Goal: Information Seeking & Learning: Learn about a topic

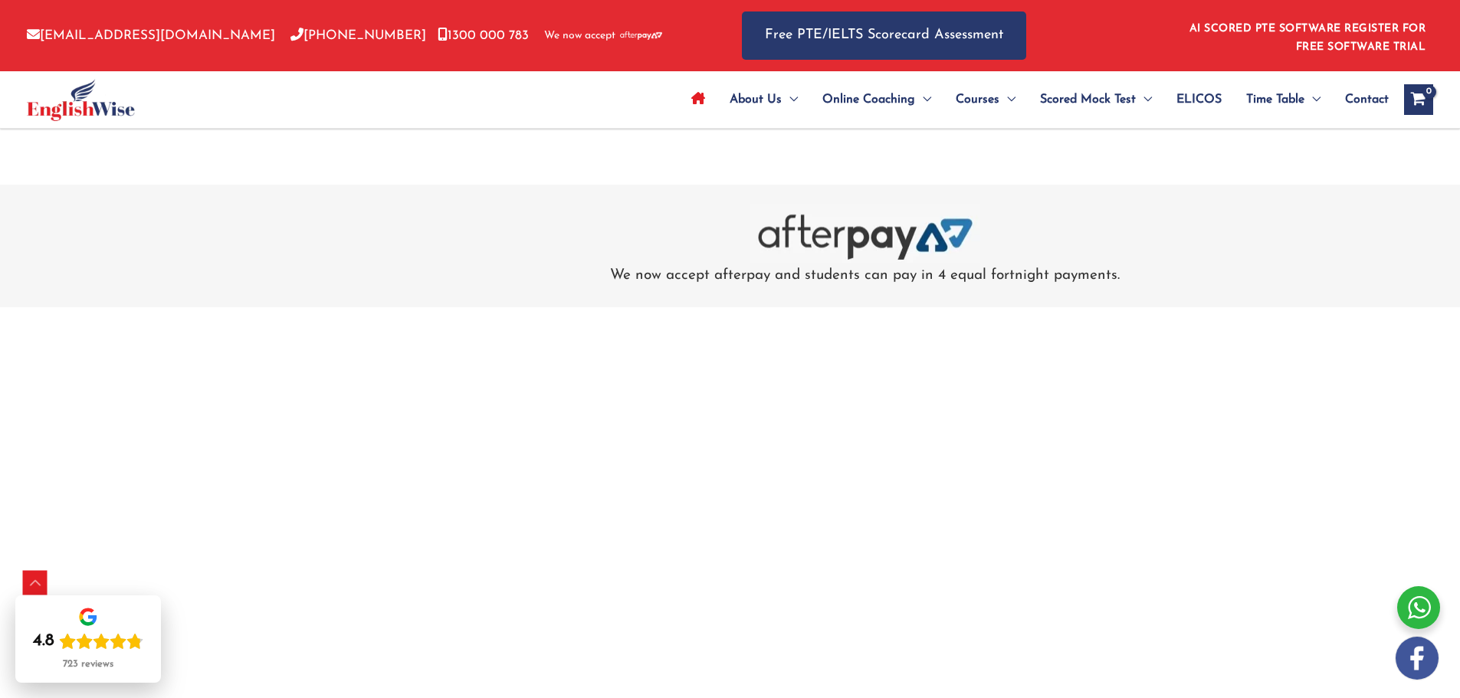
scroll to position [5134, 0]
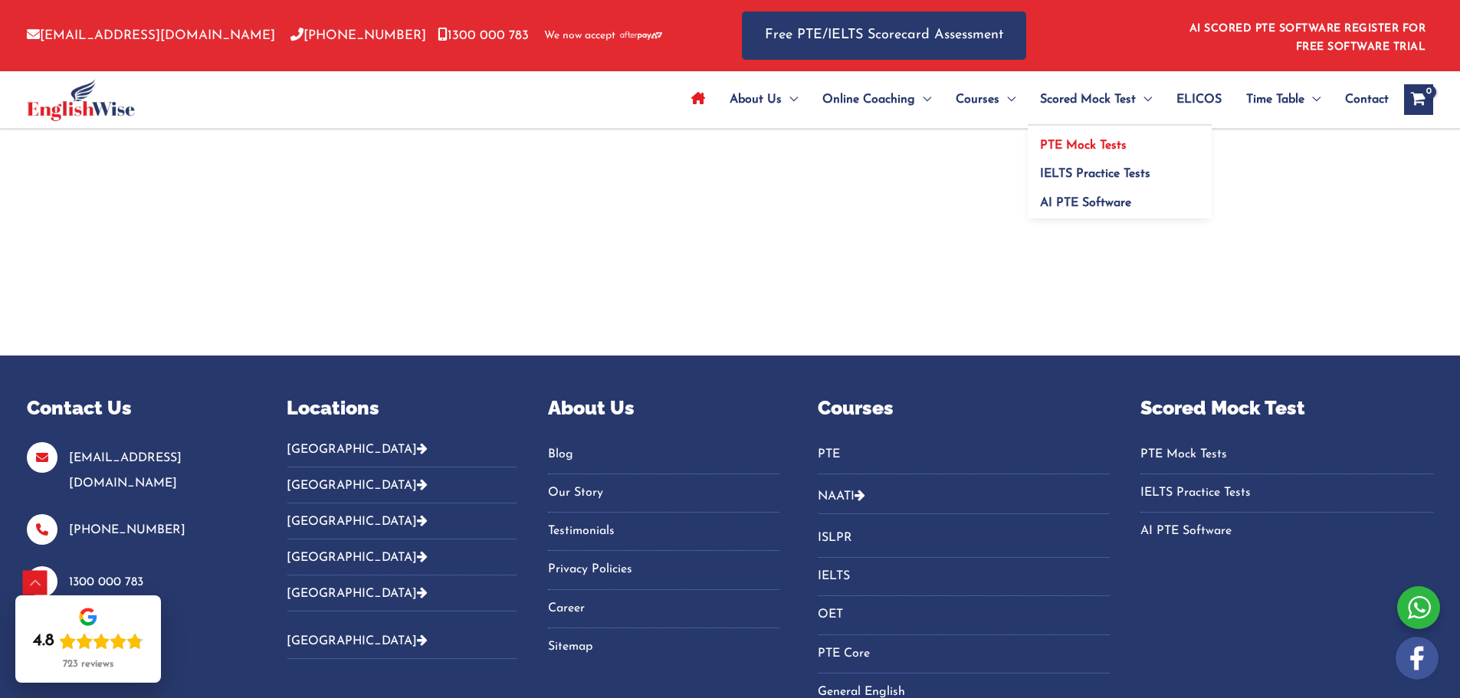
click at [1096, 142] on span "PTE Mock Tests" at bounding box center [1083, 145] width 87 height 12
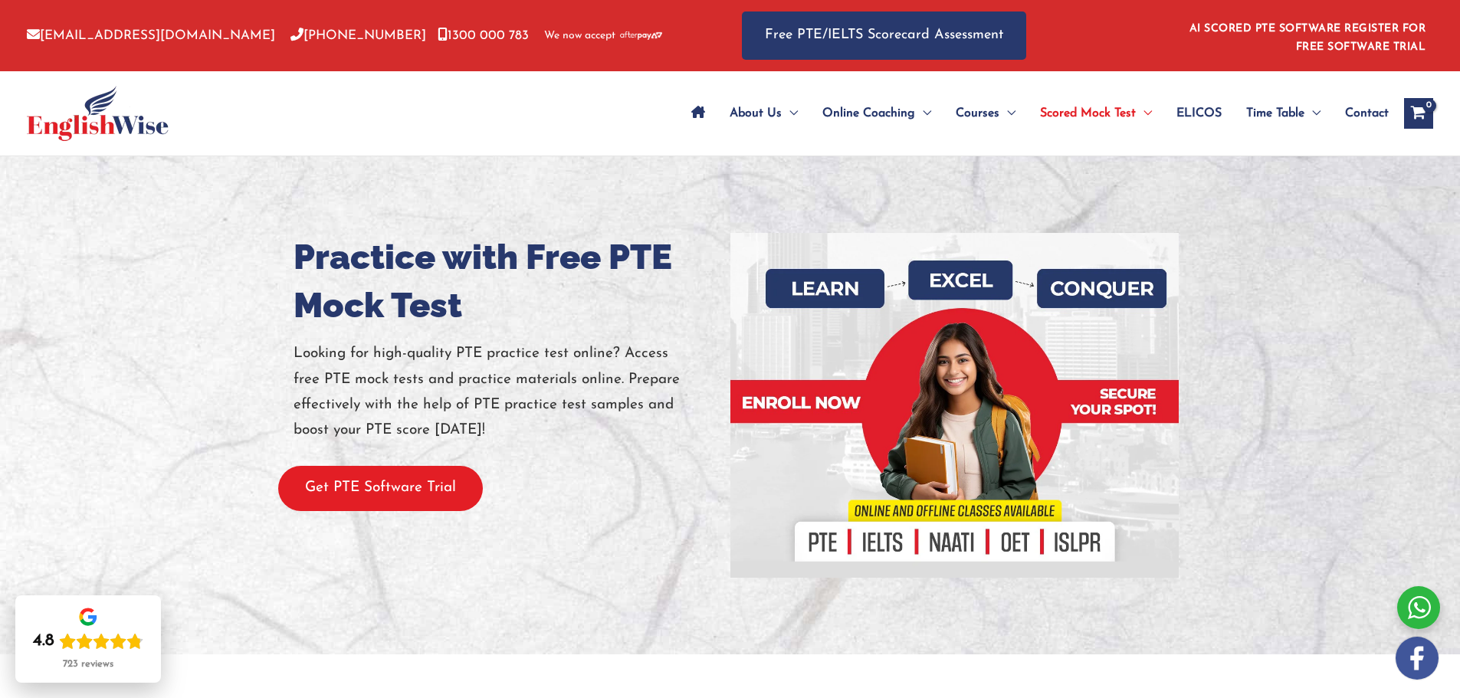
click at [408, 498] on button "Get PTE Software Trial" at bounding box center [380, 488] width 205 height 45
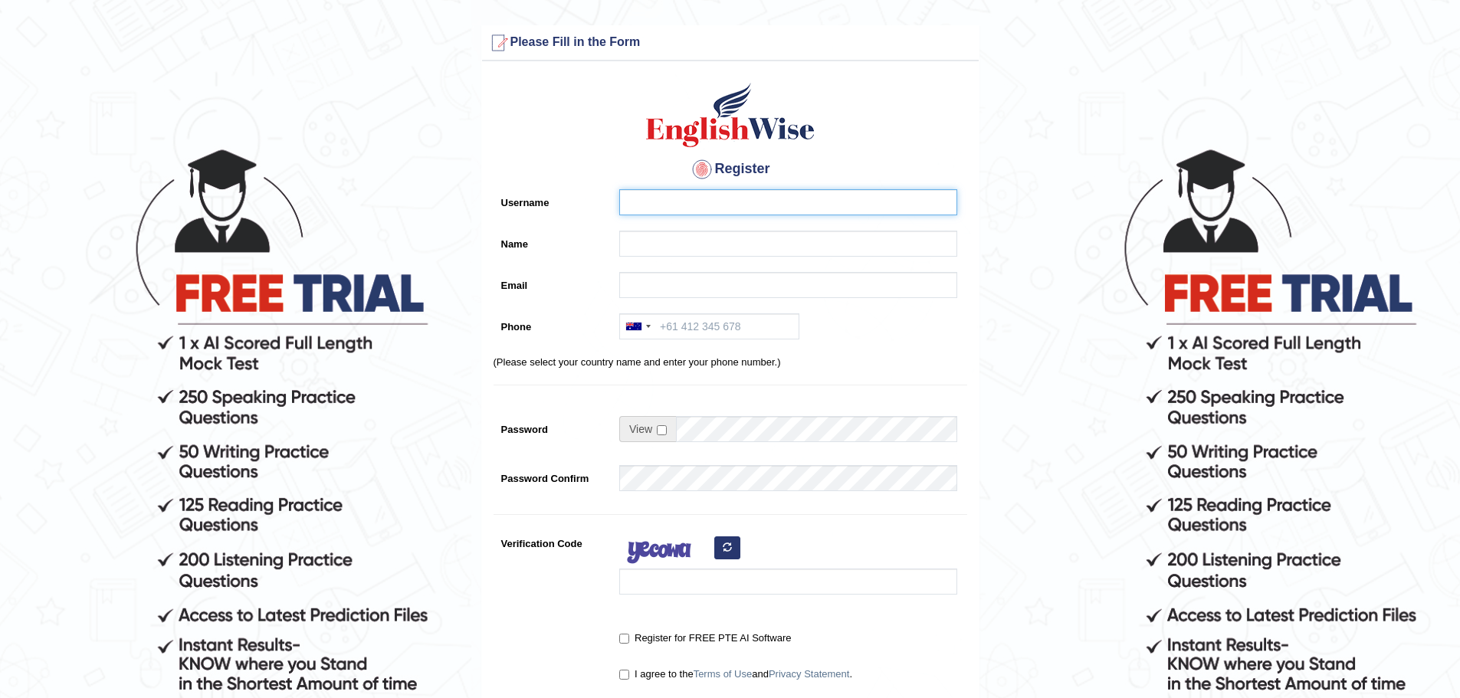
click at [644, 203] on input "Username" at bounding box center [788, 202] width 338 height 26
type input "chelsea"
click at [642, 243] on input "Name" at bounding box center [788, 244] width 338 height 26
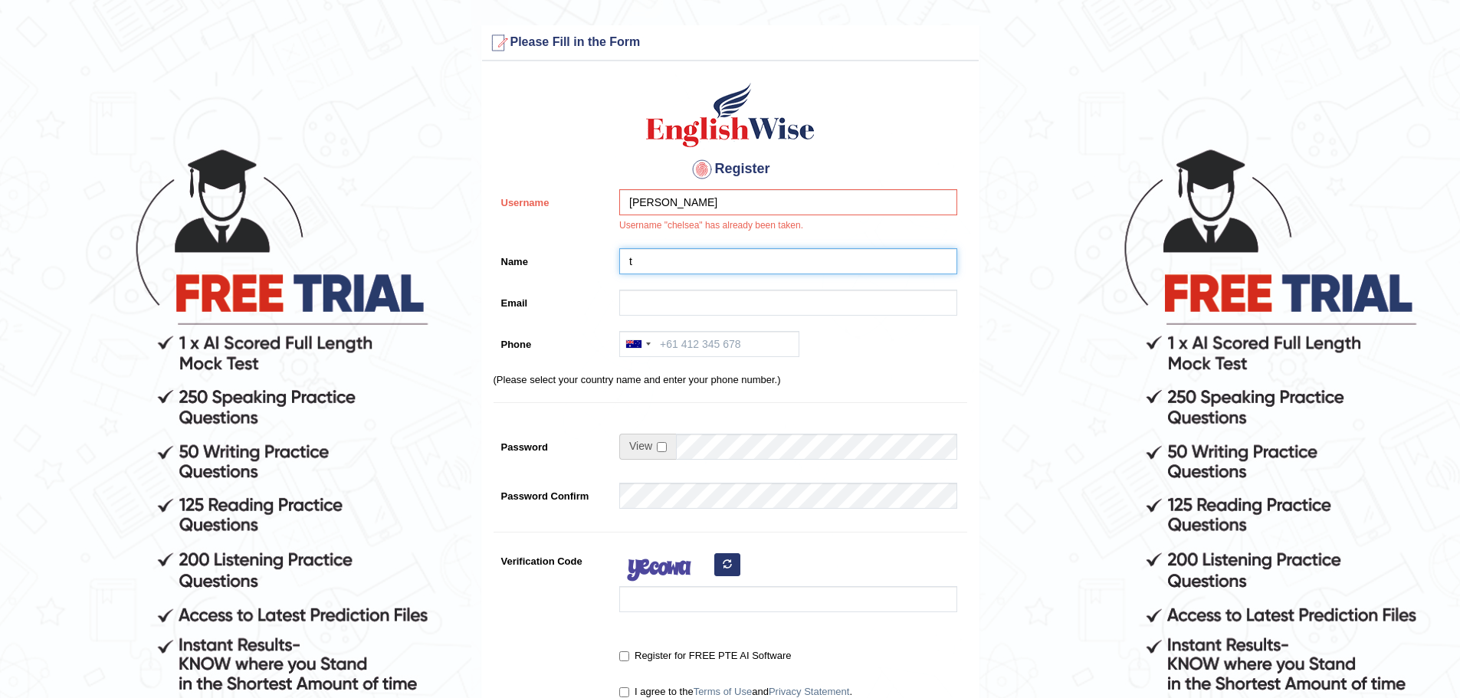
type input "t"
click at [654, 300] on input "Email" at bounding box center [788, 303] width 338 height 26
click at [675, 199] on input "chelsea" at bounding box center [788, 202] width 338 height 26
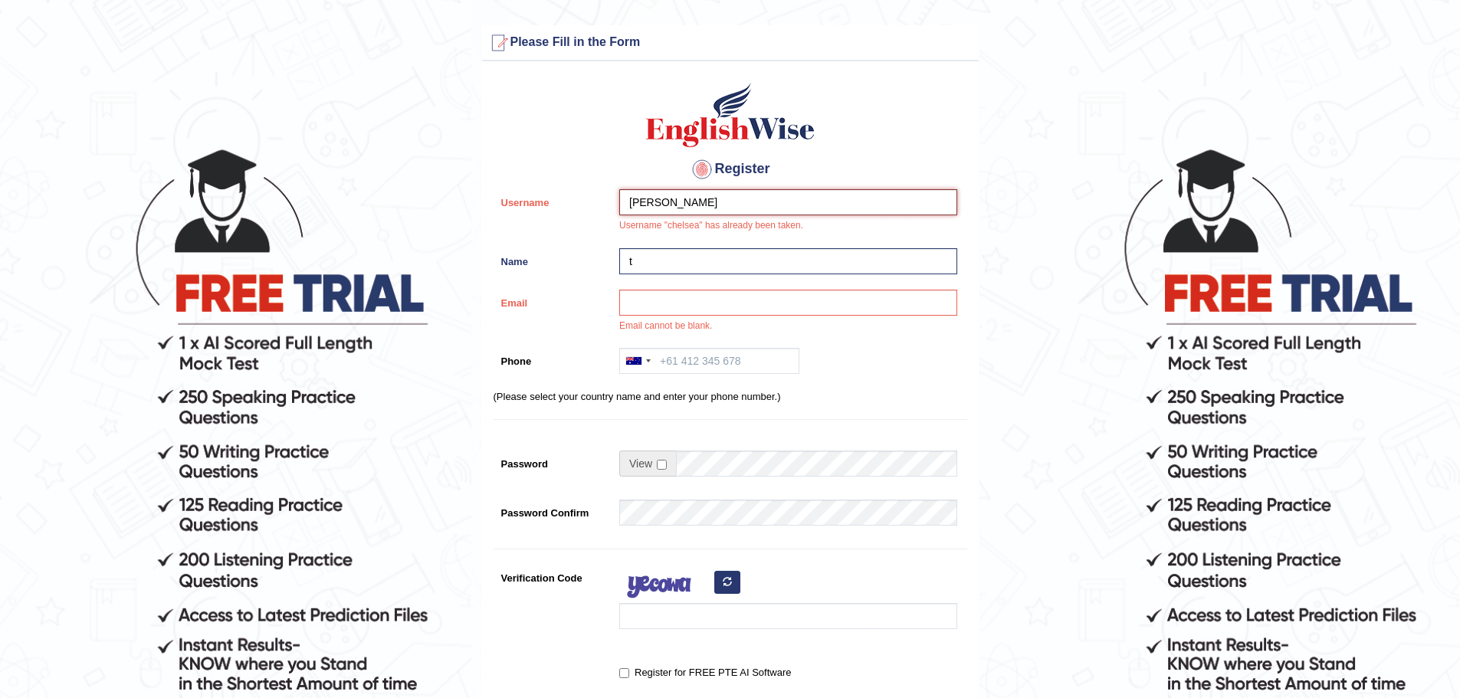
click at [644, 202] on input "chelsea" at bounding box center [788, 202] width 338 height 26
type input "chealsea"
click at [658, 293] on input "Email" at bounding box center [788, 303] width 338 height 26
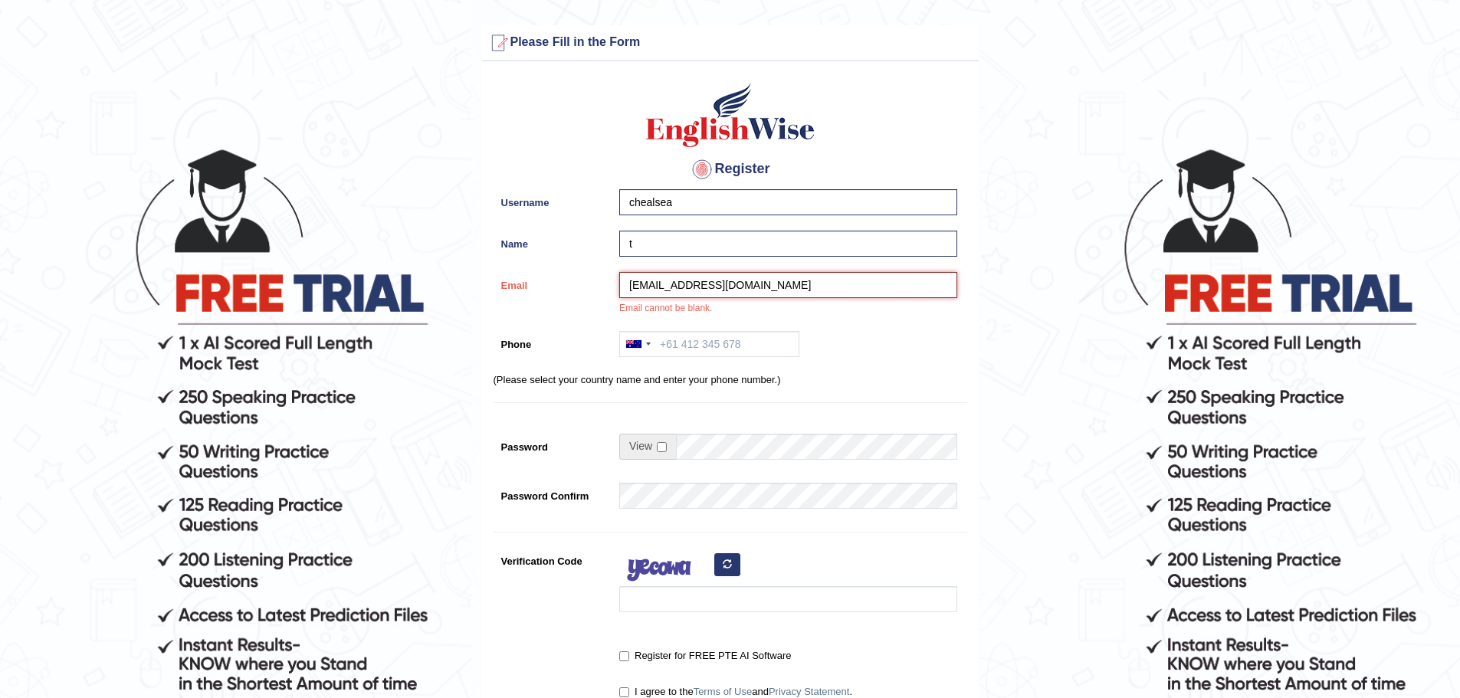
type input "chealstan2@gmail.com"
click at [693, 247] on input "t" at bounding box center [788, 244] width 338 height 26
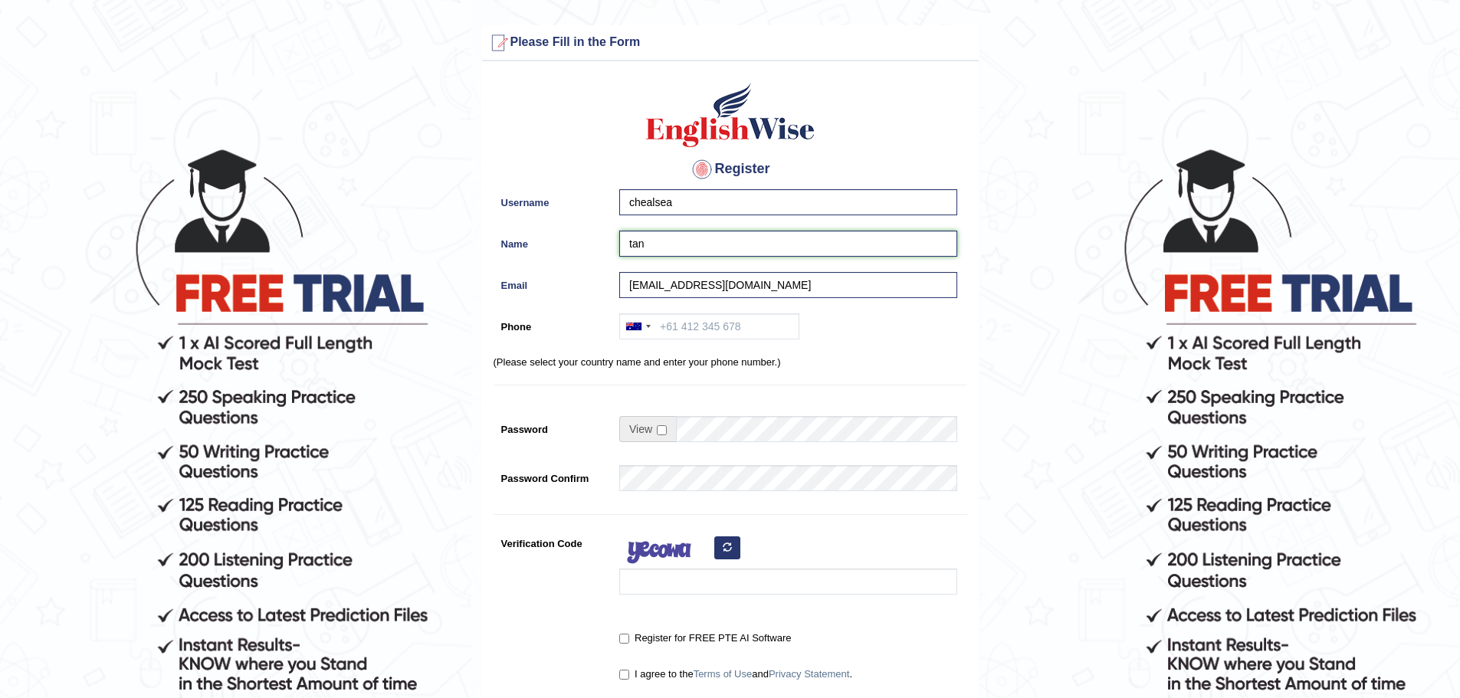
type input "tan"
click at [720, 324] on input "Phone" at bounding box center [709, 326] width 180 height 26
type input "459169330"
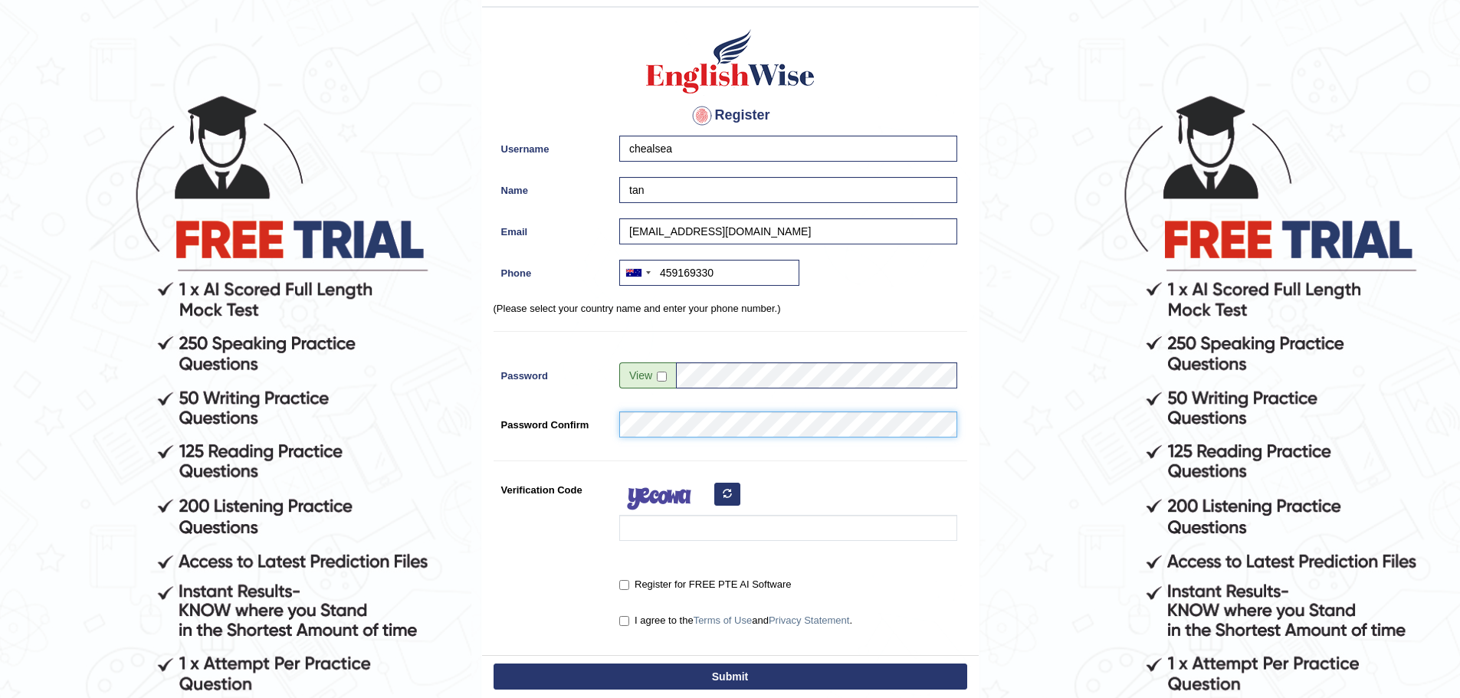
scroll to position [77, 0]
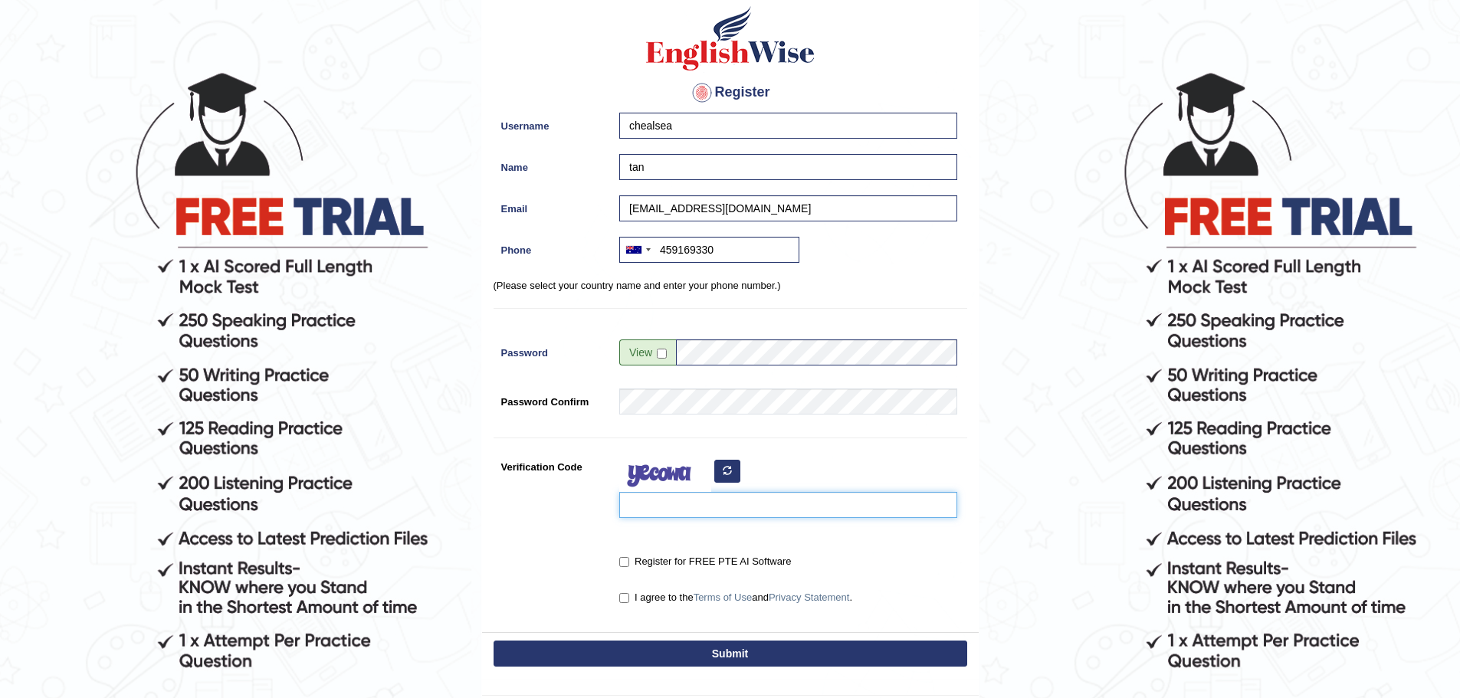
click at [705, 507] on input "Verification Code" at bounding box center [788, 505] width 338 height 26
type input "dituwzy"
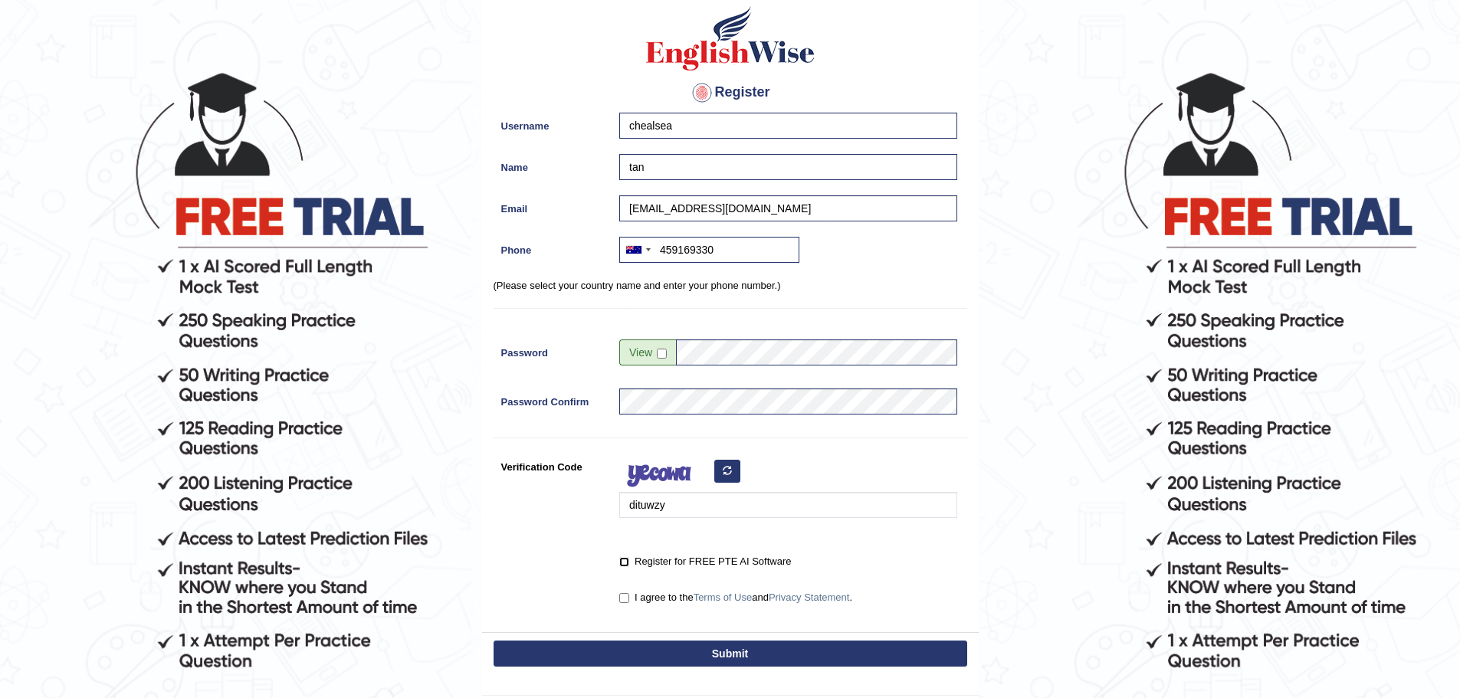
click at [624, 558] on input "Register for FREE PTE AI Software" at bounding box center [624, 562] width 10 height 10
checkbox input "true"
click at [627, 598] on input "I agree to the Terms of Use and Privacy Statement ." at bounding box center [624, 598] width 10 height 10
checkbox input "true"
click at [630, 637] on div "Submit" at bounding box center [730, 655] width 497 height 46
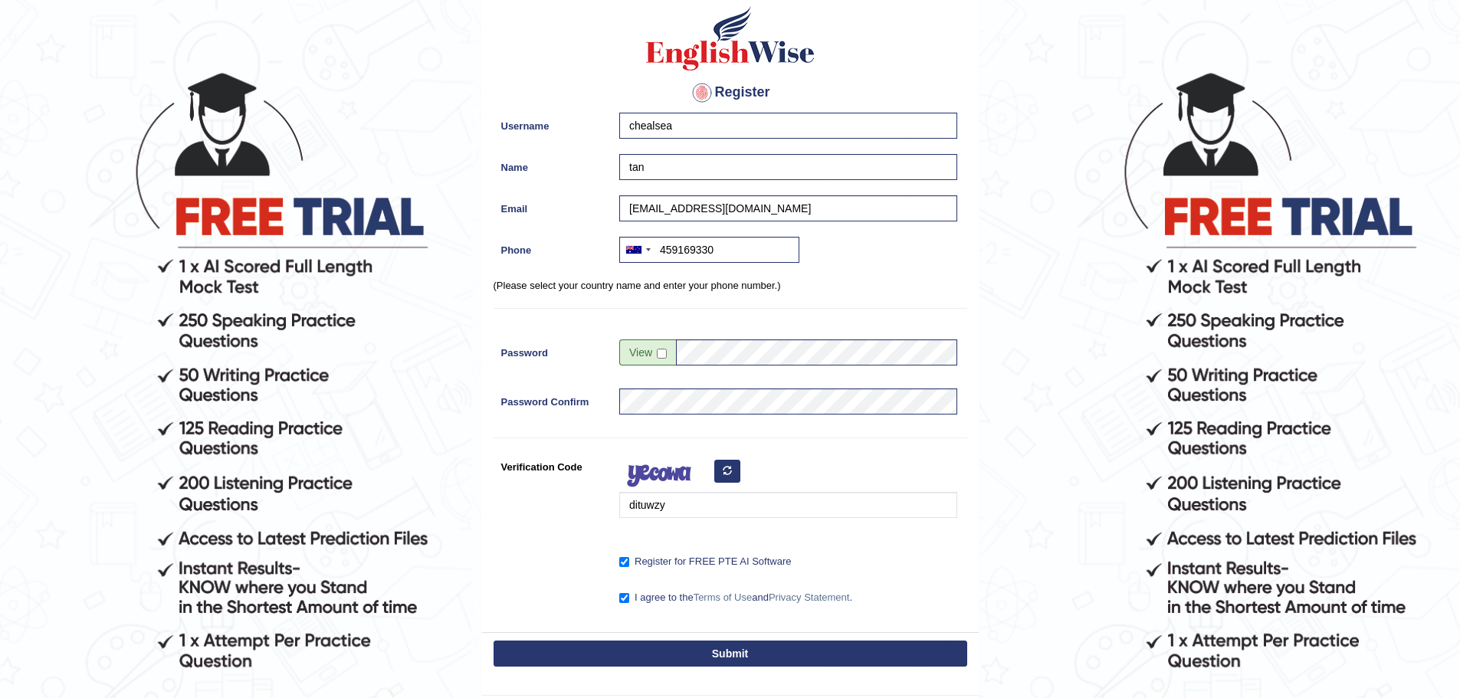
click at [632, 640] on div "Submit" at bounding box center [730, 655] width 497 height 46
click at [635, 643] on button "Submit" at bounding box center [730, 654] width 474 height 26
type input "+61459169330"
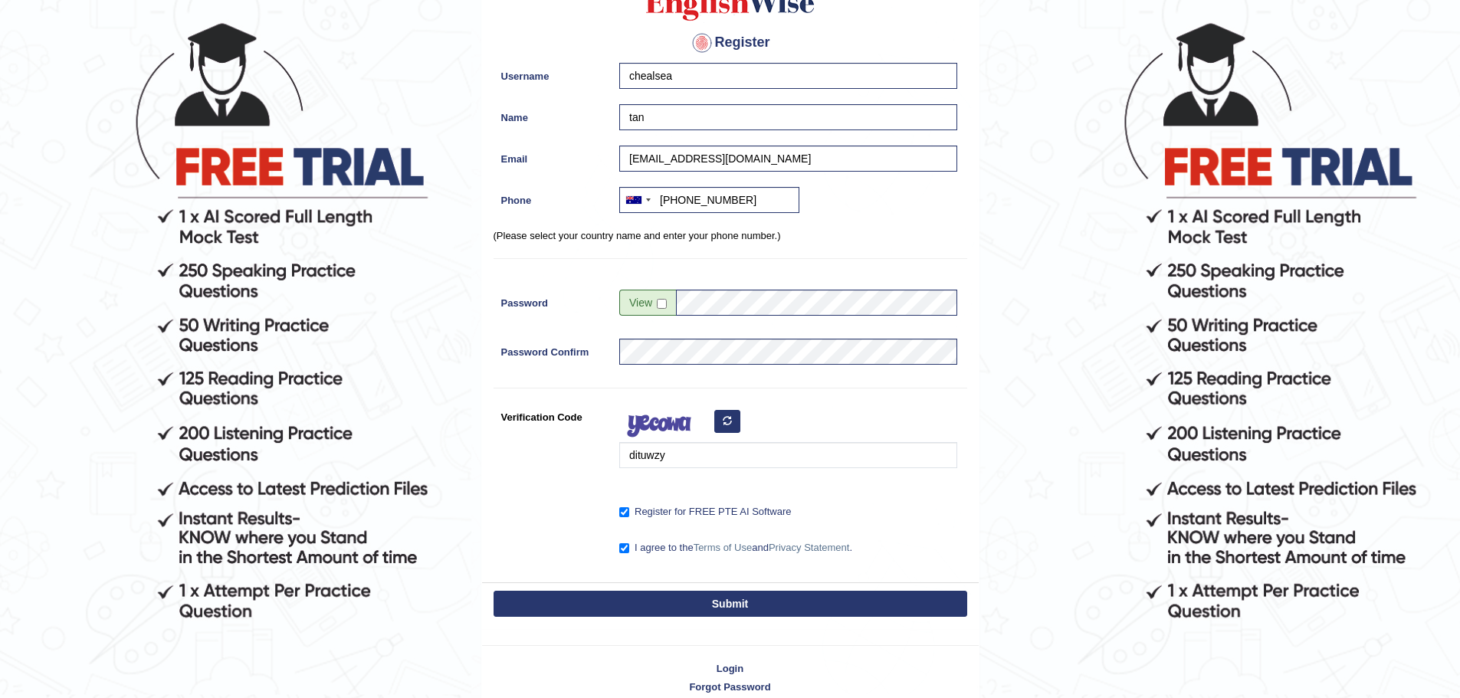
scroll to position [201, 0]
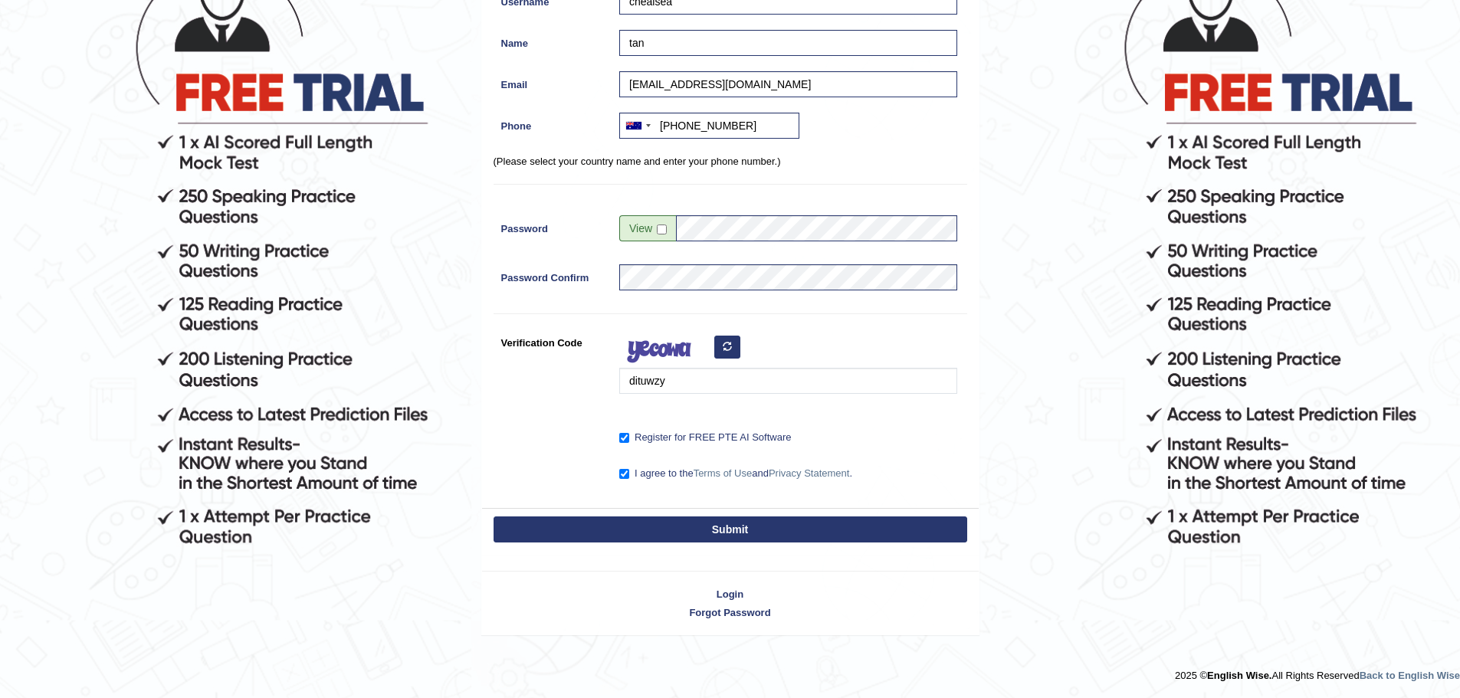
click at [800, 529] on button "Submit" at bounding box center [730, 529] width 474 height 26
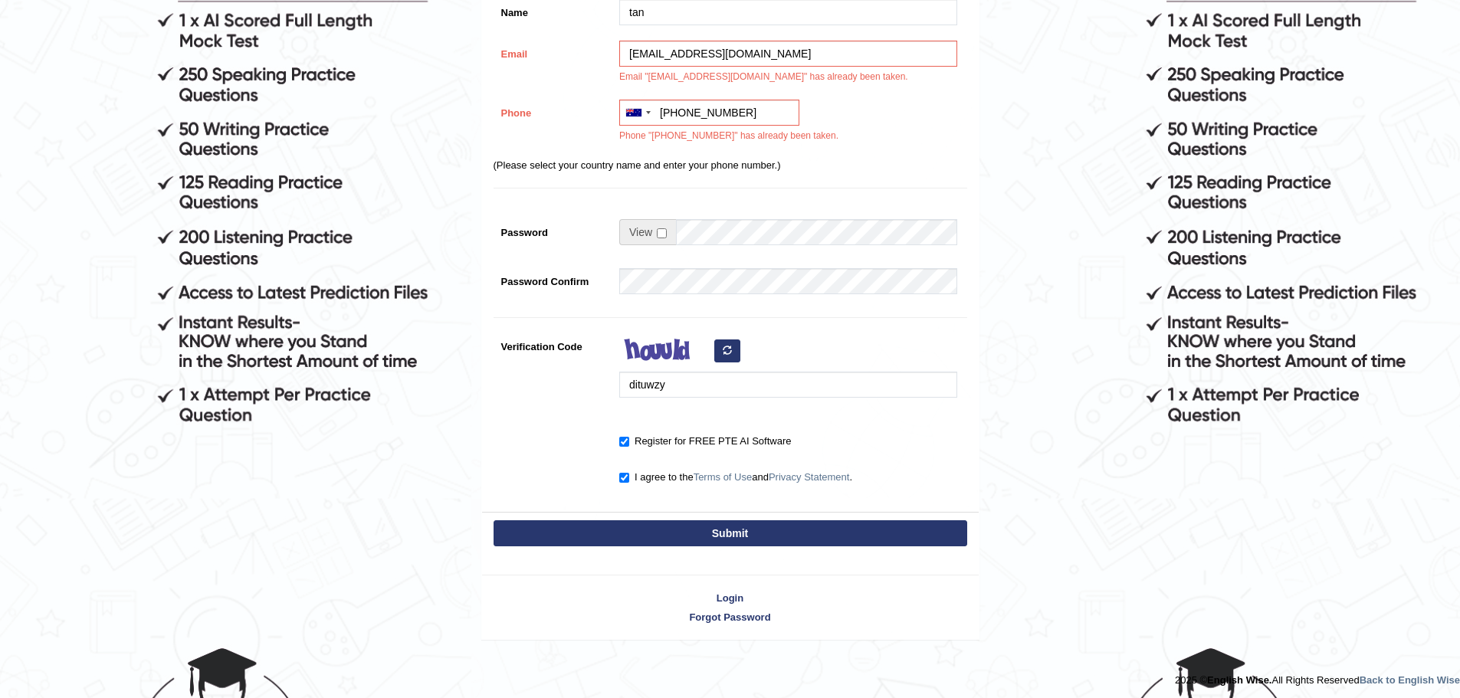
scroll to position [326, 0]
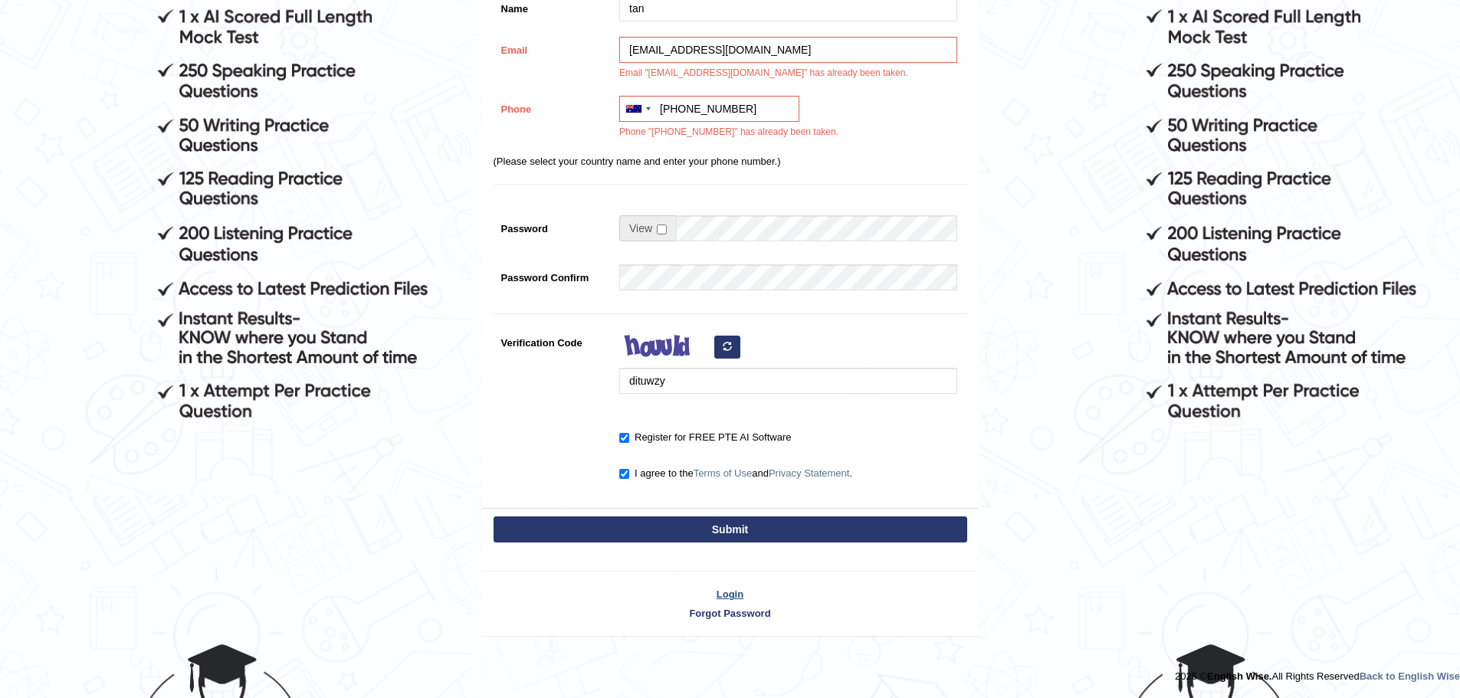
click at [725, 594] on link "Login" at bounding box center [730, 594] width 497 height 15
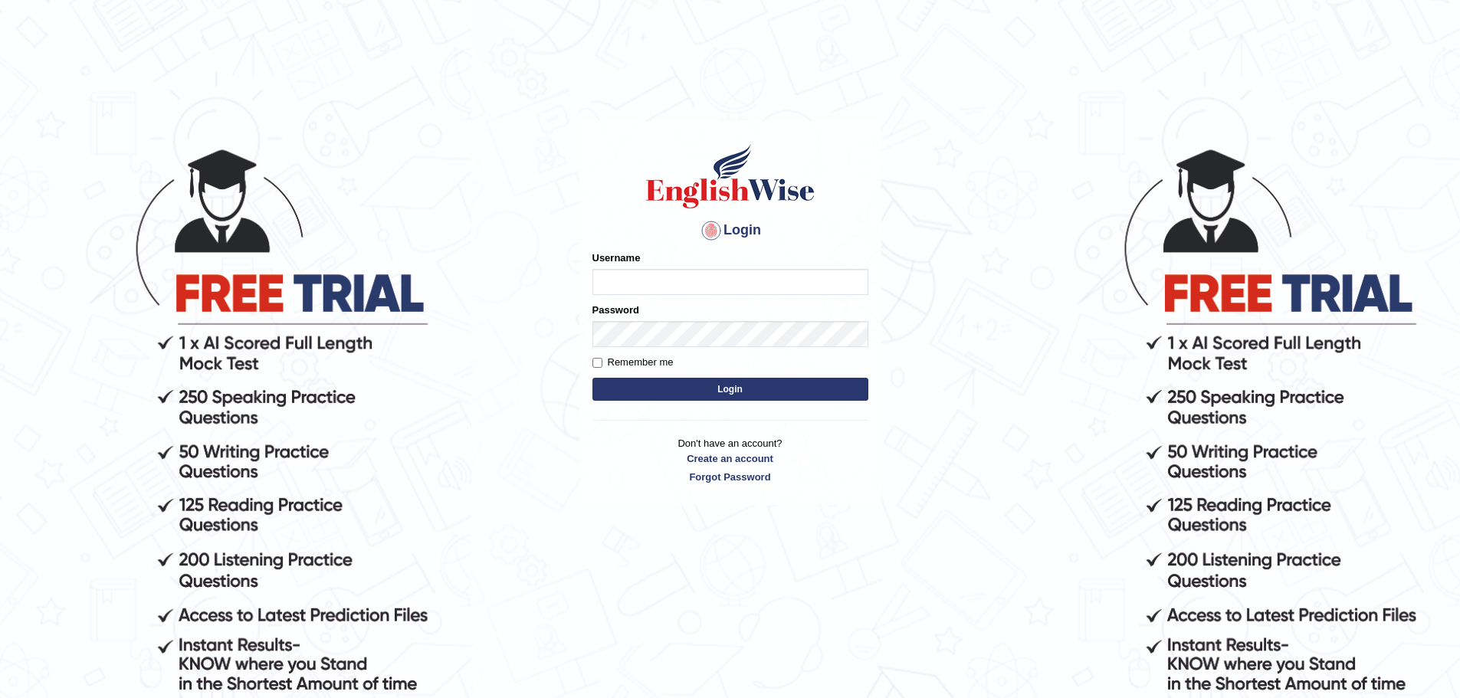
click at [733, 279] on input "Username" at bounding box center [730, 282] width 276 height 26
type input "chealsea"
click at [592, 378] on button "Login" at bounding box center [730, 389] width 276 height 23
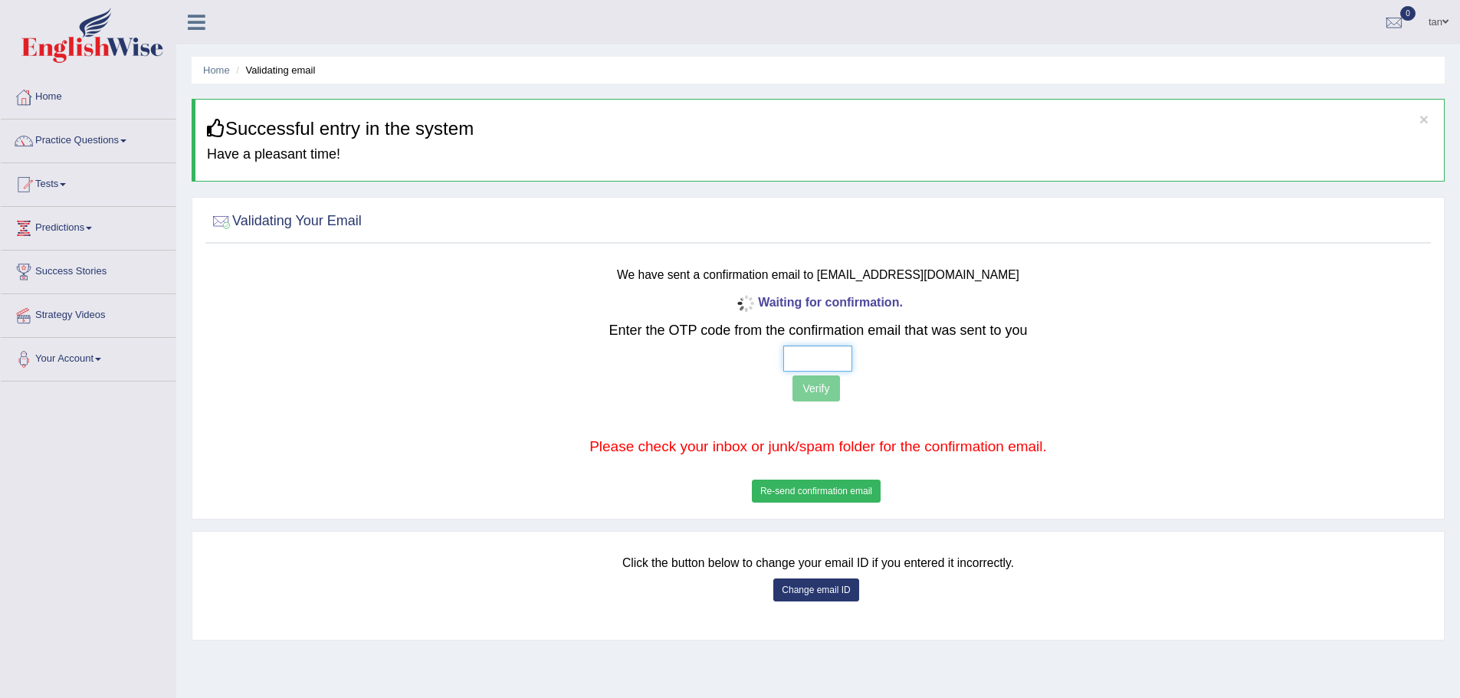
click at [815, 352] on input "text" at bounding box center [817, 359] width 69 height 26
click at [824, 593] on button "Change email ID" at bounding box center [815, 590] width 85 height 23
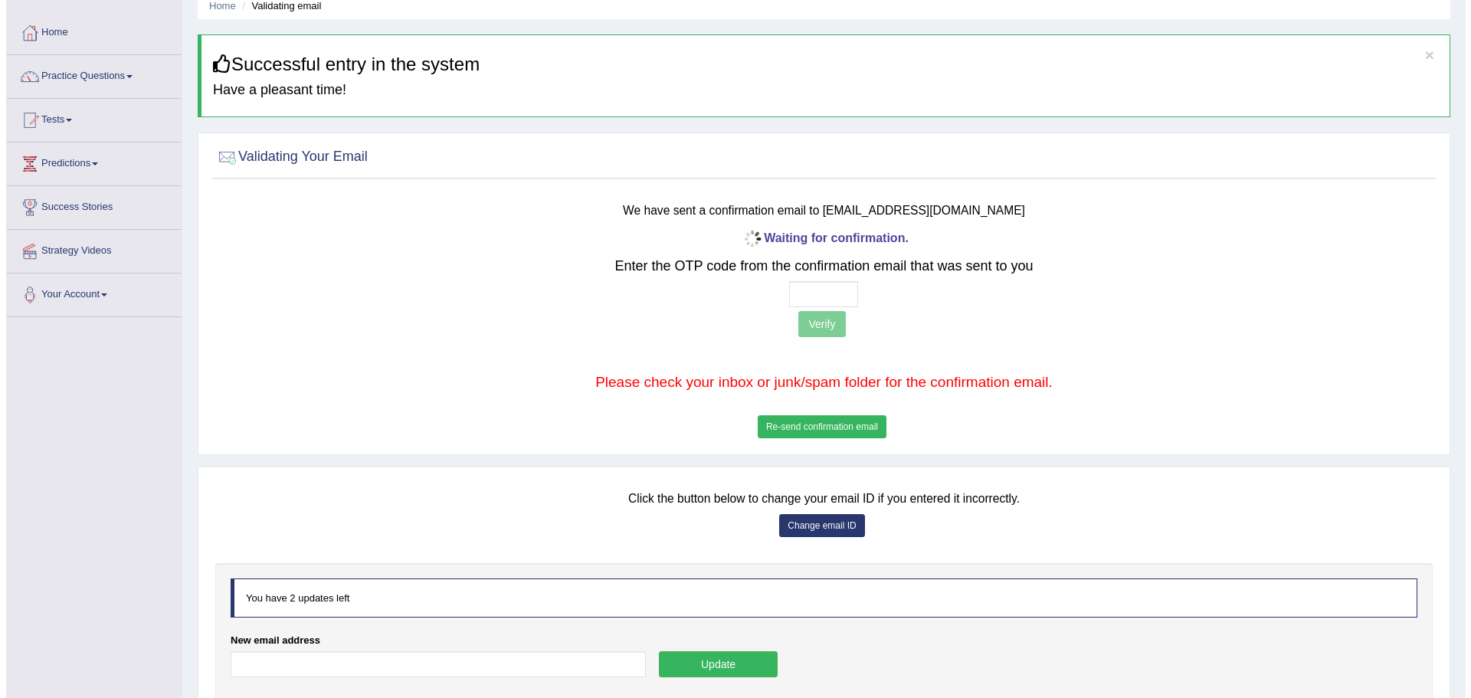
scroll to position [153, 0]
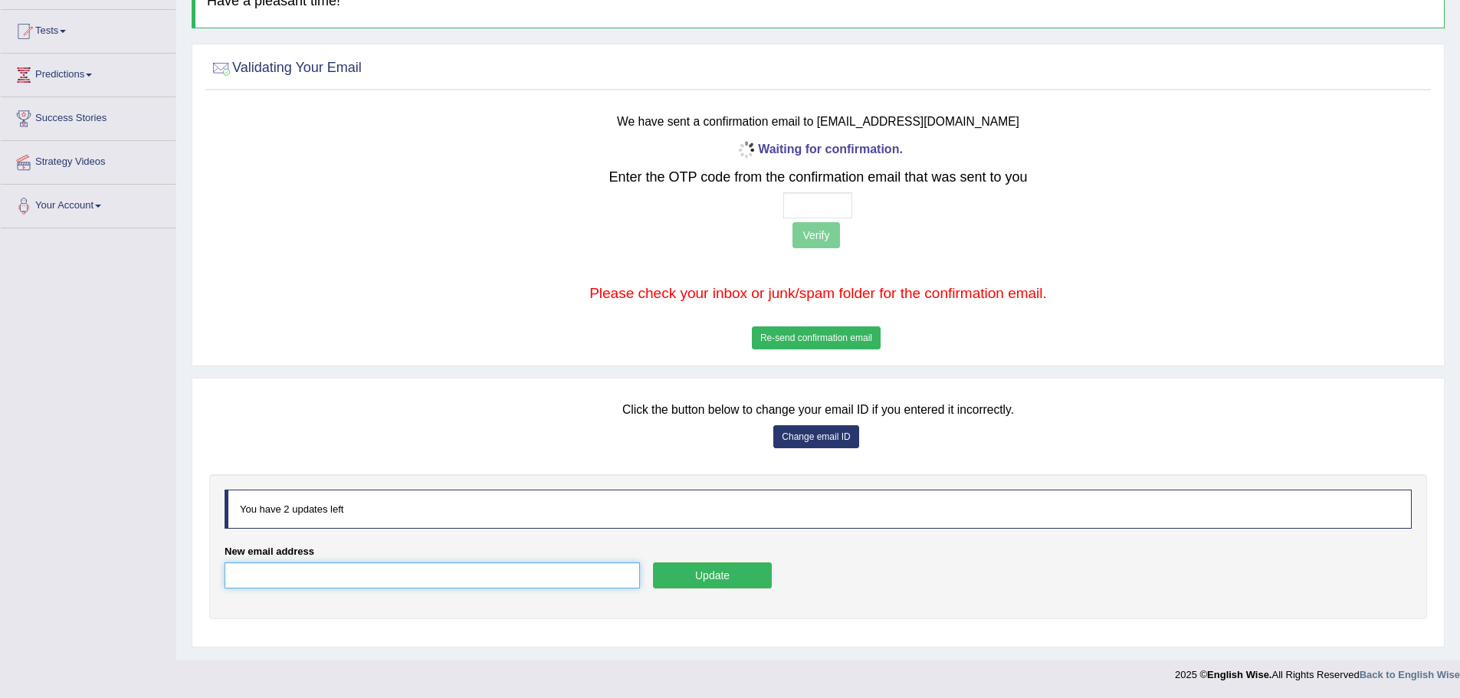
click at [467, 569] on input "New email address" at bounding box center [432, 575] width 415 height 26
type input "chea;stan@"
click at [785, 327] on button "Re-send confirmation email" at bounding box center [816, 337] width 129 height 23
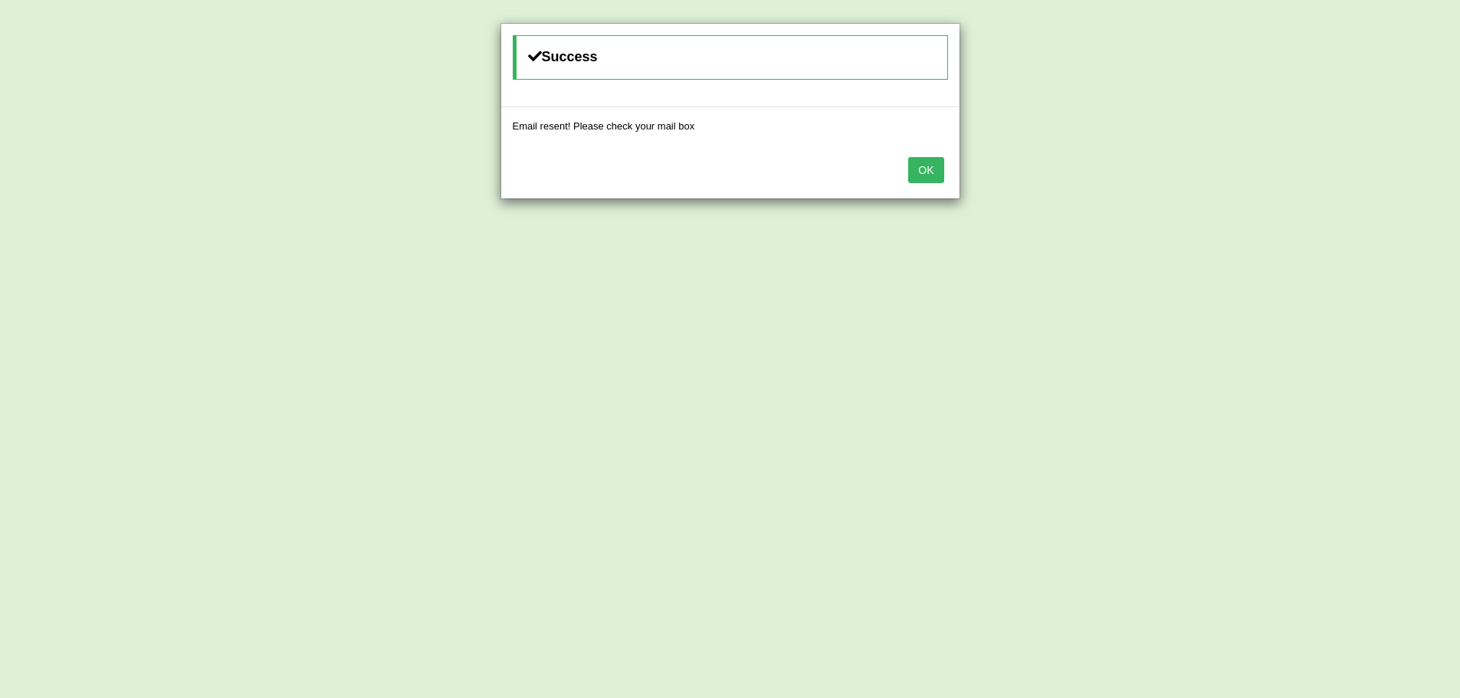
click at [927, 175] on button "OK" at bounding box center [925, 170] width 35 height 26
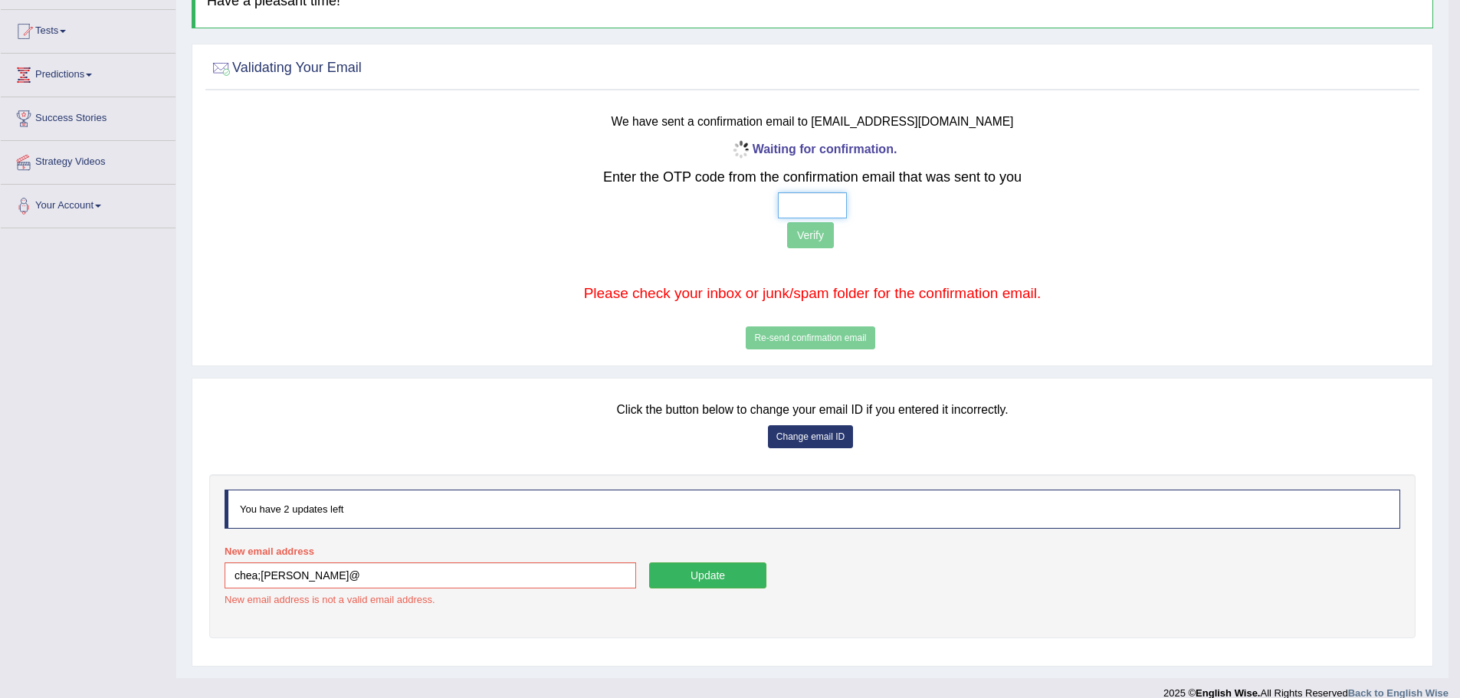
click at [805, 215] on input "text" at bounding box center [812, 205] width 69 height 26
type input "5 4 6 7"
click at [812, 230] on button "Verify" at bounding box center [810, 235] width 47 height 26
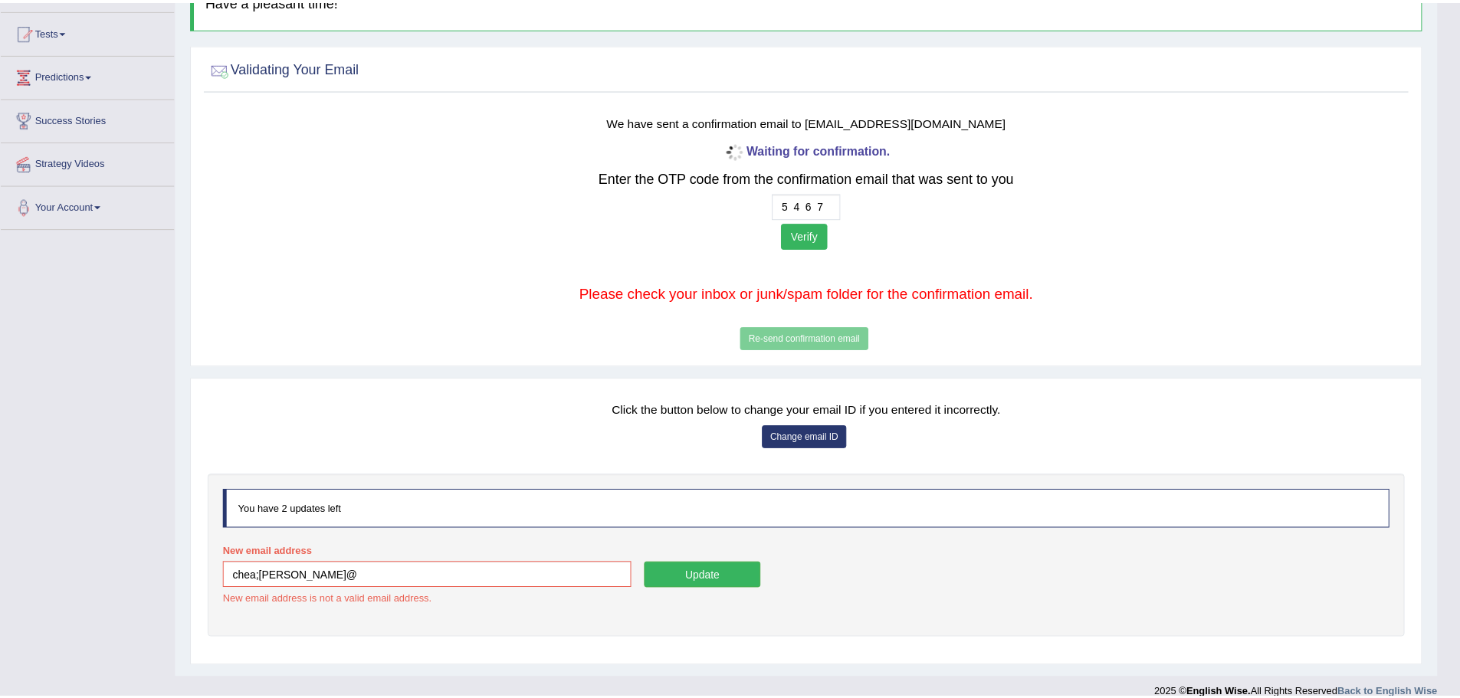
scroll to position [107, 0]
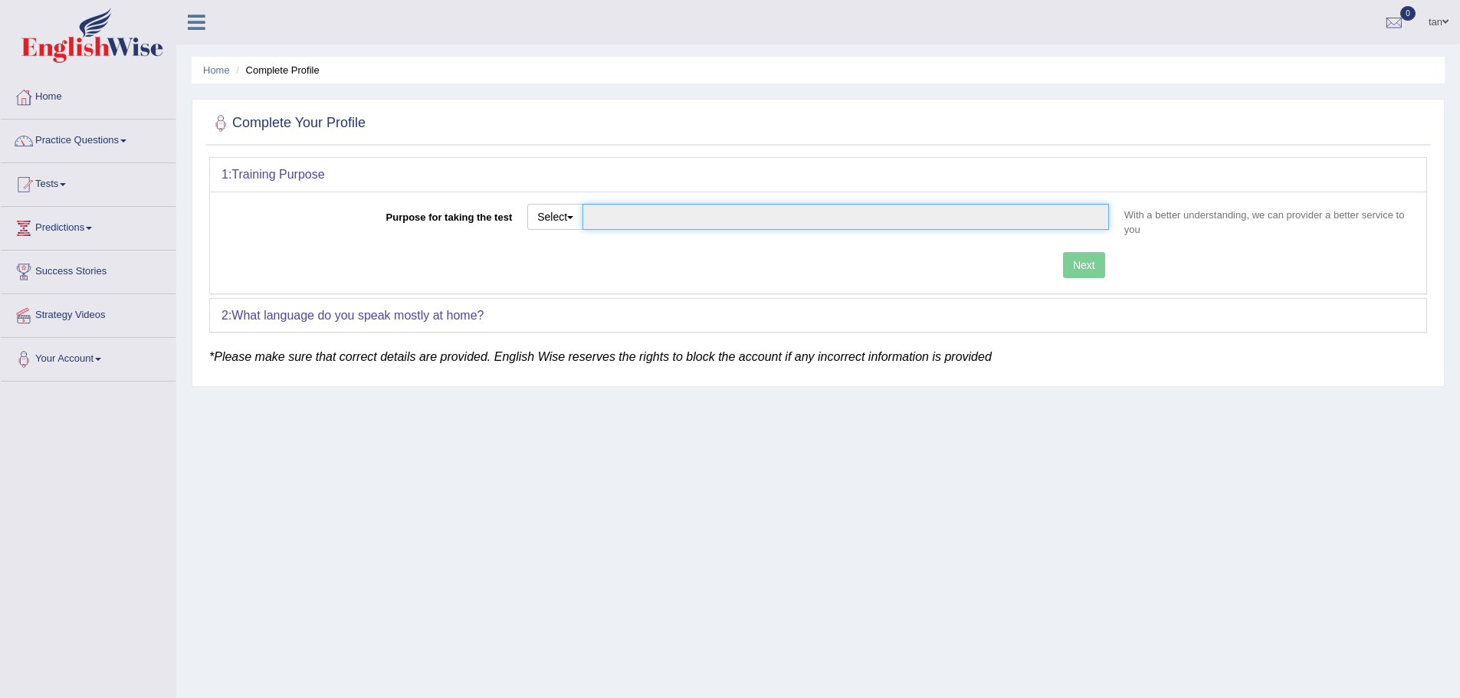
click at [669, 215] on input "Purpose for taking the test" at bounding box center [845, 217] width 526 height 26
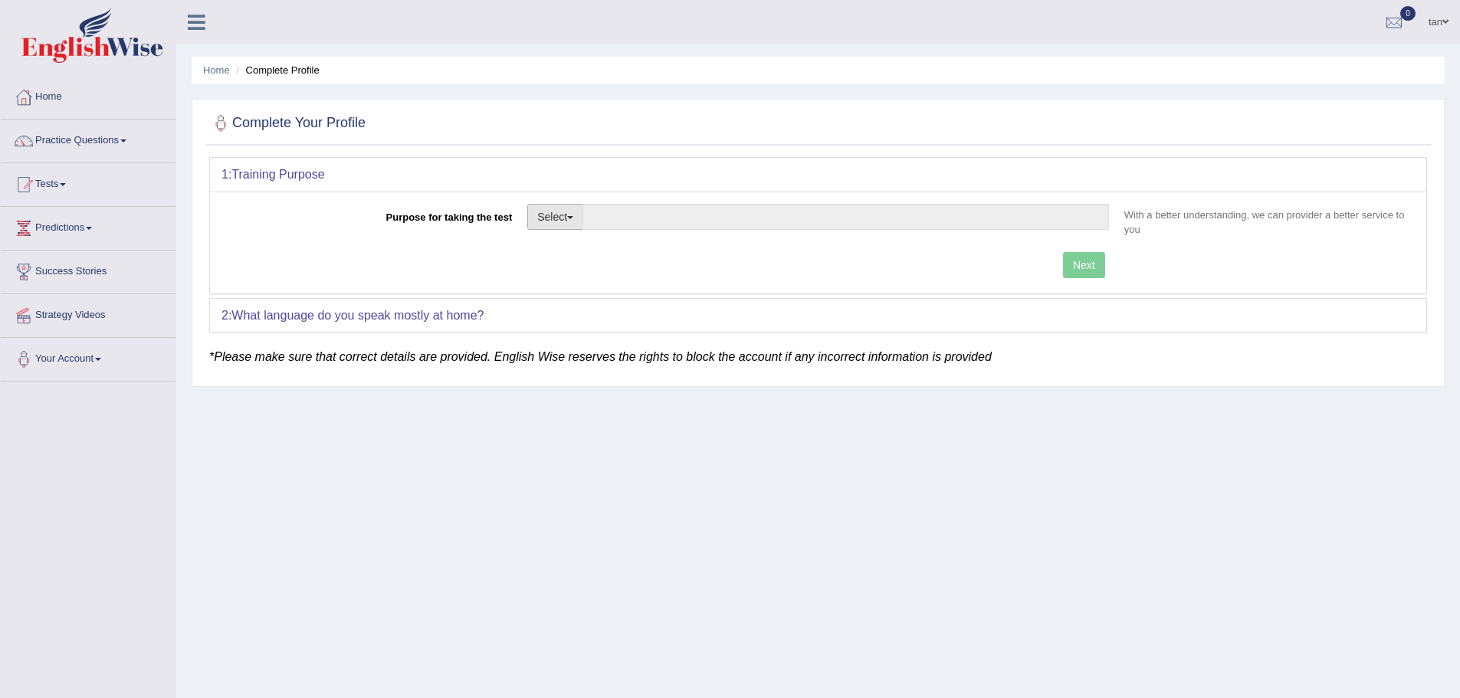
click at [579, 217] on button "Select" at bounding box center [555, 217] width 56 height 26
click at [600, 270] on link "Permanent Residency" at bounding box center [596, 270] width 136 height 20
type input "Permanent Residency"
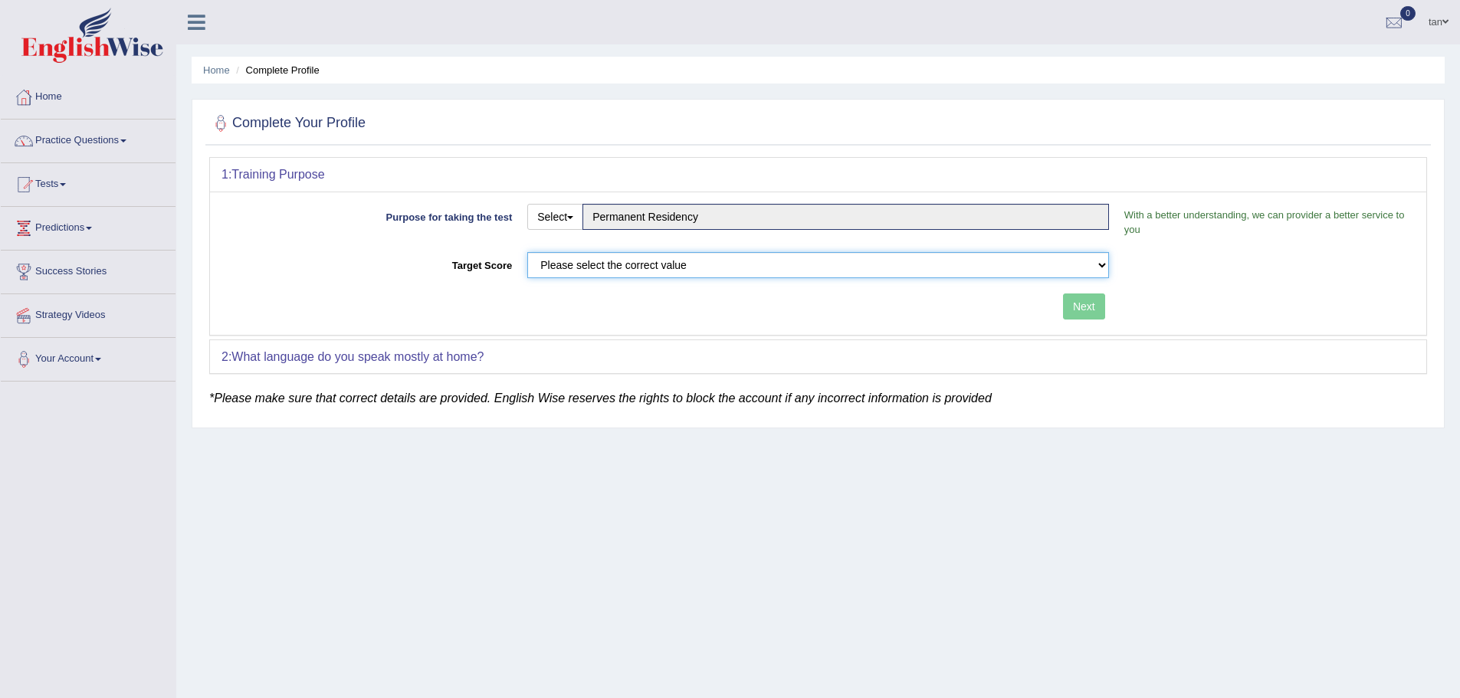
click at [1057, 265] on select "Please select the correct value 50 (6 bands) 58 (6.5 bands) 65 (7 bands) 79 (8 …" at bounding box center [818, 265] width 582 height 26
select select "79"
click at [527, 252] on select "Please select the correct value 50 (6 bands) 58 (6.5 bands) 65 (7 bands) 79 (8 …" at bounding box center [818, 265] width 582 height 26
click at [1097, 304] on button "Next" at bounding box center [1084, 306] width 42 height 26
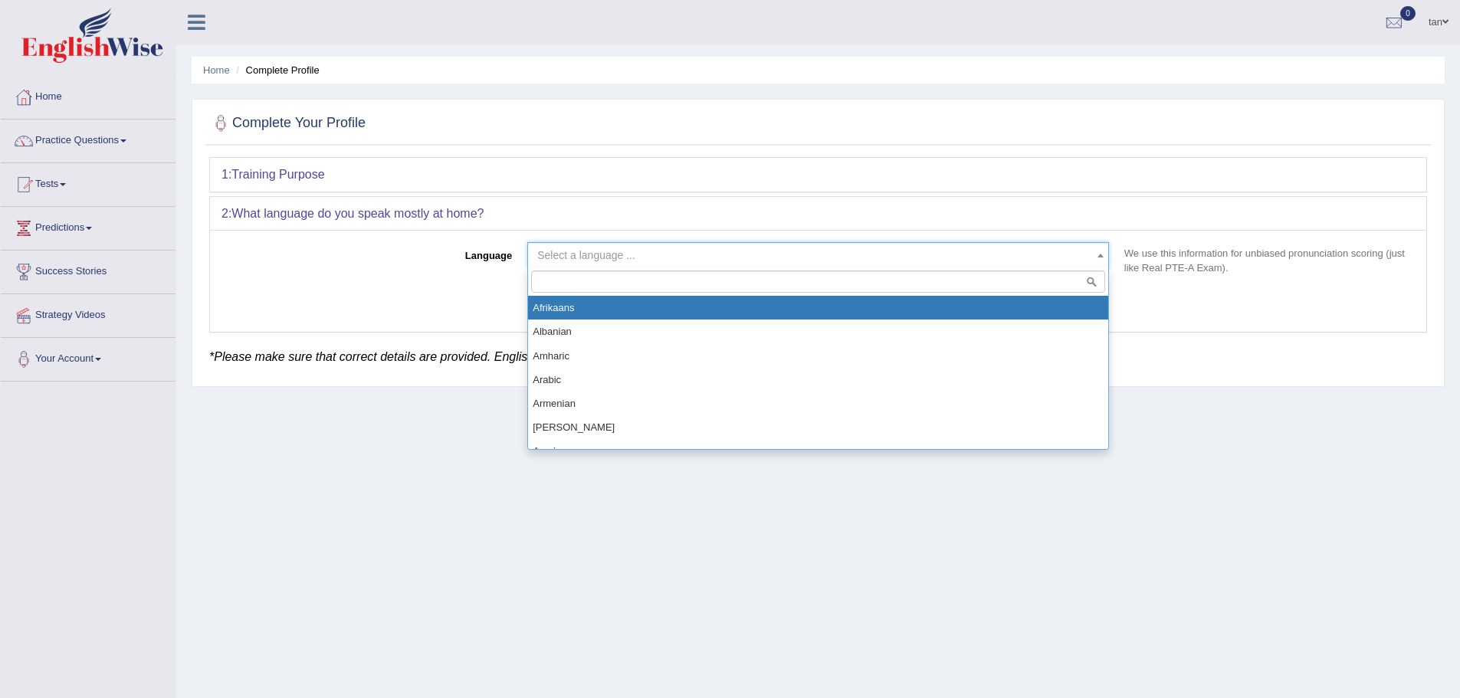
click at [804, 252] on span "Select a language ..." at bounding box center [813, 254] width 552 height 15
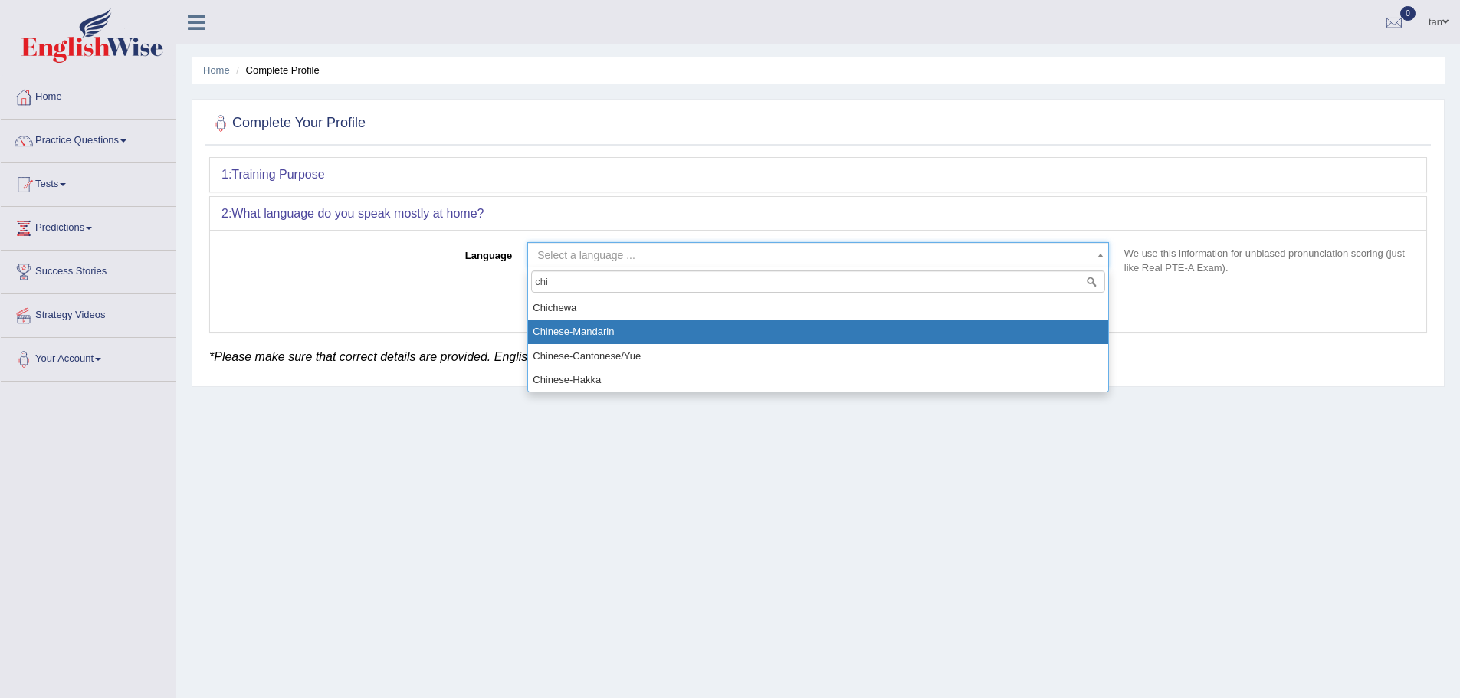
type input "chi"
select select "Chinese-Mandarin"
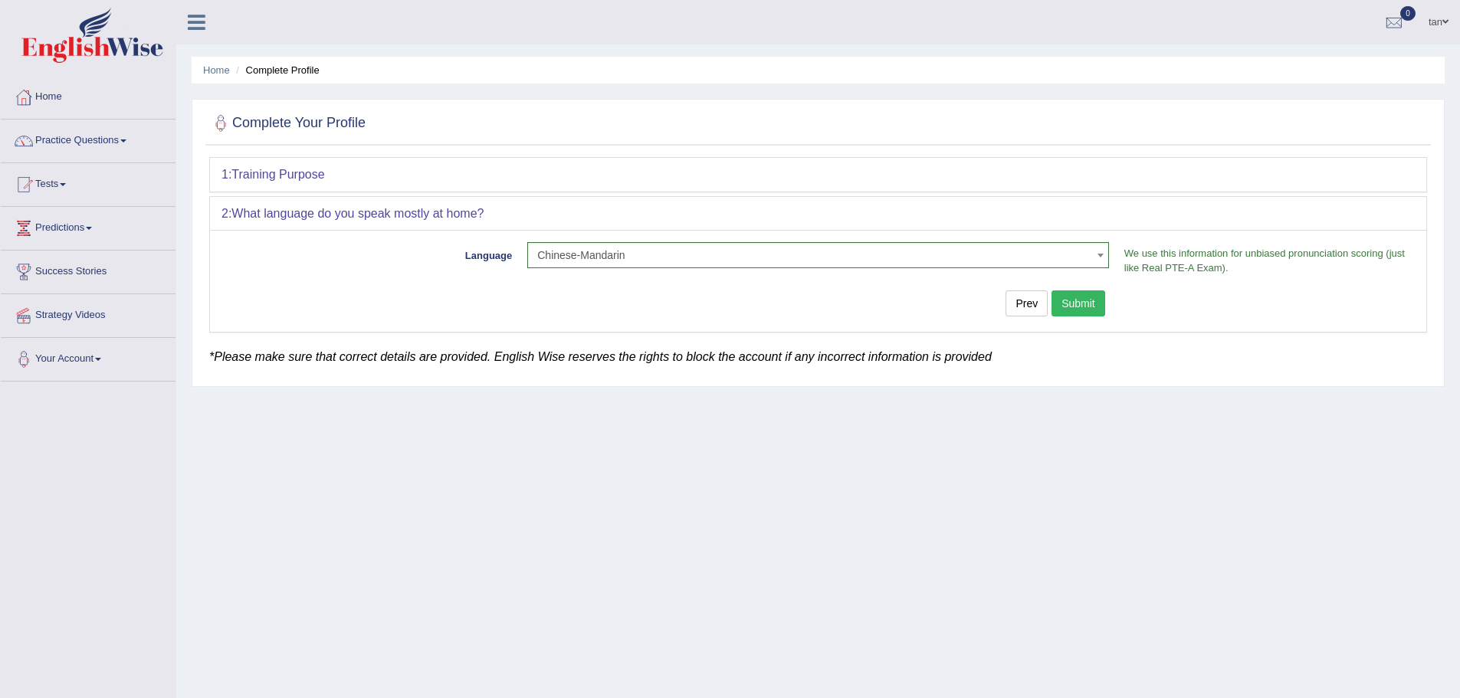
click at [1106, 303] on div "Prev Submit" at bounding box center [668, 305] width 895 height 30
click at [1098, 302] on button "Submit" at bounding box center [1078, 303] width 54 height 26
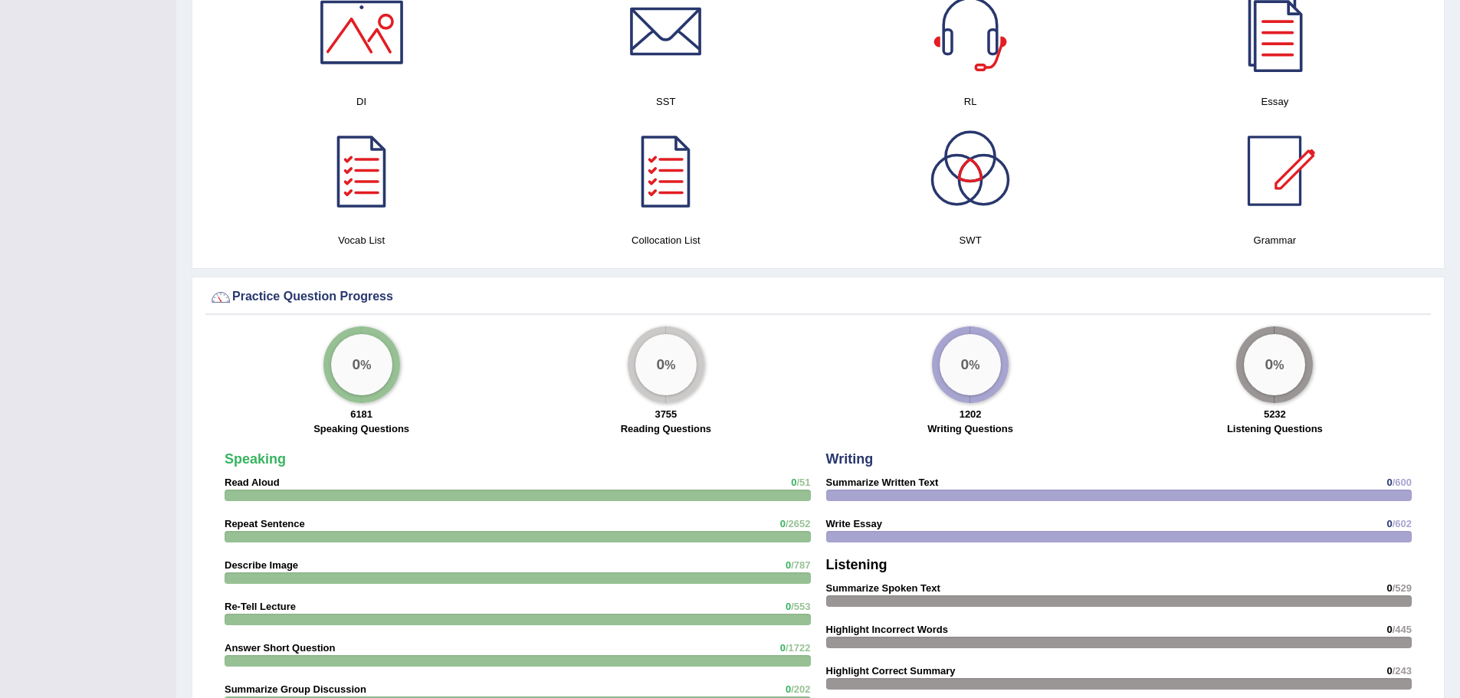
scroll to position [919, 0]
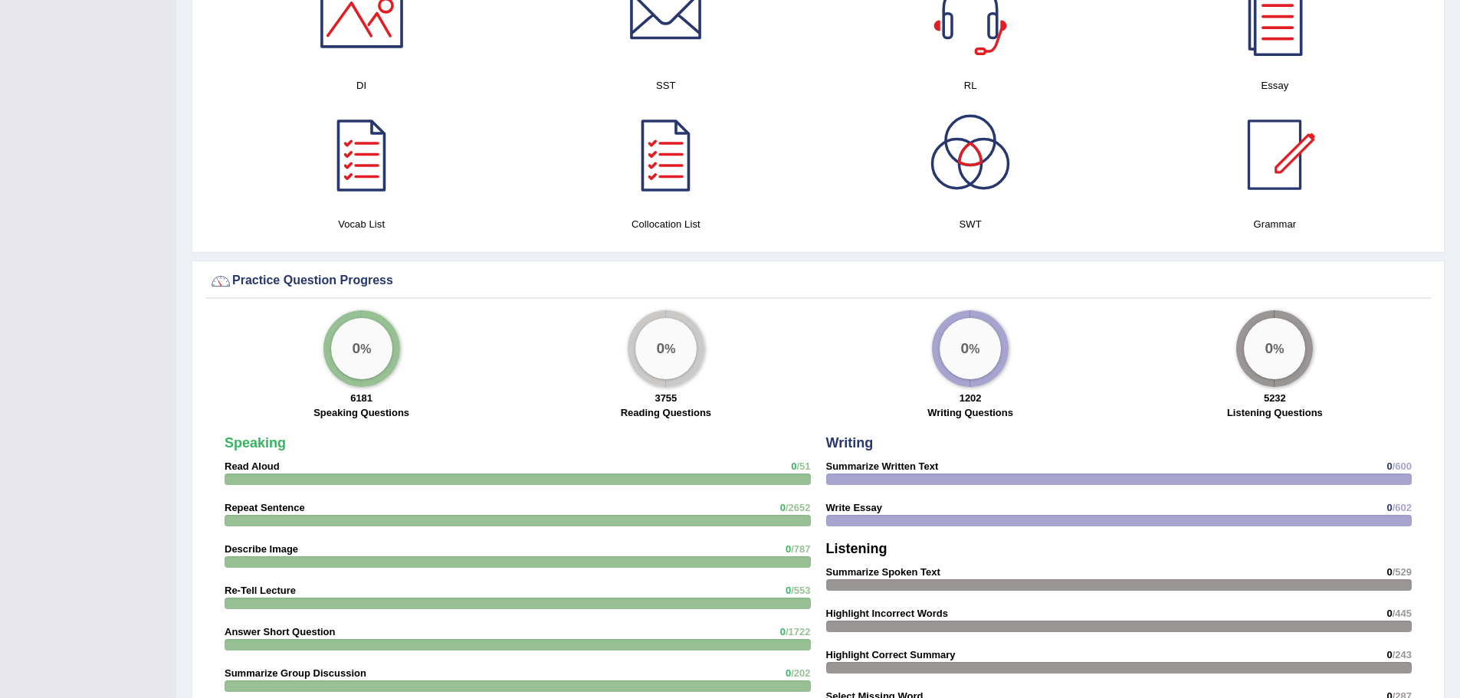
click at [360, 361] on div "0 %" at bounding box center [361, 348] width 61 height 61
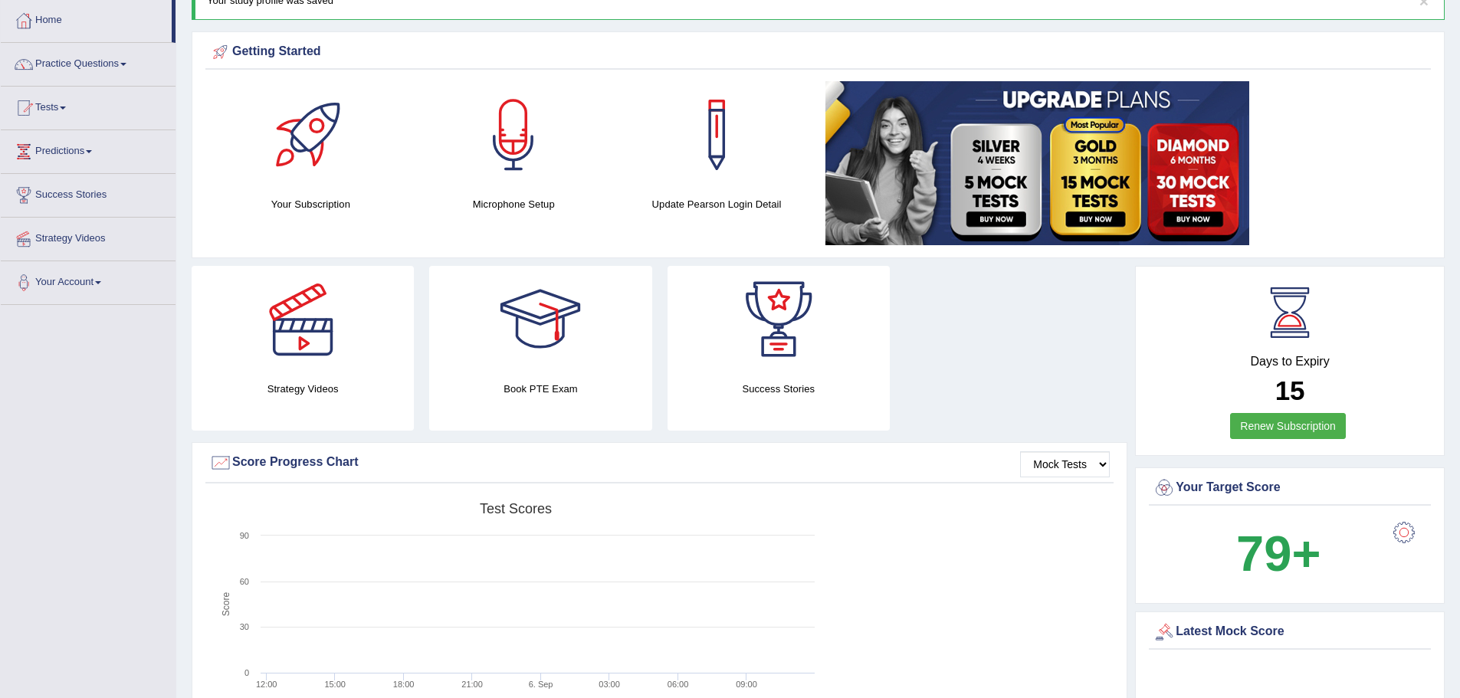
scroll to position [0, 0]
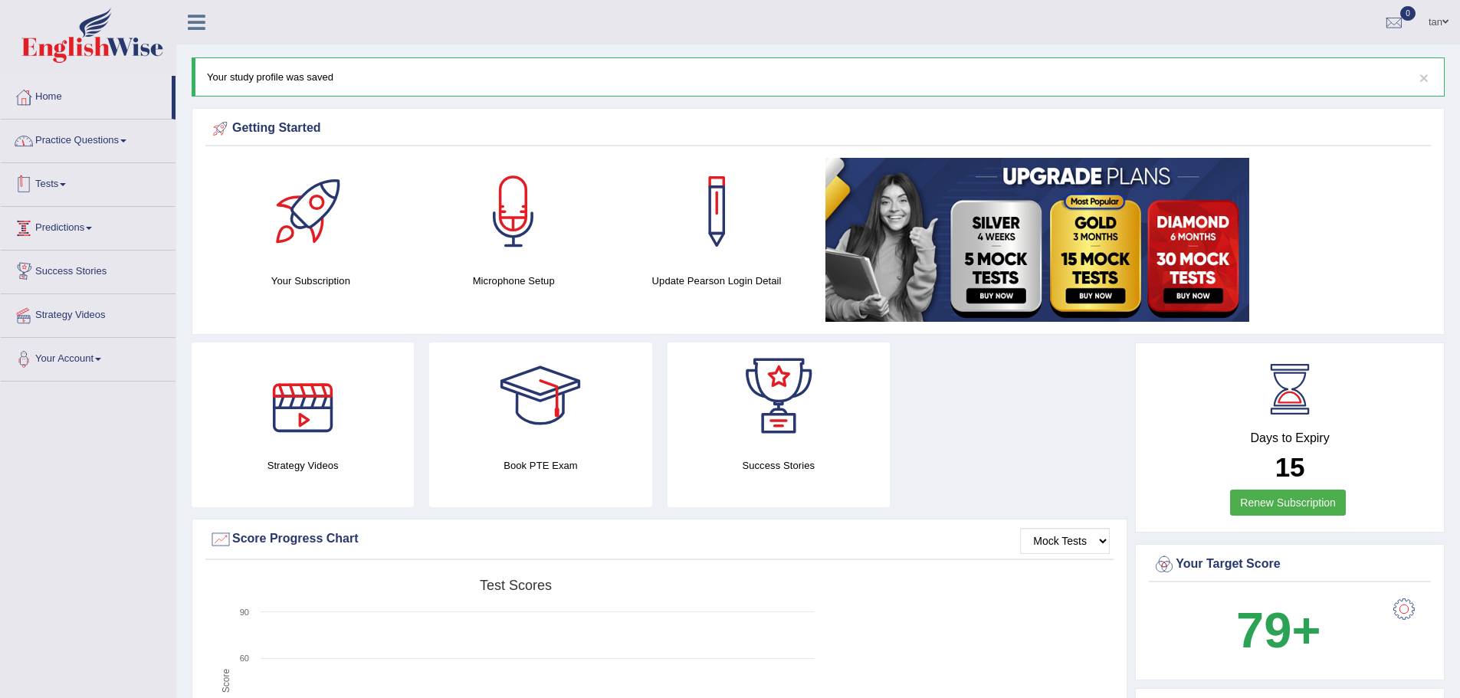
click at [112, 139] on link "Practice Questions" at bounding box center [88, 139] width 175 height 38
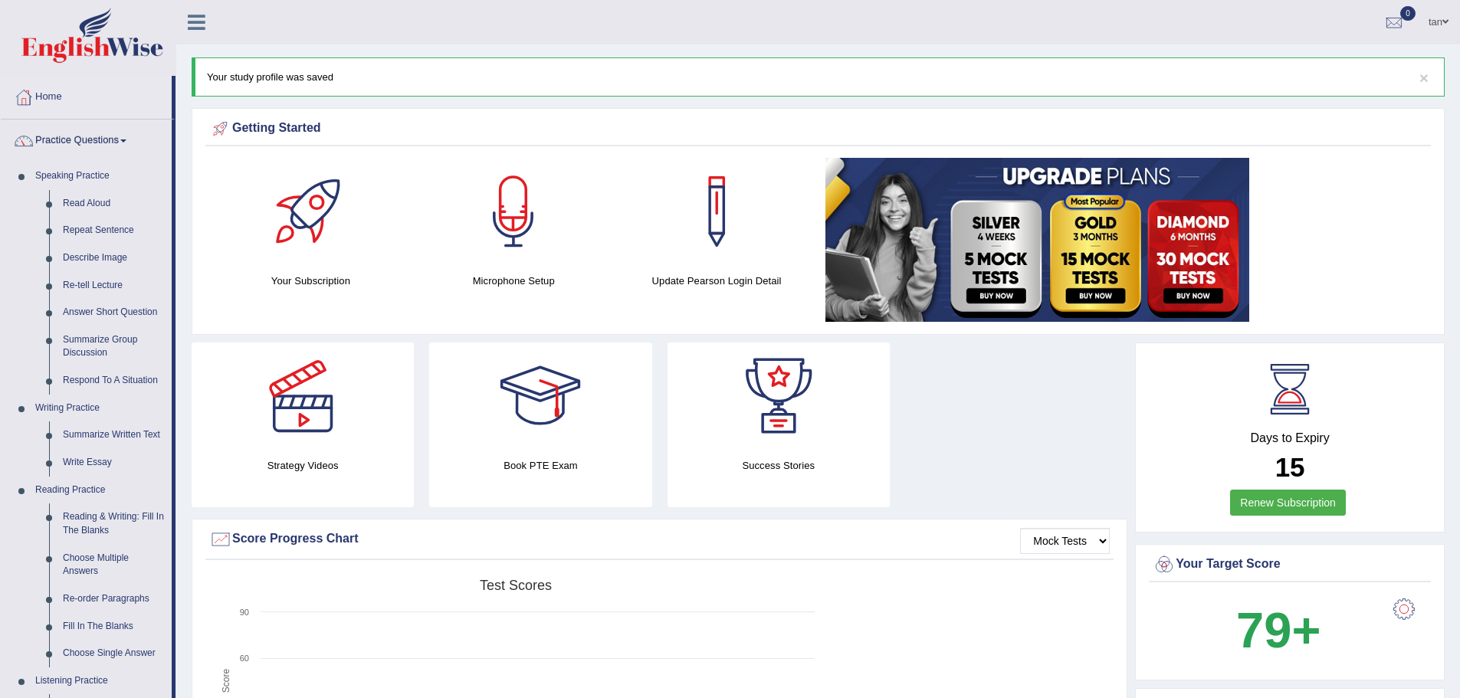
click at [120, 133] on link "Practice Questions" at bounding box center [86, 139] width 171 height 38
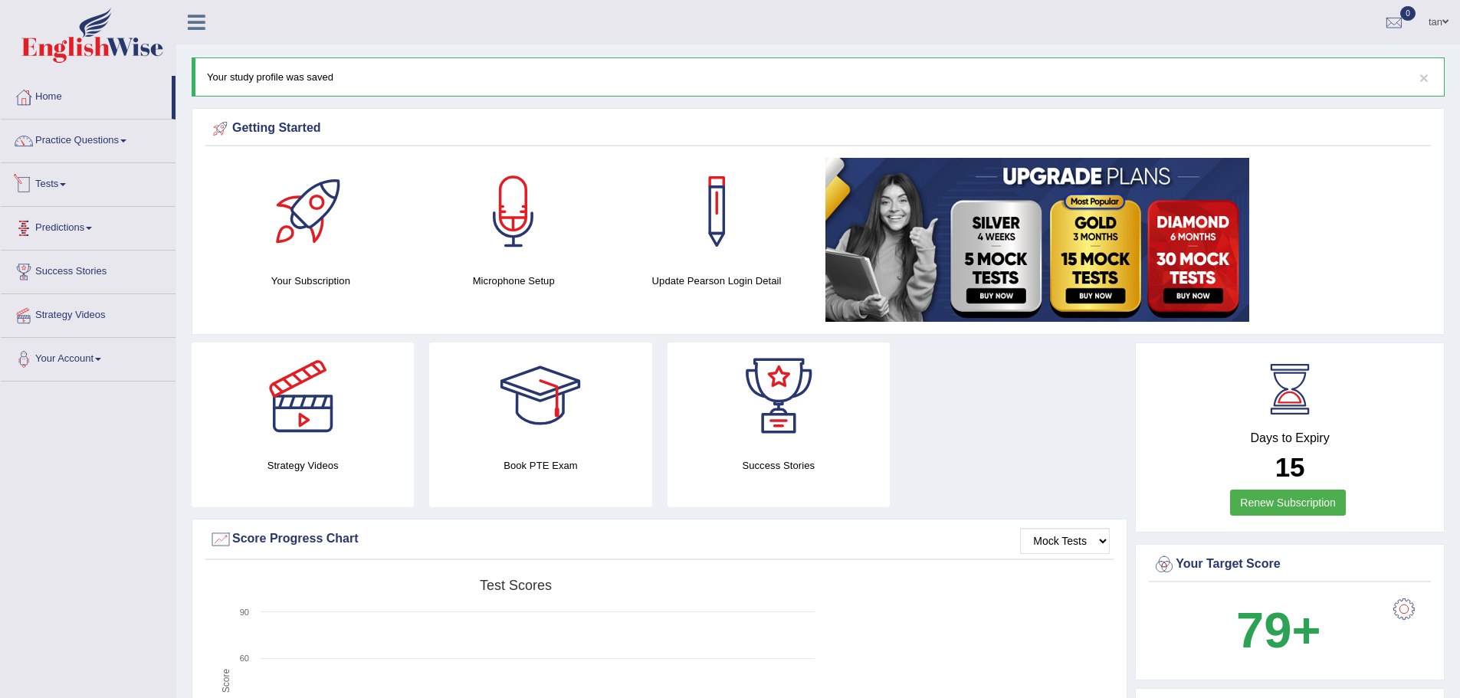
click at [87, 221] on link "Predictions" at bounding box center [88, 226] width 175 height 38
click at [93, 264] on link "Latest Predictions" at bounding box center [99, 264] width 143 height 28
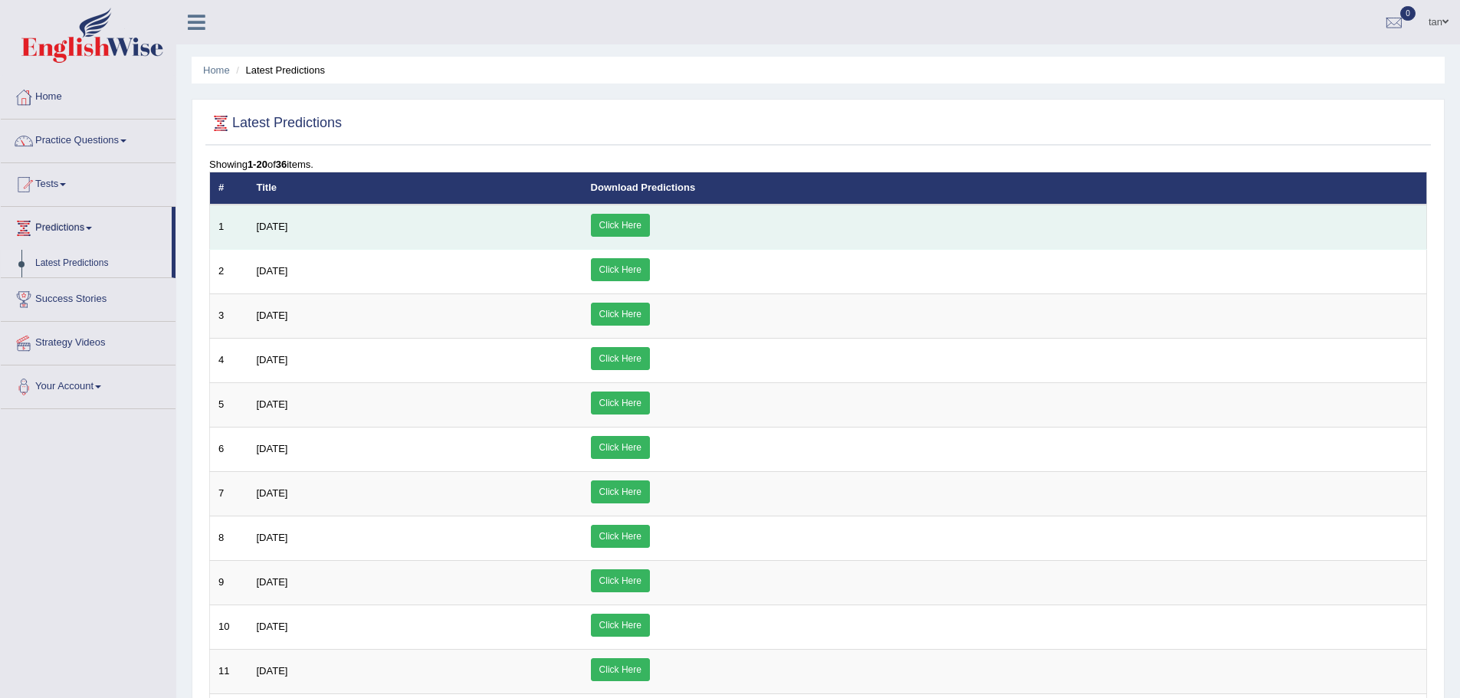
click at [650, 218] on link "Click Here" at bounding box center [620, 225] width 59 height 23
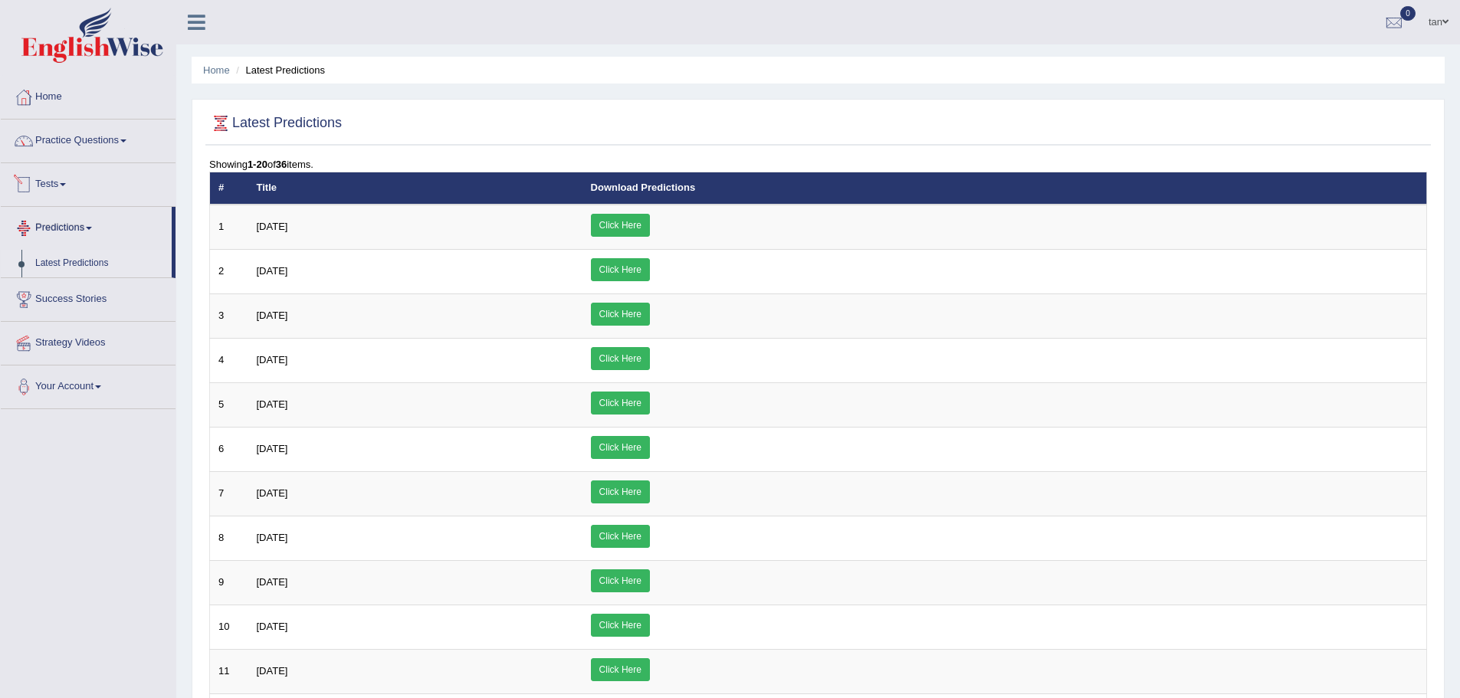
click at [51, 179] on link "Tests" at bounding box center [88, 182] width 175 height 38
click at [114, 136] on link "Practice Questions" at bounding box center [88, 139] width 175 height 38
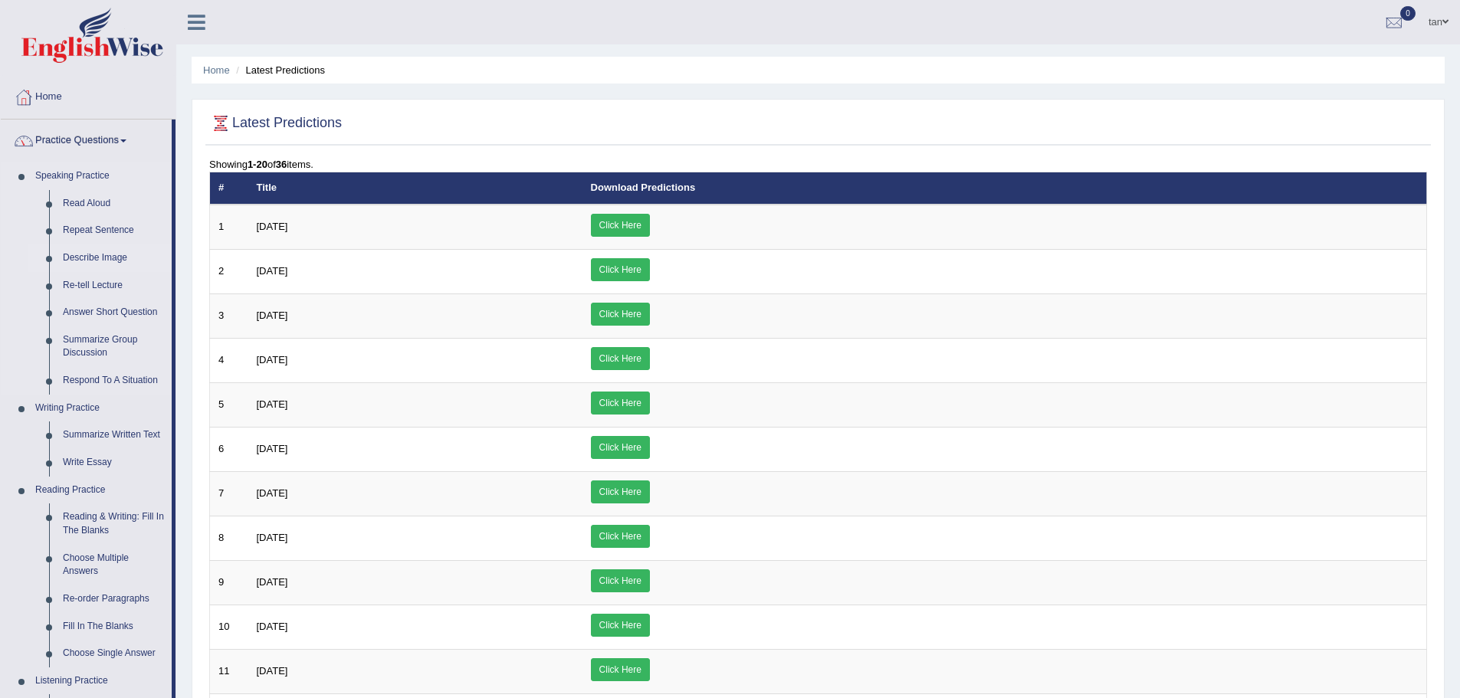
click at [98, 258] on link "Describe Image" at bounding box center [114, 258] width 116 height 28
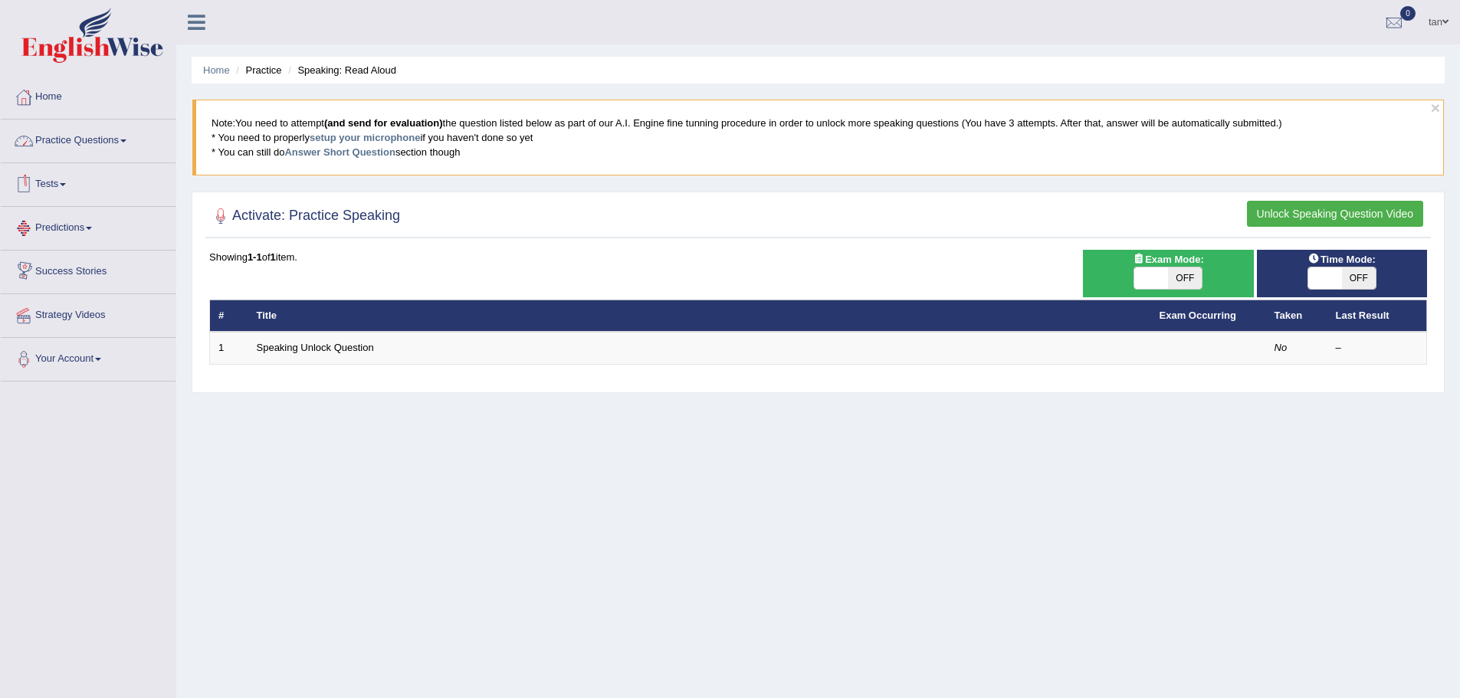
click at [126, 142] on span at bounding box center [123, 140] width 6 height 3
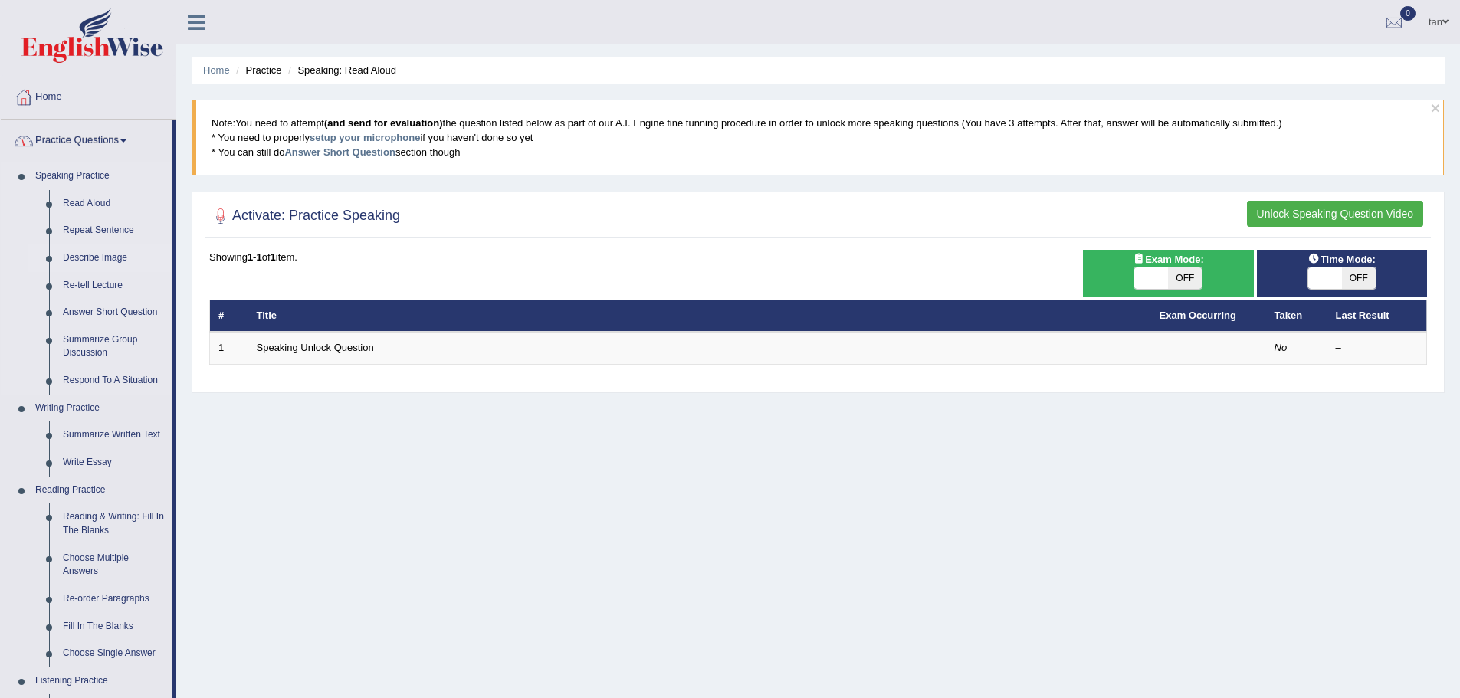
click at [98, 255] on link "Describe Image" at bounding box center [114, 258] width 116 height 28
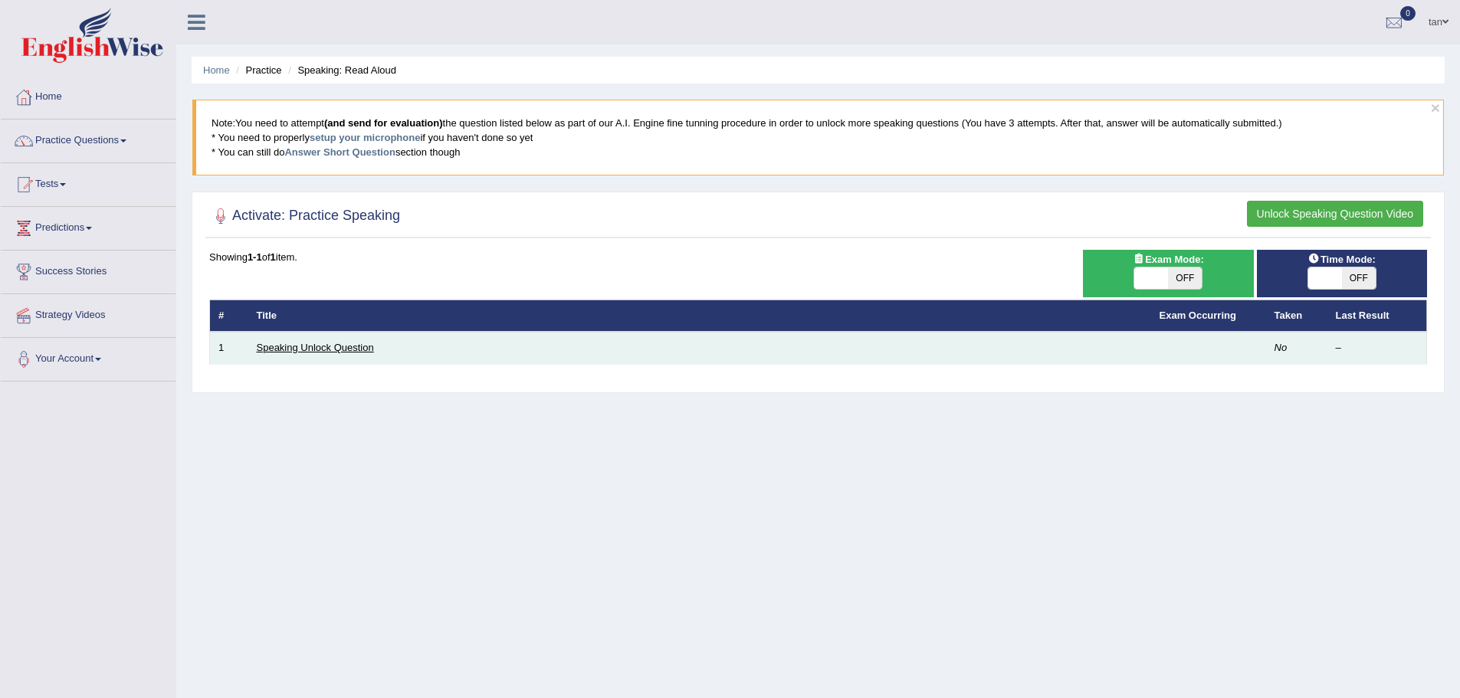
click at [339, 349] on link "Speaking Unlock Question" at bounding box center [315, 347] width 117 height 11
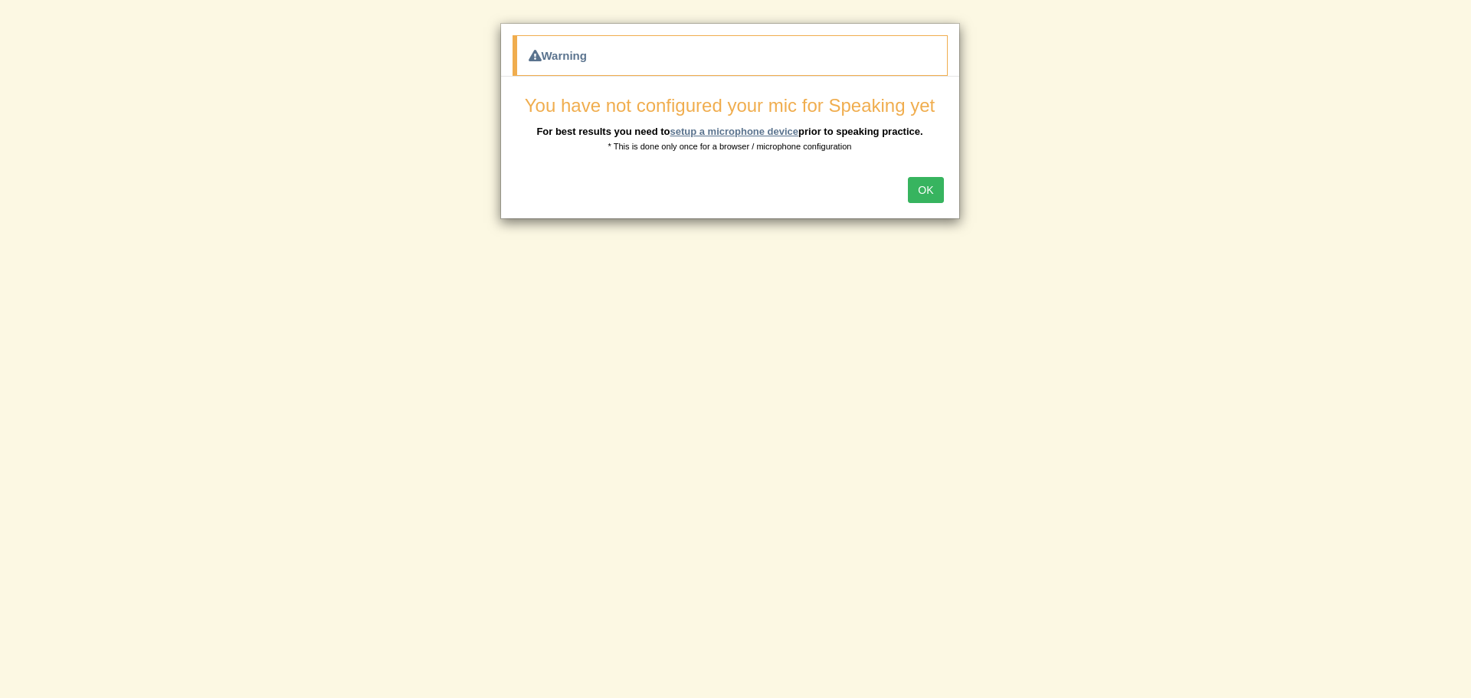
click at [739, 127] on link "setup a microphone device" at bounding box center [734, 131] width 129 height 11
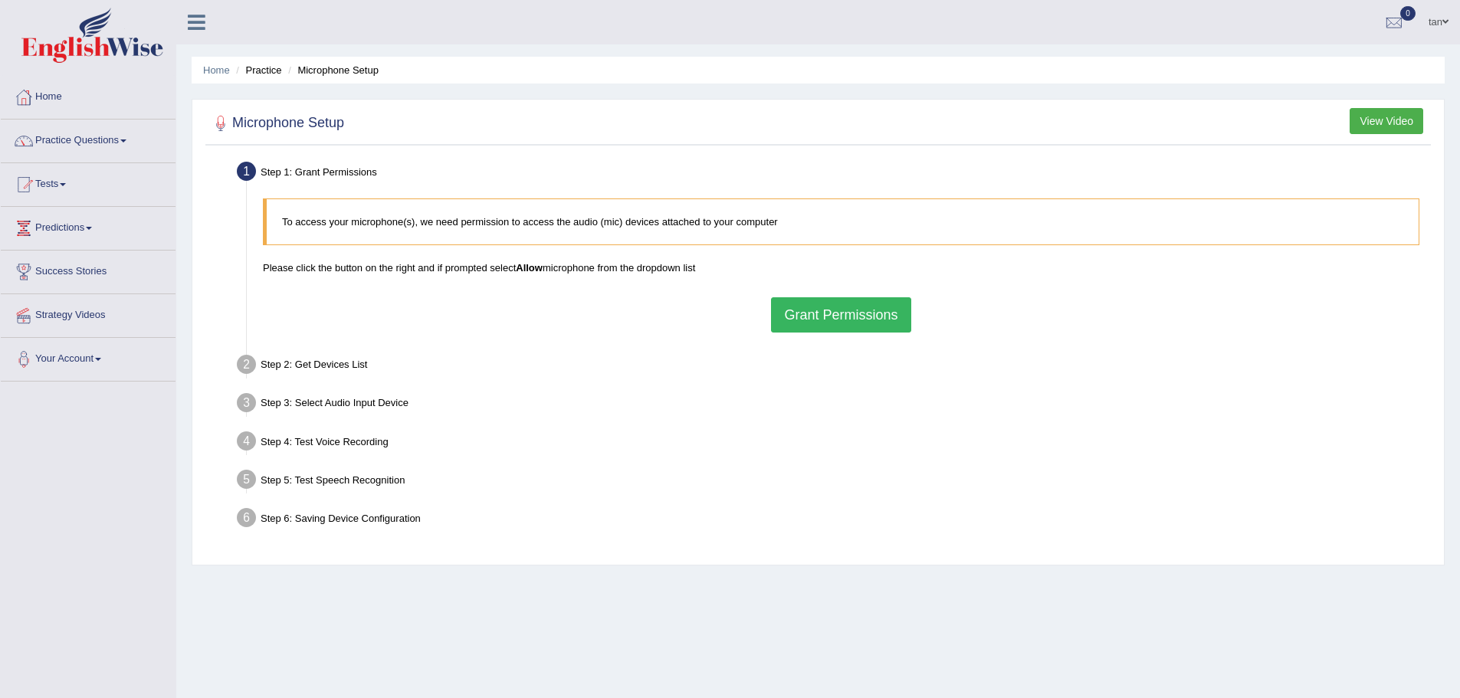
click at [805, 320] on button "Grant Permissions" at bounding box center [840, 314] width 139 height 35
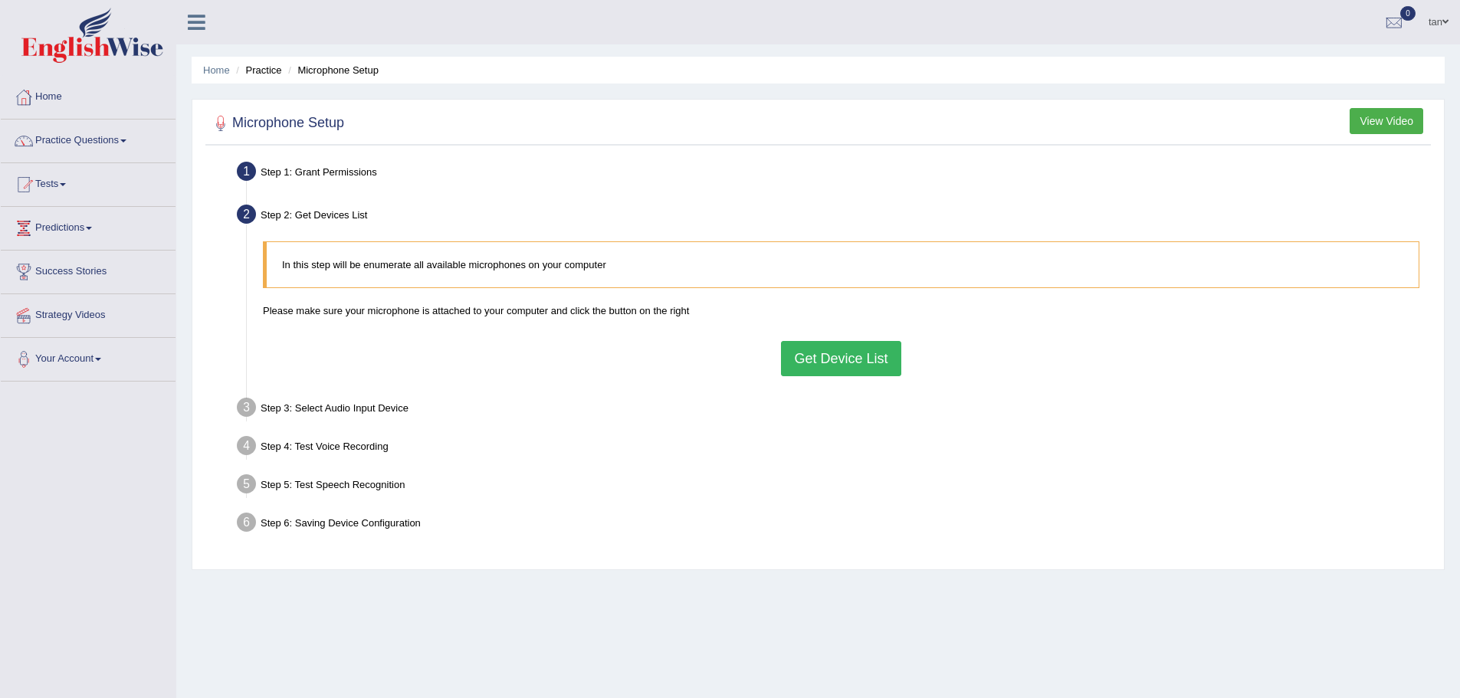
click at [854, 357] on button "Get Device List" at bounding box center [841, 358] width 120 height 35
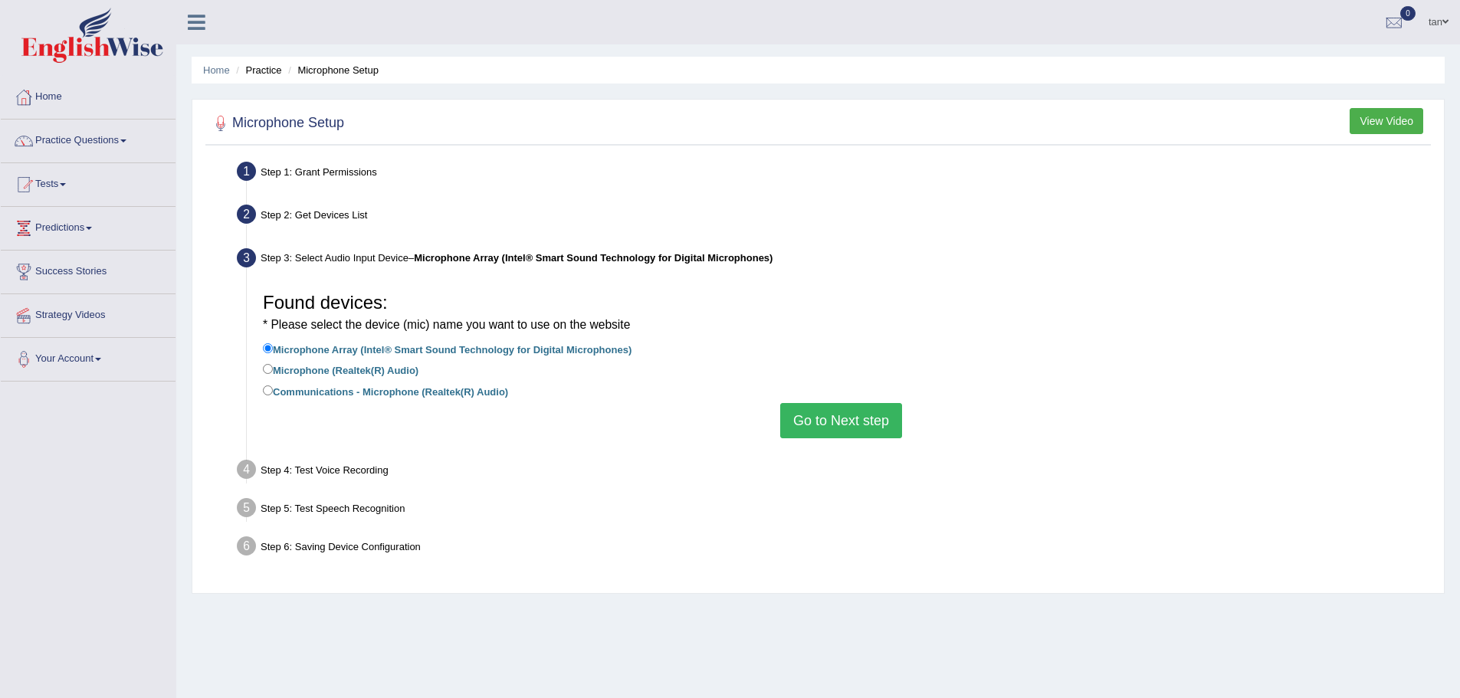
click at [821, 410] on button "Go to Next step" at bounding box center [841, 420] width 122 height 35
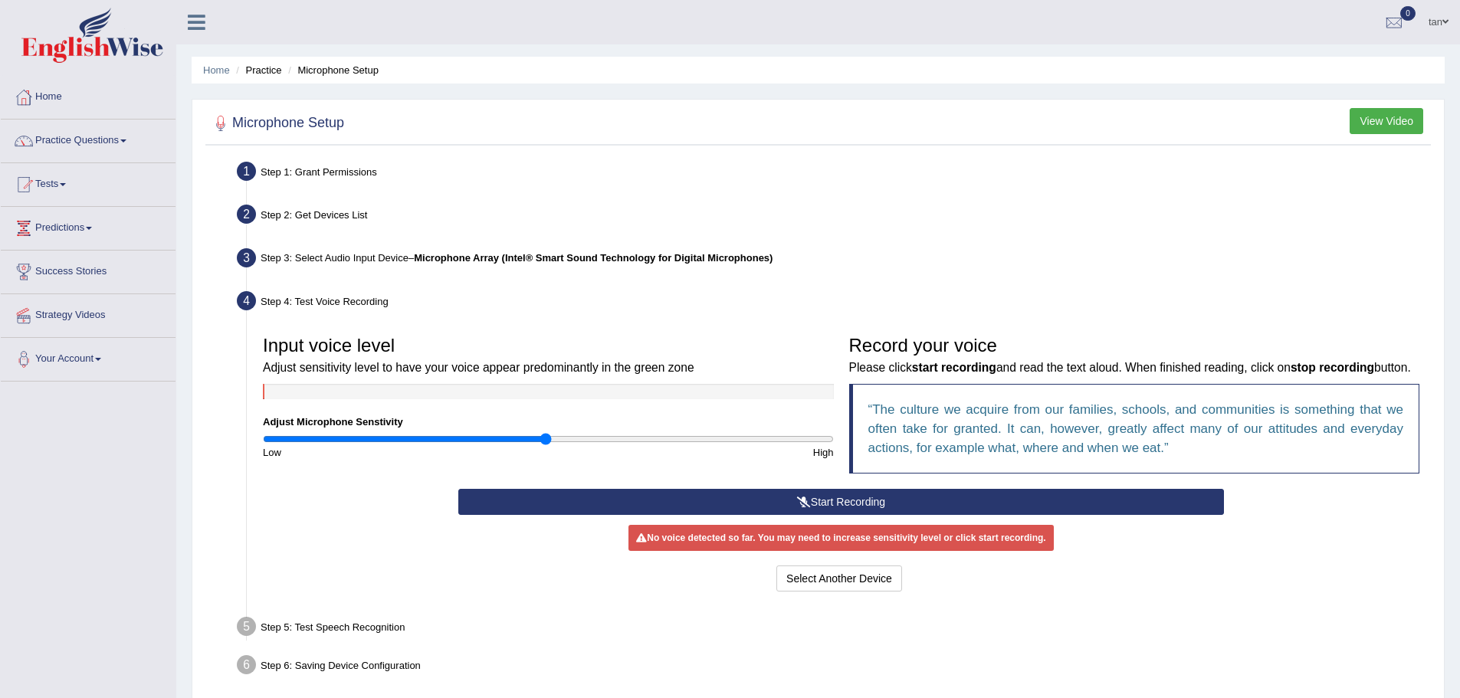
click at [883, 513] on button "Start Recording" at bounding box center [840, 502] width 765 height 26
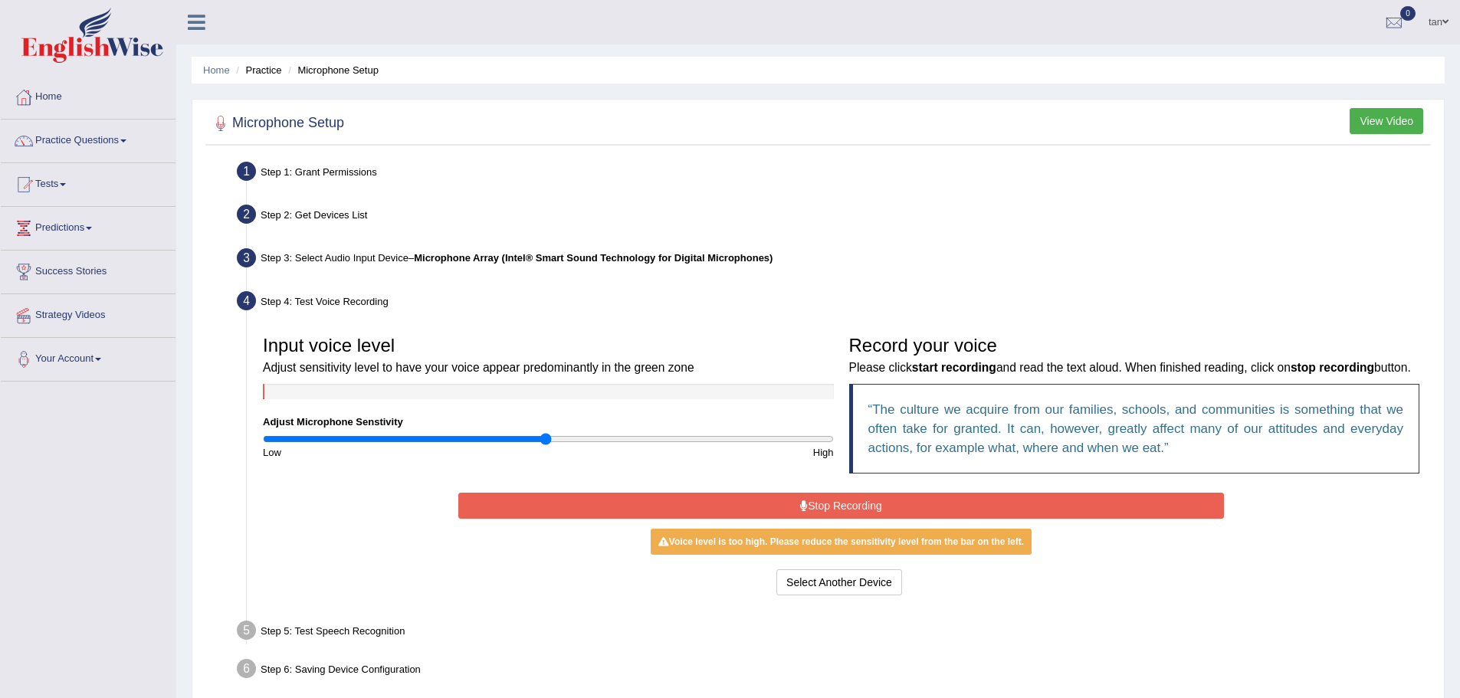
click at [886, 519] on button "Stop Recording" at bounding box center [840, 506] width 765 height 26
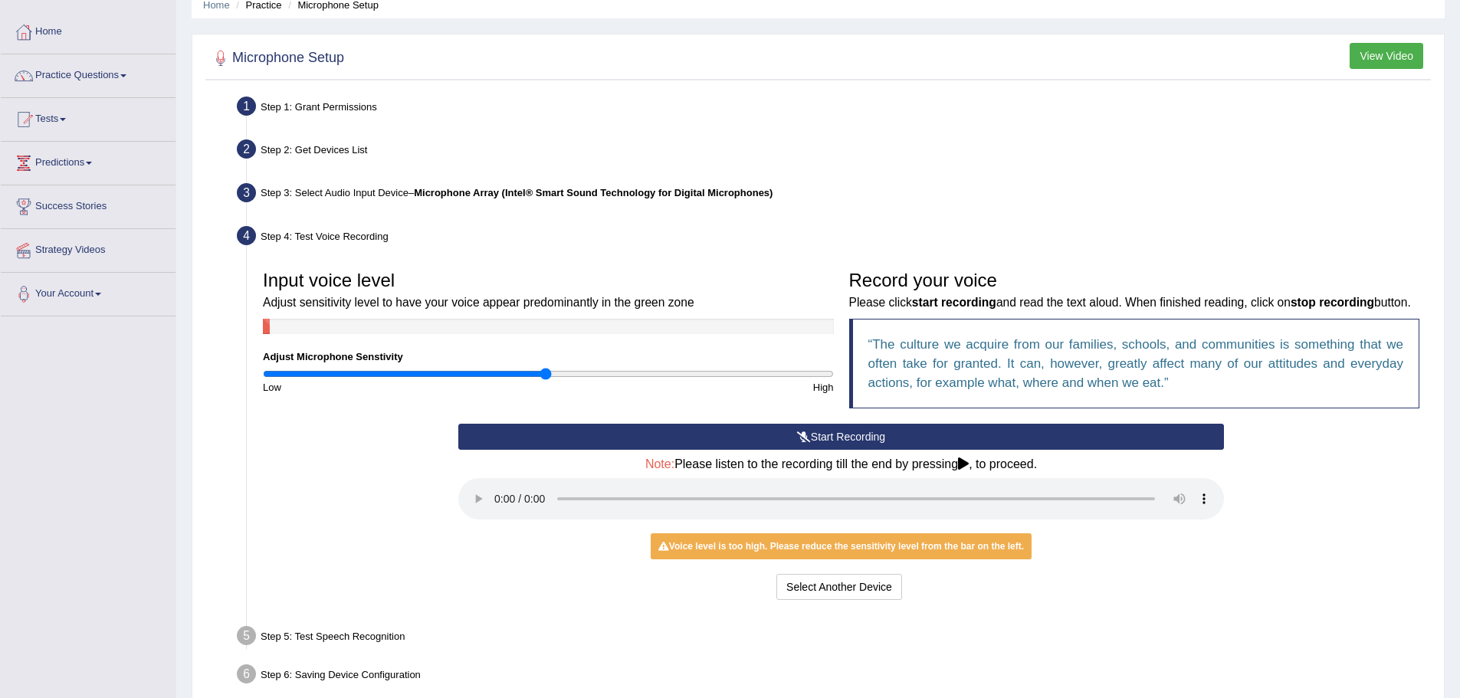
scroll to position [153, 0]
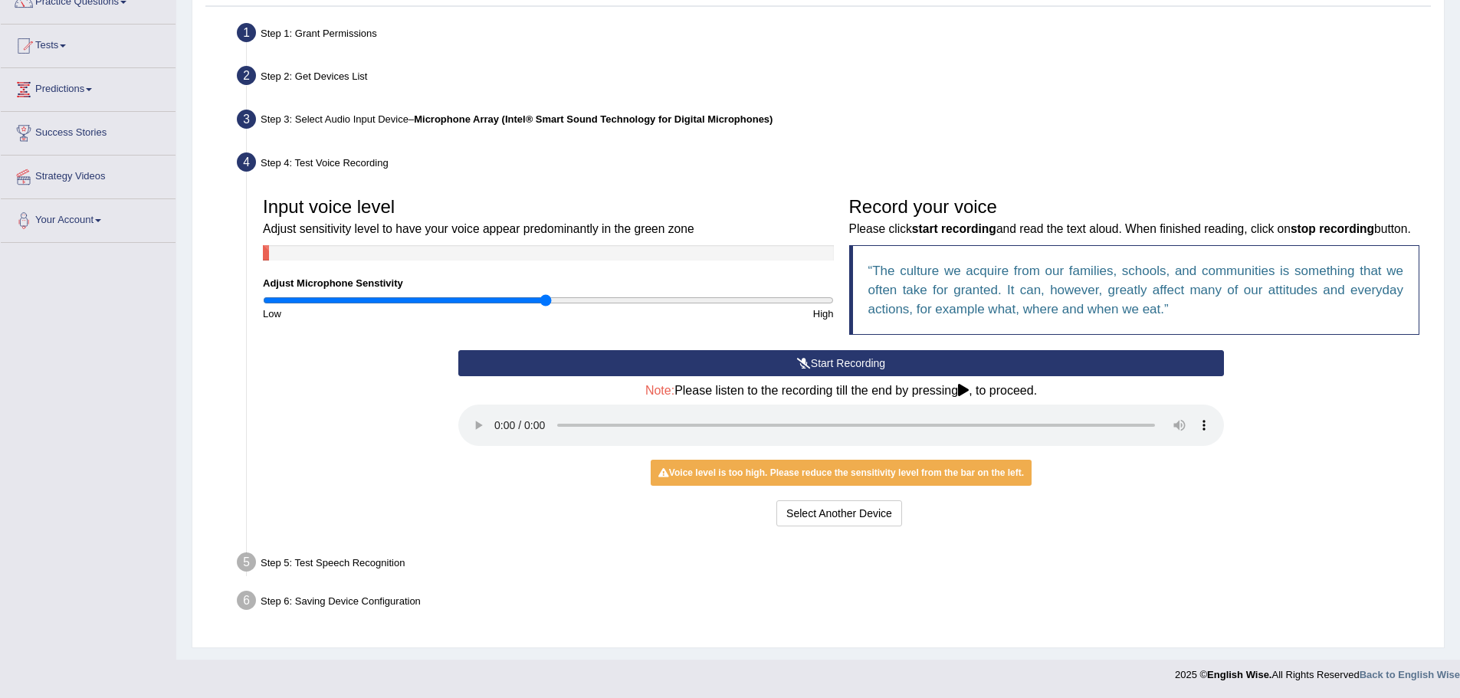
click at [469, 569] on div "Step 5: Test Speech Recognition" at bounding box center [833, 565] width 1207 height 34
click at [377, 565] on div "Step 5: Test Speech Recognition" at bounding box center [833, 565] width 1207 height 34
click at [329, 565] on div "Step 5: Test Speech Recognition" at bounding box center [833, 565] width 1207 height 34
click at [965, 395] on icon at bounding box center [963, 390] width 11 height 12
click at [1198, 493] on div "Start Recording Stop Recording Note: Please listen to the recording till the en…" at bounding box center [841, 440] width 781 height 181
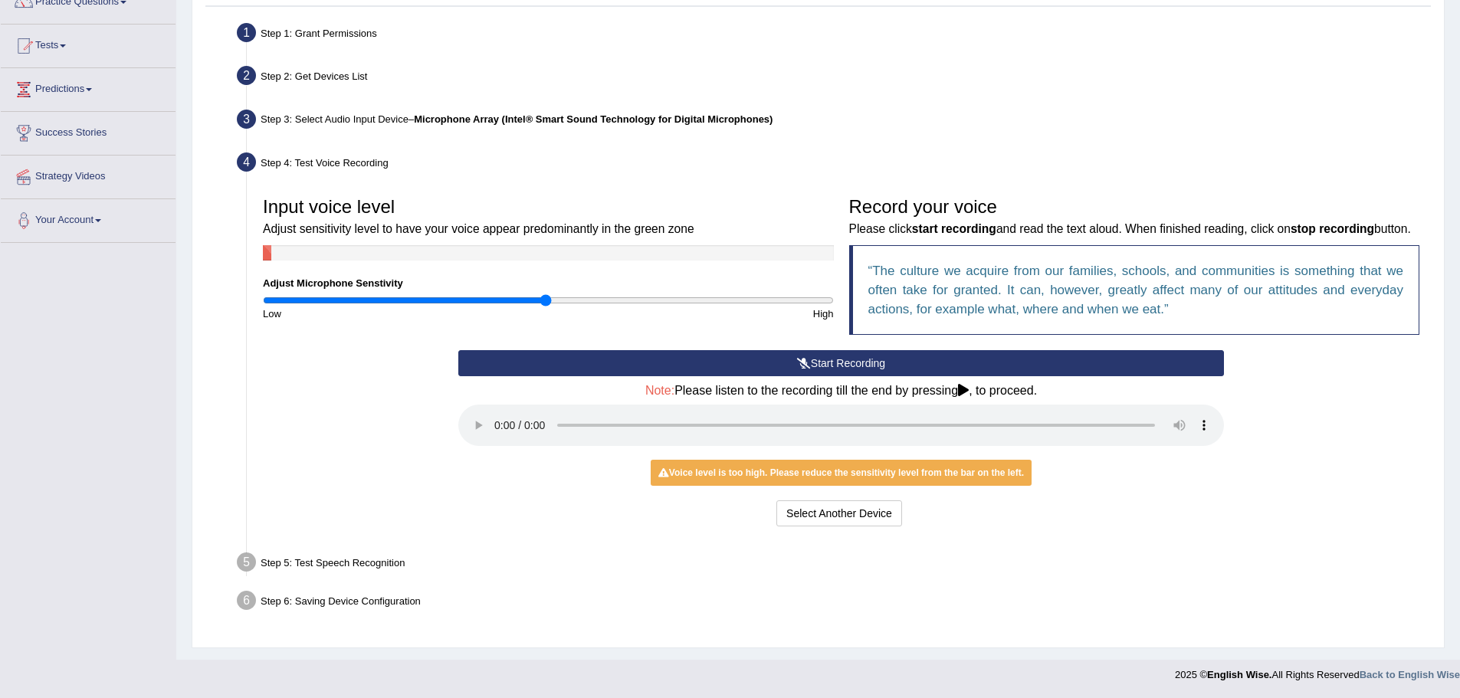
click at [283, 247] on div "Input voice level Adjust sensitivity level to have your voice appear predominan…" at bounding box center [548, 255] width 586 height 132
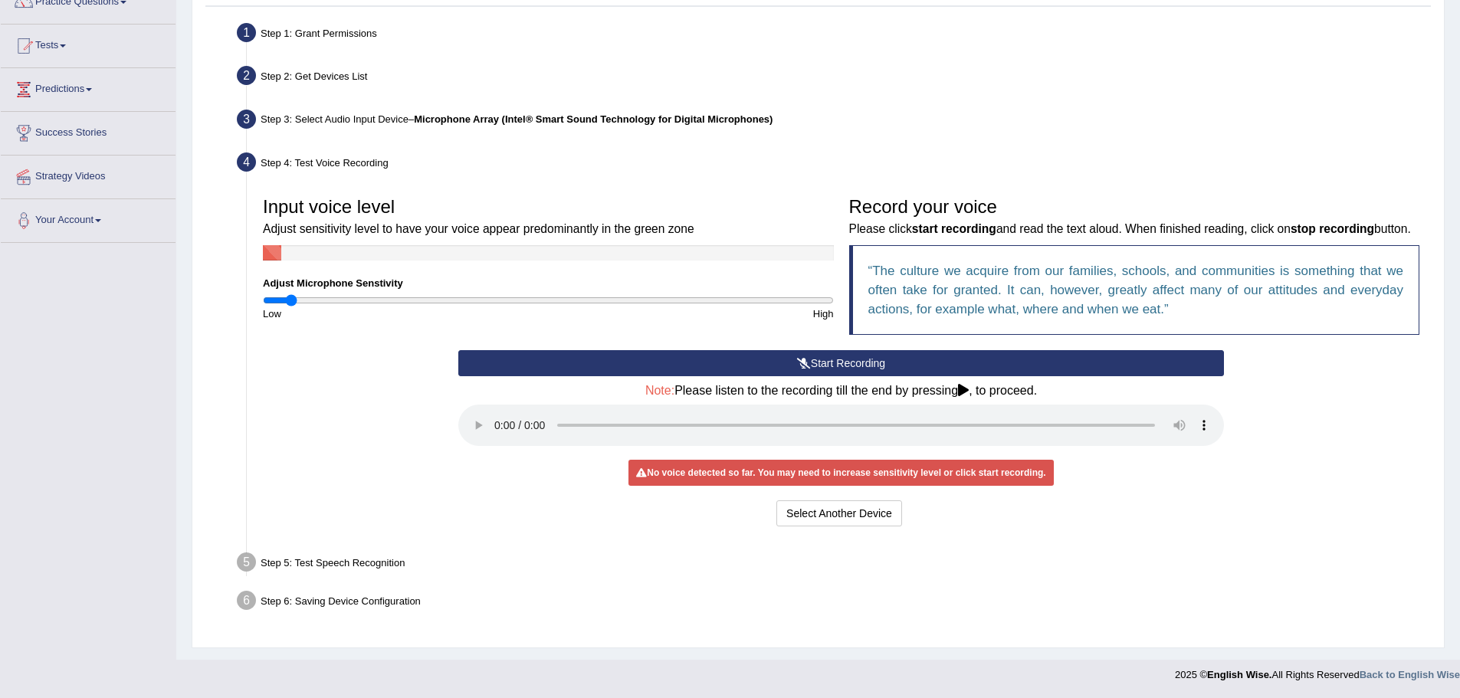
type input "0.1"
click at [289, 294] on input "range" at bounding box center [548, 300] width 571 height 12
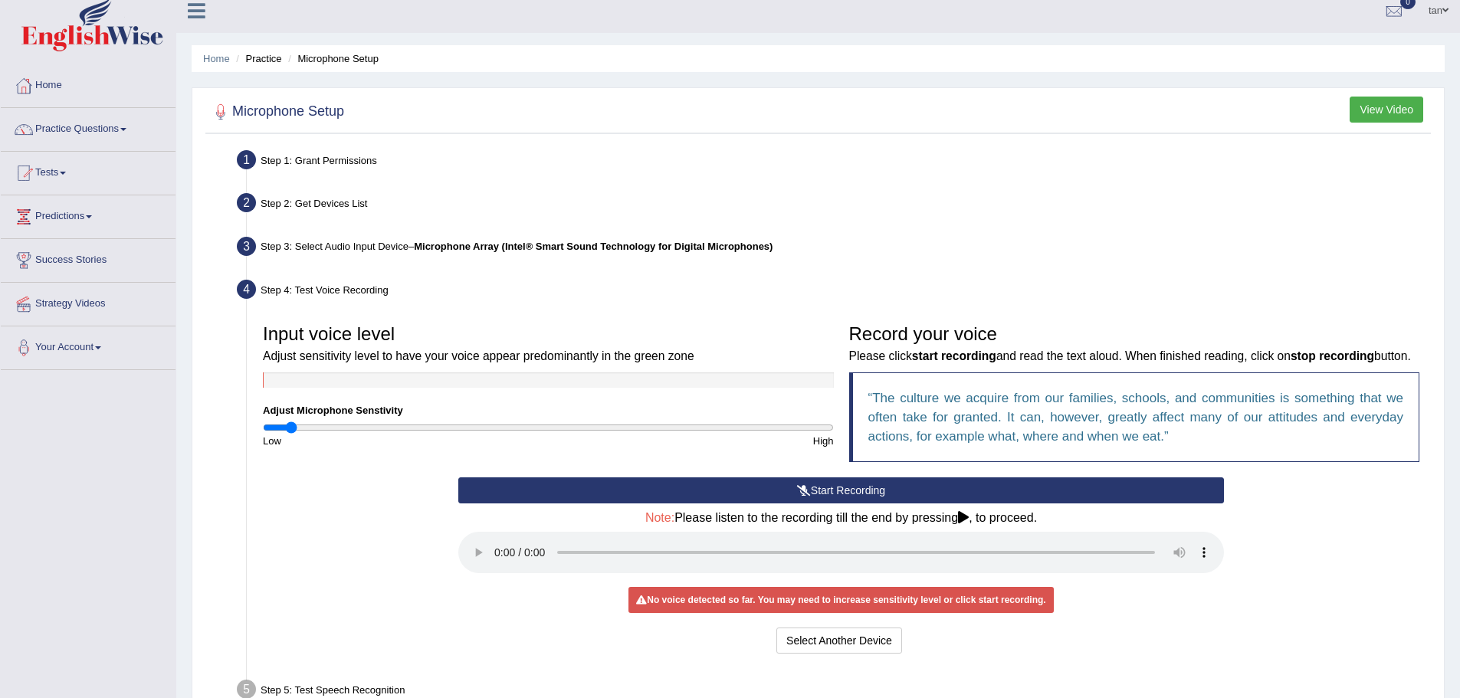
scroll to position [0, 0]
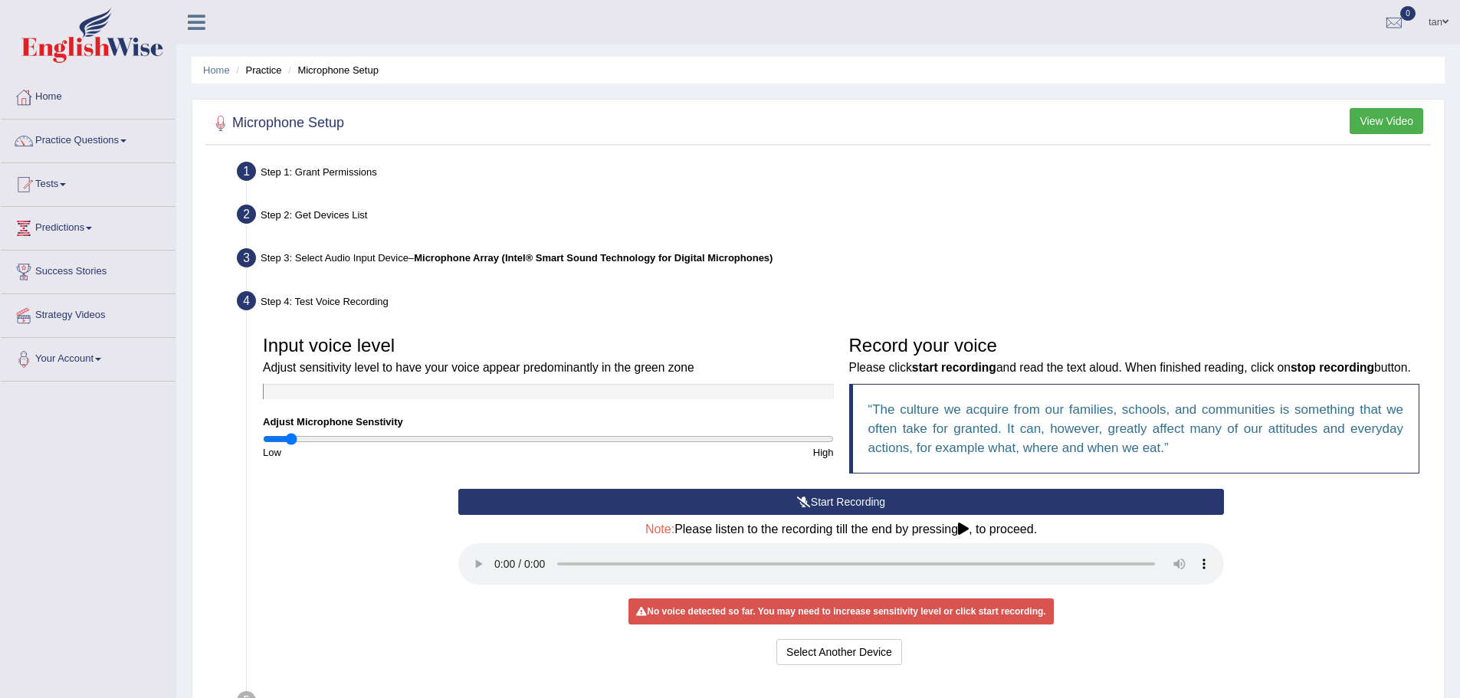
click at [340, 215] on div "Step 2: Get Devices List" at bounding box center [833, 217] width 1207 height 34
click at [348, 249] on div "Step 3: Select Audio Input Device – Microphone Array (Intel® Smart Sound Techno…" at bounding box center [833, 261] width 1207 height 34
click at [349, 296] on div "Step 4: Test Voice Recording" at bounding box center [833, 304] width 1207 height 34
click at [359, 262] on div "Step 3: Select Audio Input Device – Microphone Array (Intel® Smart Sound Techno…" at bounding box center [833, 261] width 1207 height 34
click at [280, 300] on div "Step 4: Test Voice Recording" at bounding box center [833, 304] width 1207 height 34
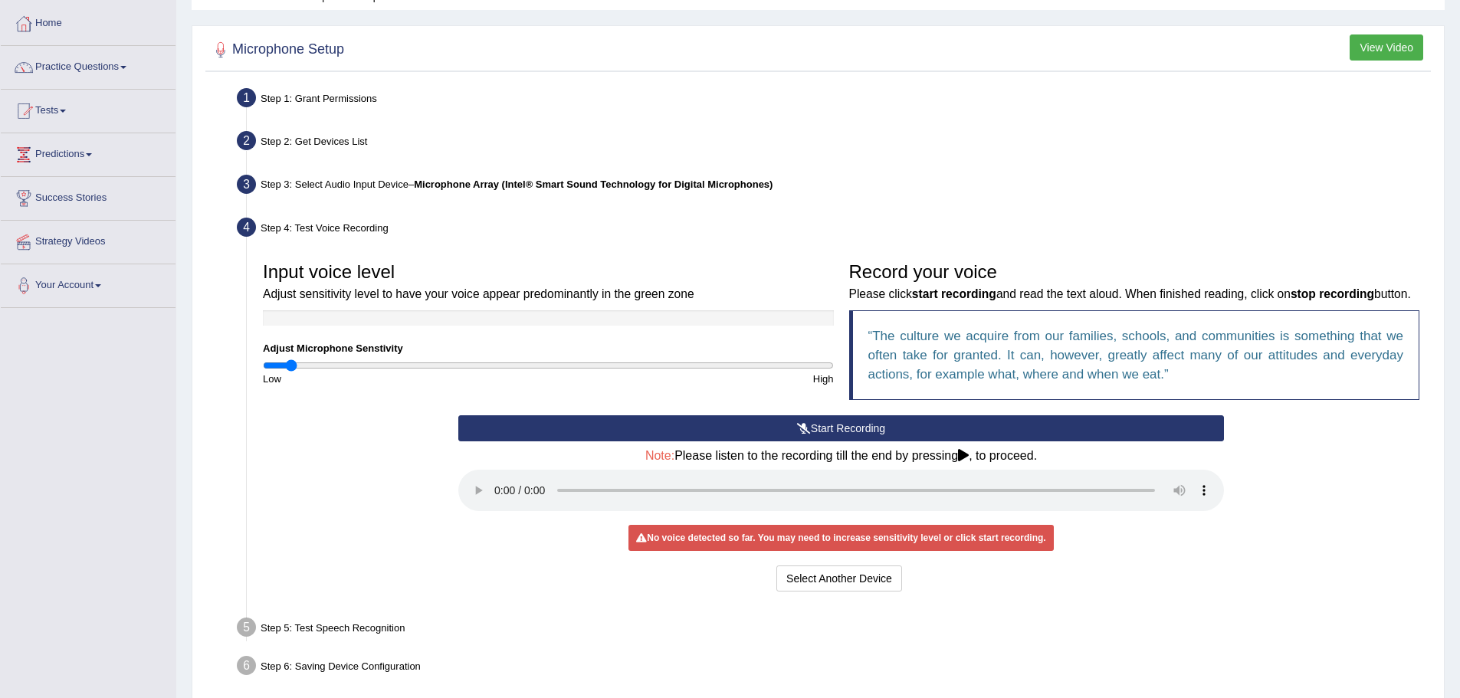
scroll to position [153, 0]
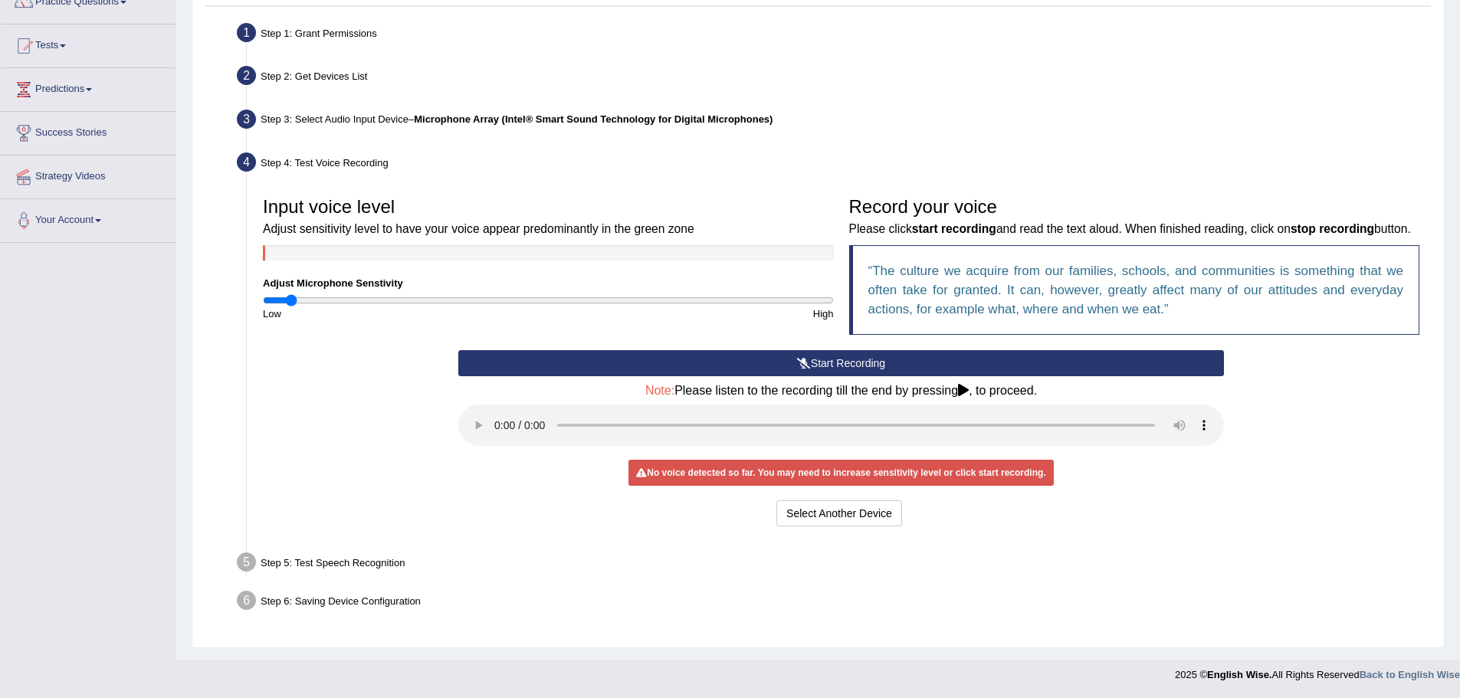
click at [366, 565] on div "Step 5: Test Speech Recognition" at bounding box center [833, 565] width 1207 height 34
click at [1121, 515] on div "Select Another Device Voice is ok. Go to Next step" at bounding box center [840, 515] width 765 height 30
click at [259, 608] on div "Step 6: Saving Device Configuration" at bounding box center [833, 603] width 1207 height 34
click at [350, 575] on div "Step 5: Test Speech Recognition" at bounding box center [833, 565] width 1207 height 34
click at [379, 615] on div "Step 6: Saving Device Configuration" at bounding box center [833, 603] width 1207 height 34
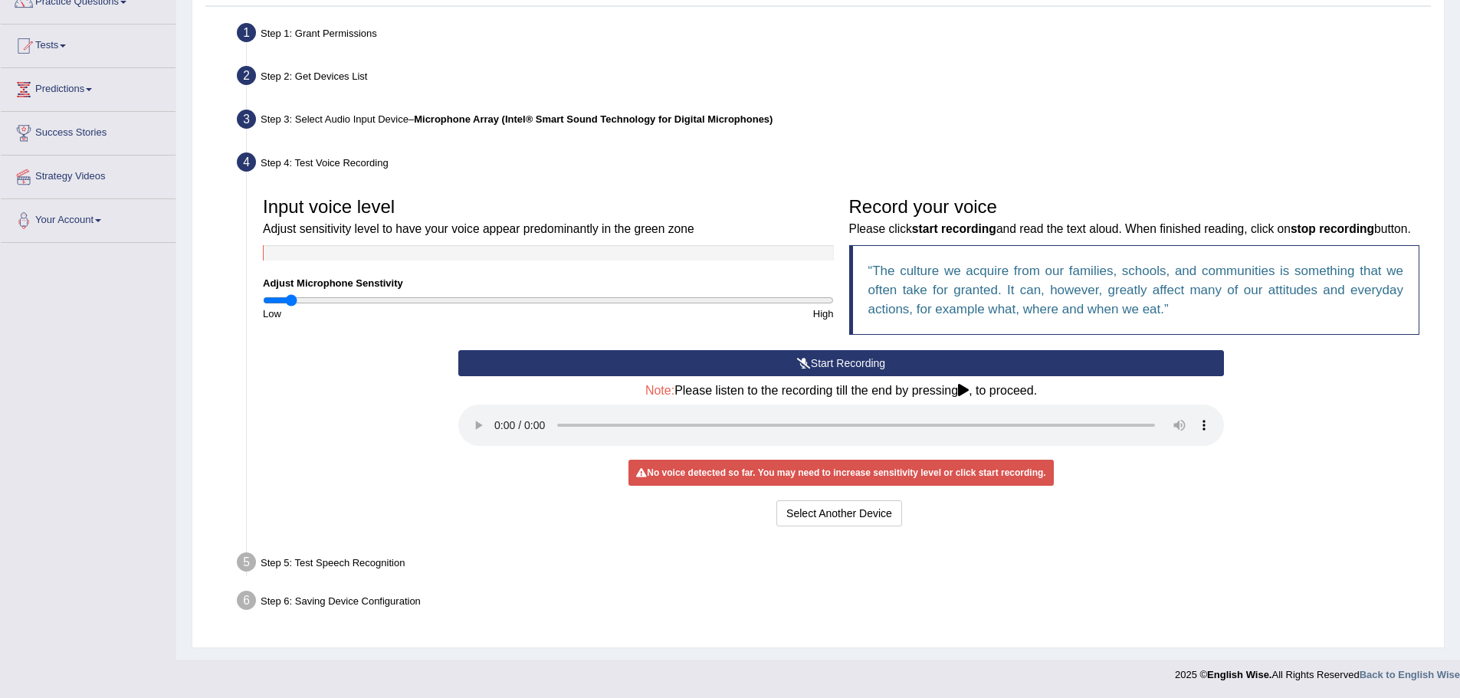
click at [878, 480] on div "No voice detected so far. You may need to increase sensitivity level or click s…" at bounding box center [840, 473] width 424 height 26
click at [871, 526] on button "Select Another Device" at bounding box center [839, 513] width 126 height 26
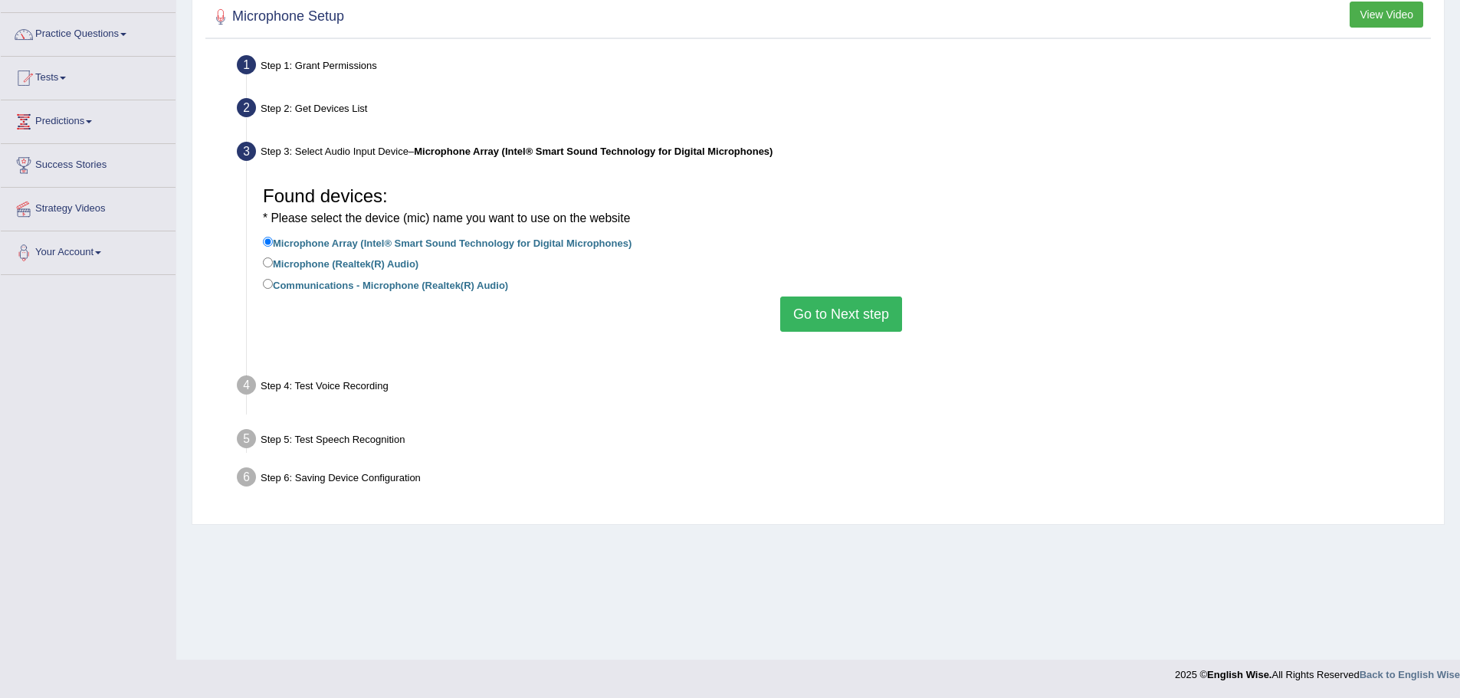
scroll to position [107, 0]
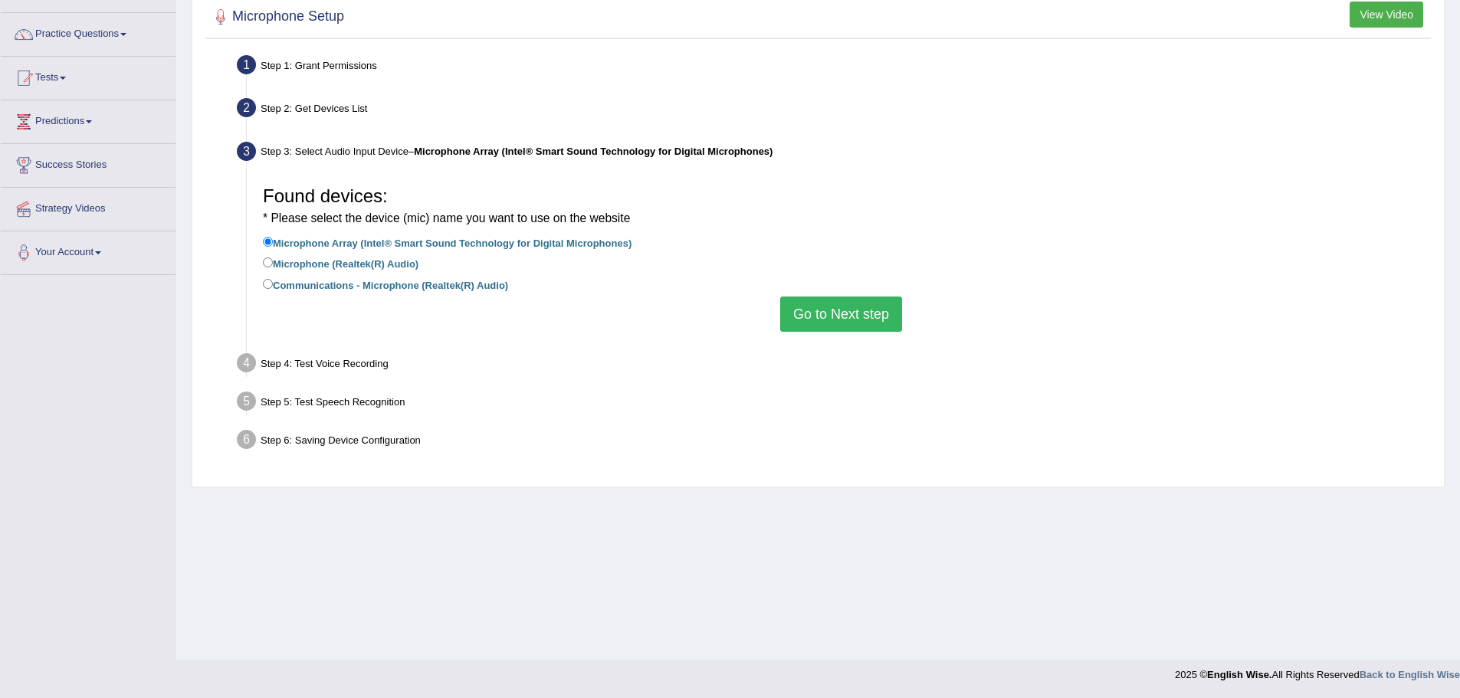
click at [865, 305] on button "Go to Next step" at bounding box center [841, 314] width 122 height 35
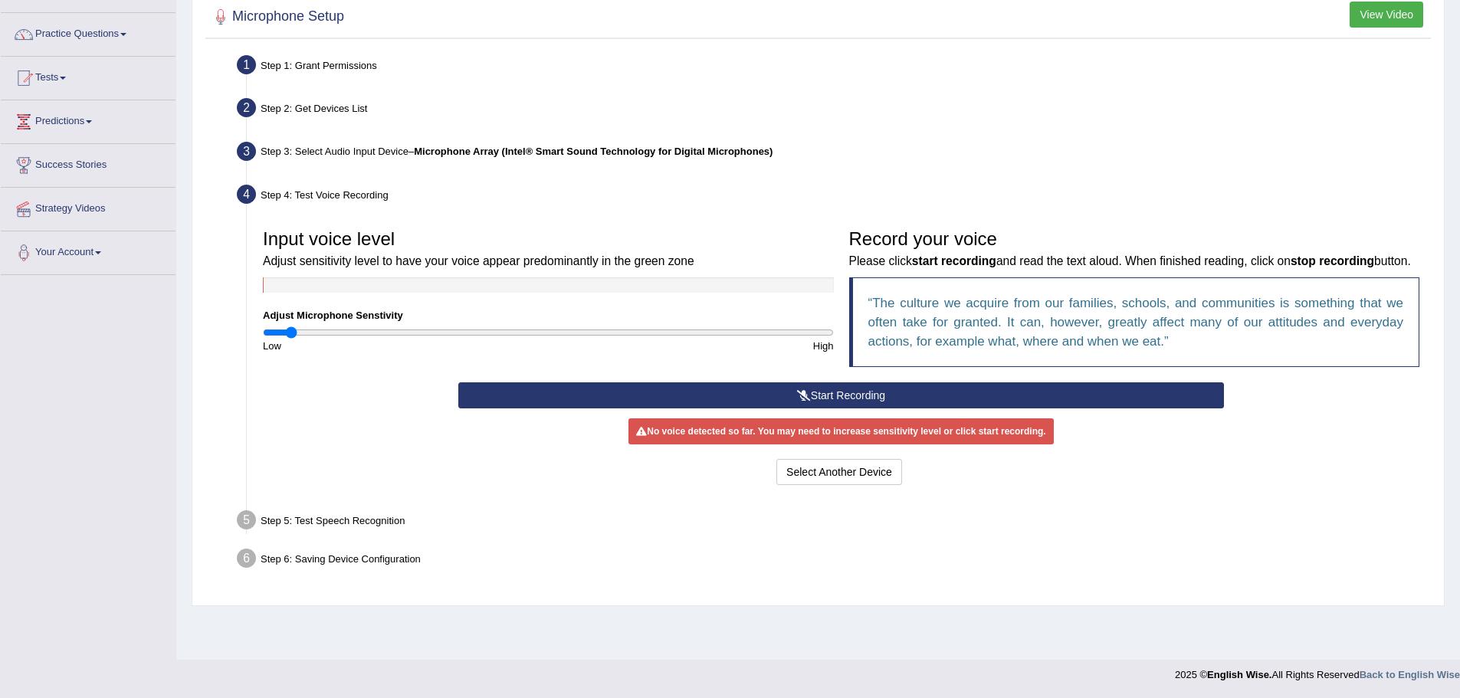
click at [719, 408] on button "Start Recording" at bounding box center [840, 395] width 765 height 26
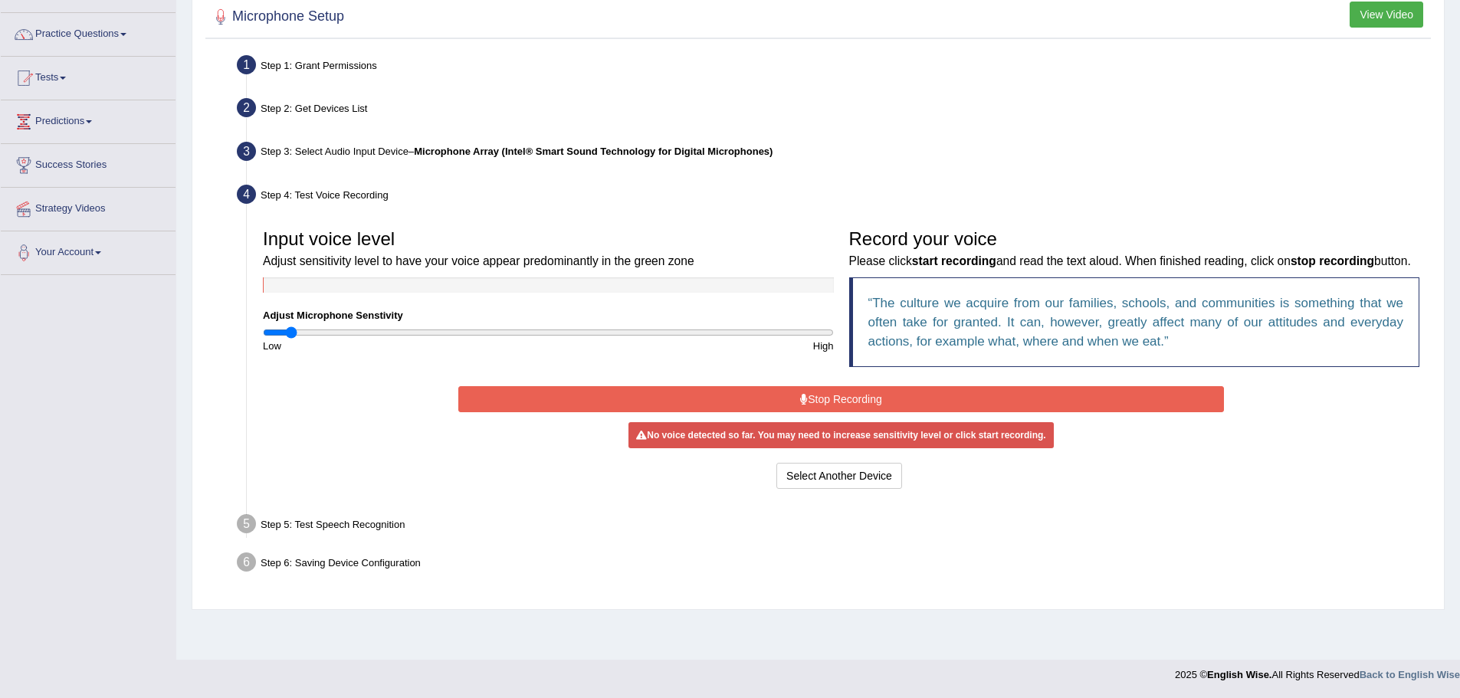
click at [781, 412] on button "Stop Recording" at bounding box center [840, 399] width 765 height 26
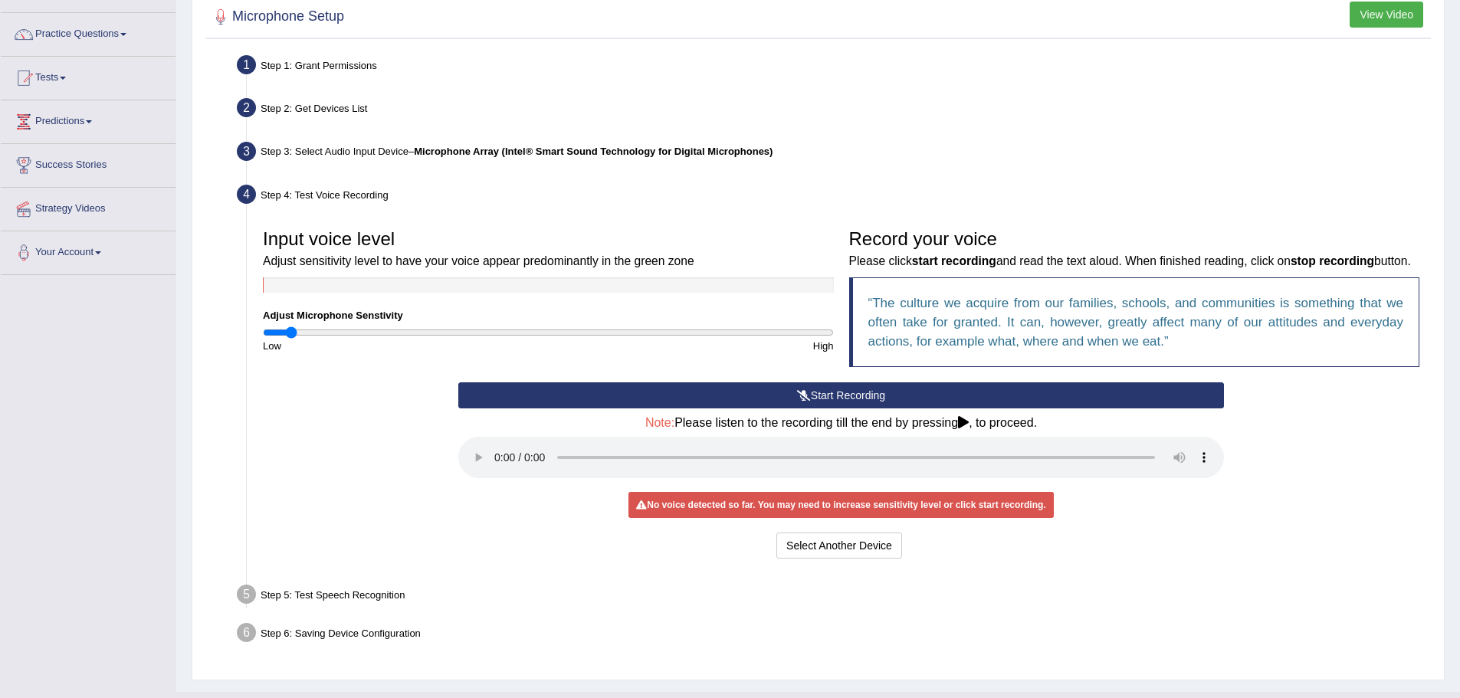
click at [816, 408] on button "Start Recording" at bounding box center [840, 395] width 765 height 26
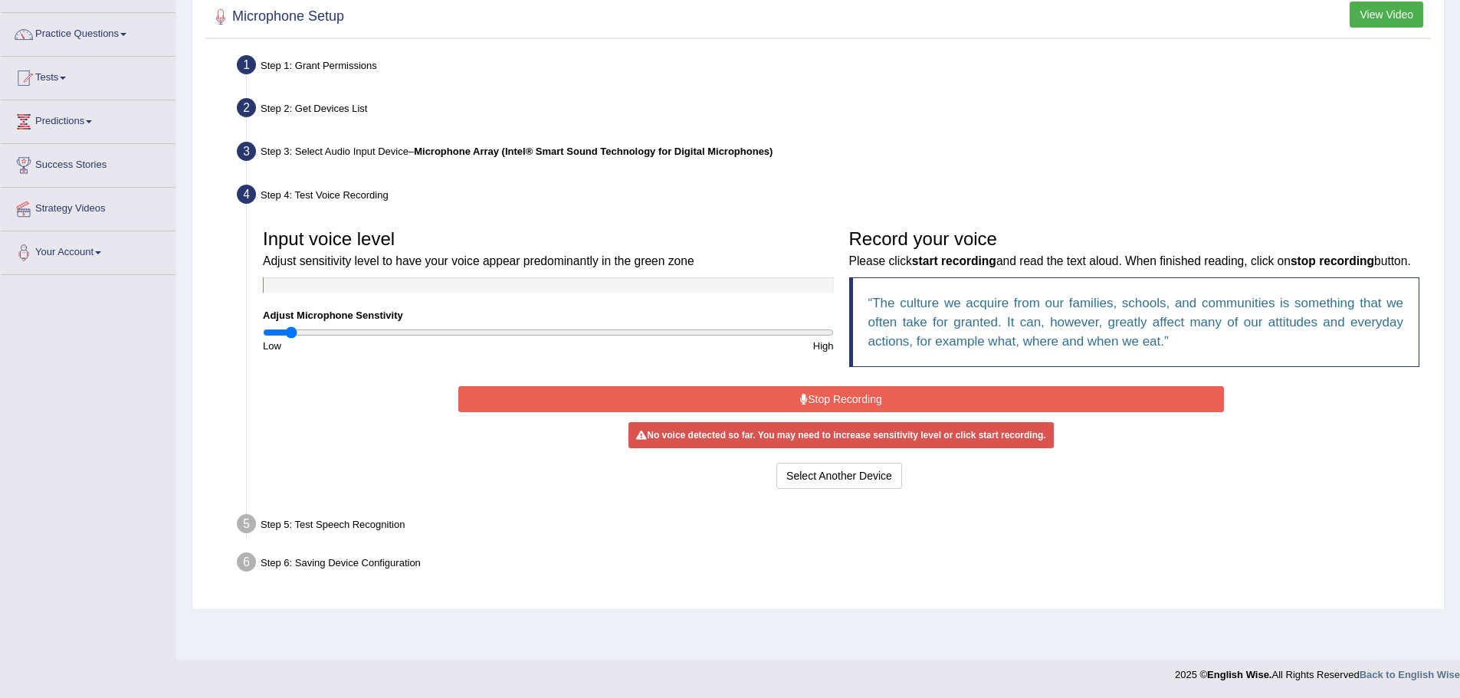
click at [818, 412] on button "Stop Recording" at bounding box center [840, 399] width 765 height 26
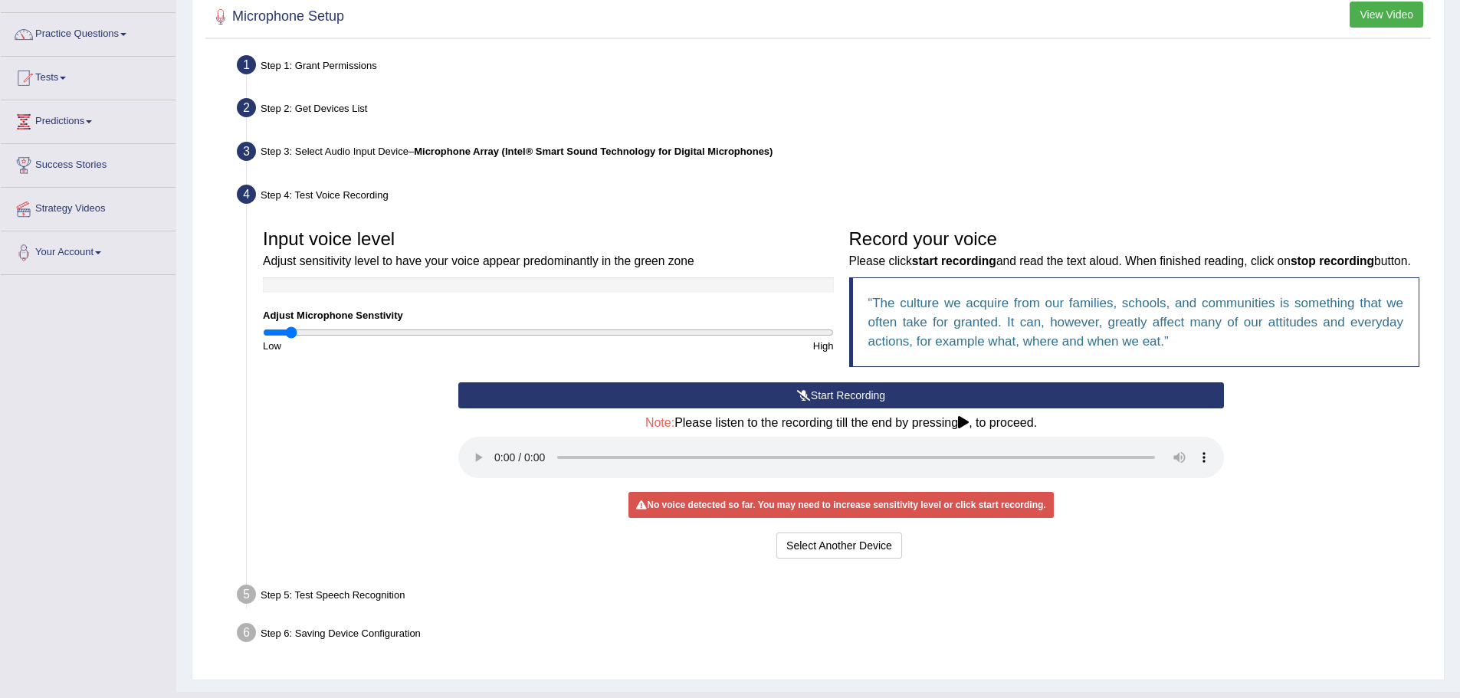
click at [267, 601] on div "Step 5: Test Speech Recognition" at bounding box center [833, 597] width 1207 height 34
click at [269, 614] on div "Step 5: Test Speech Recognition" at bounding box center [833, 597] width 1207 height 34
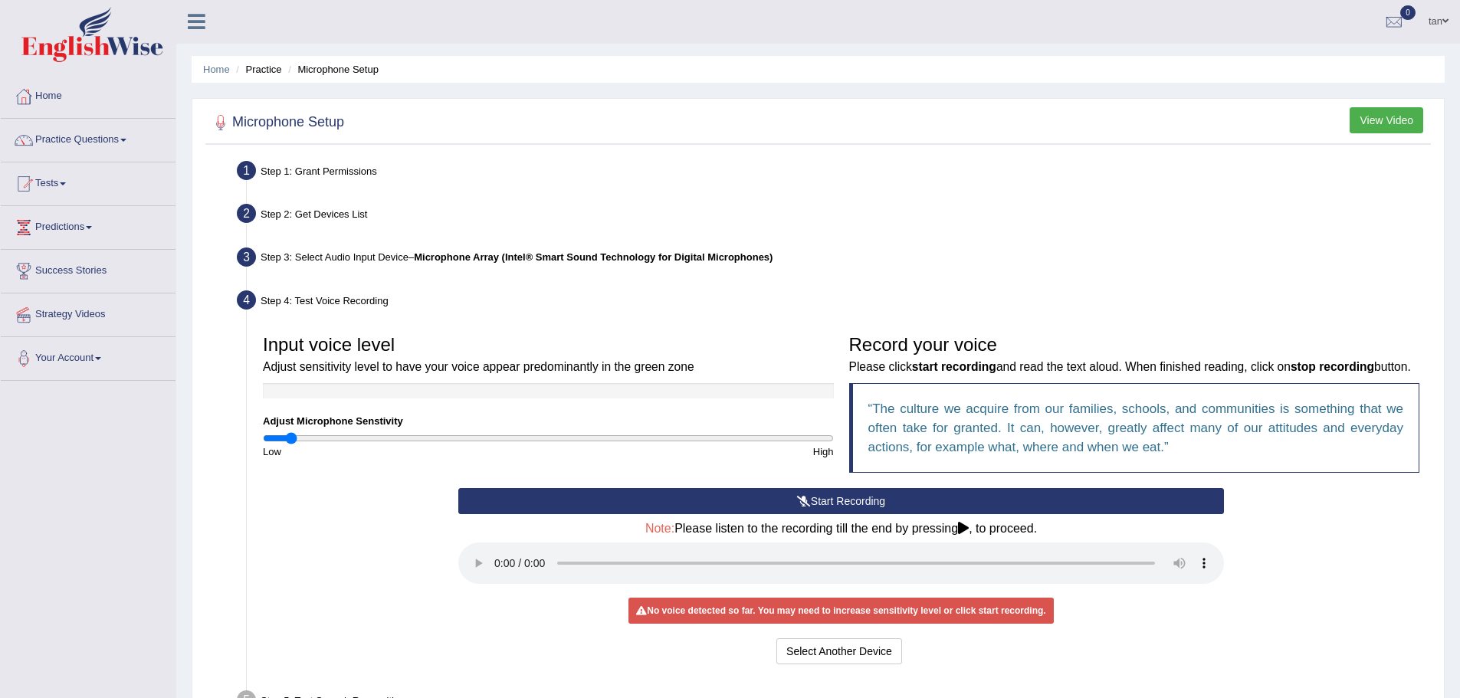
scroll to position [0, 0]
click at [1385, 125] on button "View Video" at bounding box center [1386, 121] width 74 height 26
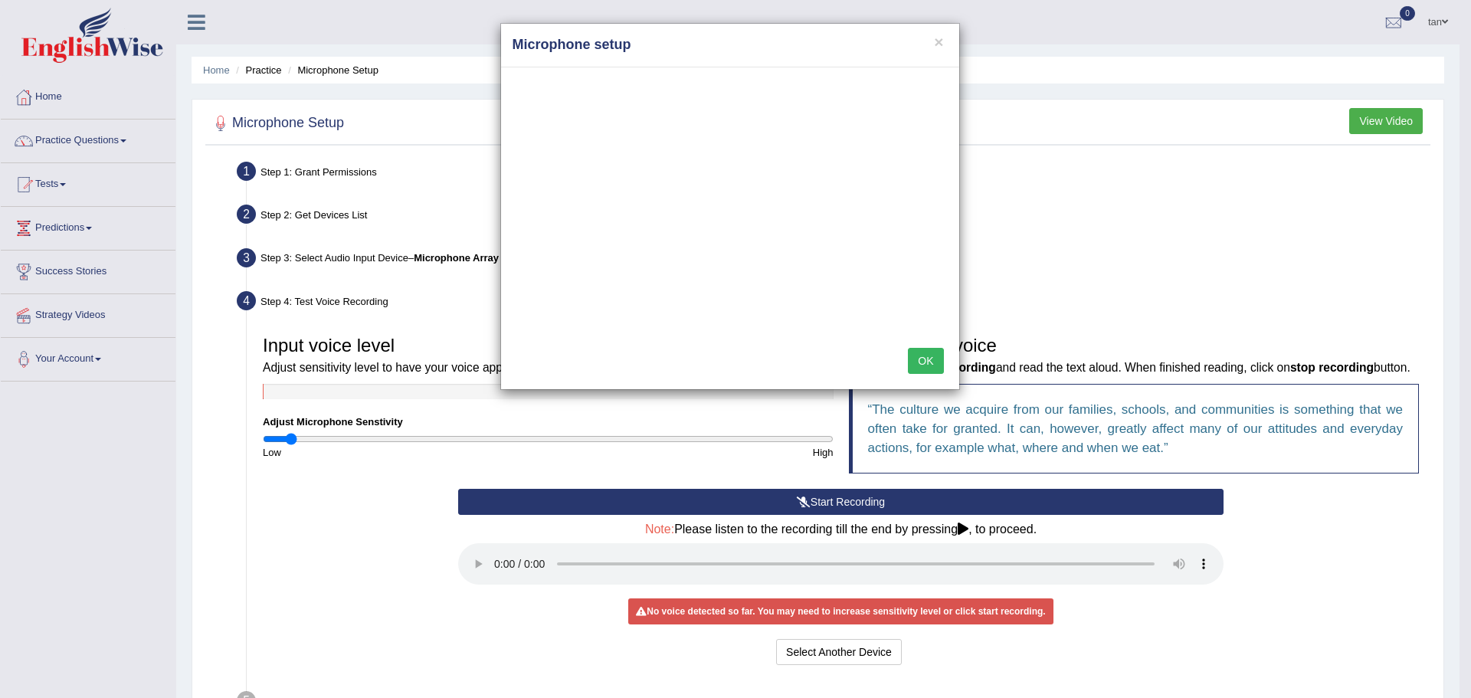
click at [923, 367] on button "OK" at bounding box center [925, 361] width 35 height 26
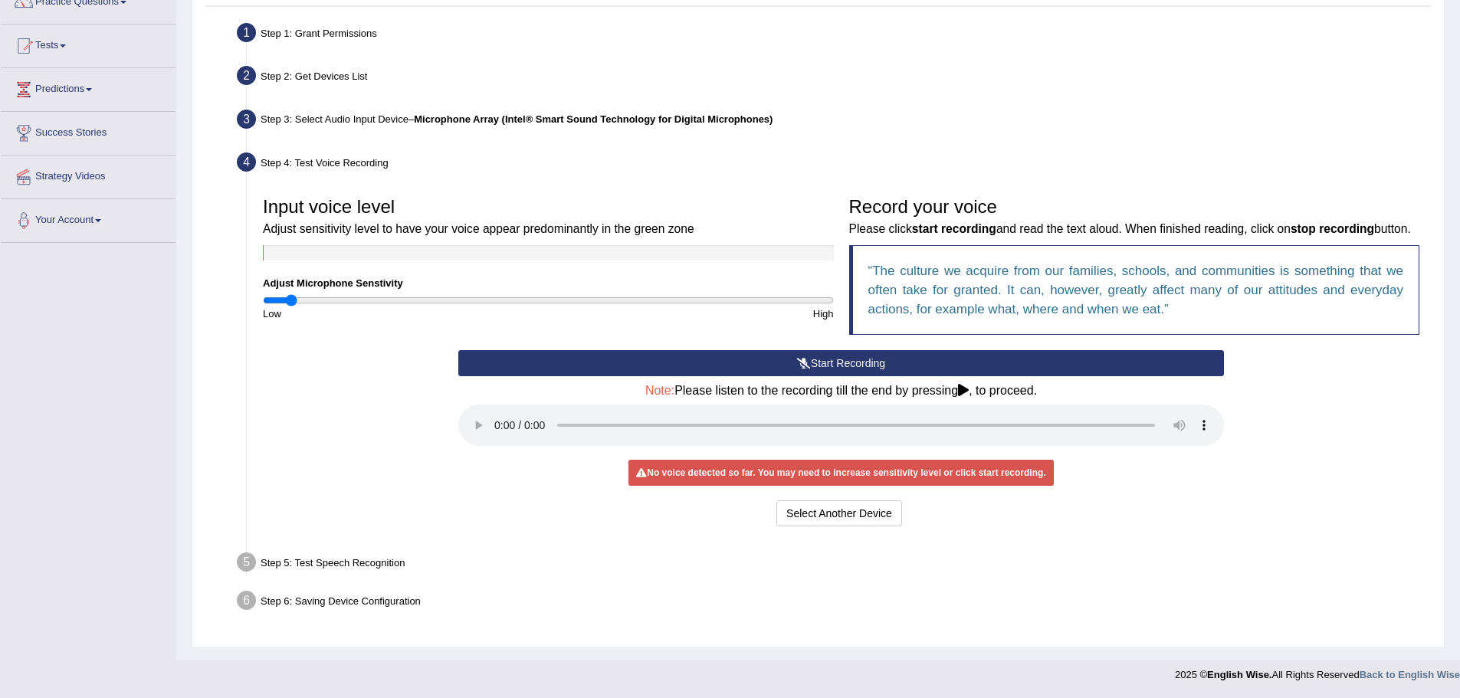
scroll to position [153, 0]
drag, startPoint x: 881, startPoint y: 360, endPoint x: 891, endPoint y: 360, distance: 10.0
click at [891, 360] on button "Start Recording" at bounding box center [840, 363] width 765 height 26
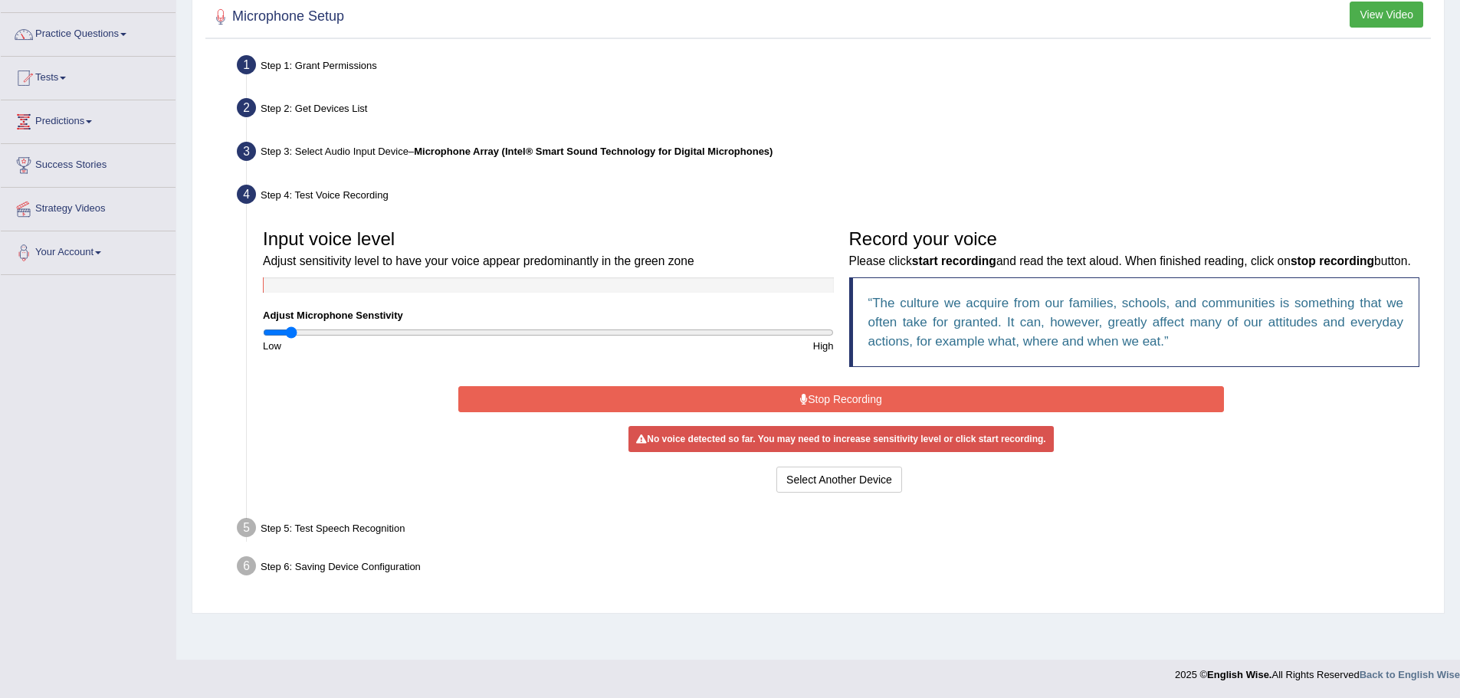
scroll to position [107, 0]
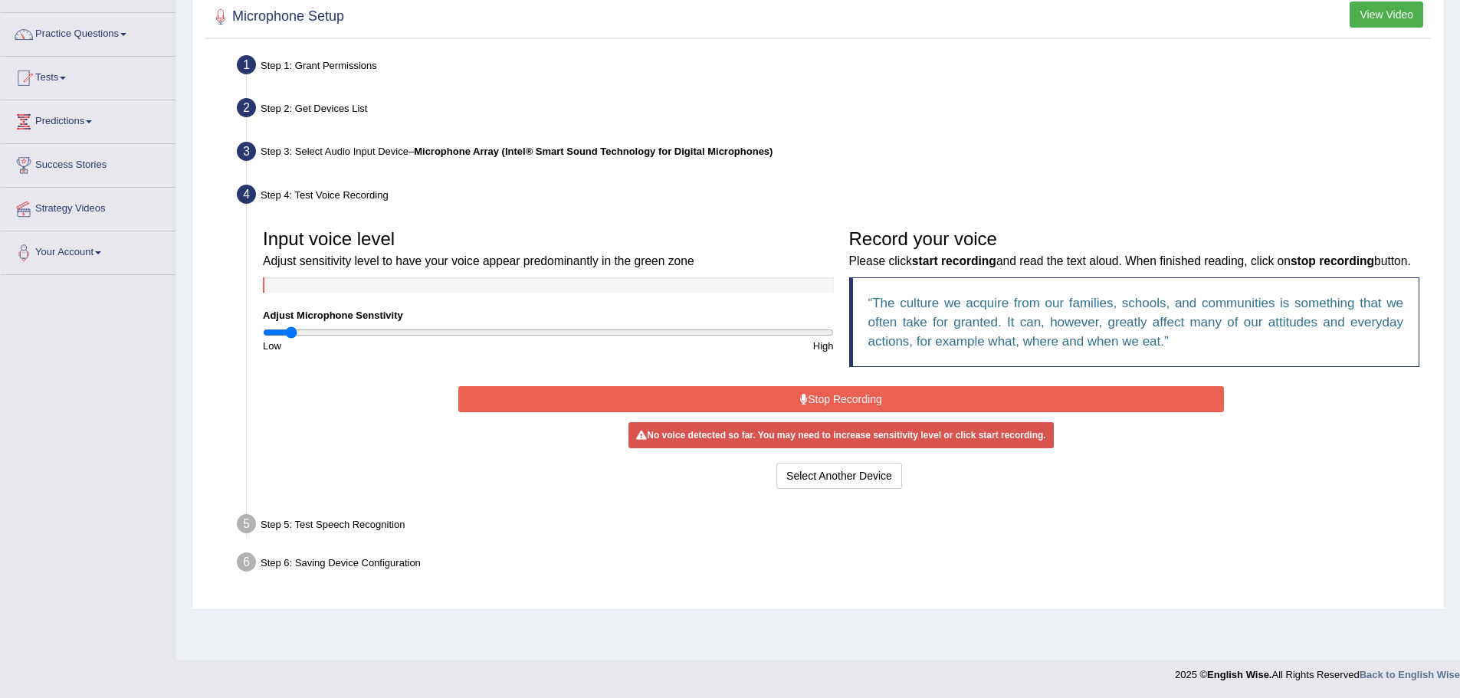
click at [909, 412] on button "Stop Recording" at bounding box center [840, 399] width 765 height 26
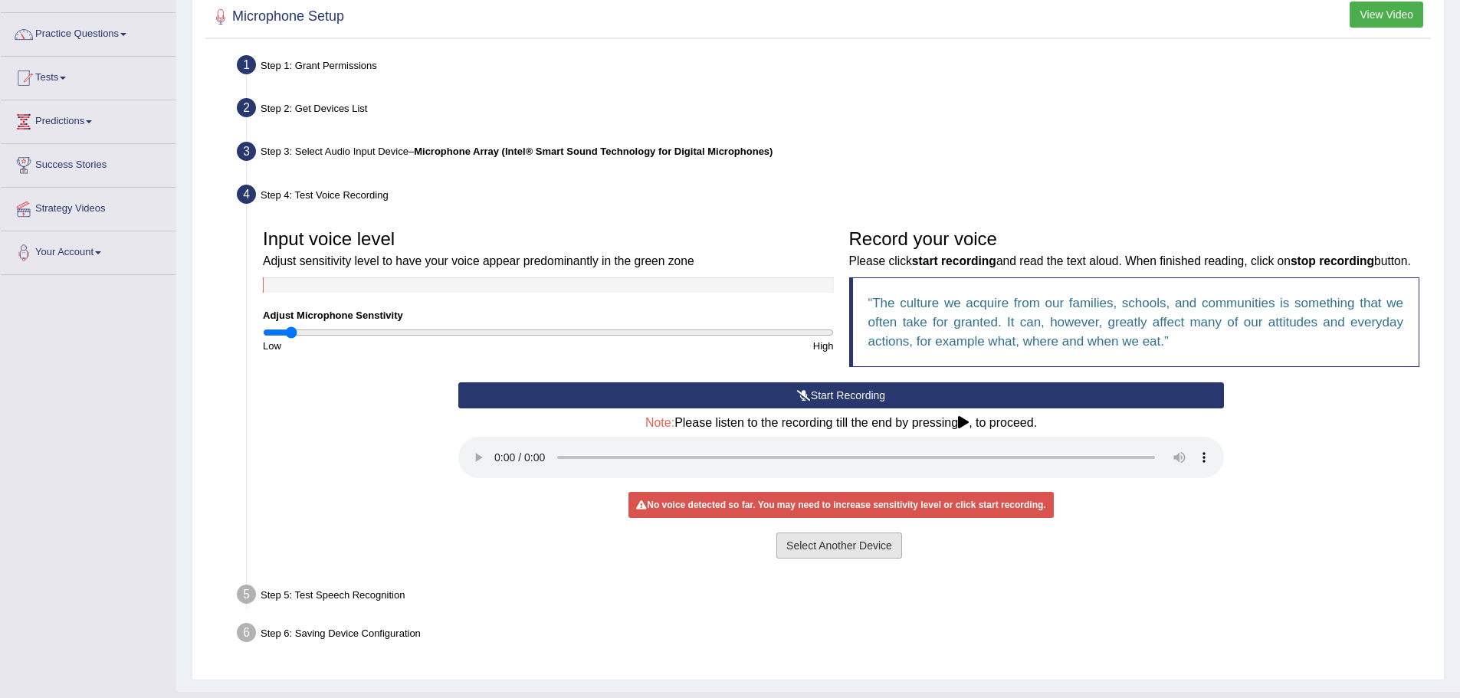
click at [883, 559] on button "Select Another Device" at bounding box center [839, 546] width 126 height 26
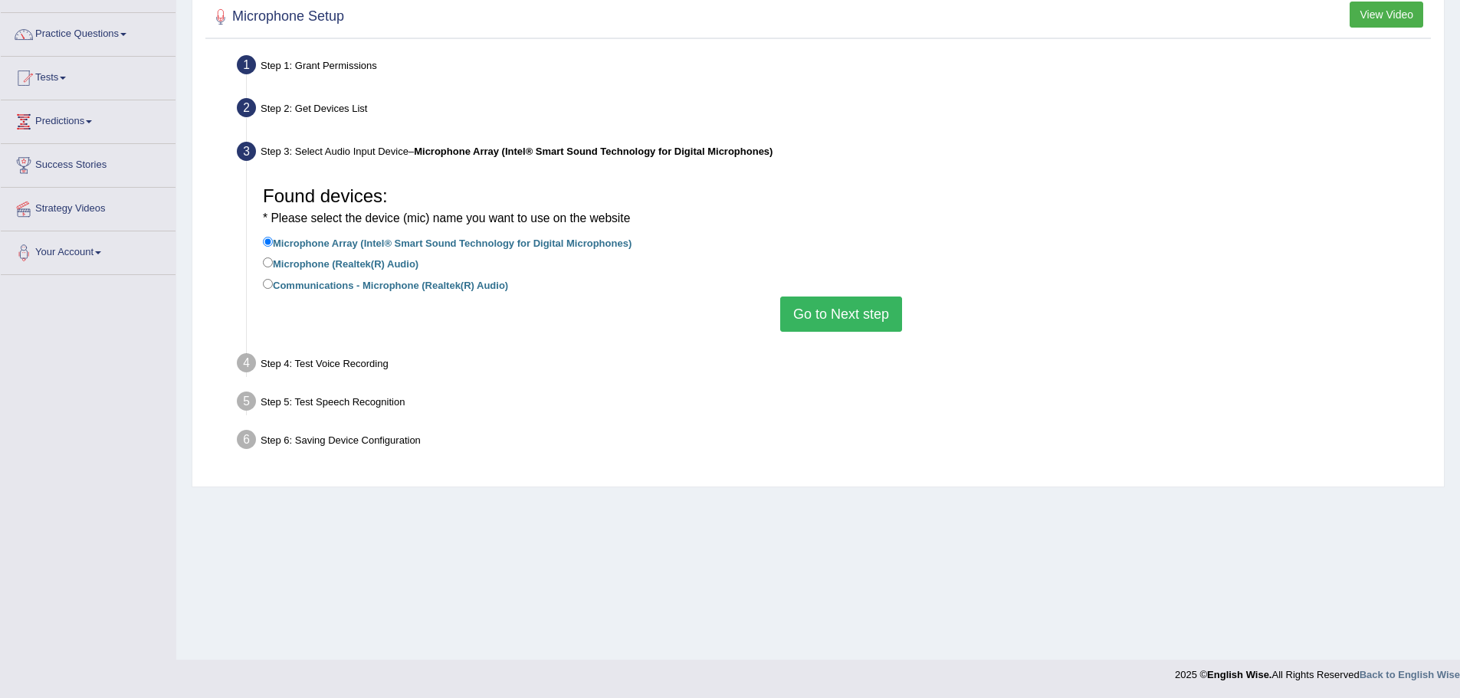
click at [368, 258] on label "Microphone (Realtek(R) Audio)" at bounding box center [341, 262] width 156 height 17
click at [273, 258] on input "Microphone (Realtek(R) Audio)" at bounding box center [268, 262] width 10 height 10
radio input "true"
click at [826, 311] on button "Go to Next step" at bounding box center [841, 314] width 122 height 35
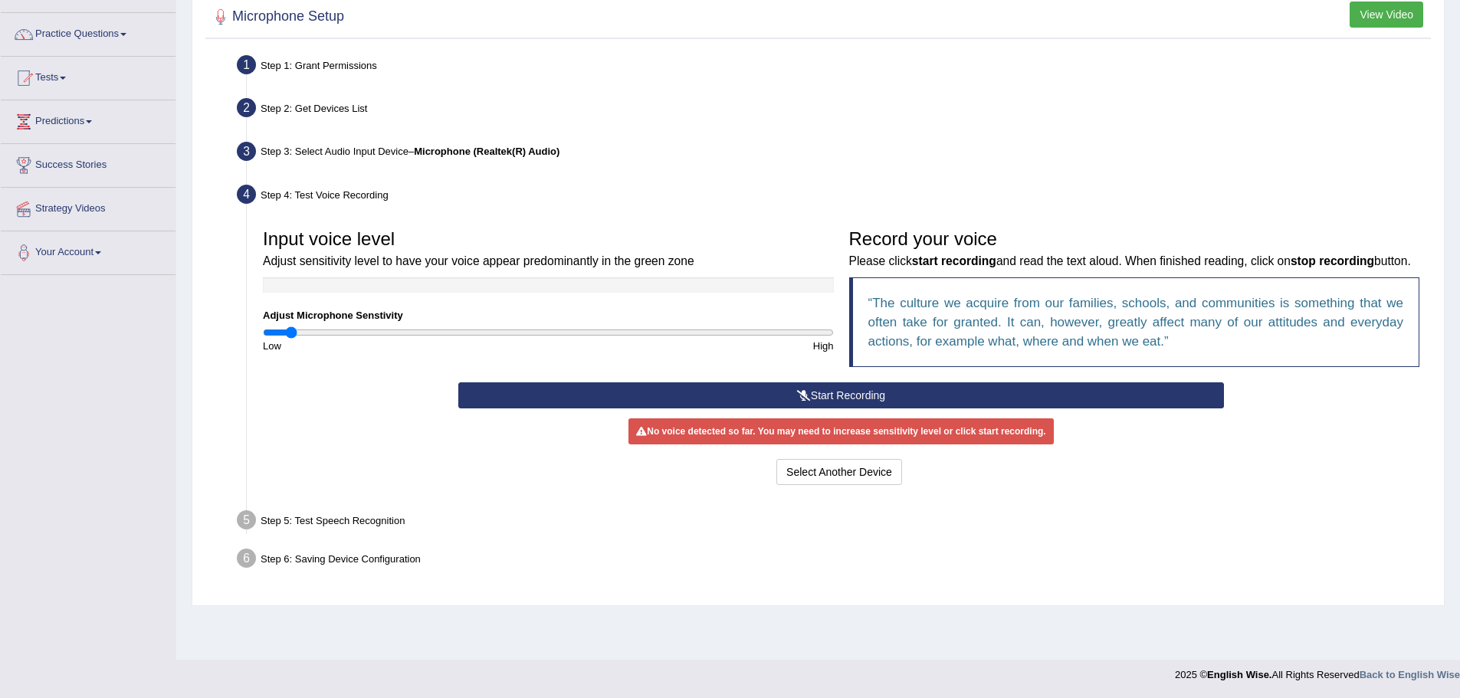
click at [820, 408] on button "Start Recording" at bounding box center [840, 395] width 765 height 26
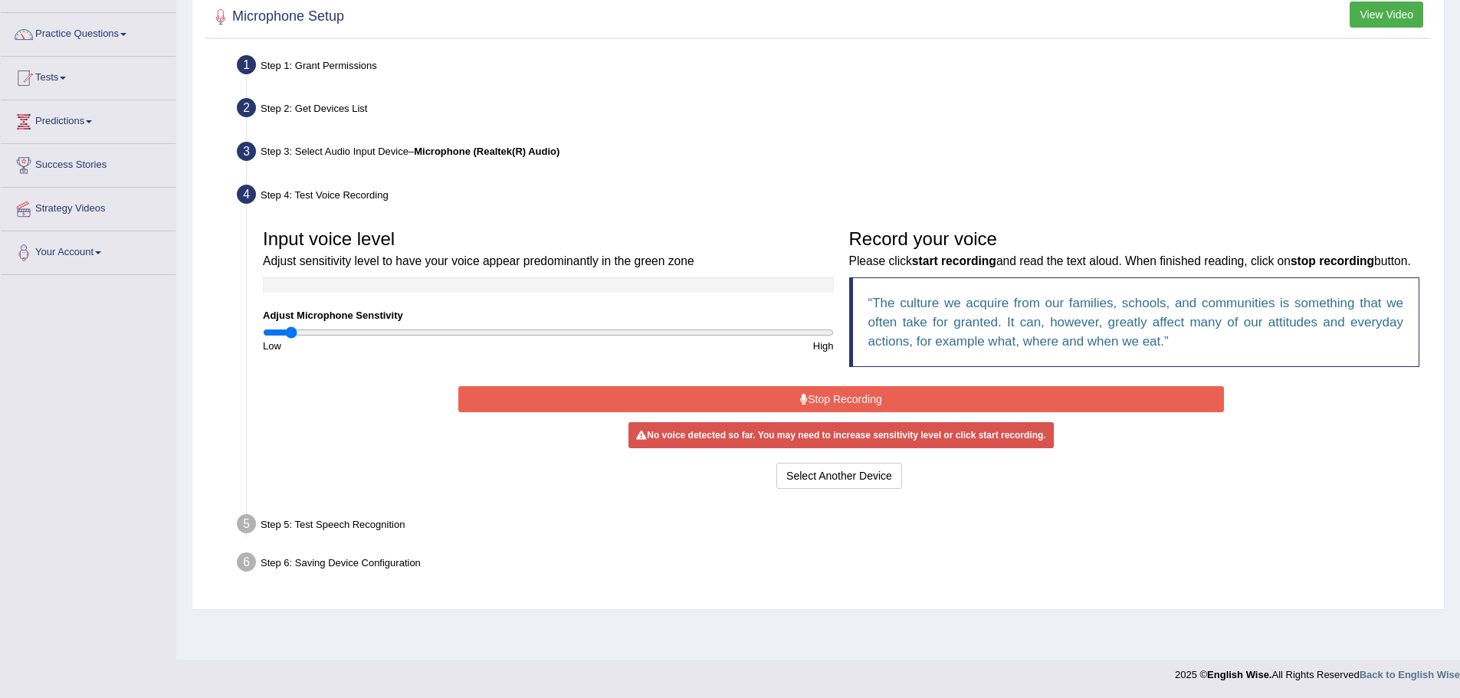
click at [835, 412] on button "Stop Recording" at bounding box center [840, 399] width 765 height 26
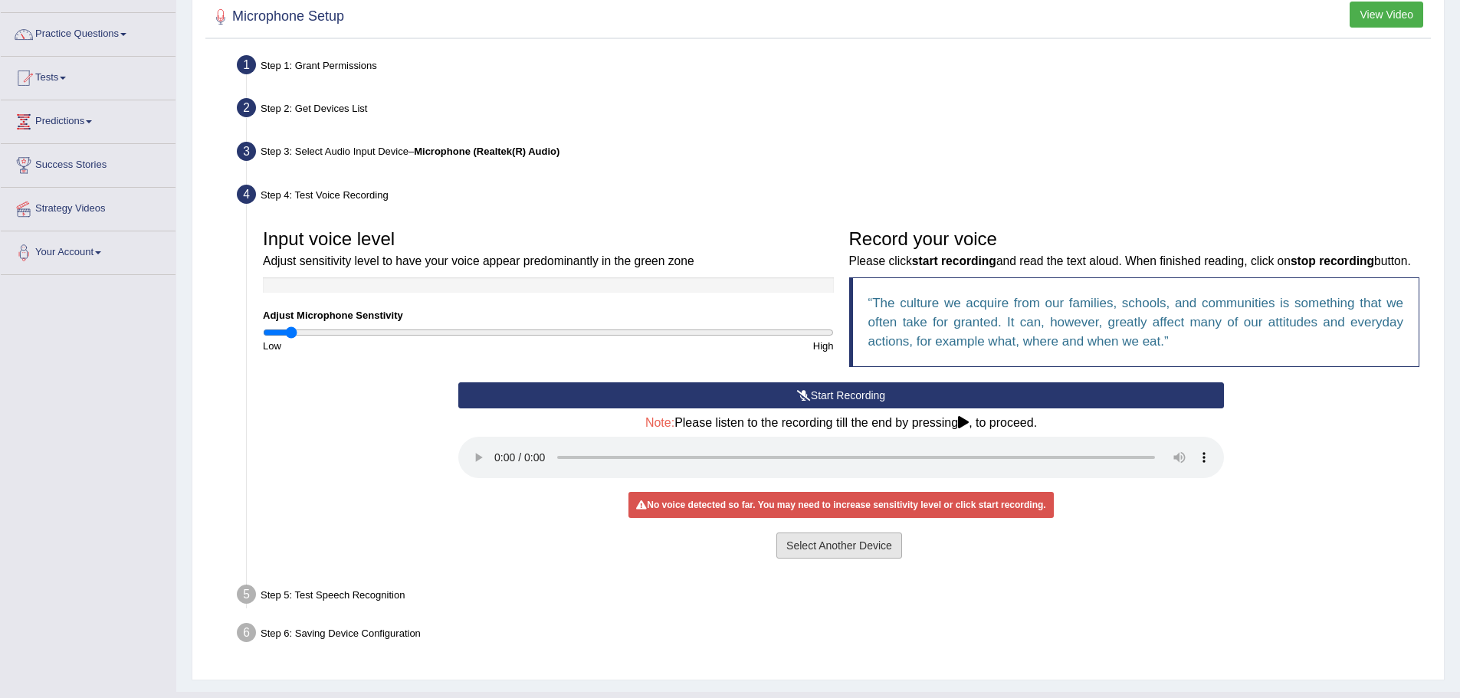
click at [836, 562] on div "Select Another Device Voice is ok. Go to Next step" at bounding box center [840, 548] width 765 height 30
click at [828, 559] on button "Select Another Device" at bounding box center [839, 546] width 126 height 26
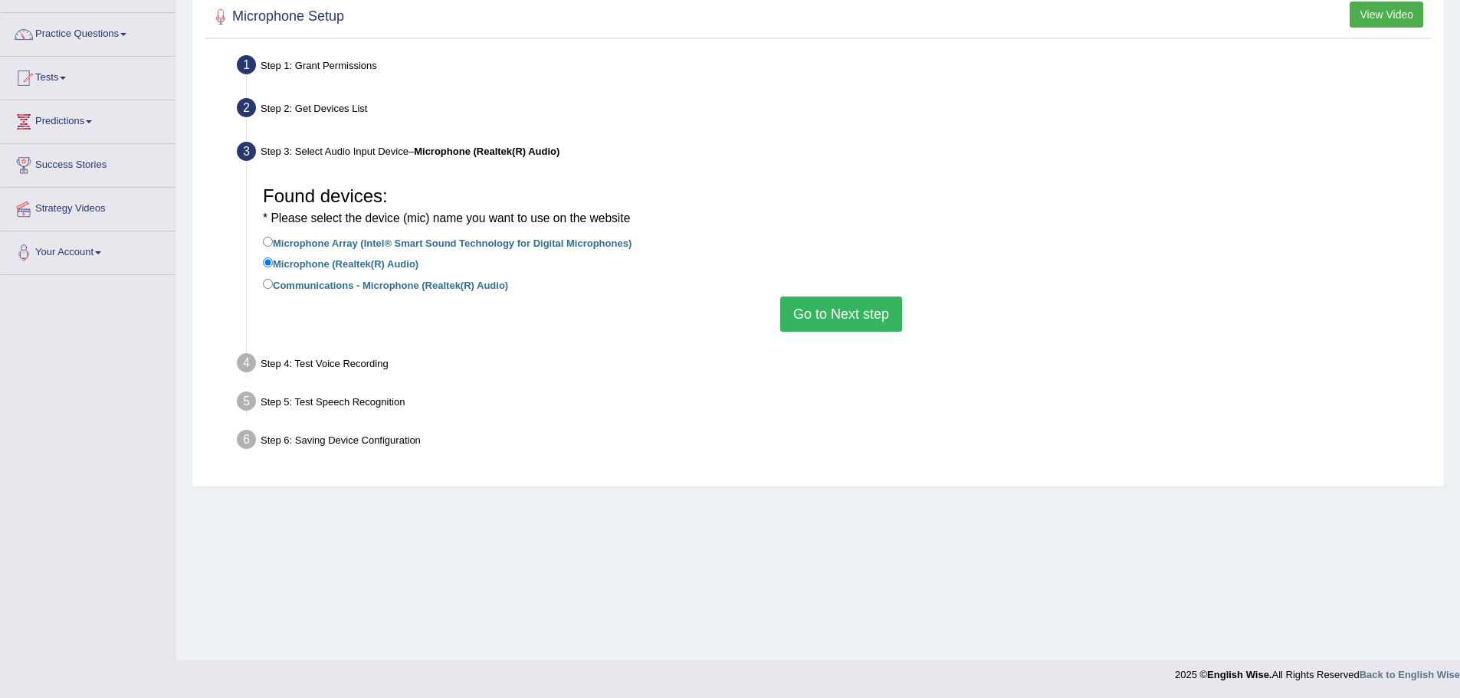
click at [352, 287] on label "Communications - Microphone (Realtek(R) Audio)" at bounding box center [385, 284] width 245 height 17
click at [273, 287] on input "Communications - Microphone (Realtek(R) Audio)" at bounding box center [268, 284] width 10 height 10
radio input "true"
click at [857, 310] on button "Go to Next step" at bounding box center [841, 314] width 122 height 35
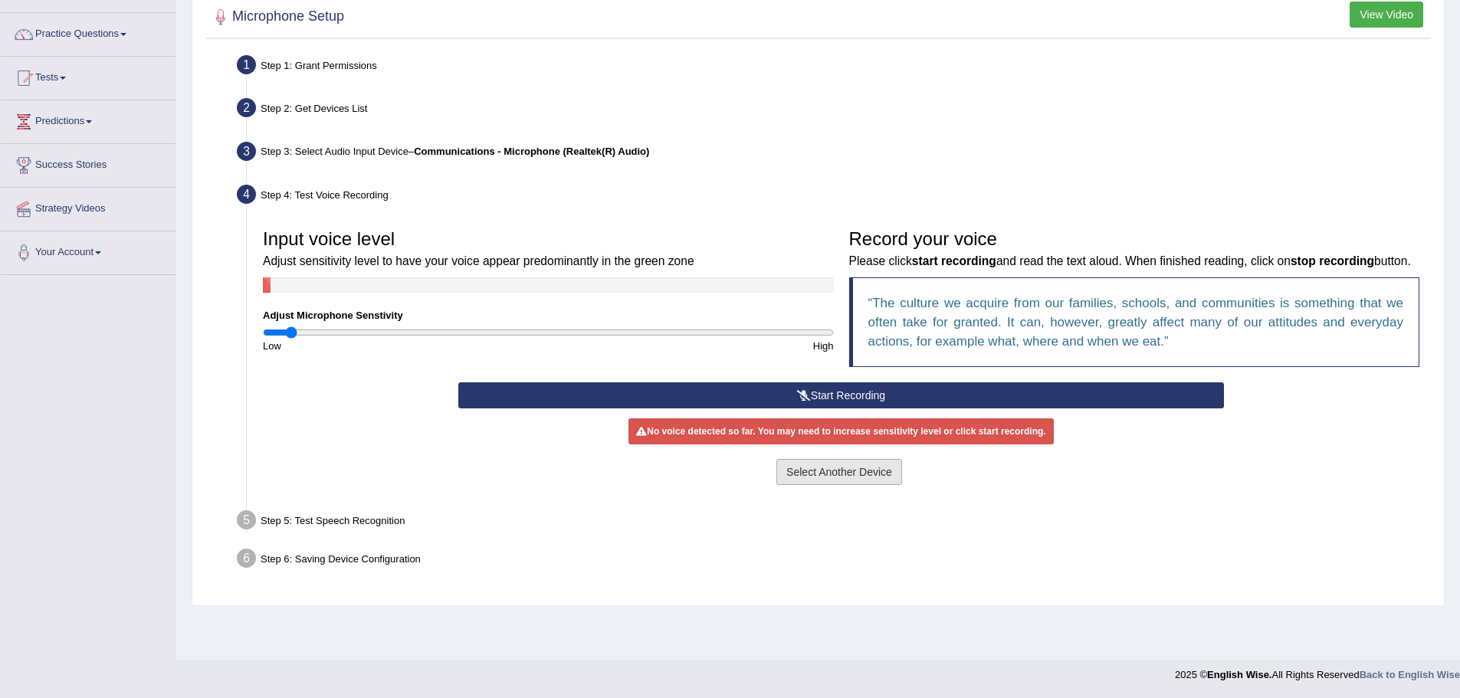
click at [814, 485] on button "Select Another Device" at bounding box center [839, 472] width 126 height 26
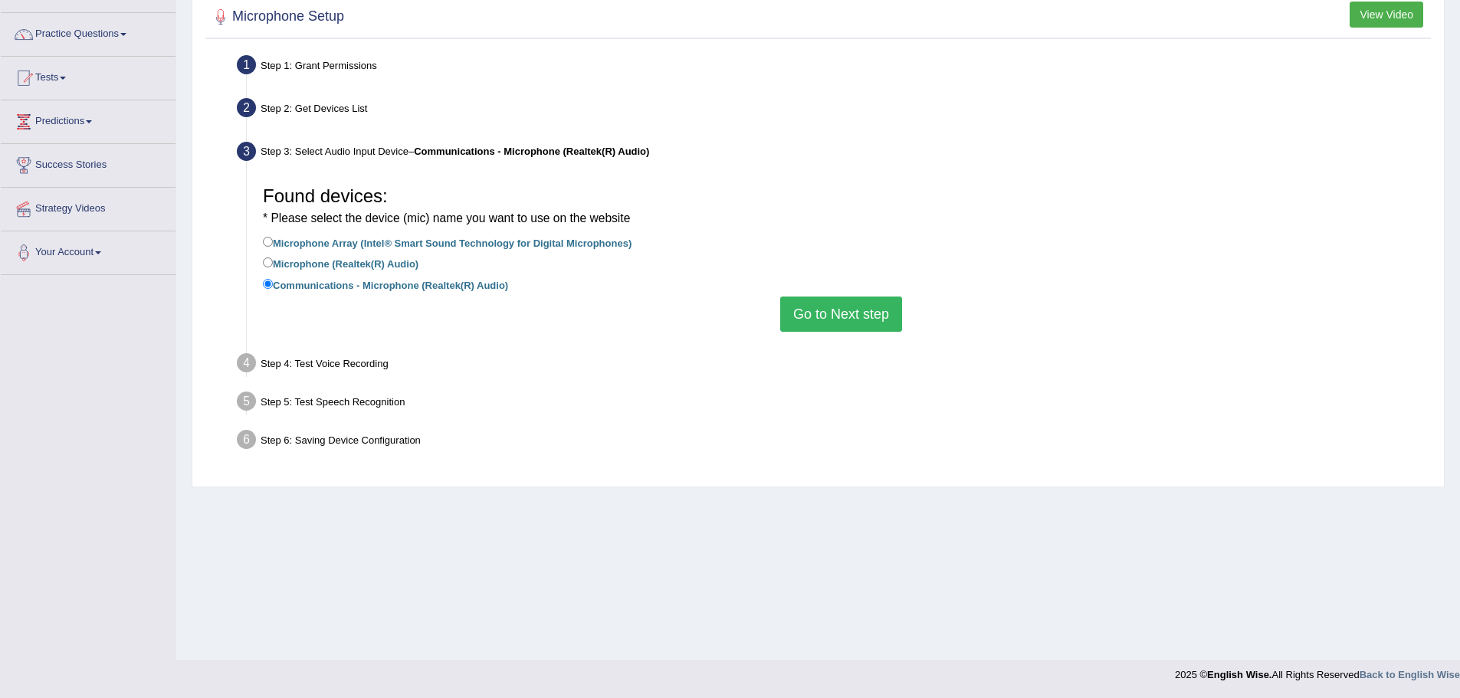
click at [497, 245] on label "Microphone Array (Intel® Smart Sound Technology for Digital Microphones)" at bounding box center [447, 242] width 369 height 17
click at [273, 245] on input "Microphone Array (Intel® Smart Sound Technology for Digital Microphones)" at bounding box center [268, 242] width 10 height 10
radio input "true"
click at [847, 306] on button "Go to Next step" at bounding box center [841, 314] width 122 height 35
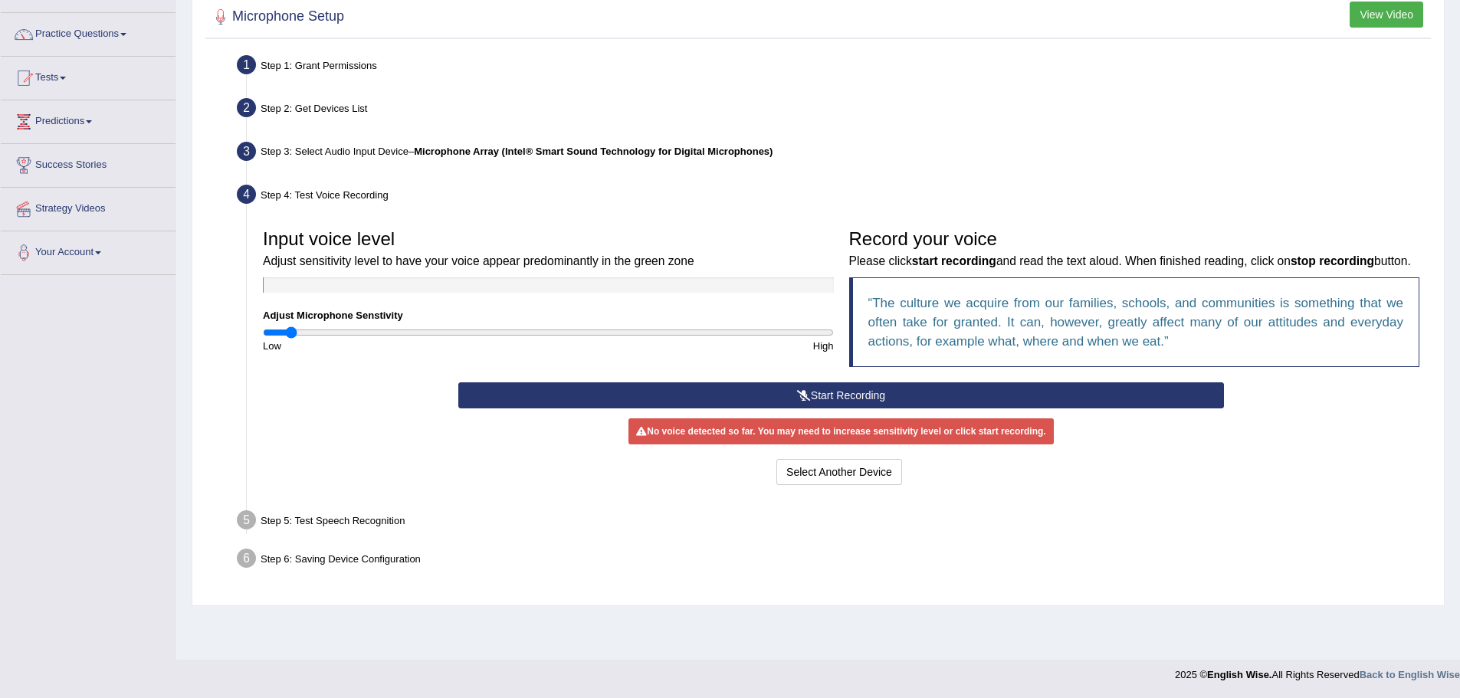
click at [911, 382] on div "Record your voice Please click start recording and read the text aloud. When fi…" at bounding box center [1134, 301] width 586 height 161
click at [913, 405] on button "Start Recording" at bounding box center [840, 395] width 765 height 26
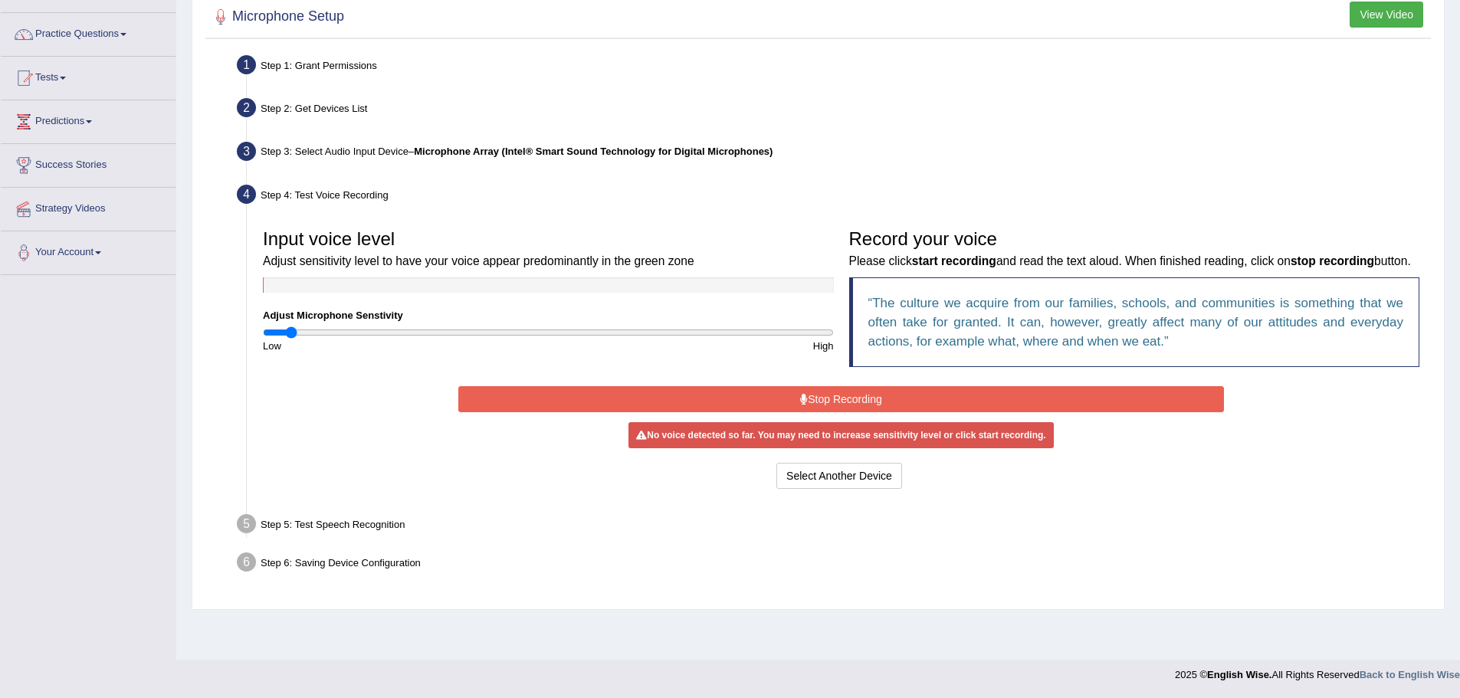
scroll to position [0, 0]
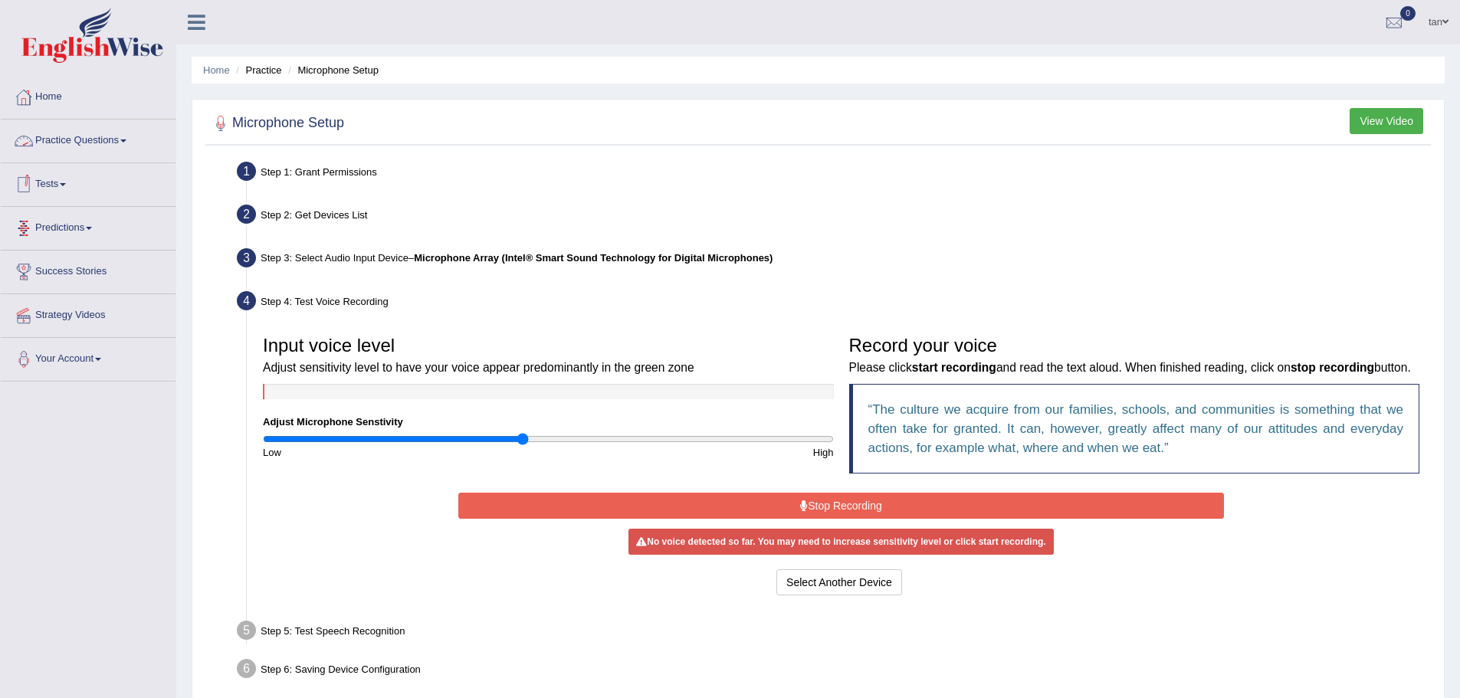
drag, startPoint x: 318, startPoint y: 432, endPoint x: 523, endPoint y: 444, distance: 205.7
click at [523, 444] on input "range" at bounding box center [548, 439] width 571 height 12
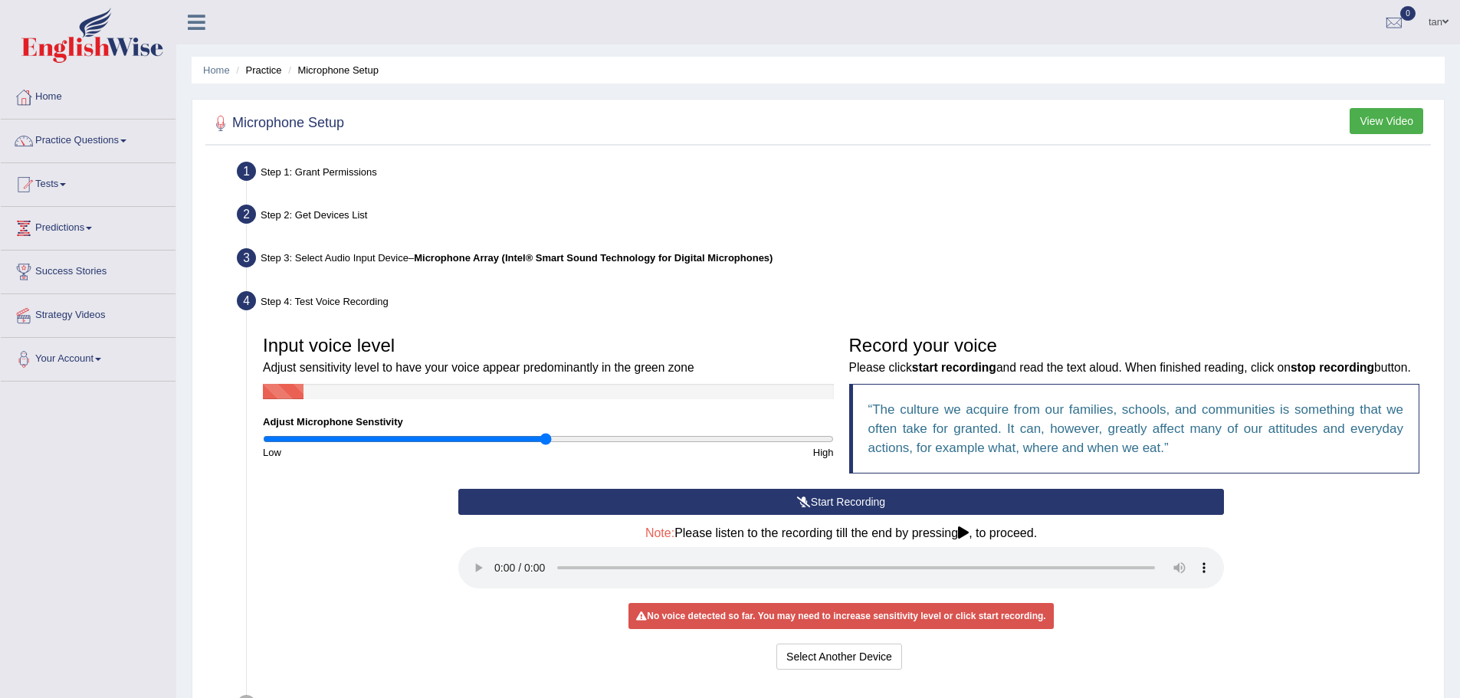
drag, startPoint x: 521, startPoint y: 444, endPoint x: 546, endPoint y: 444, distance: 25.3
click at [546, 444] on input "range" at bounding box center [548, 439] width 571 height 12
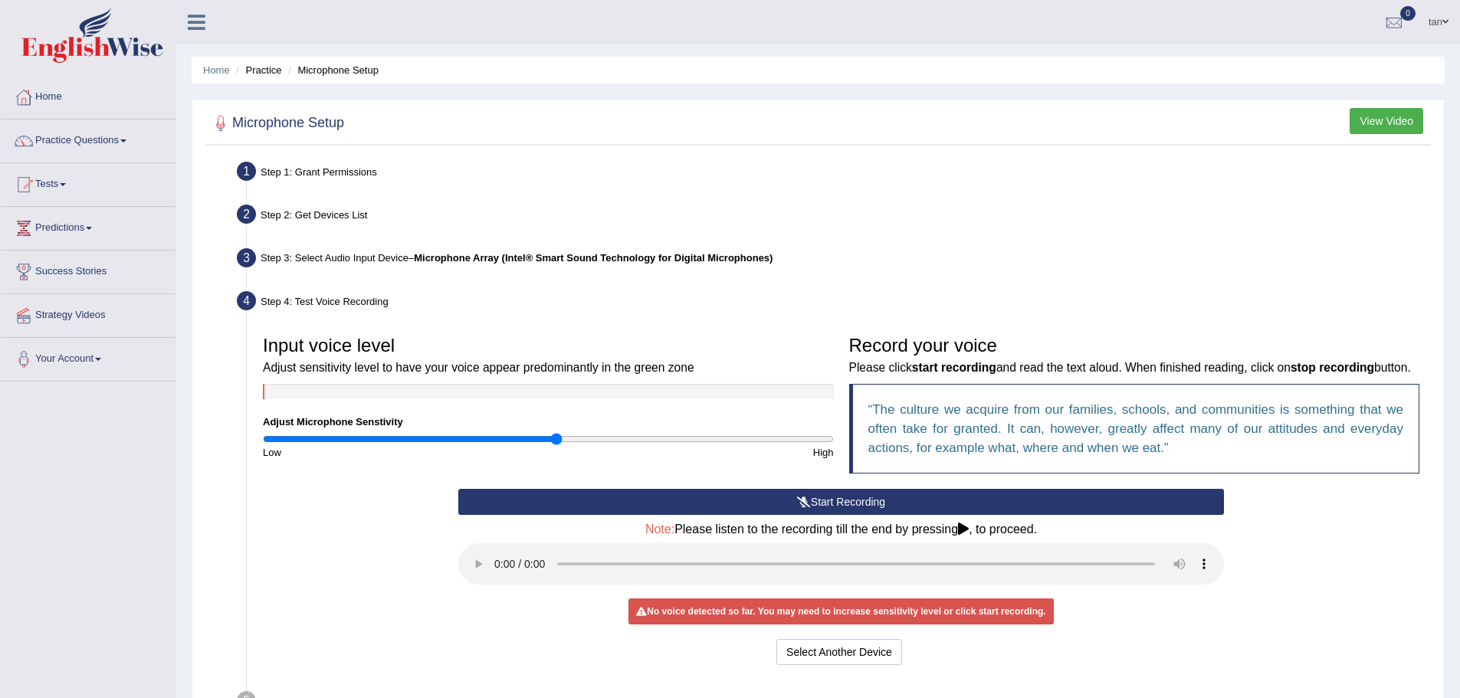
drag, startPoint x: 548, startPoint y: 442, endPoint x: 556, endPoint y: 442, distance: 8.4
click at [556, 442] on input "range" at bounding box center [548, 439] width 571 height 12
click at [862, 515] on button "Start Recording" at bounding box center [840, 502] width 765 height 26
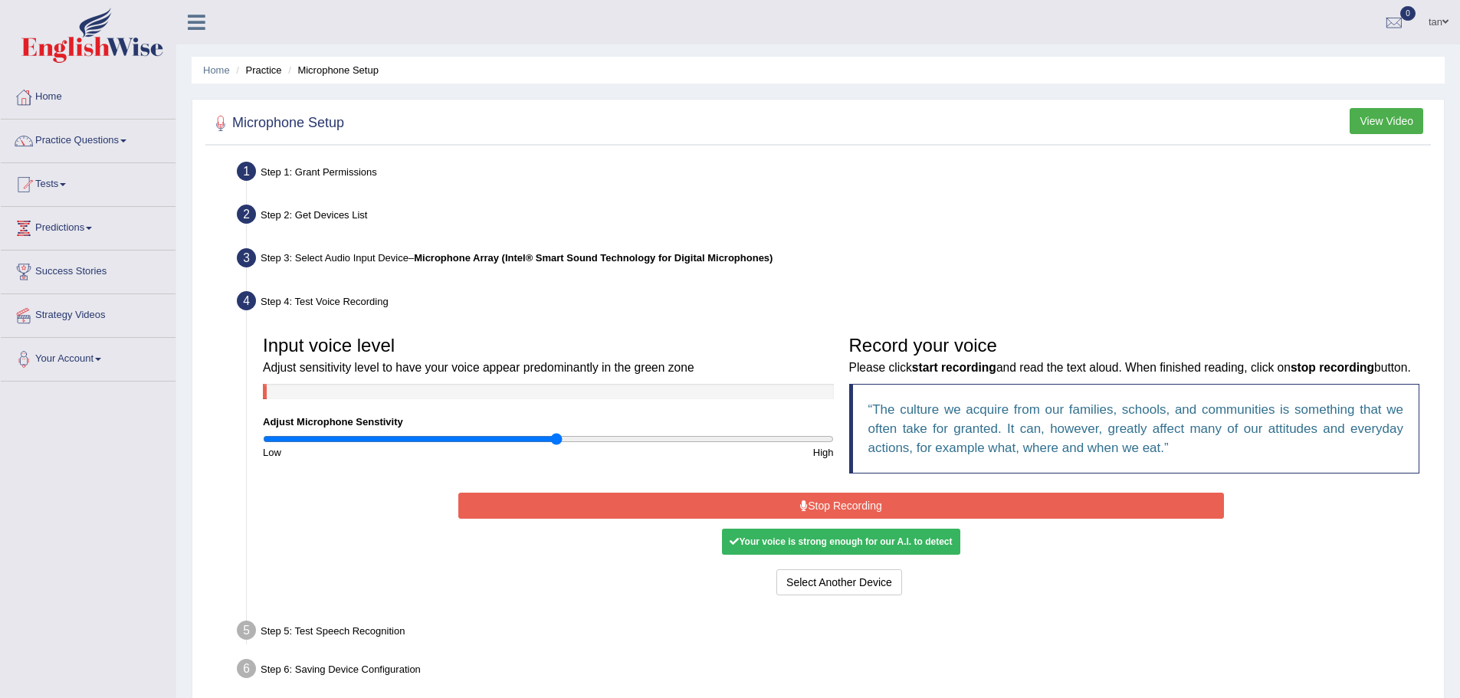
click at [847, 516] on button "Stop Recording" at bounding box center [840, 506] width 765 height 26
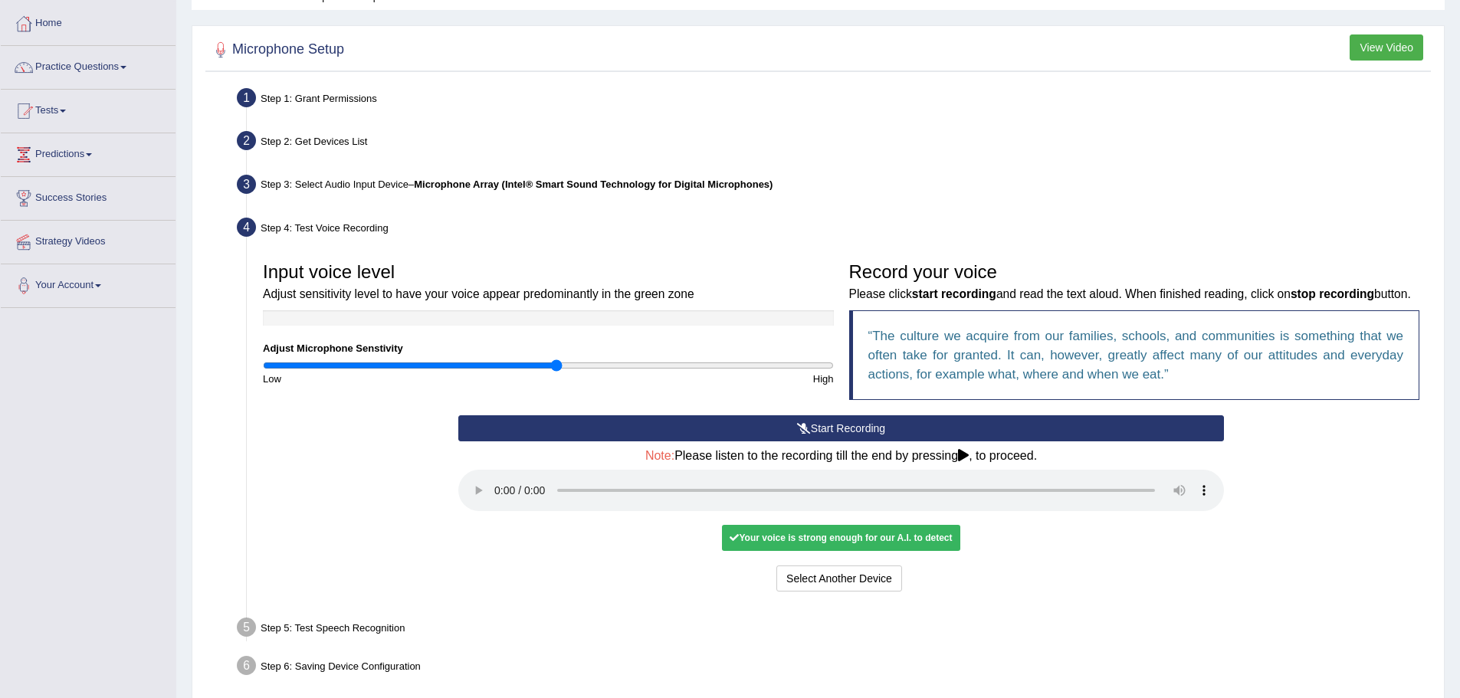
scroll to position [159, 0]
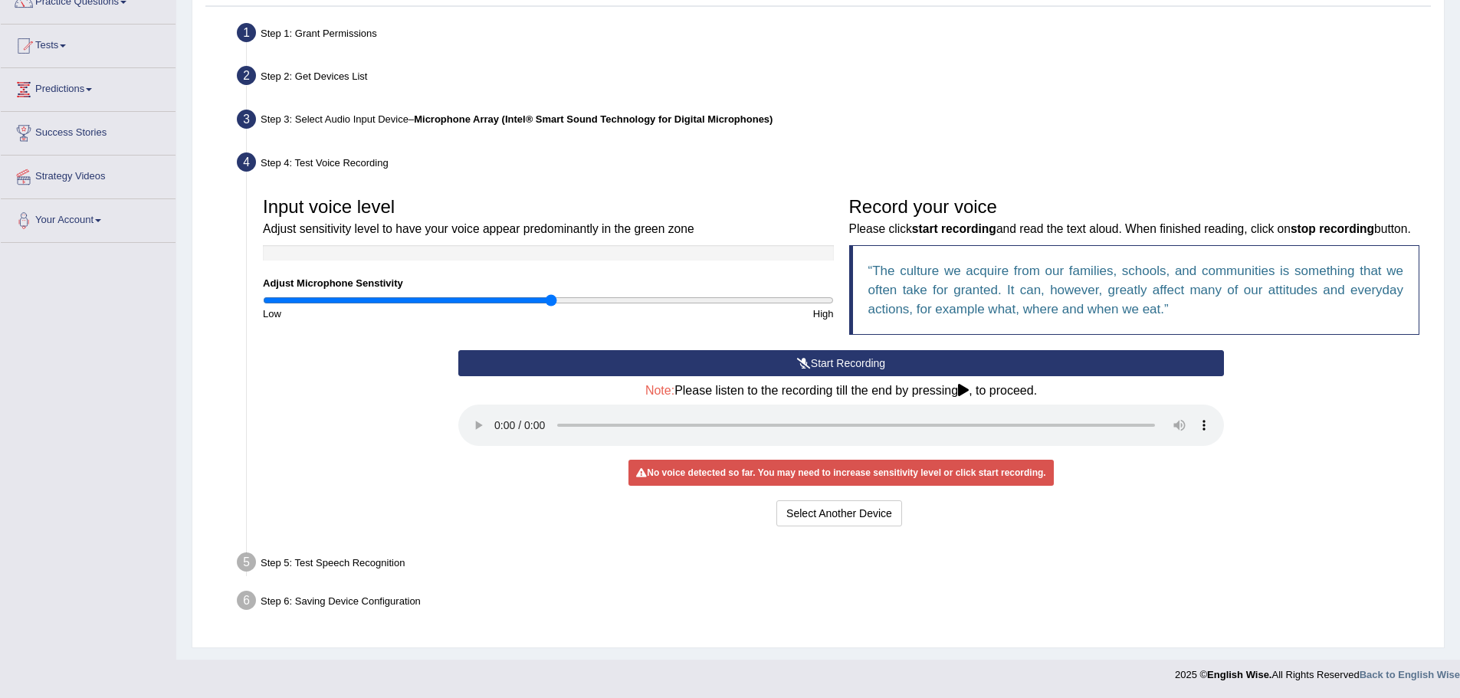
drag, startPoint x: 558, startPoint y: 283, endPoint x: 549, endPoint y: 283, distance: 9.2
click at [549, 294] on input "range" at bounding box center [548, 300] width 571 height 12
click at [542, 294] on input "range" at bounding box center [548, 300] width 571 height 12
drag, startPoint x: 542, startPoint y: 283, endPoint x: 559, endPoint y: 283, distance: 16.9
click at [559, 294] on input "range" at bounding box center [548, 300] width 571 height 12
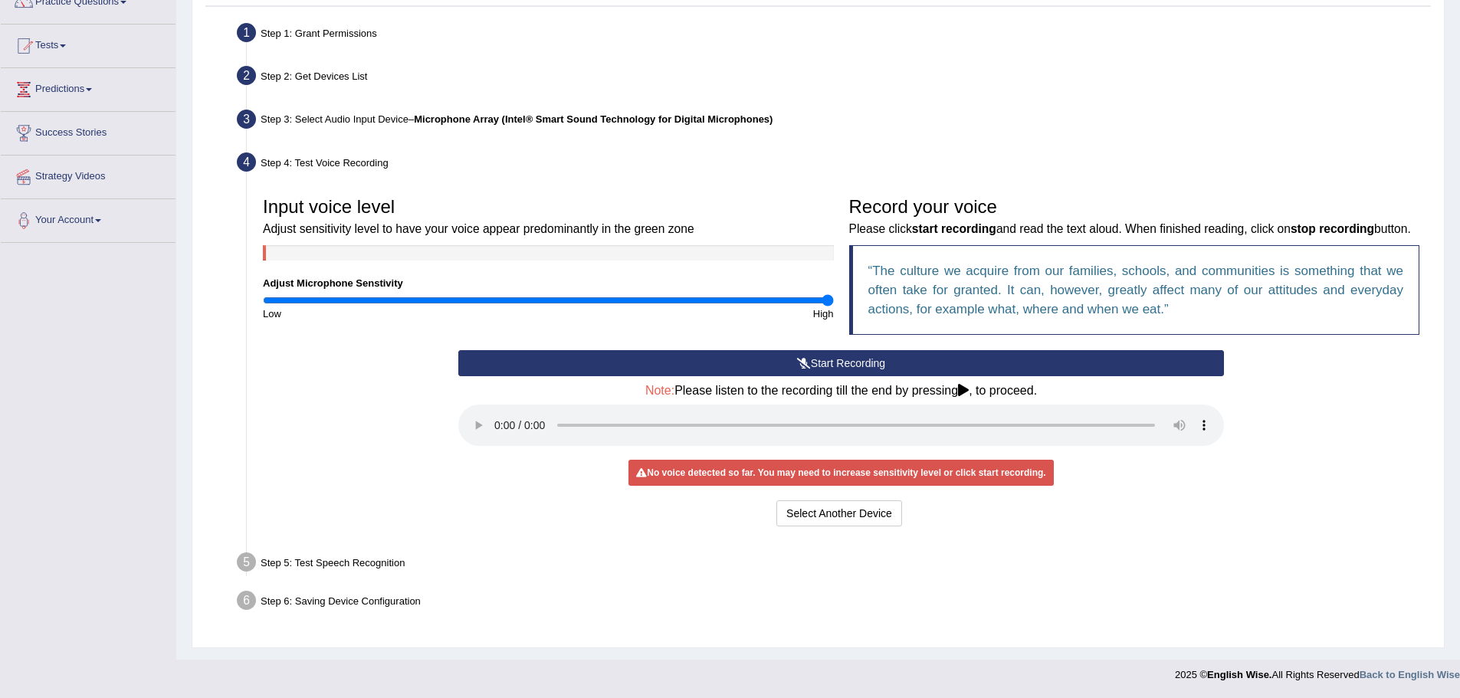
drag, startPoint x: 557, startPoint y: 283, endPoint x: 860, endPoint y: 279, distance: 302.7
click at [834, 294] on input "range" at bounding box center [548, 300] width 571 height 12
drag, startPoint x: 825, startPoint y: 280, endPoint x: 562, endPoint y: 277, distance: 263.6
click at [562, 294] on input "range" at bounding box center [548, 300] width 571 height 12
click at [774, 369] on button "Start Recording" at bounding box center [840, 363] width 765 height 26
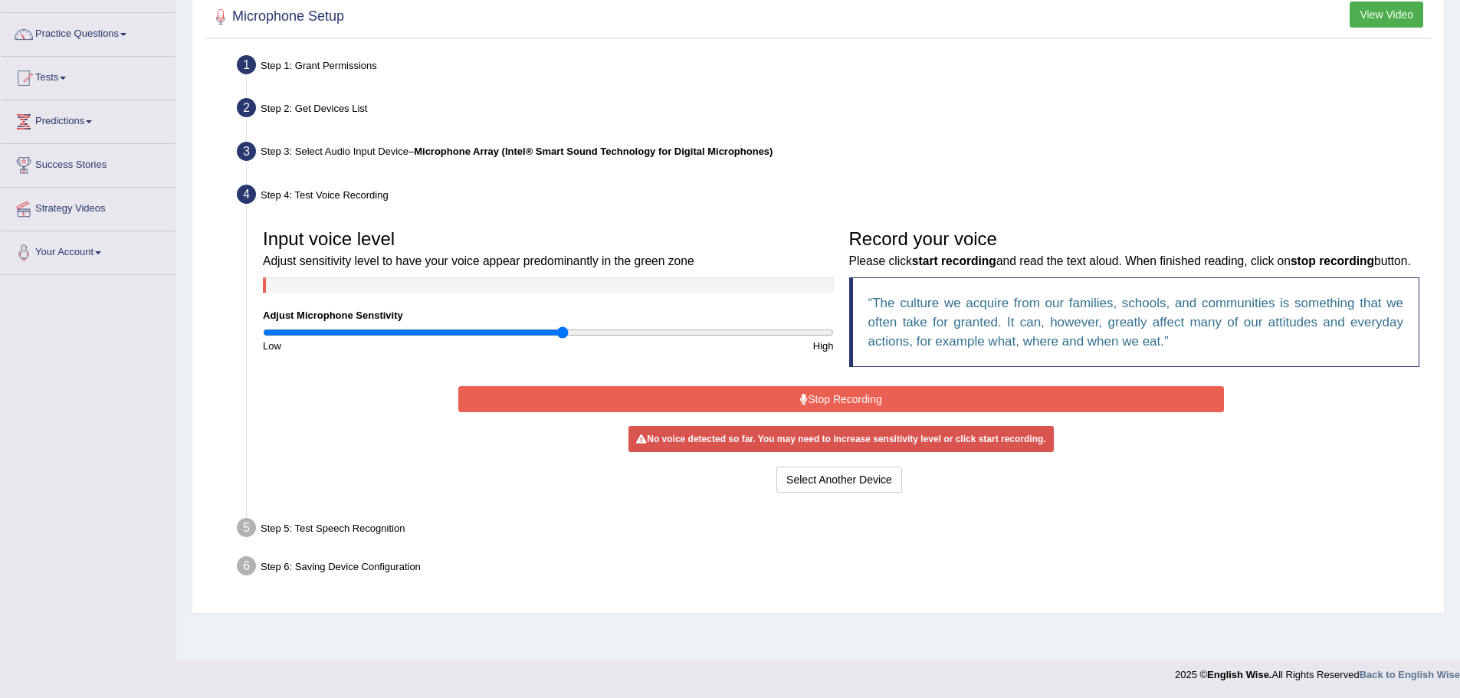
scroll to position [107, 0]
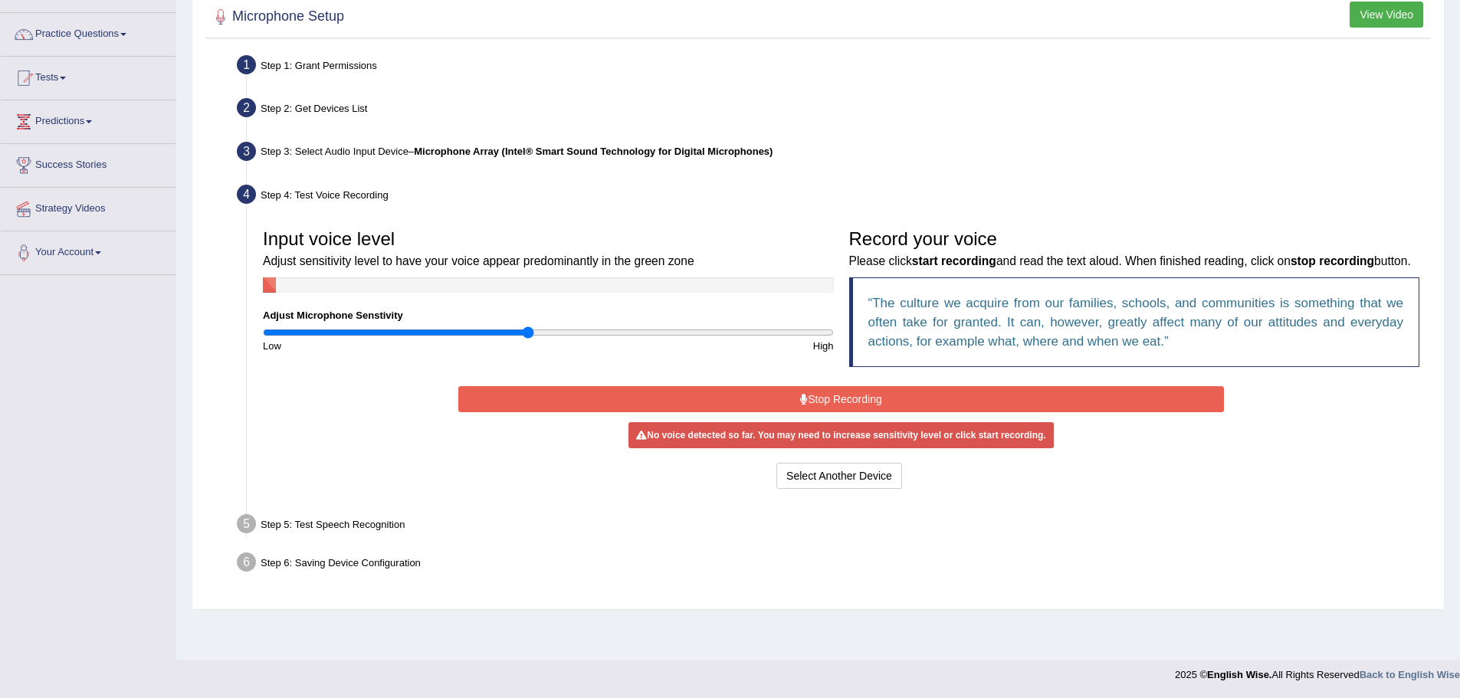
drag, startPoint x: 551, startPoint y: 334, endPoint x: 526, endPoint y: 334, distance: 25.3
click at [526, 334] on input "range" at bounding box center [548, 332] width 571 height 12
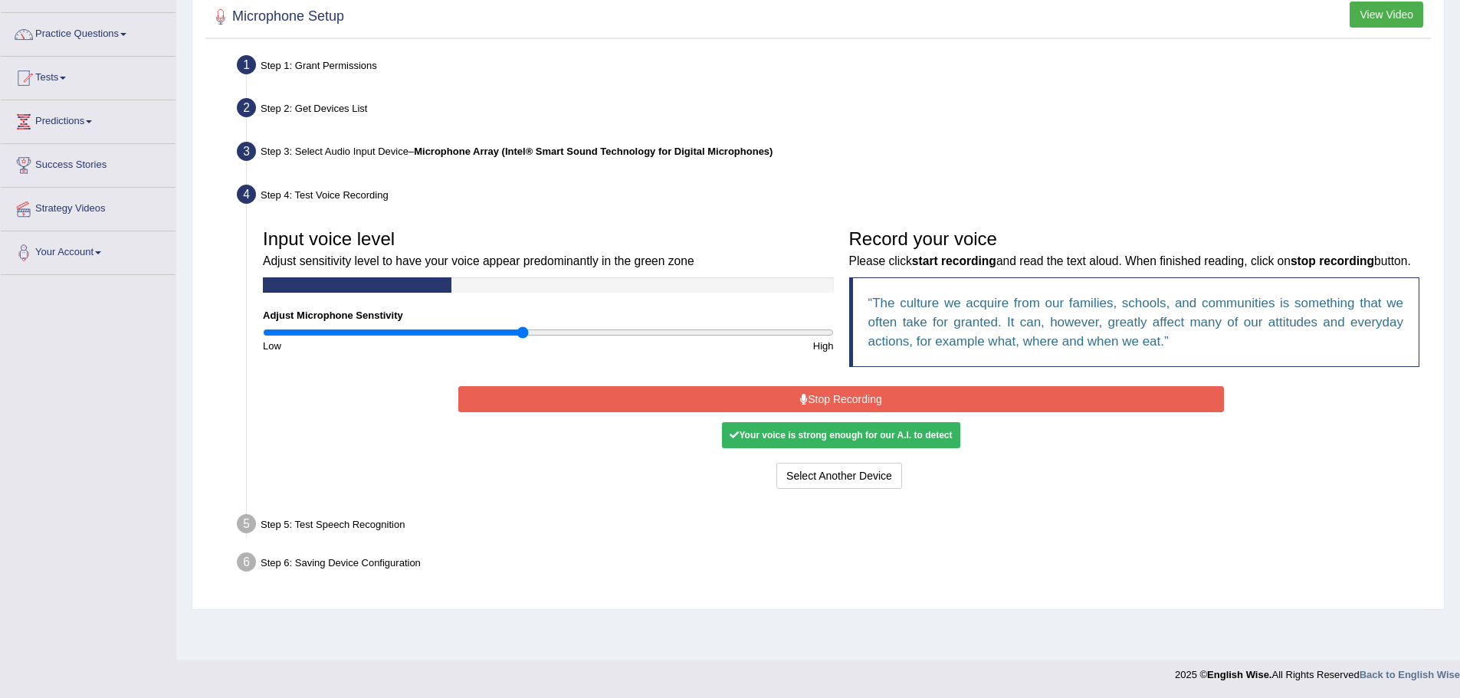
type input "0.92"
click at [521, 336] on input "range" at bounding box center [548, 332] width 571 height 12
click at [851, 412] on button "Stop Recording" at bounding box center [840, 399] width 765 height 26
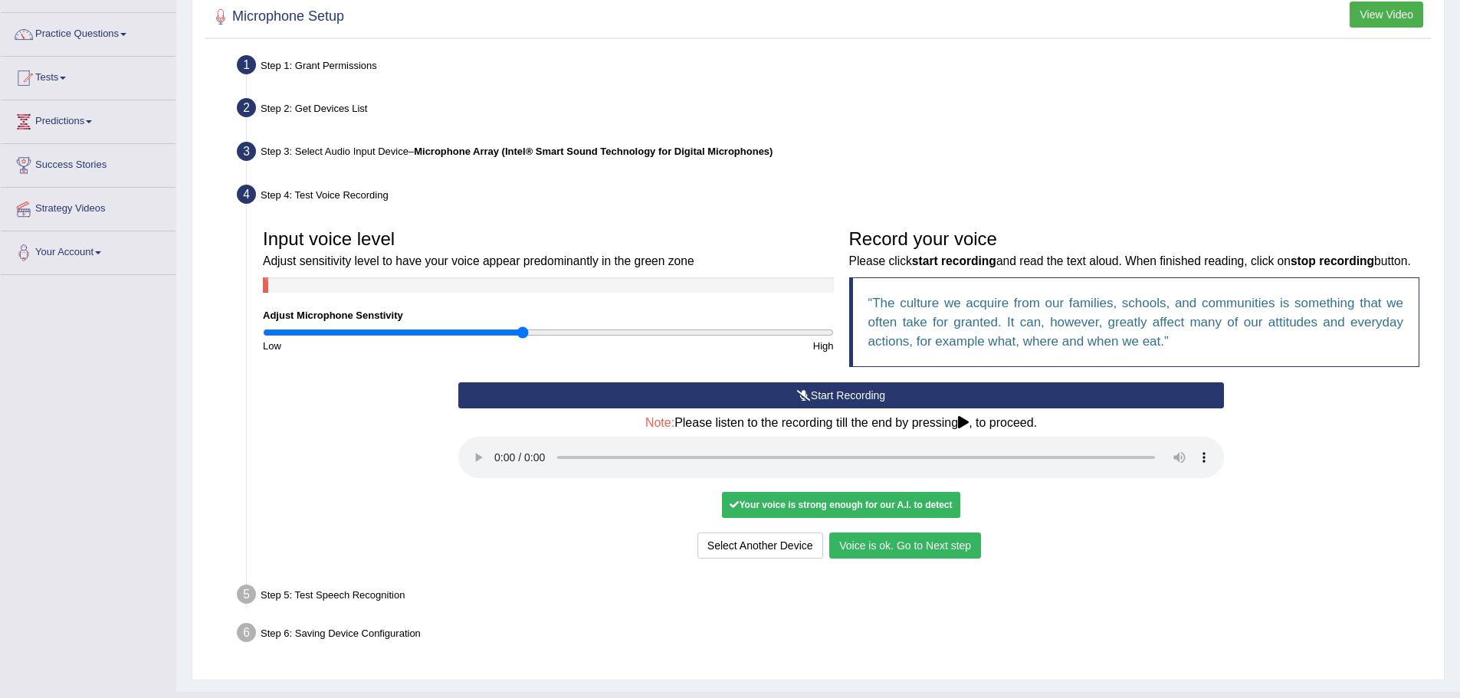
click at [952, 559] on button "Voice is ok. Go to Next step" at bounding box center [905, 546] width 152 height 26
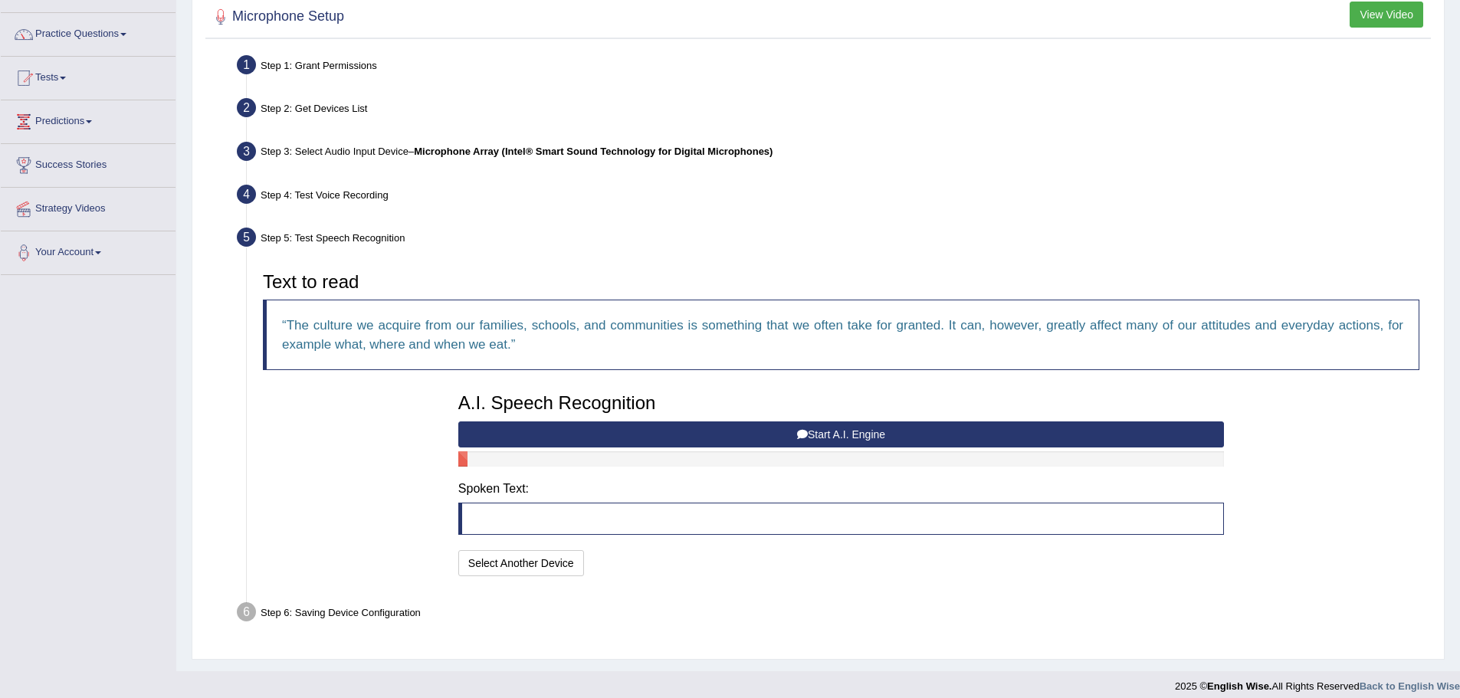
click at [809, 431] on button "Start A.I. Engine" at bounding box center [840, 434] width 765 height 26
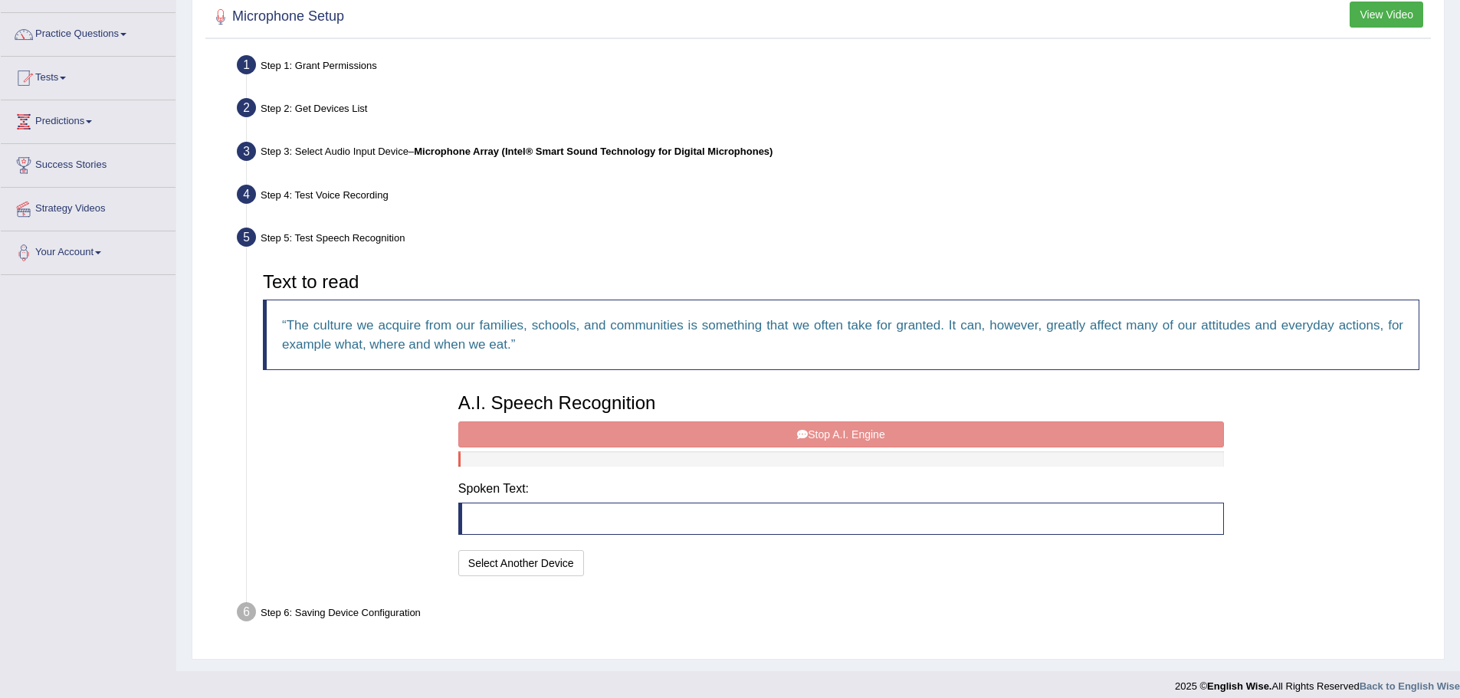
click at [896, 434] on div "A.I. Speech Recognition Start A.I. Engine Stop A.I. Engine Note: Please listen …" at bounding box center [841, 482] width 781 height 195
click at [828, 427] on div "A.I. Speech Recognition Start A.I. Engine Stop A.I. Engine Note: Please listen …" at bounding box center [841, 482] width 781 height 195
click at [783, 447] on div "A.I. Speech Recognition Start A.I. Engine Stop A.I. Engine Note: Please listen …" at bounding box center [841, 482] width 781 height 195
click at [777, 459] on div at bounding box center [840, 458] width 765 height 15
click at [515, 523] on blockquote at bounding box center [840, 519] width 765 height 32
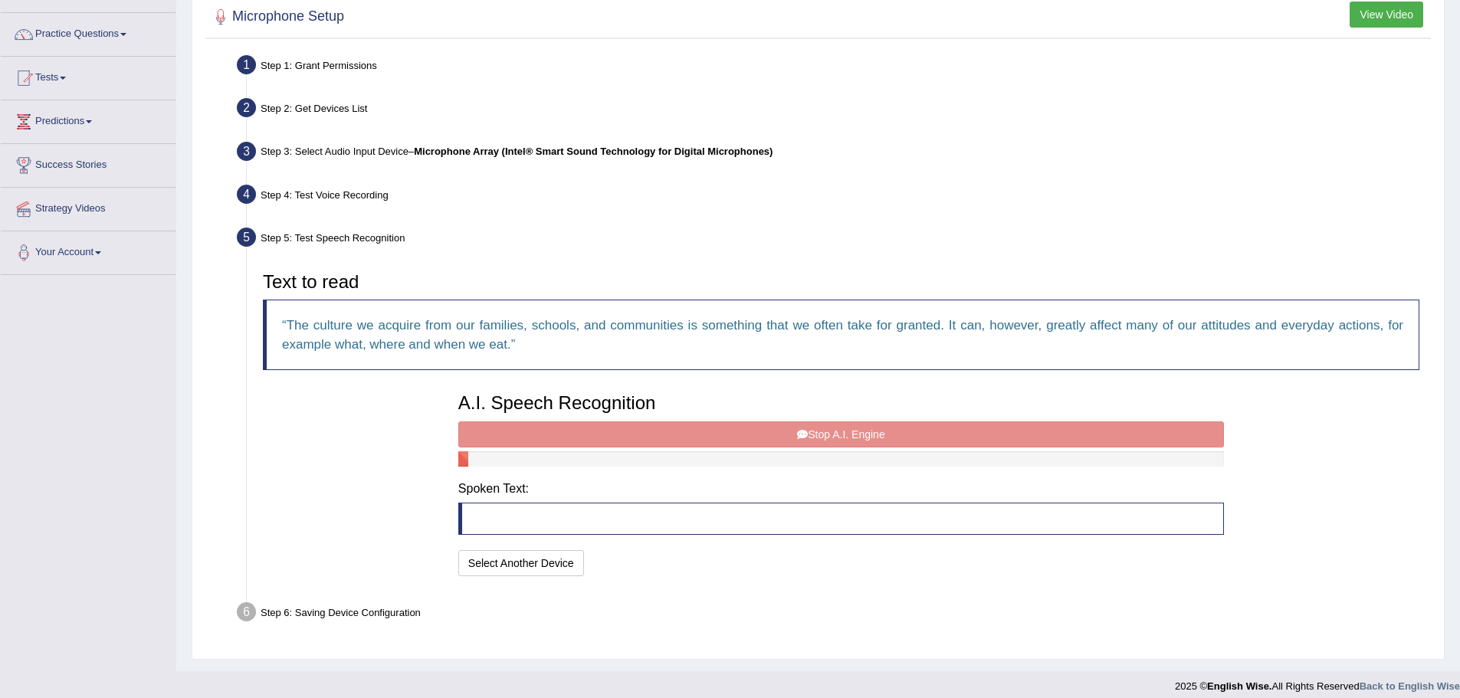
click at [733, 420] on div "A.I. Speech Recognition Start A.I. Engine Stop A.I. Engine Note: Please listen …" at bounding box center [841, 482] width 781 height 195
click at [844, 447] on div "A.I. Speech Recognition Start A.I. Engine Stop A.I. Engine Note: Please listen …" at bounding box center [841, 482] width 781 height 195
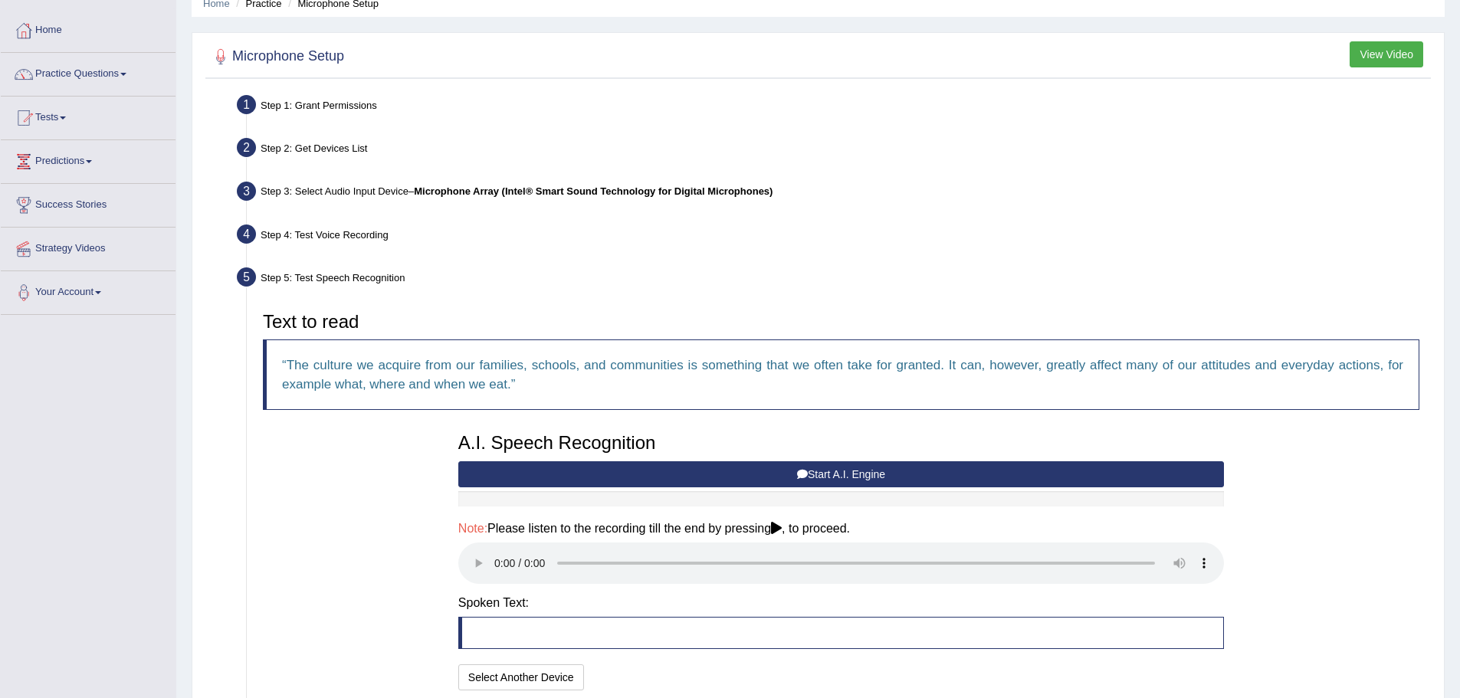
scroll to position [192, 0]
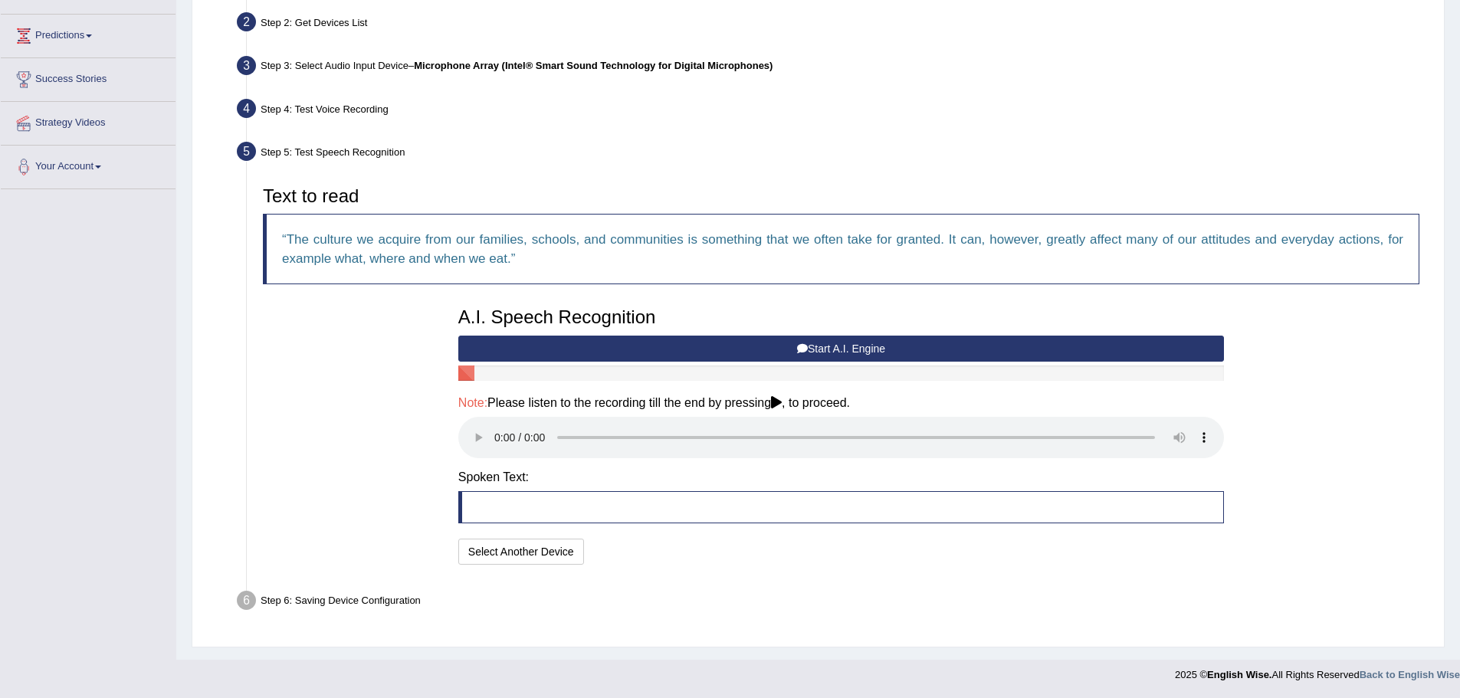
click at [857, 349] on button "Start A.I. Engine" at bounding box center [840, 349] width 765 height 26
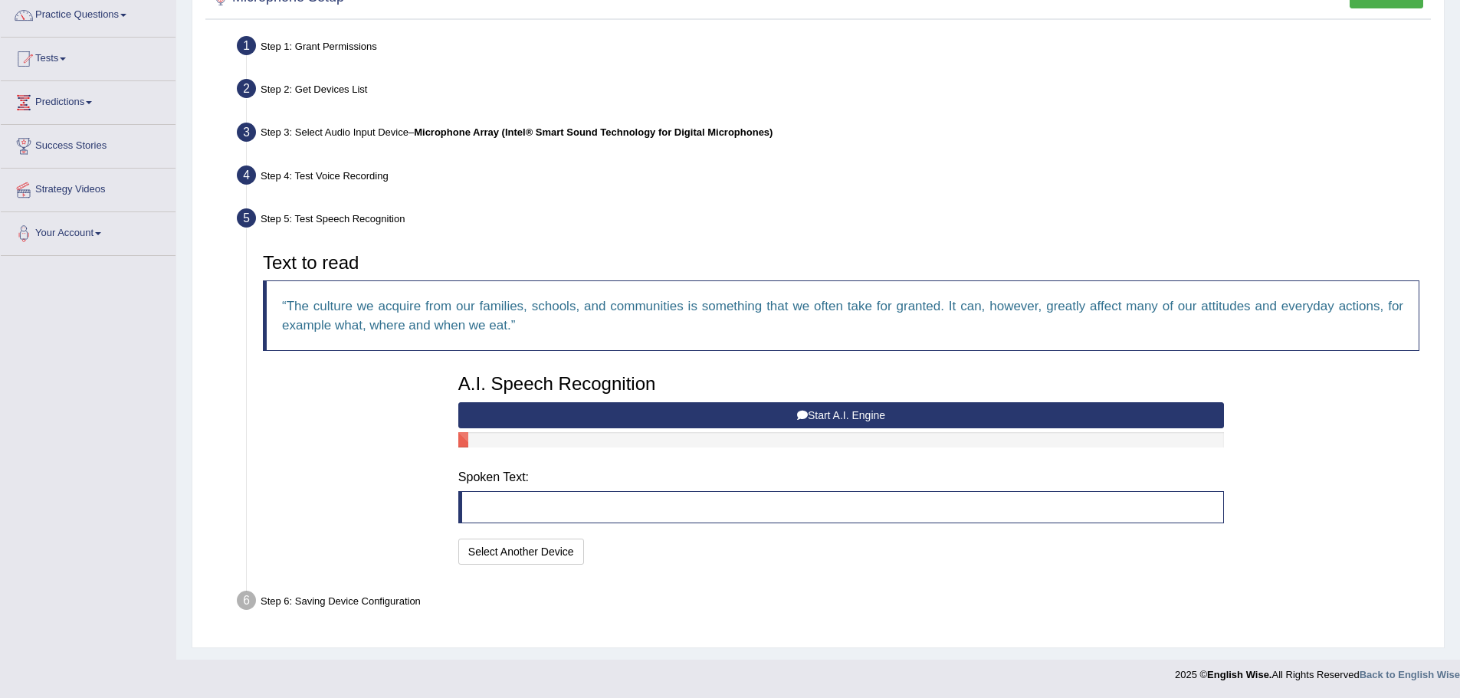
scroll to position [118, 0]
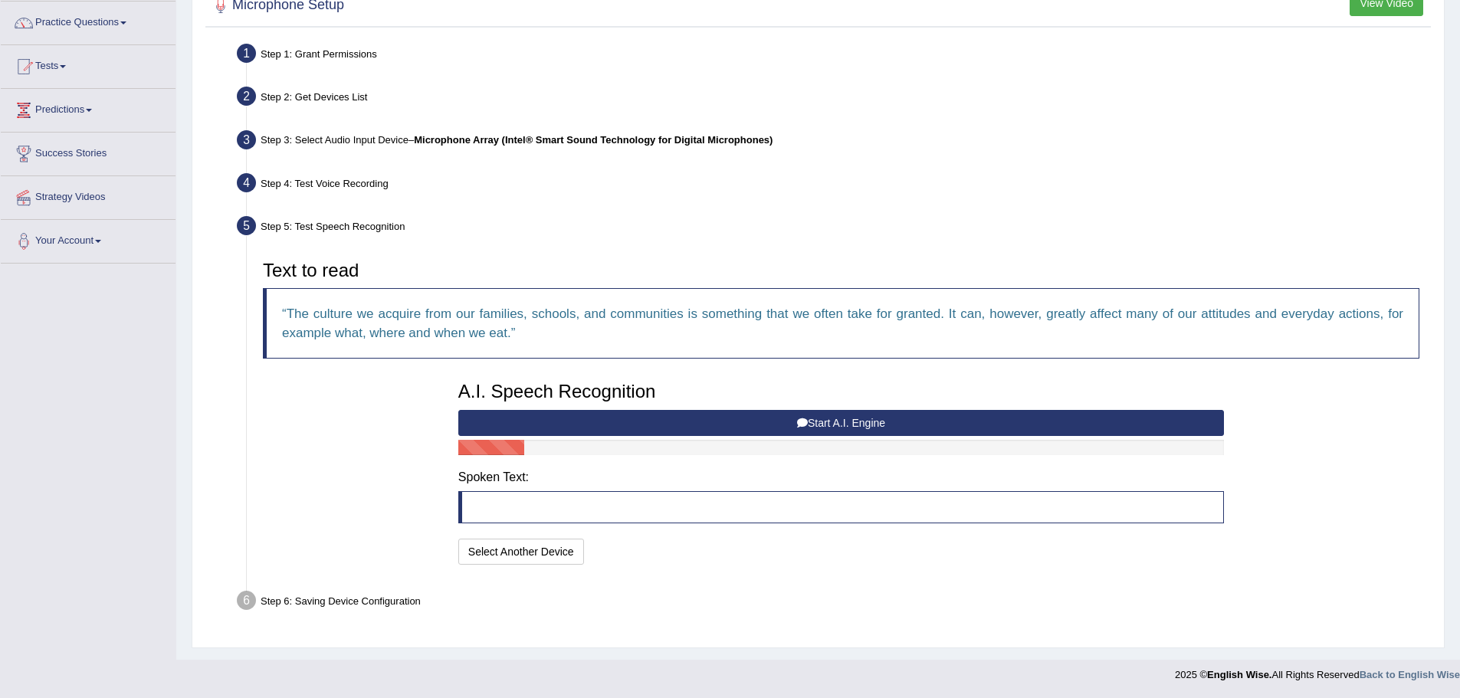
click at [877, 424] on button "Start A.I. Engine" at bounding box center [840, 423] width 765 height 26
click at [855, 418] on button "Start A.I. Engine" at bounding box center [840, 423] width 765 height 26
click at [848, 415] on button "Start A.I. Engine" at bounding box center [840, 423] width 765 height 26
click at [851, 423] on button "Start A.I. Engine" at bounding box center [840, 423] width 765 height 26
drag, startPoint x: 649, startPoint y: 514, endPoint x: 641, endPoint y: 514, distance: 8.4
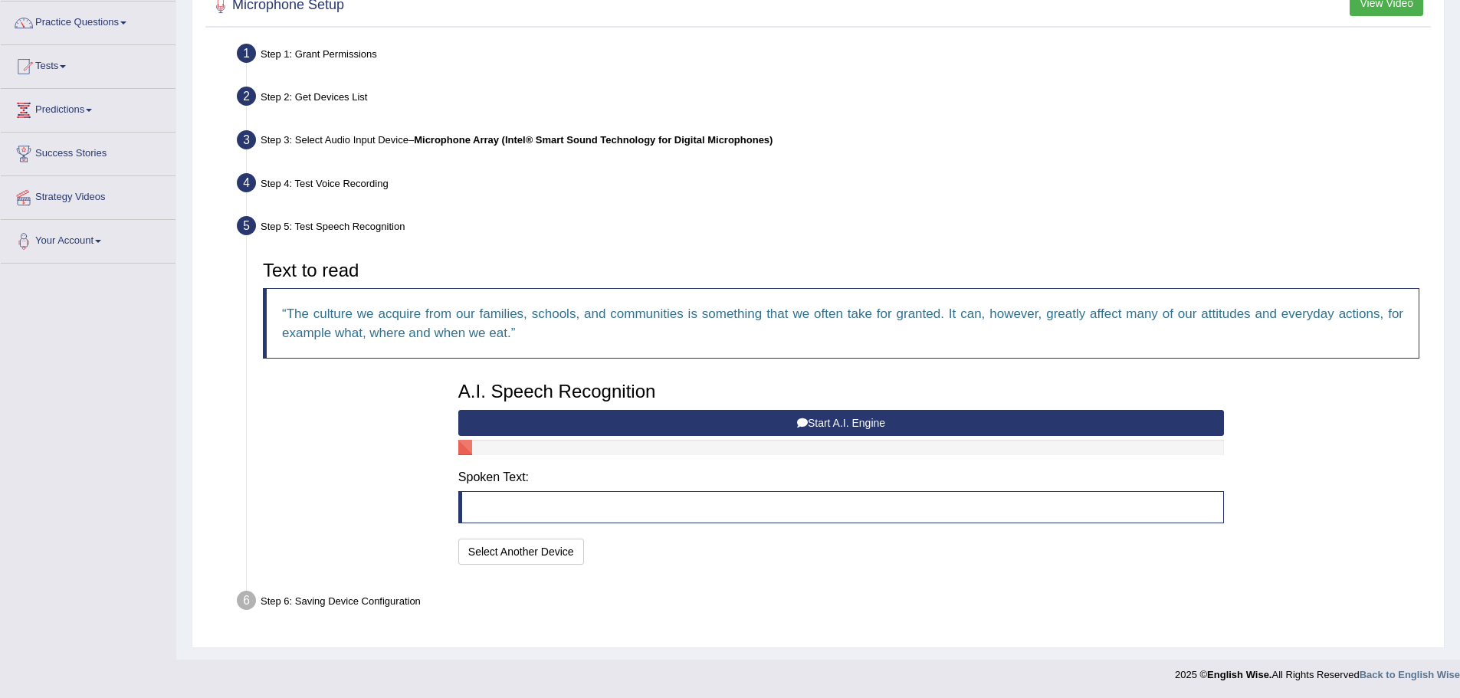
click at [648, 514] on blockquote at bounding box center [840, 507] width 765 height 32
click at [761, 440] on div at bounding box center [840, 447] width 765 height 15
click at [819, 420] on button "Start A.I. Engine" at bounding box center [840, 423] width 765 height 26
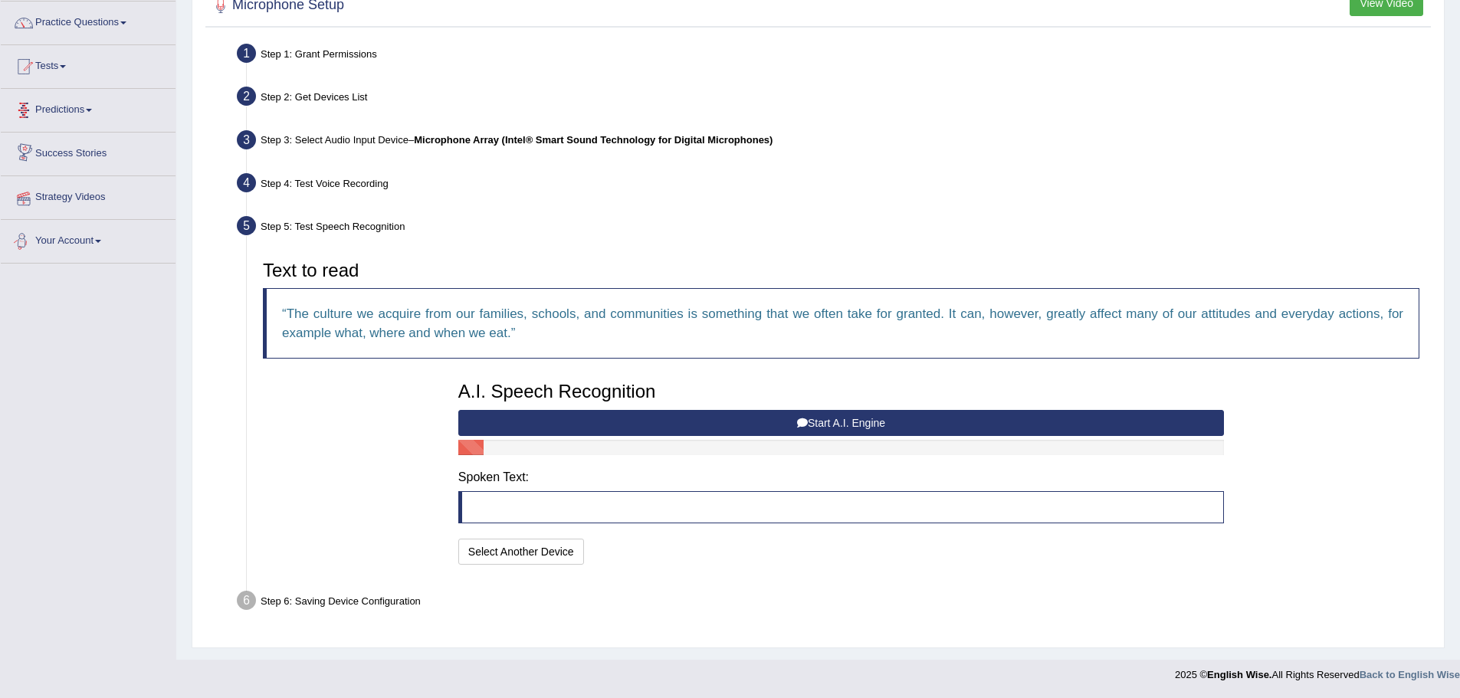
click at [86, 112] on link "Predictions" at bounding box center [88, 108] width 175 height 38
click at [74, 25] on link "Practice Questions" at bounding box center [88, 21] width 175 height 38
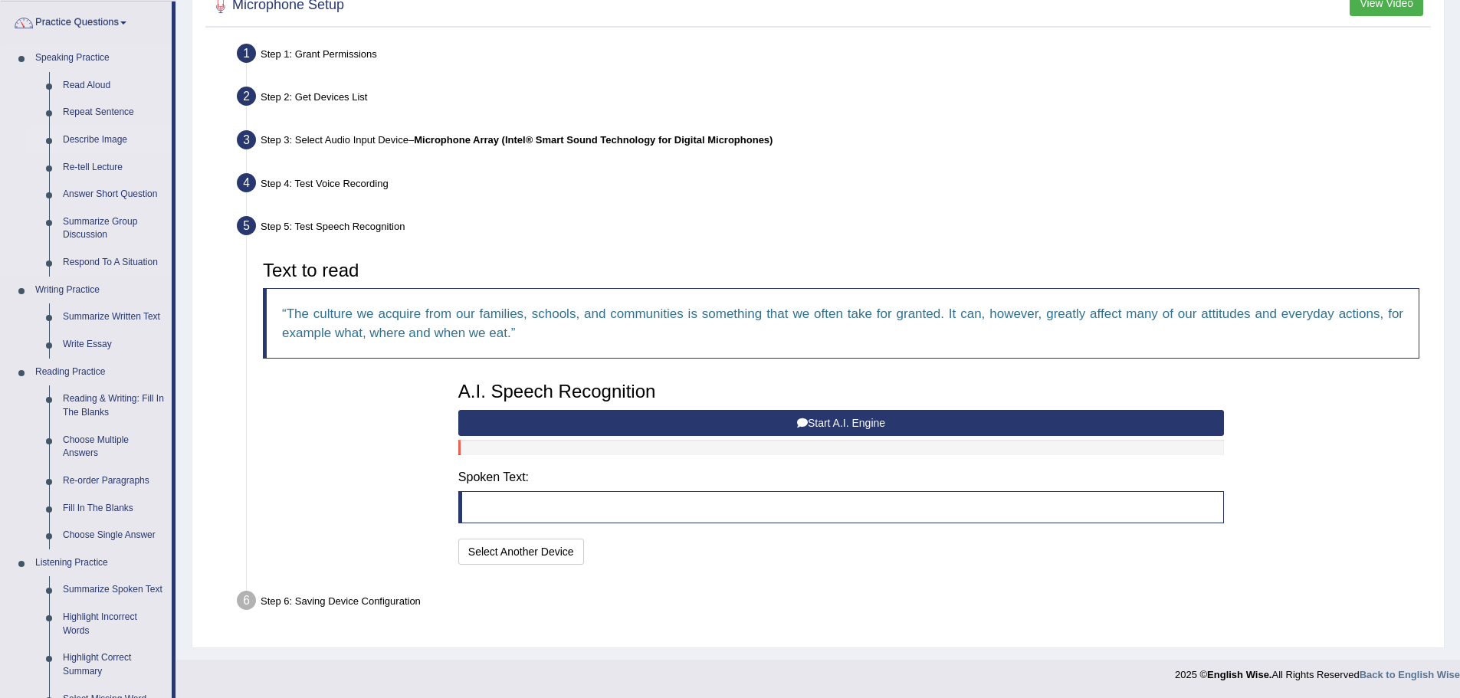
click at [101, 133] on link "Describe Image" at bounding box center [114, 140] width 116 height 28
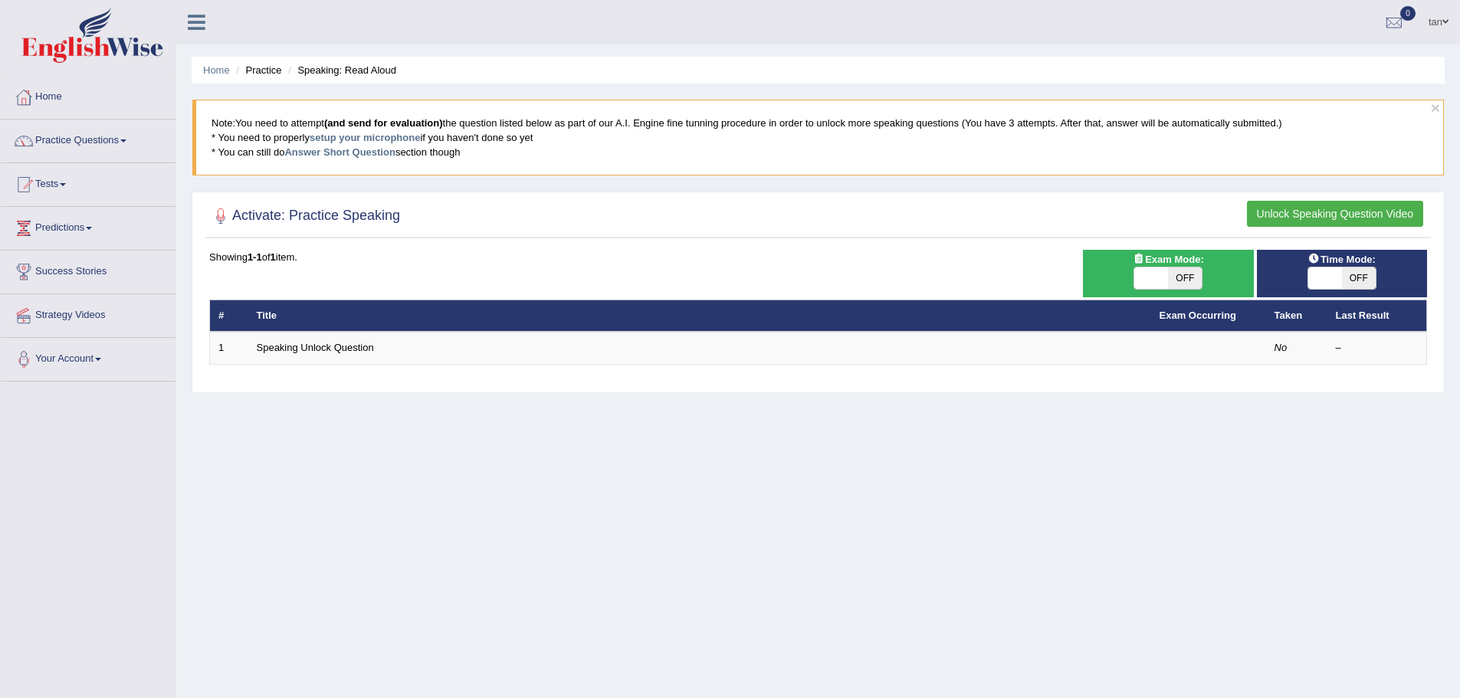
click at [1343, 218] on button "Unlock Speaking Question Video" at bounding box center [1335, 214] width 176 height 26
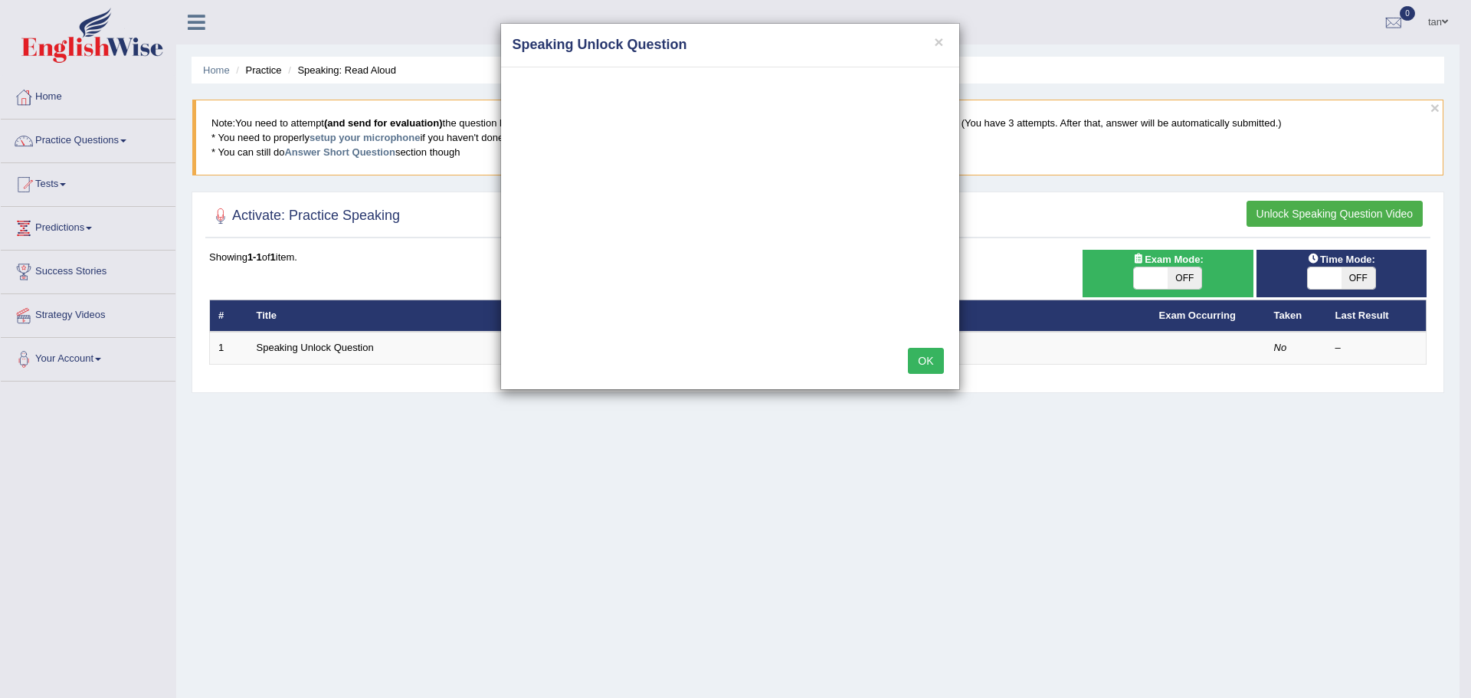
click at [916, 357] on button "OK" at bounding box center [925, 361] width 35 height 26
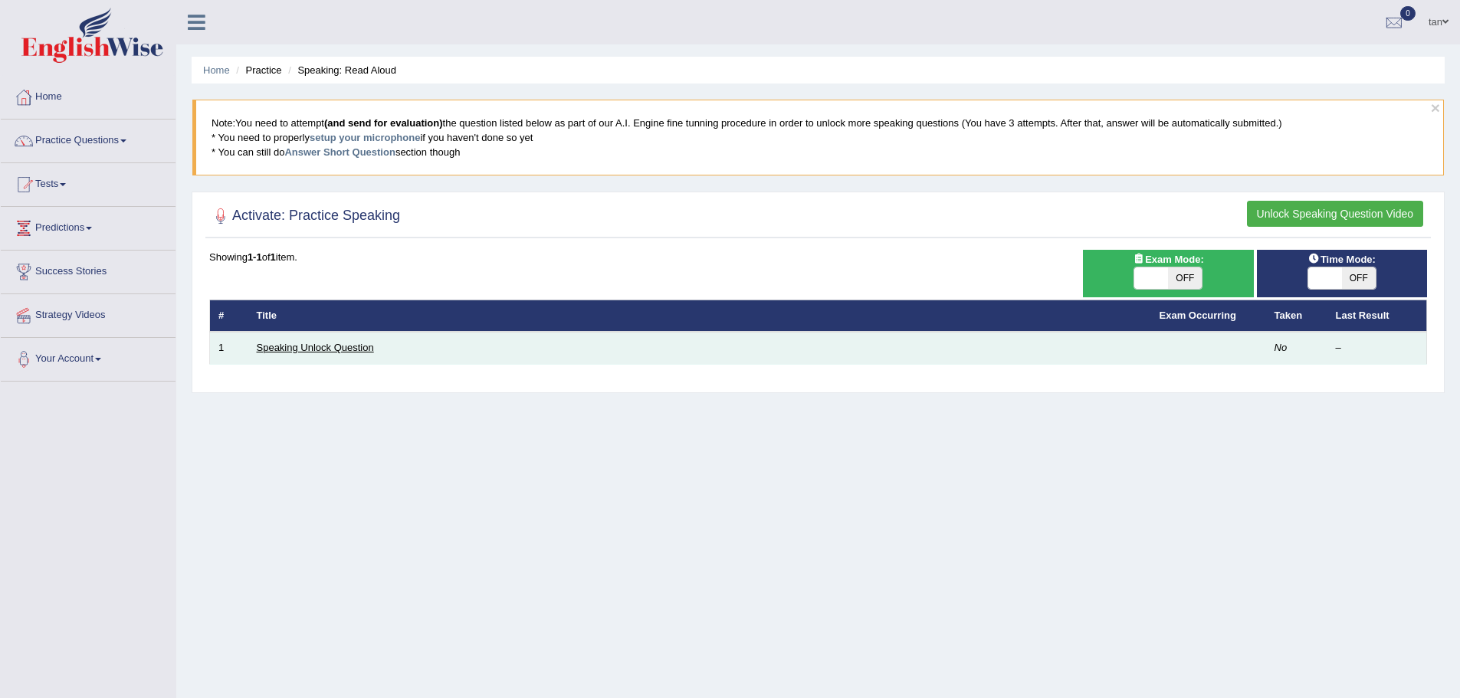
click at [304, 344] on link "Speaking Unlock Question" at bounding box center [315, 347] width 117 height 11
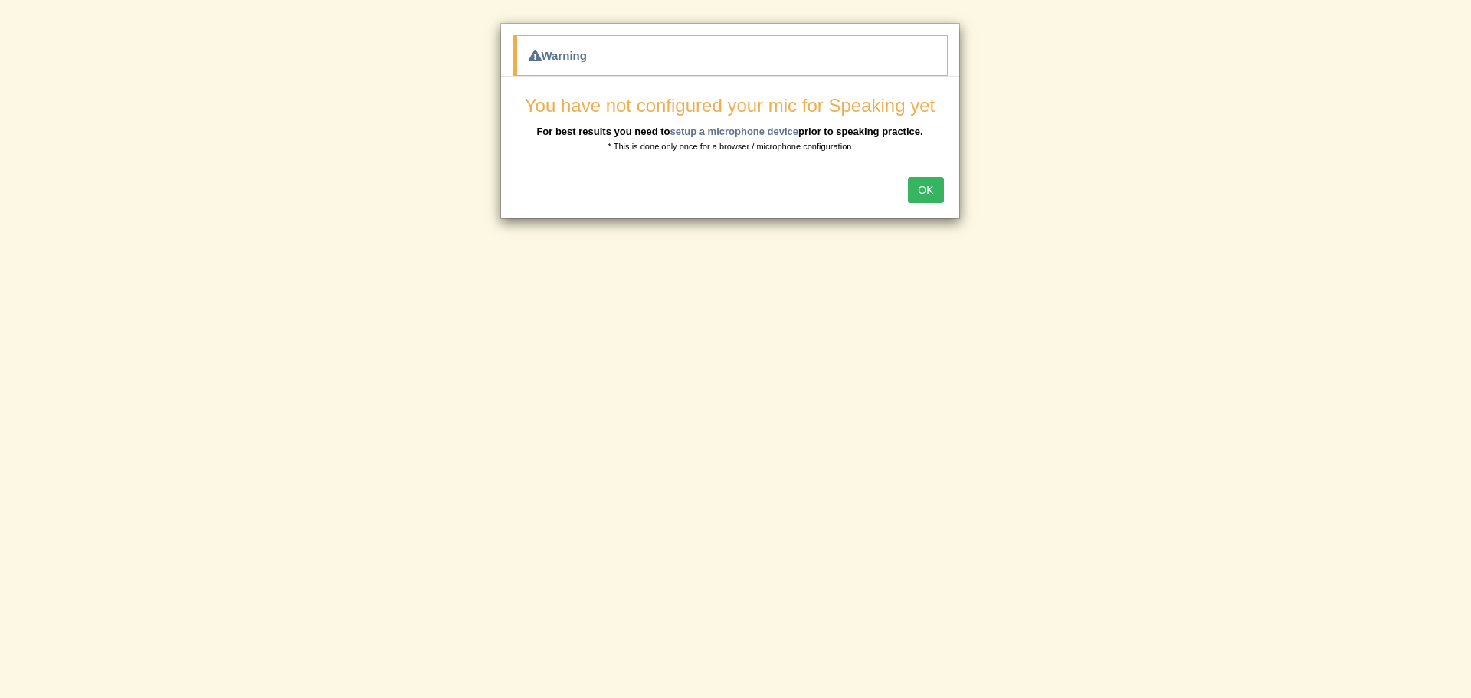
click at [920, 185] on button "OK" at bounding box center [925, 190] width 35 height 26
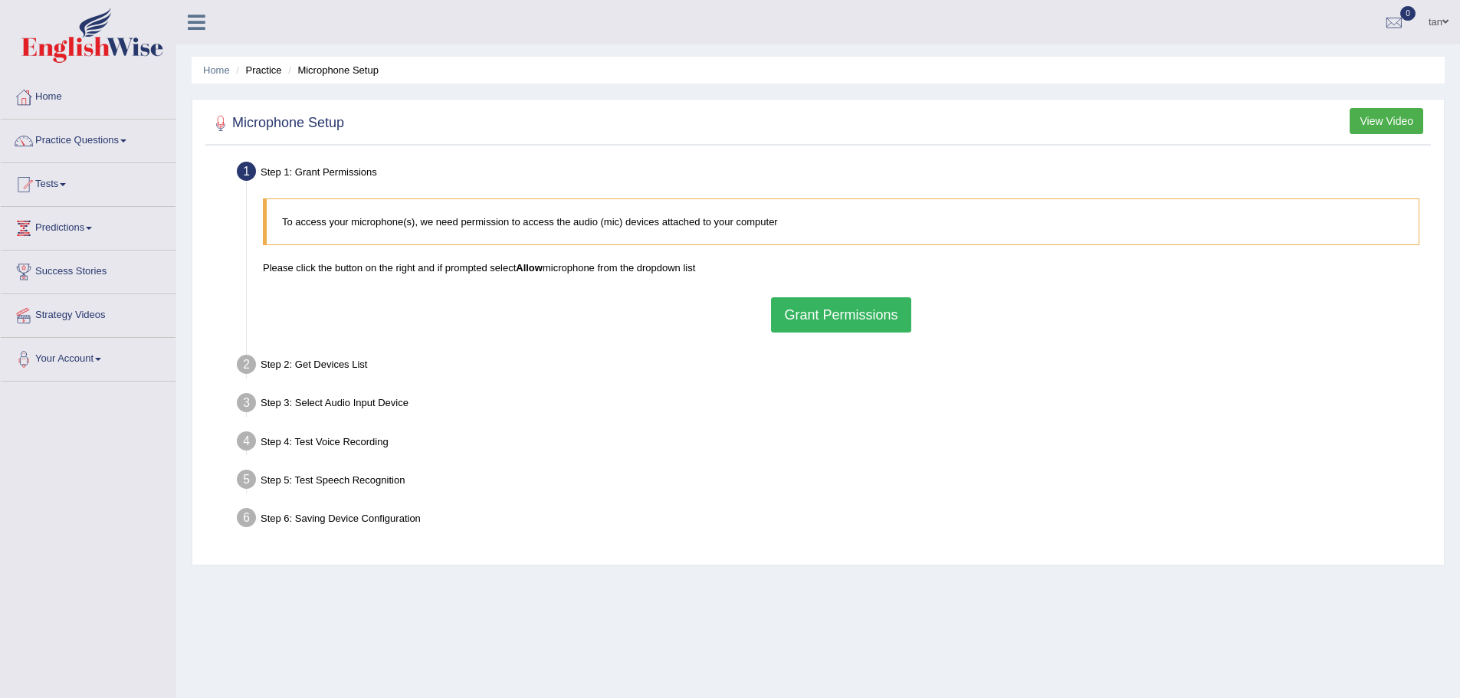
click at [858, 317] on button "Grant Permissions" at bounding box center [840, 314] width 139 height 35
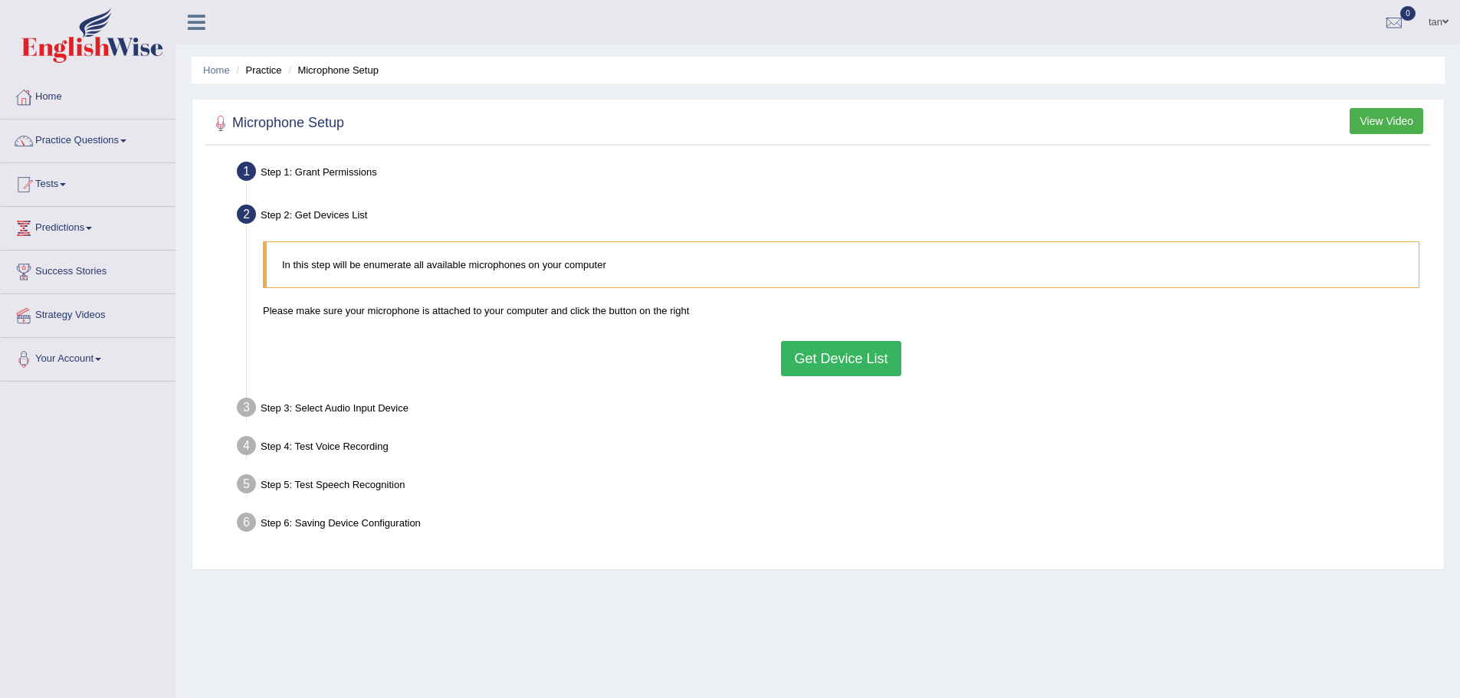
click at [876, 364] on button "Get Device List" at bounding box center [841, 358] width 120 height 35
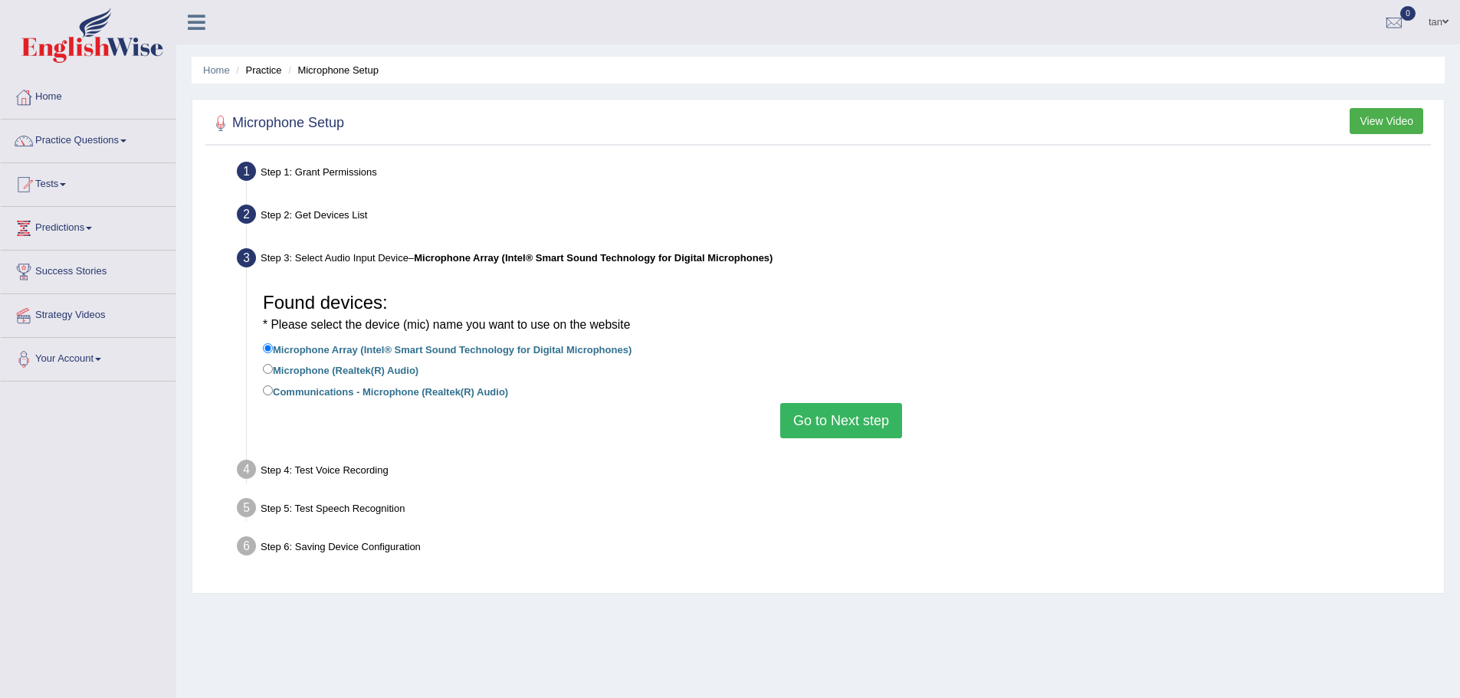
click at [818, 421] on button "Go to Next step" at bounding box center [841, 420] width 122 height 35
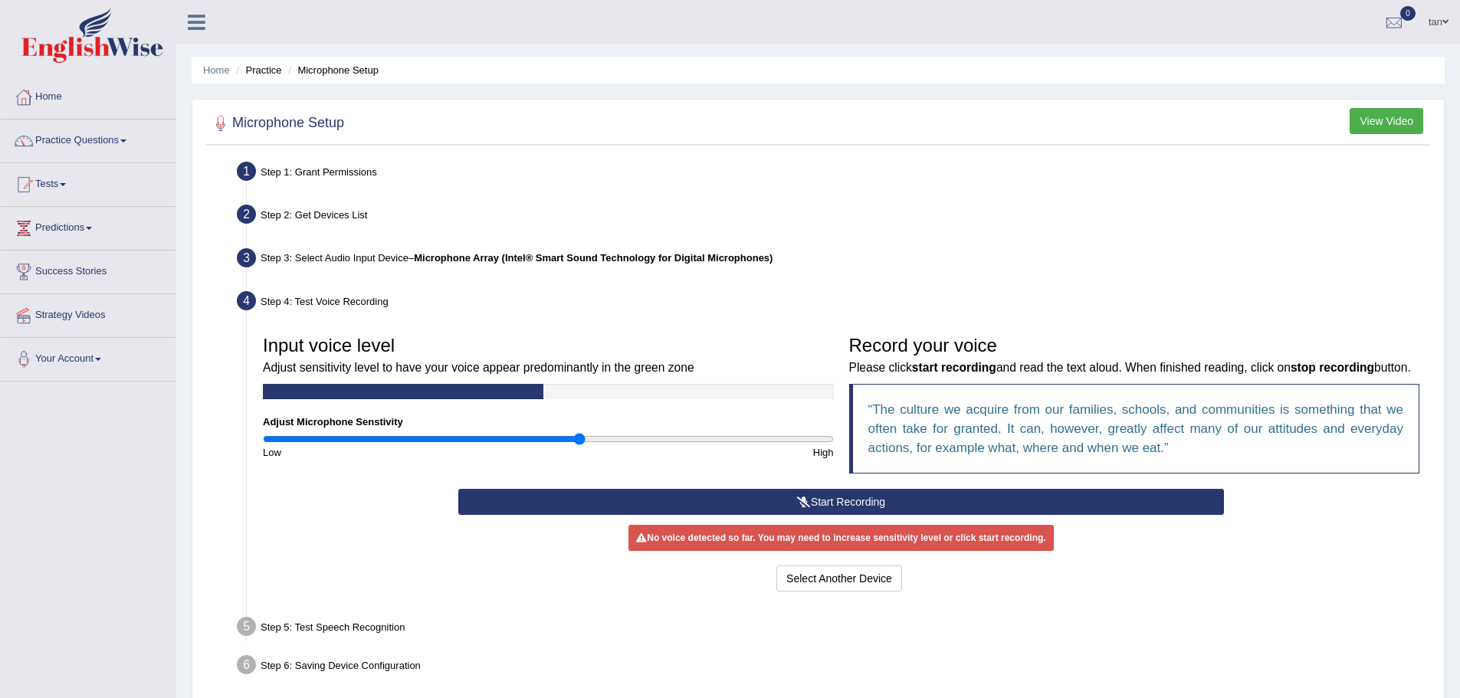
drag, startPoint x: 549, startPoint y: 442, endPoint x: 580, endPoint y: 442, distance: 31.4
click at [580, 442] on input "range" at bounding box center [548, 439] width 571 height 12
click at [820, 515] on button "Start Recording" at bounding box center [840, 502] width 765 height 26
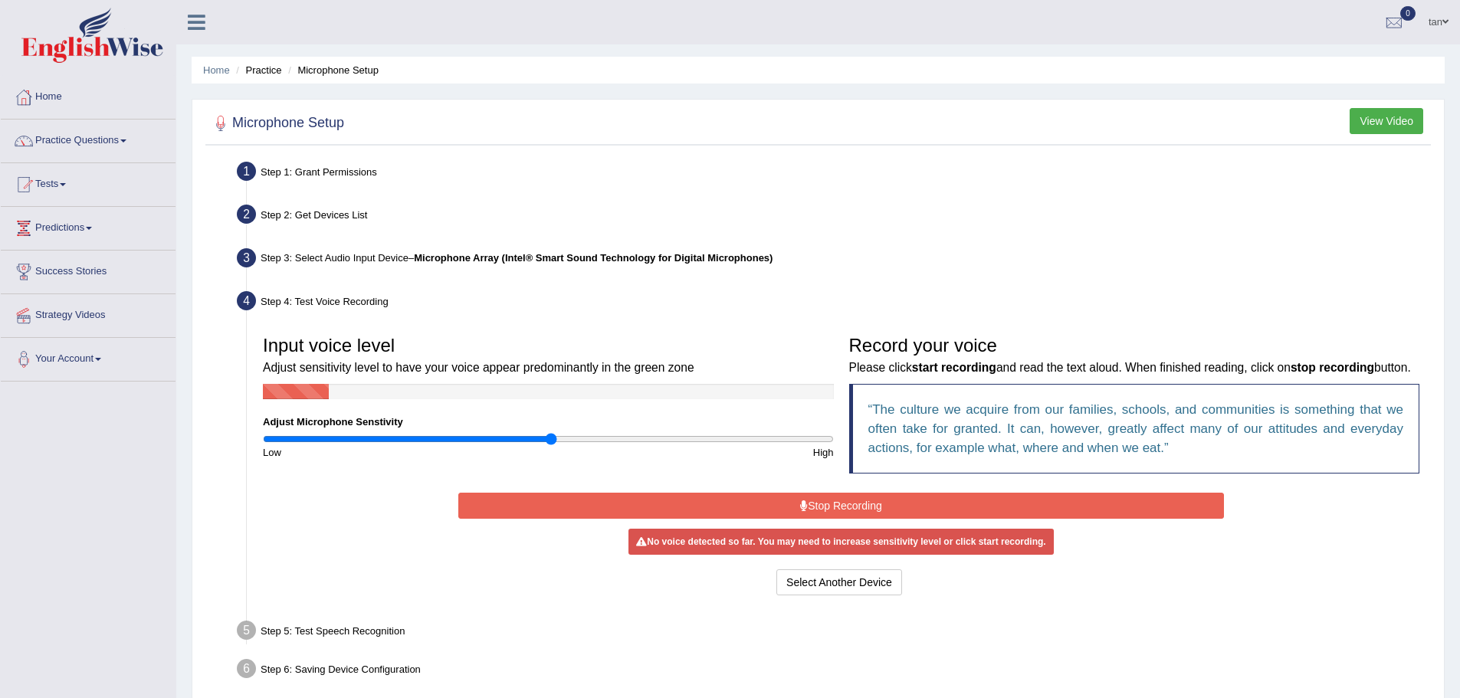
drag, startPoint x: 575, startPoint y: 436, endPoint x: 549, endPoint y: 437, distance: 26.1
click at [549, 437] on input "range" at bounding box center [548, 439] width 571 height 12
drag, startPoint x: 552, startPoint y: 440, endPoint x: 539, endPoint y: 440, distance: 13.0
click at [539, 440] on input "range" at bounding box center [548, 439] width 571 height 12
drag, startPoint x: 539, startPoint y: 440, endPoint x: 524, endPoint y: 439, distance: 14.6
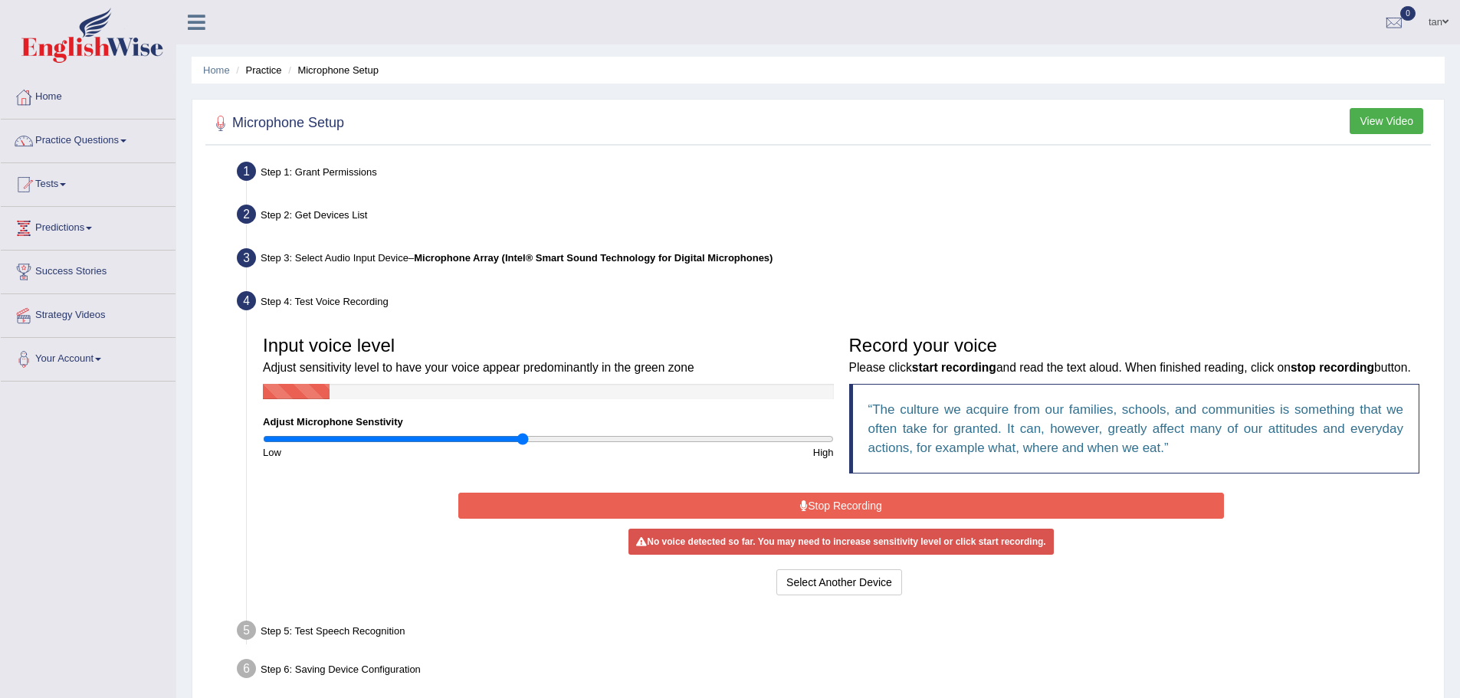
click at [524, 439] on input "range" at bounding box center [548, 439] width 571 height 12
drag, startPoint x: 525, startPoint y: 440, endPoint x: 513, endPoint y: 439, distance: 12.3
click at [513, 439] on input "range" at bounding box center [548, 439] width 571 height 12
drag, startPoint x: 514, startPoint y: 441, endPoint x: 503, endPoint y: 439, distance: 11.6
click at [503, 439] on input "range" at bounding box center [548, 439] width 571 height 12
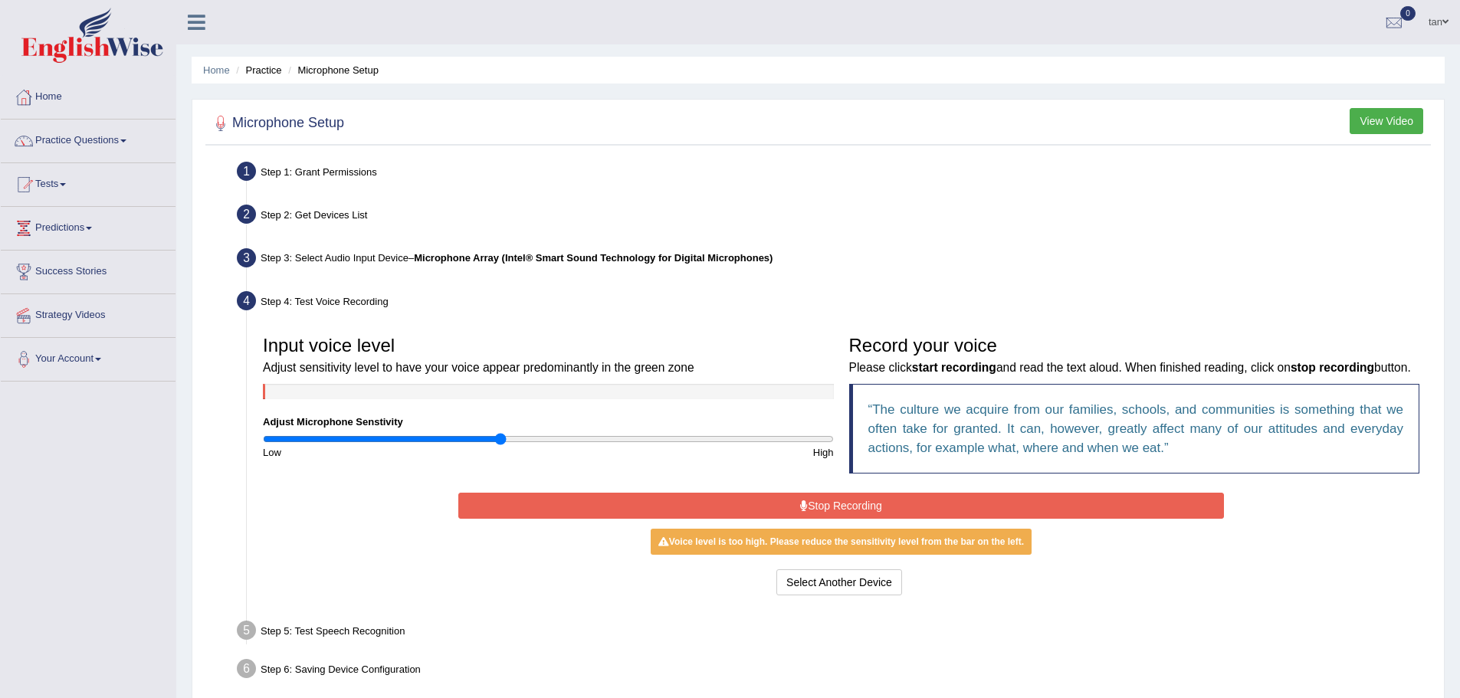
click at [775, 519] on button "Stop Recording" at bounding box center [840, 506] width 765 height 26
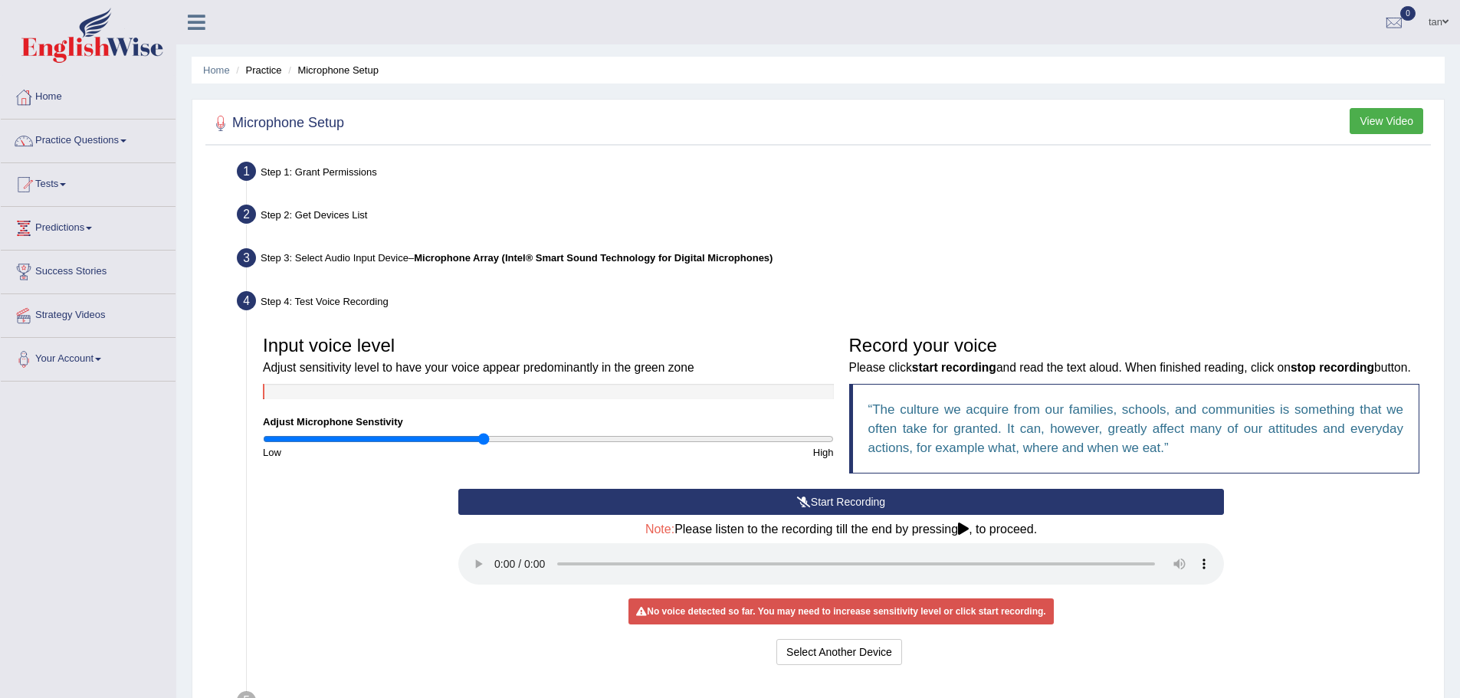
drag, startPoint x: 500, startPoint y: 439, endPoint x: 482, endPoint y: 439, distance: 17.6
click at [482, 439] on input "range" at bounding box center [548, 439] width 571 height 12
drag, startPoint x: 482, startPoint y: 439, endPoint x: 497, endPoint y: 439, distance: 15.3
click at [497, 439] on input "range" at bounding box center [548, 439] width 571 height 12
click at [769, 515] on button "Start Recording" at bounding box center [840, 502] width 765 height 26
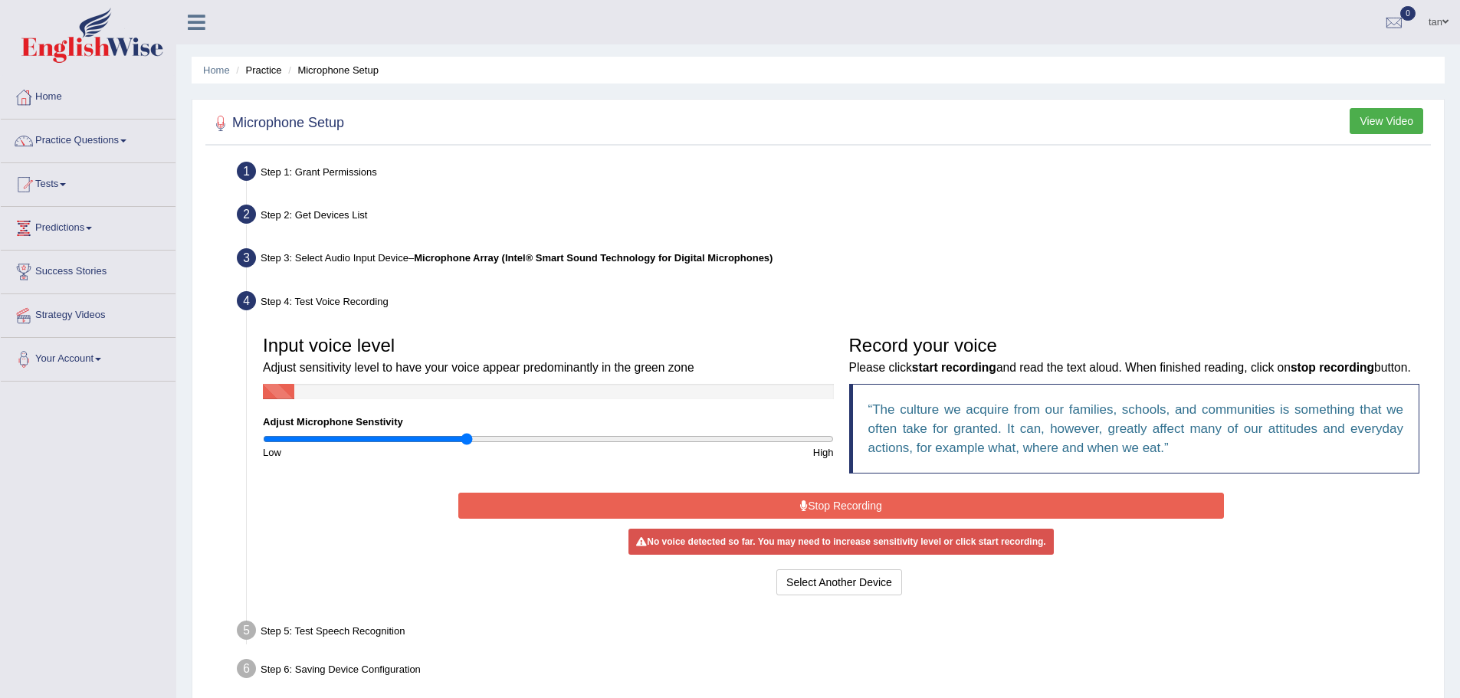
drag, startPoint x: 496, startPoint y: 436, endPoint x: 466, endPoint y: 437, distance: 29.9
type input "0.72"
click at [466, 437] on input "range" at bounding box center [548, 439] width 571 height 12
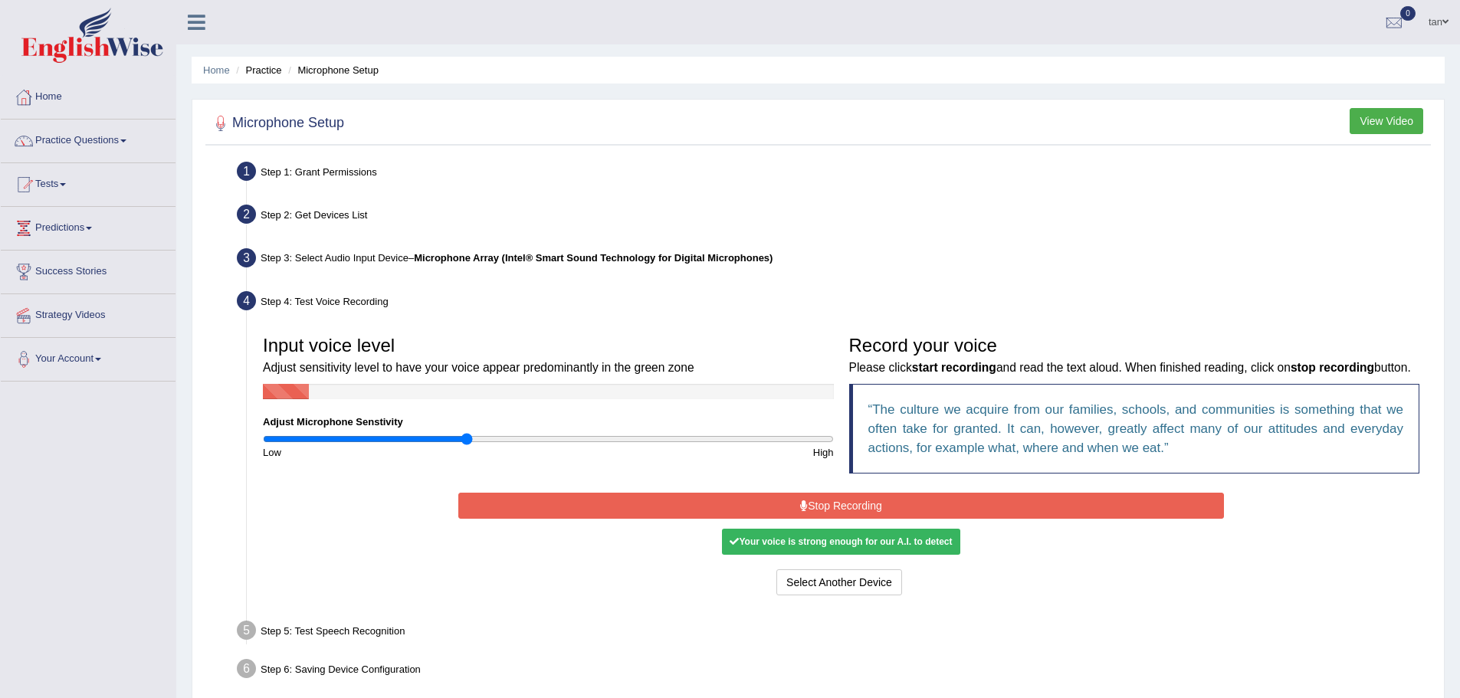
click at [891, 519] on button "Stop Recording" at bounding box center [840, 506] width 765 height 26
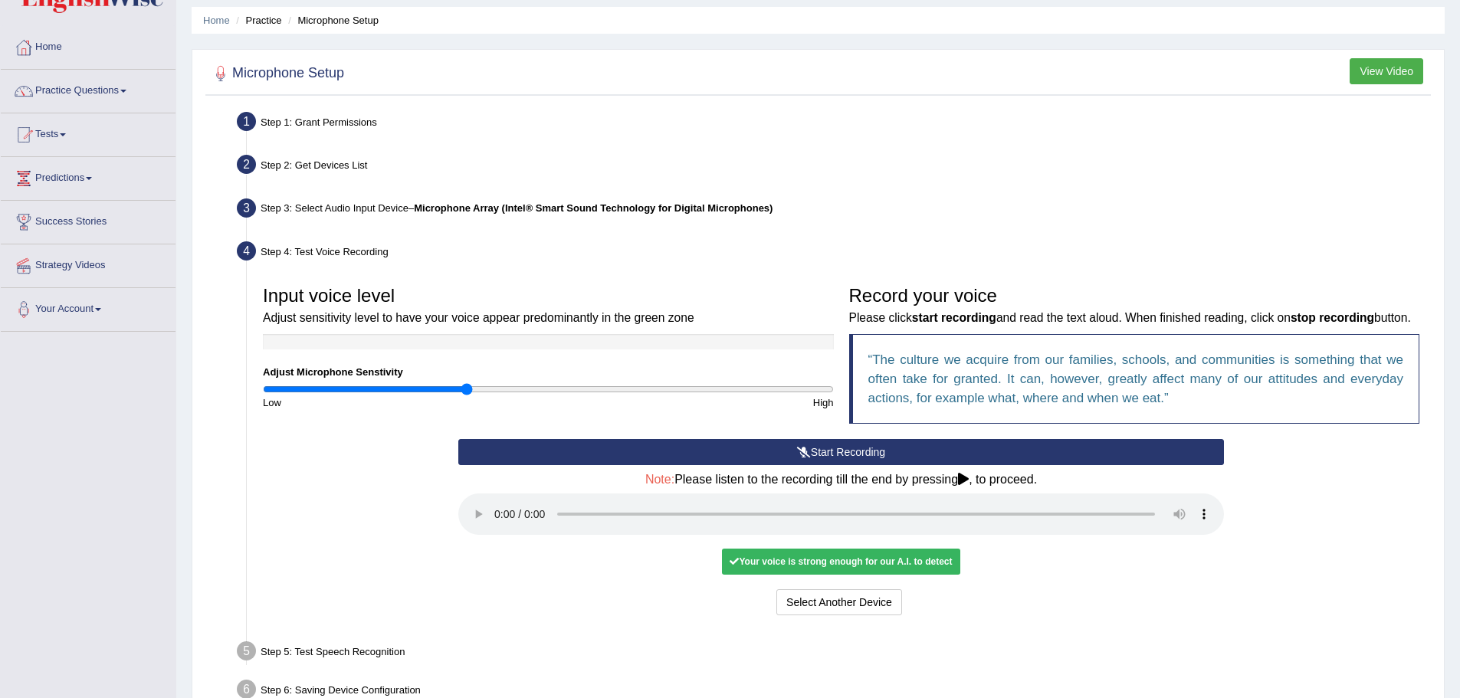
scroll to position [77, 0]
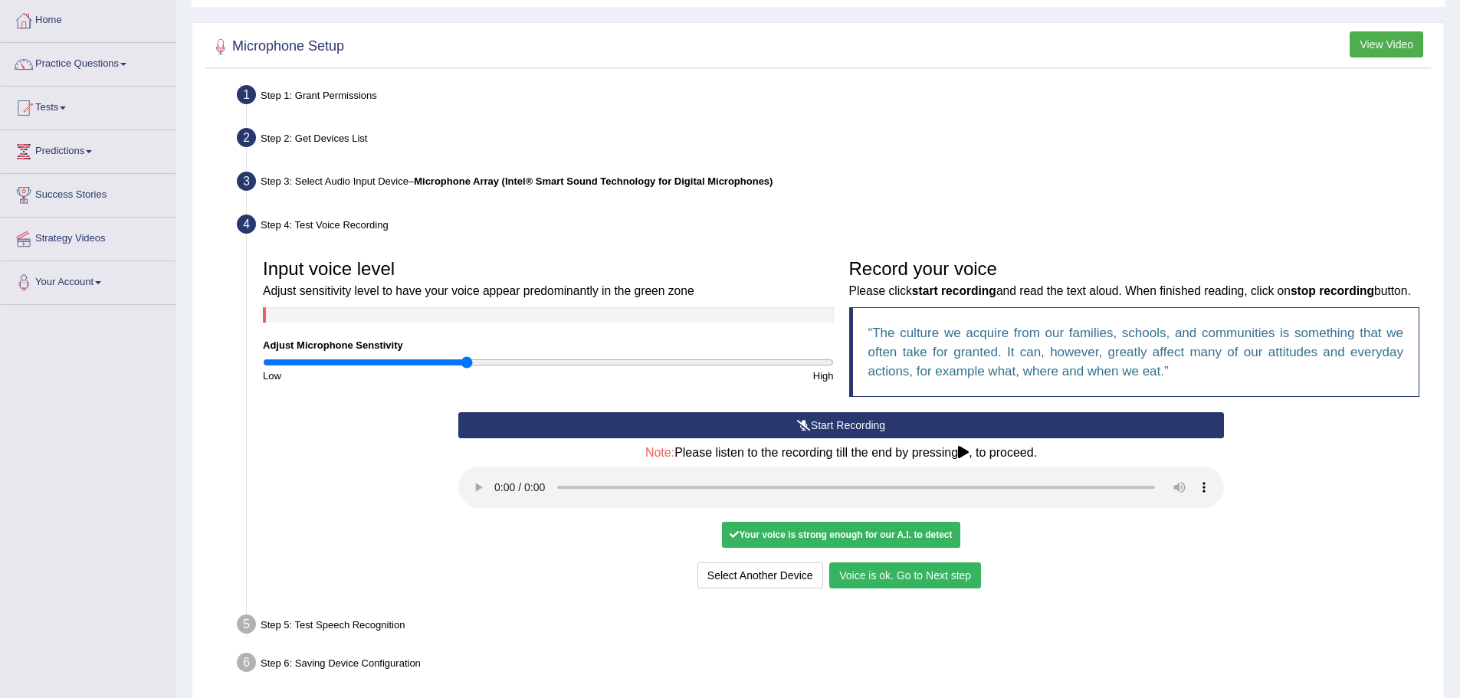
click at [882, 588] on button "Voice is ok. Go to Next step" at bounding box center [905, 575] width 152 height 26
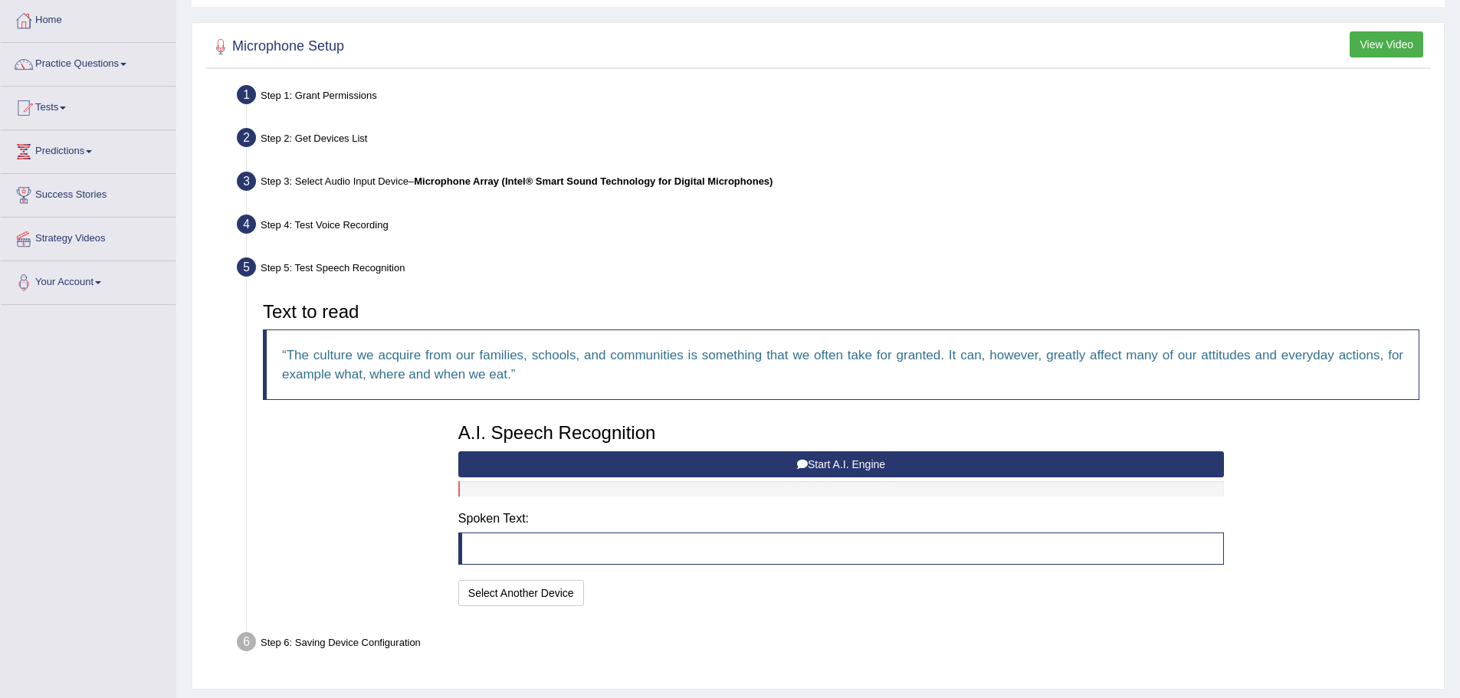
click at [552, 545] on blockquote at bounding box center [840, 549] width 765 height 32
click at [883, 460] on button "Start A.I. Engine" at bounding box center [840, 464] width 765 height 26
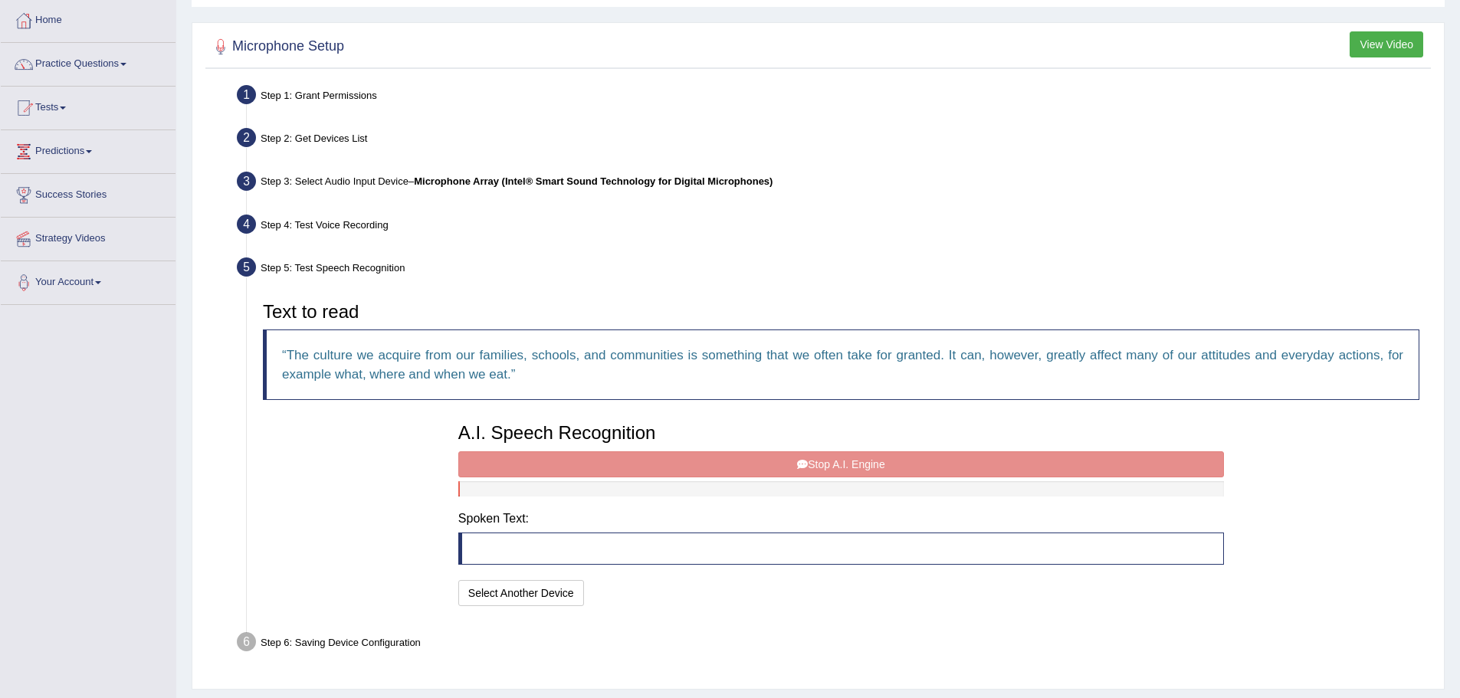
click at [876, 464] on div "A.I. Speech Recognition Start A.I. Engine Stop A.I. Engine Note: Please listen …" at bounding box center [841, 512] width 781 height 195
click at [825, 468] on div "A.I. Speech Recognition Start A.I. Engine Stop A.I. Engine Note: Please listen …" at bounding box center [841, 512] width 781 height 195
click at [825, 463] on div "A.I. Speech Recognition Start A.I. Engine Stop A.I. Engine Note: Please listen …" at bounding box center [841, 512] width 781 height 195
click at [819, 487] on div at bounding box center [840, 488] width 765 height 15
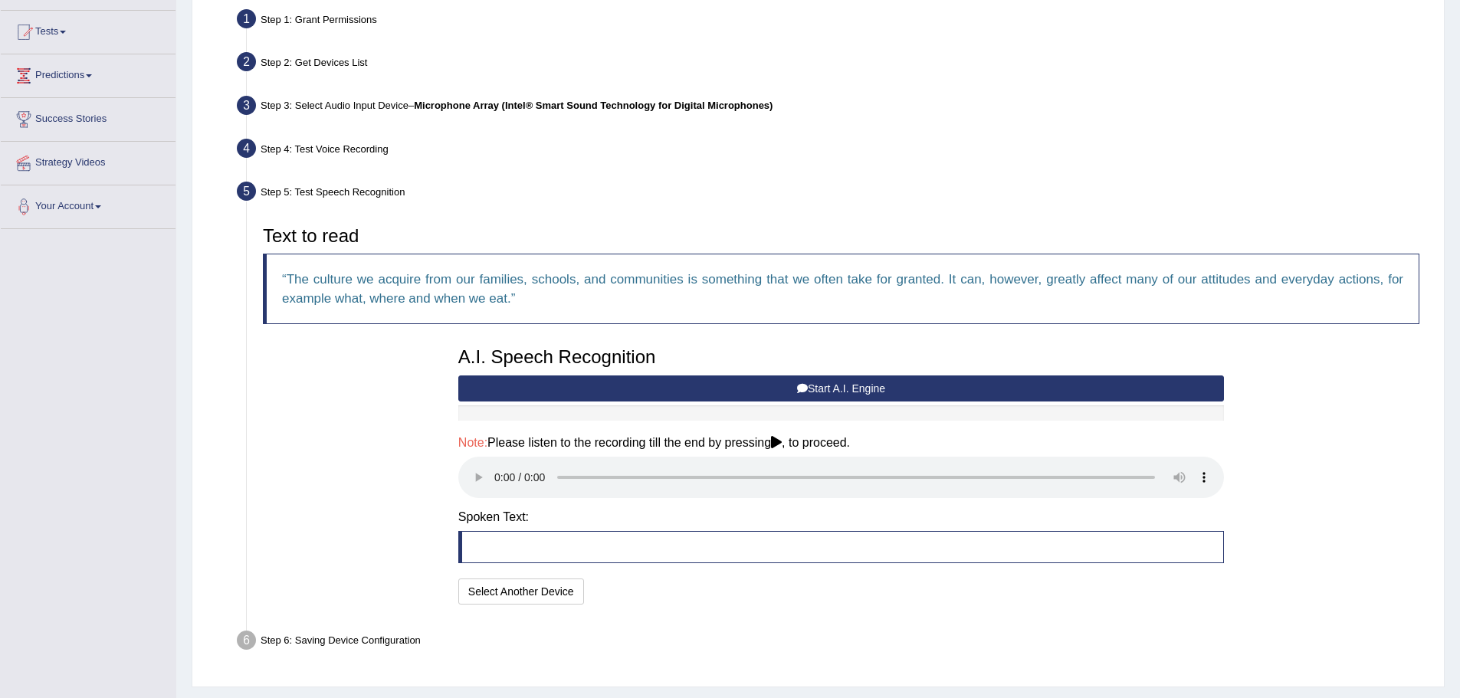
scroll to position [153, 0]
click at [348, 641] on div "Step 6: Saving Device Configuration" at bounding box center [833, 642] width 1207 height 34
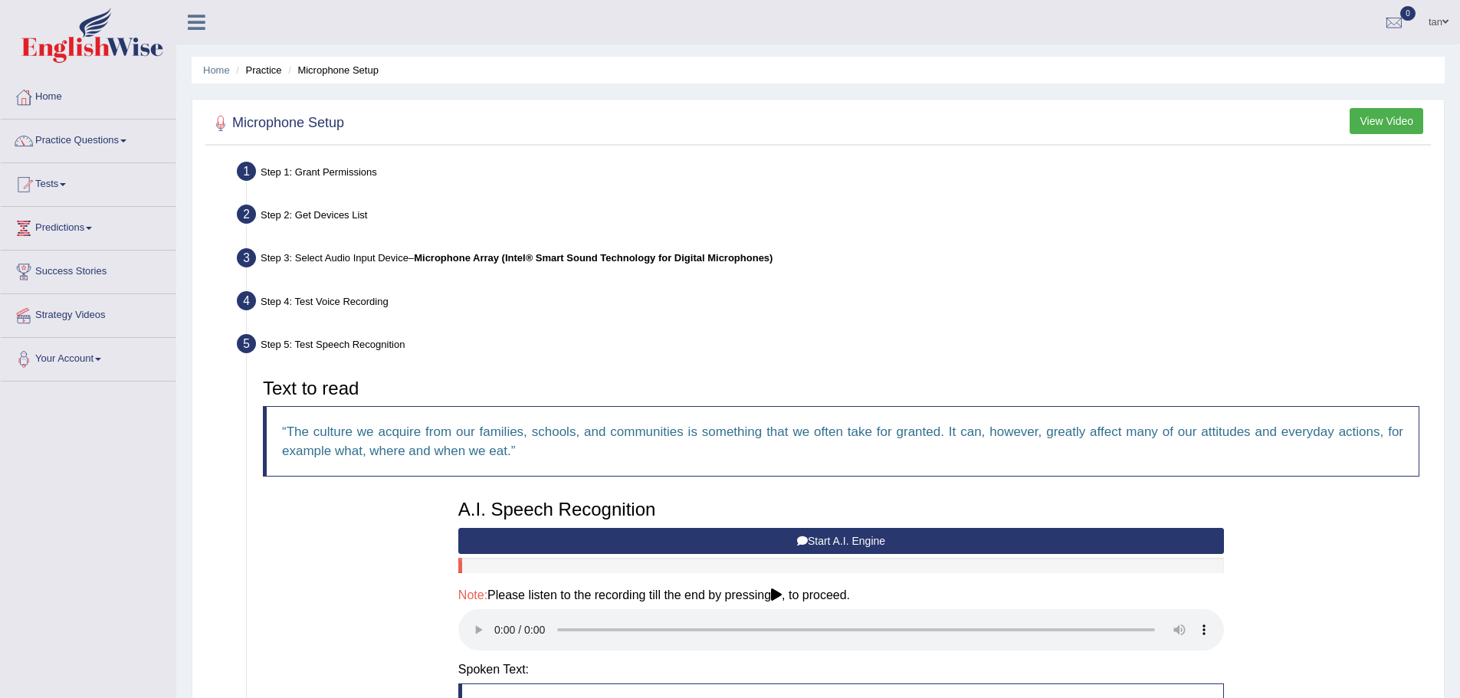
drag, startPoint x: 1398, startPoint y: 103, endPoint x: 1395, endPoint y: 113, distance: 10.4
click at [1396, 109] on div "Microphone Setup View Video Step 1: Grant Permissions To access your microphone…" at bounding box center [818, 469] width 1253 height 741
click at [1395, 122] on button "View Video" at bounding box center [1386, 121] width 74 height 26
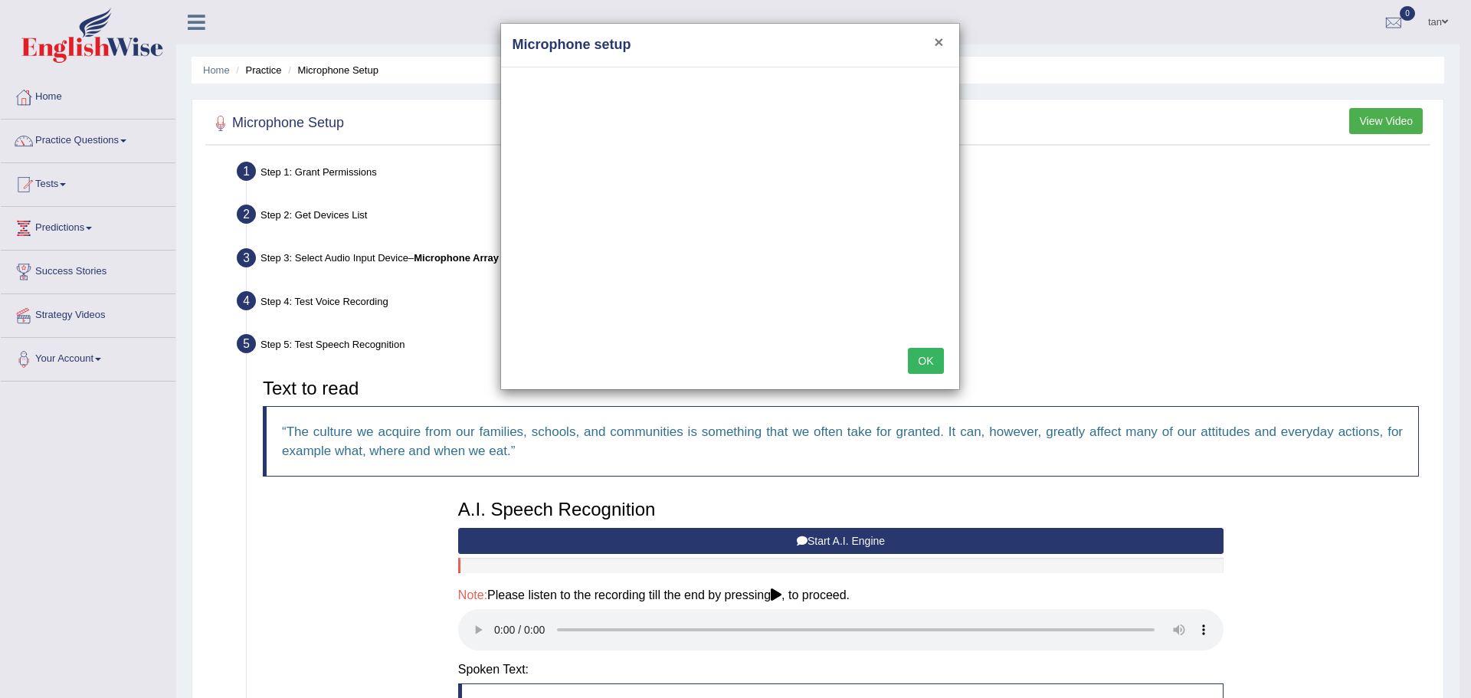
click at [943, 41] on button "×" at bounding box center [938, 42] width 9 height 16
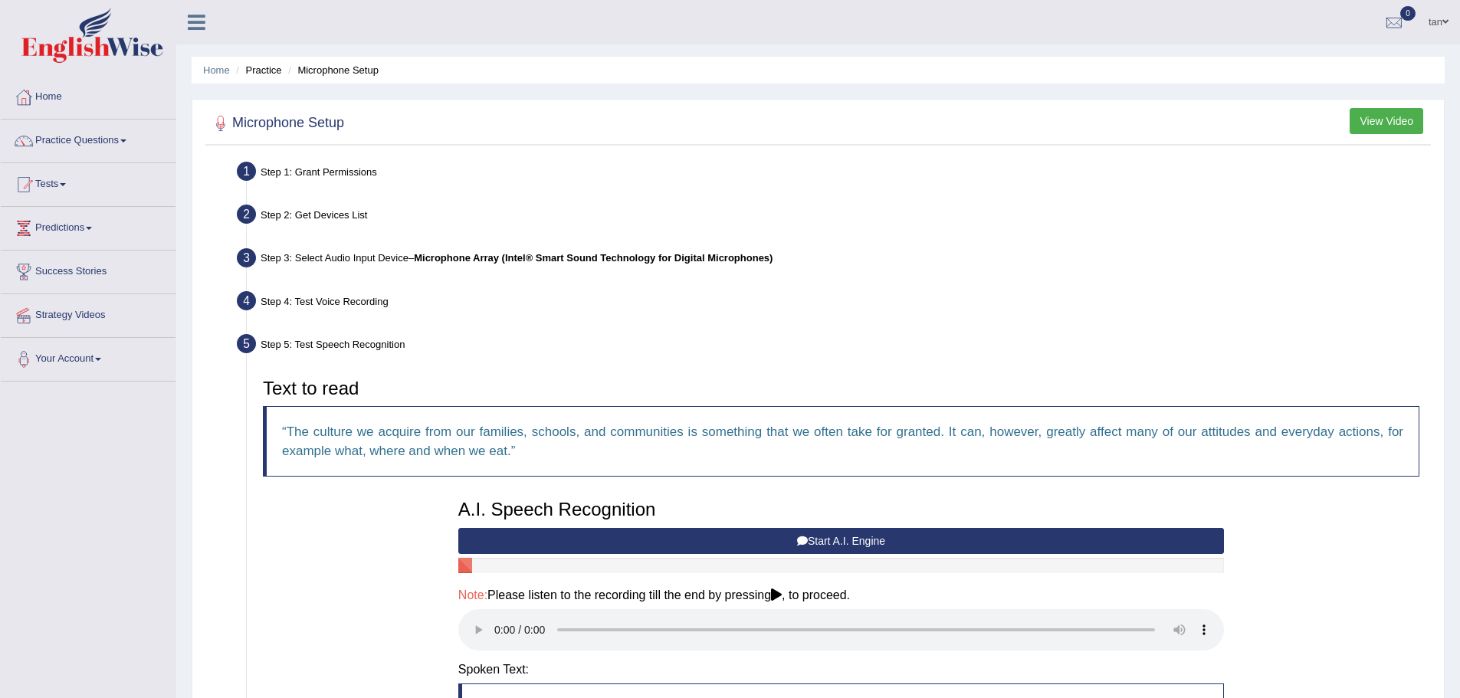
click at [1382, 113] on button "View Video" at bounding box center [1386, 121] width 74 height 26
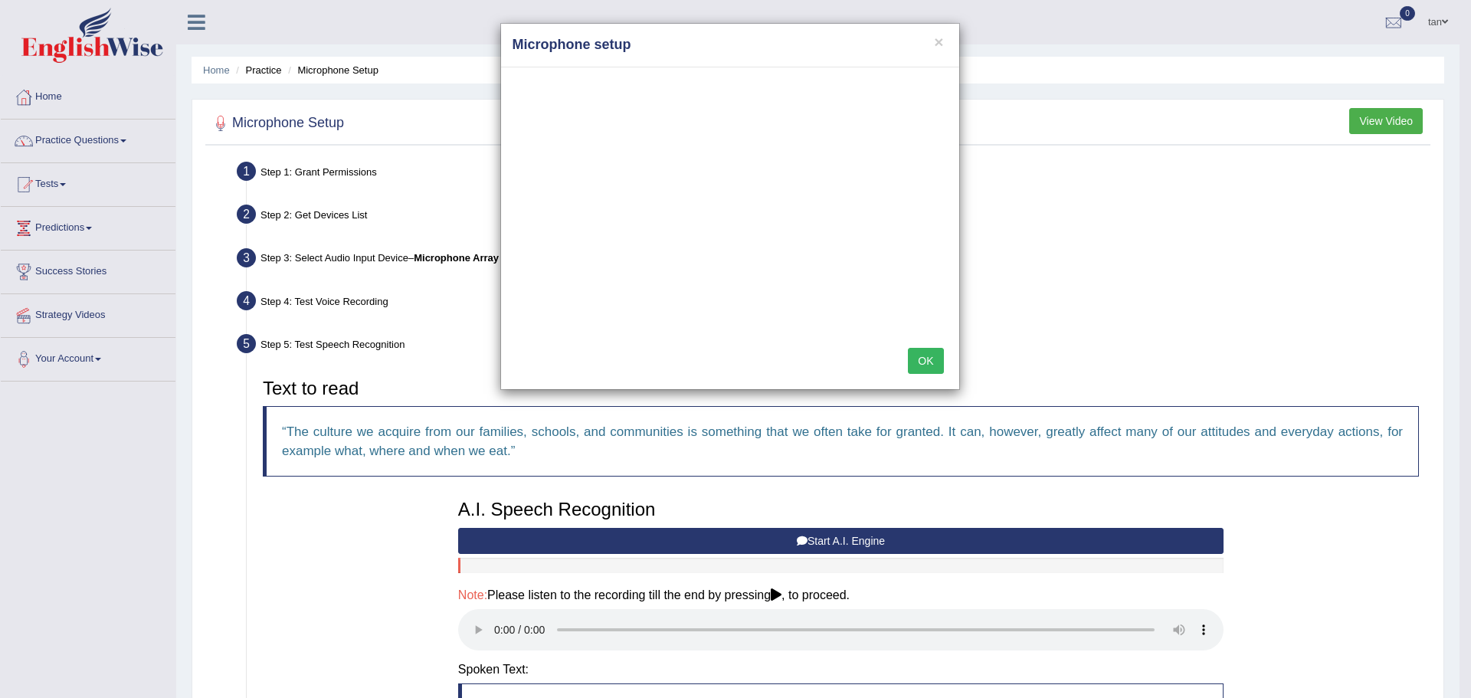
click at [913, 357] on button "OK" at bounding box center [925, 361] width 35 height 26
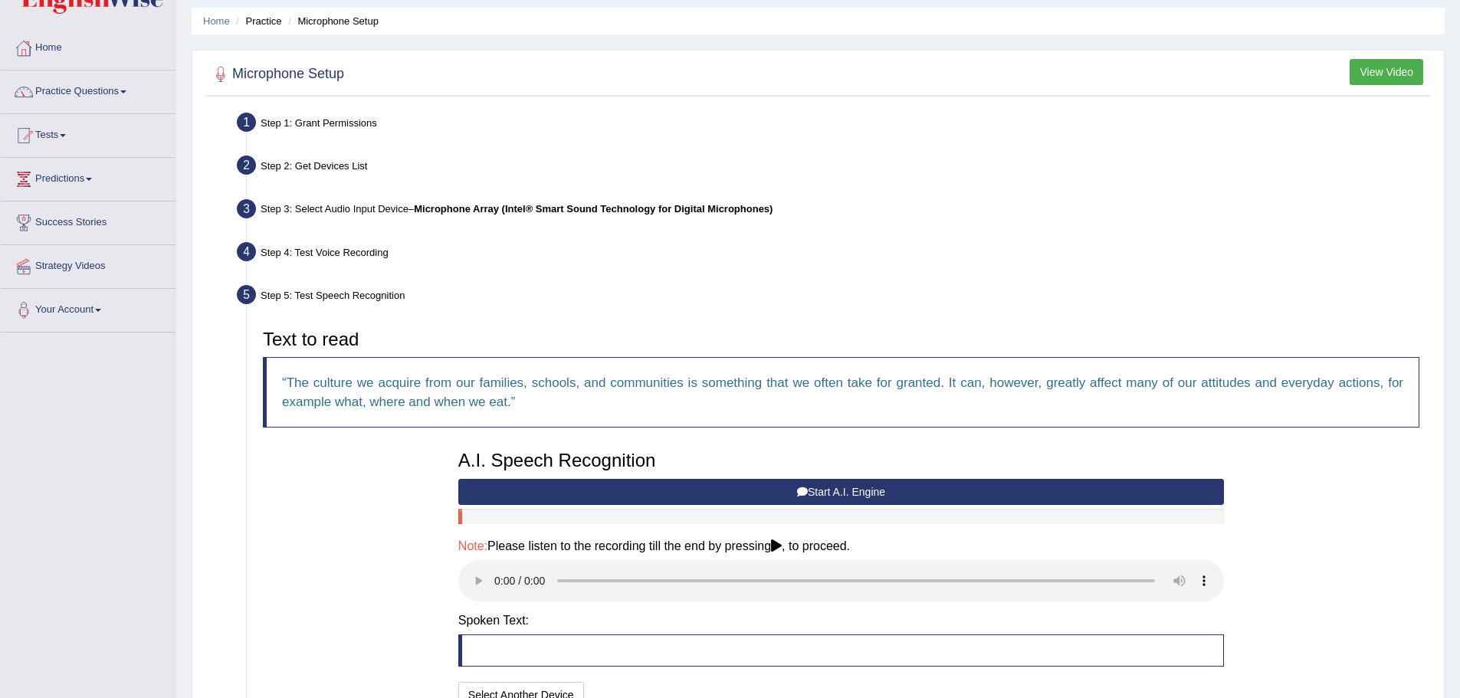
scroll to position [77, 0]
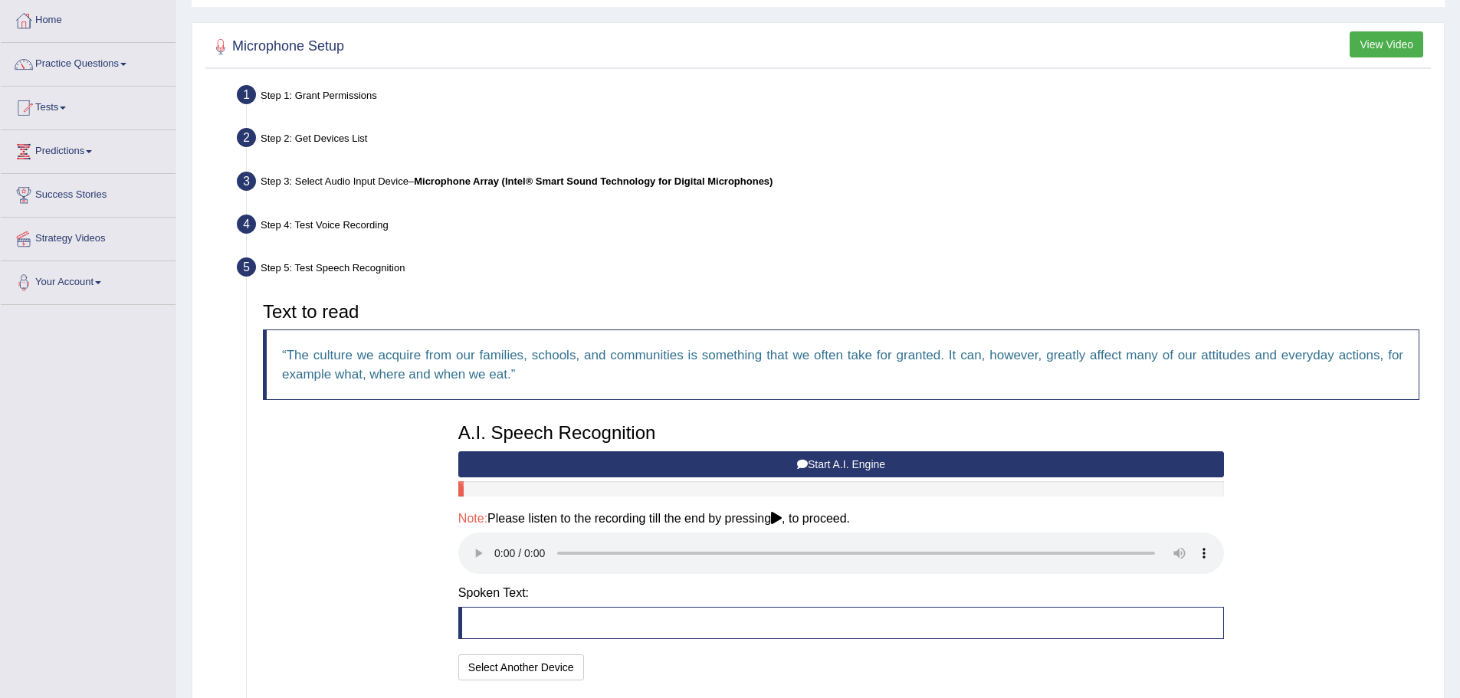
click at [891, 467] on button "Start A.I. Engine" at bounding box center [840, 464] width 765 height 26
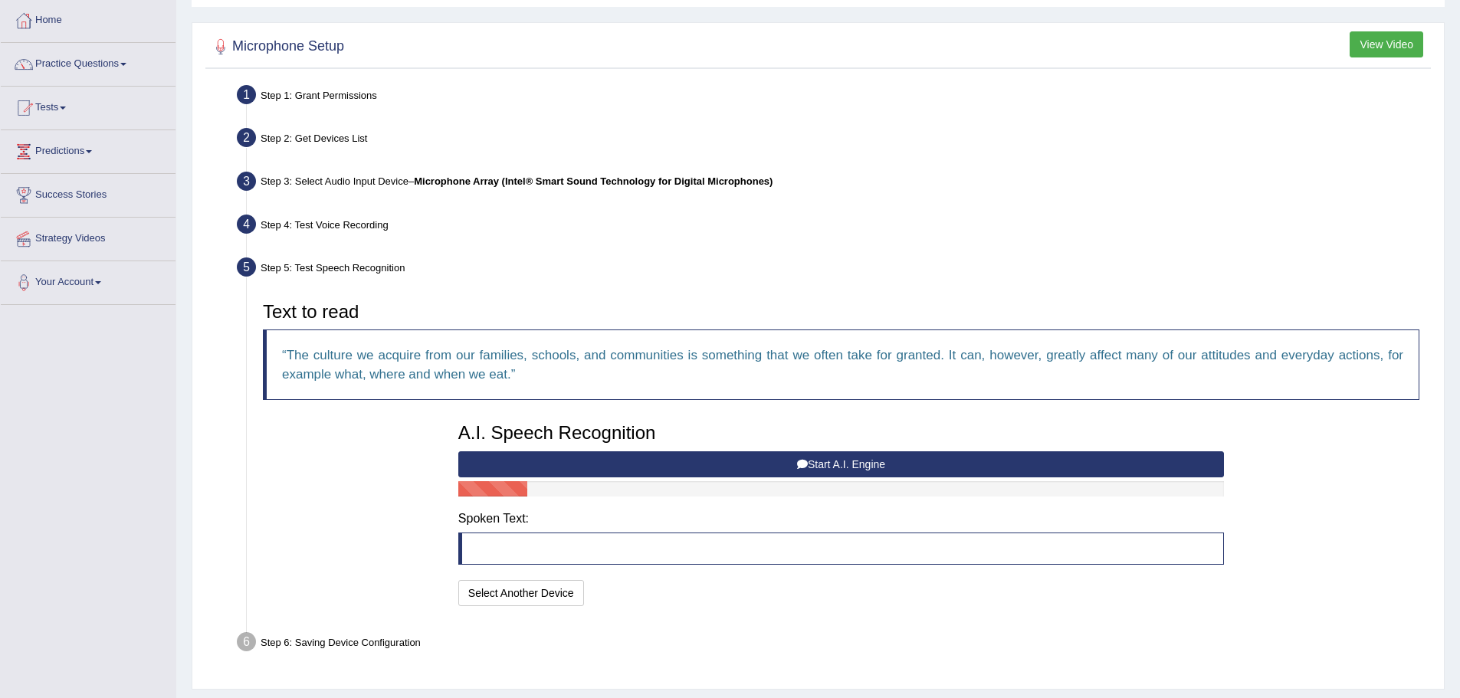
click at [819, 560] on blockquote at bounding box center [840, 549] width 765 height 32
click at [815, 539] on blockquote at bounding box center [840, 549] width 765 height 32
click at [855, 462] on button "Start A.I. Engine" at bounding box center [840, 464] width 765 height 26
click at [801, 446] on div "A.I. Speech Recognition Start A.I. Engine Stop A.I. Engine Note: Please listen …" at bounding box center [841, 512] width 781 height 195
click at [807, 469] on button "Start A.I. Engine" at bounding box center [840, 464] width 765 height 26
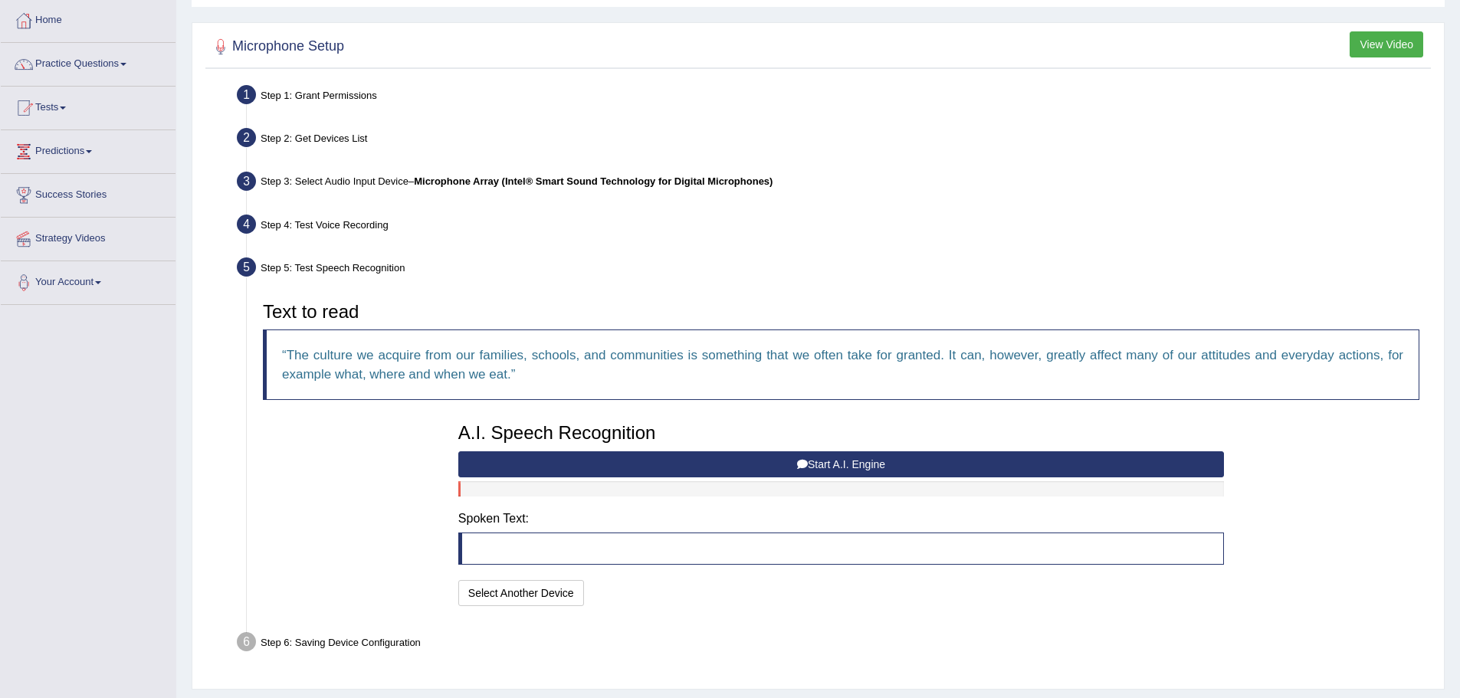
click at [823, 458] on button "Start A.I. Engine" at bounding box center [840, 464] width 765 height 26
click at [831, 464] on button "Start A.I. Engine" at bounding box center [840, 464] width 765 height 26
click at [840, 505] on div "A.I. Speech Recognition Start A.I. Engine Stop A.I. Engine Note: Please listen …" at bounding box center [841, 512] width 781 height 195
click at [848, 462] on button "Start A.I. Engine" at bounding box center [840, 464] width 765 height 26
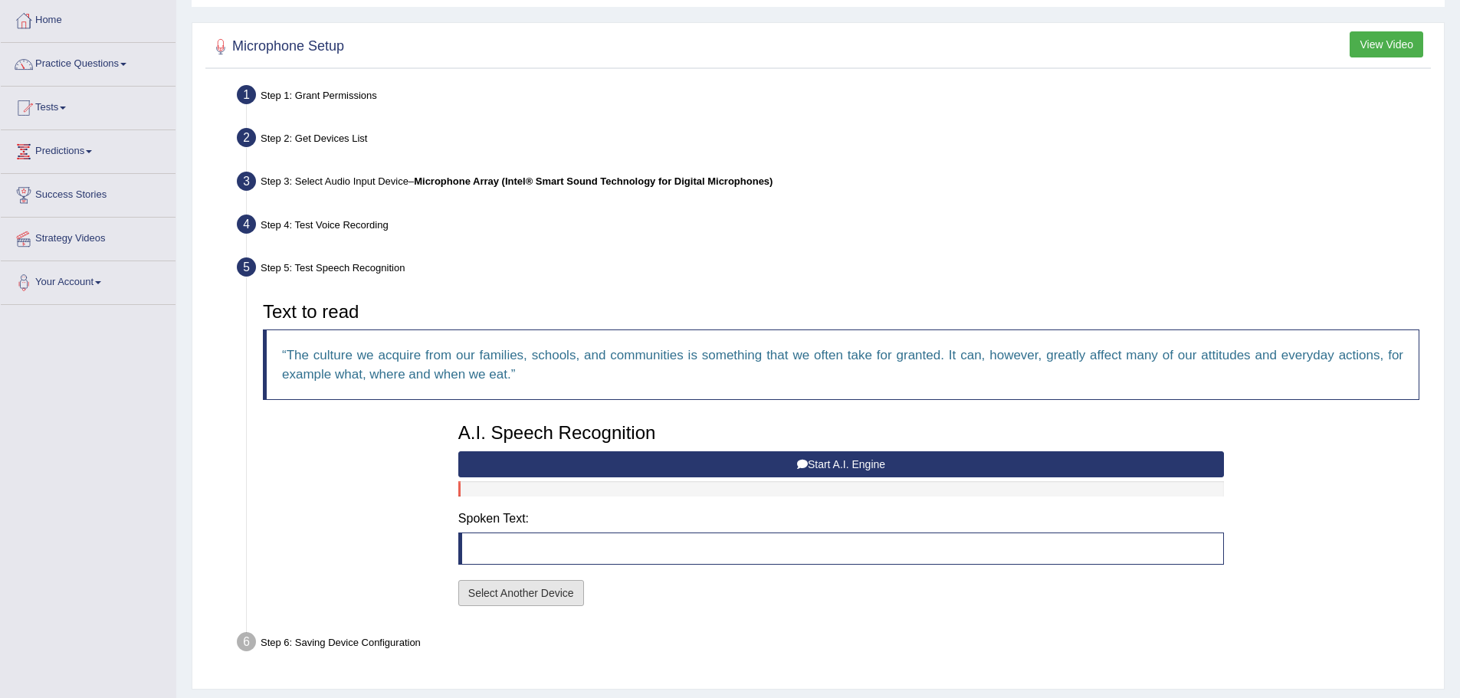
click at [546, 580] on button "Select Another Device" at bounding box center [521, 593] width 126 height 26
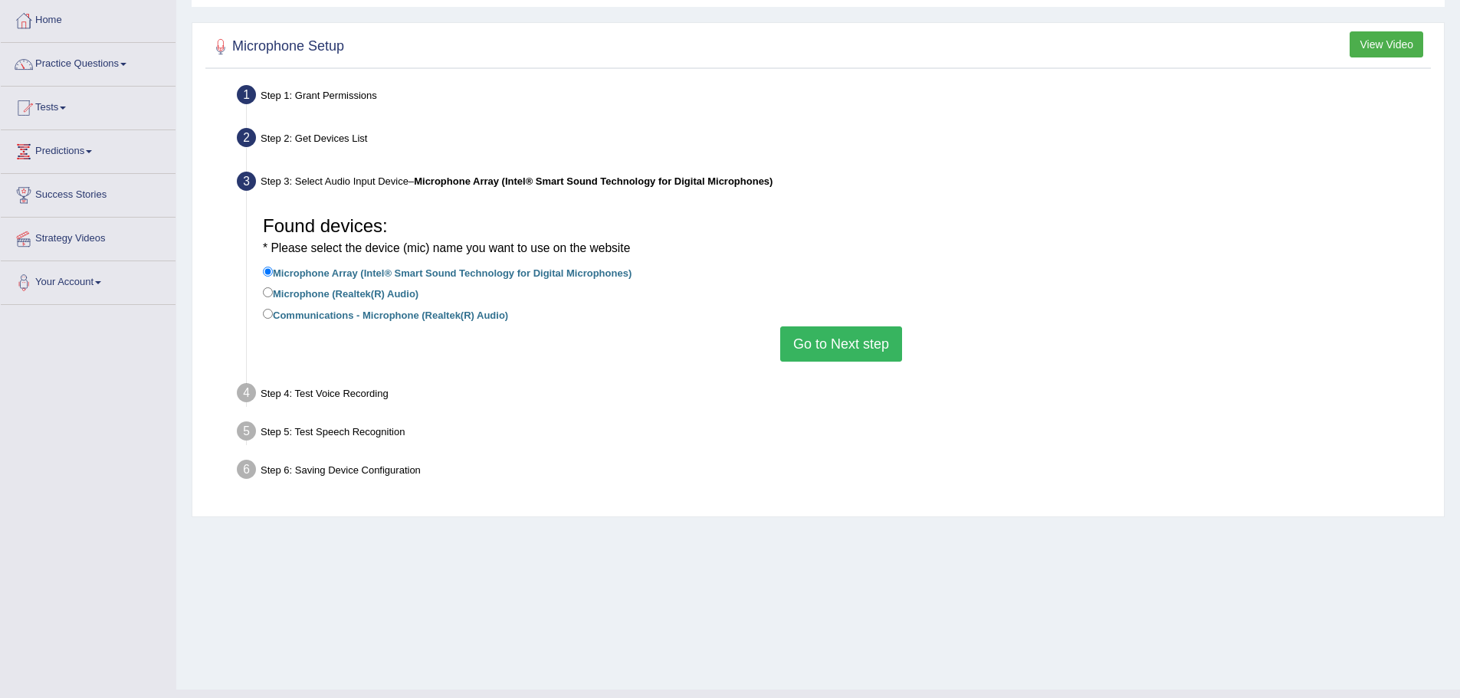
click at [287, 290] on label "Microphone (Realtek(R) Audio)" at bounding box center [341, 292] width 156 height 17
click at [273, 290] on input "Microphone (Realtek(R) Audio)" at bounding box center [268, 292] width 10 height 10
radio input "true"
click at [536, 264] on label "Microphone Array (Intel® Smart Sound Technology for Digital Microphones)" at bounding box center [447, 272] width 369 height 17
click at [273, 267] on input "Microphone Array (Intel® Smart Sound Technology for Digital Microphones)" at bounding box center [268, 272] width 10 height 10
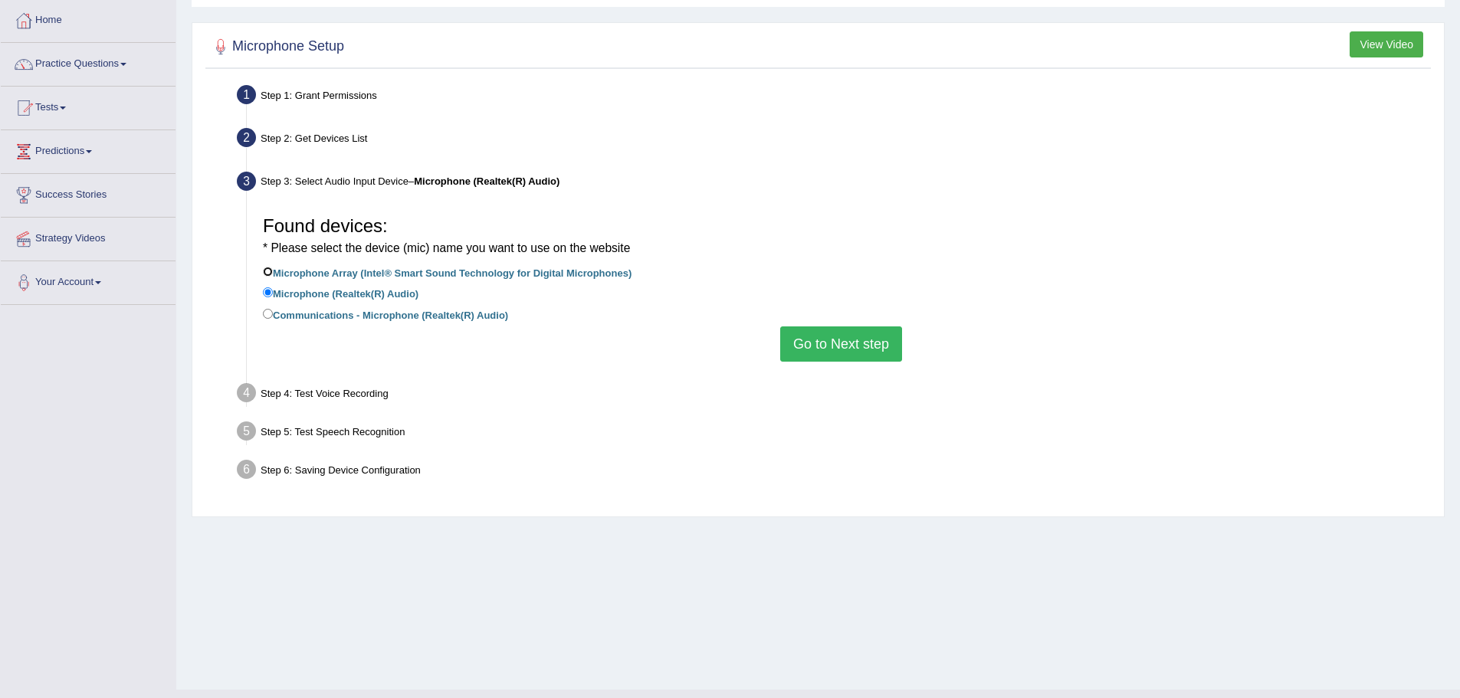
radio input "true"
click at [297, 295] on label "Microphone (Realtek(R) Audio)" at bounding box center [341, 292] width 156 height 17
click at [273, 295] on input "Microphone (Realtek(R) Audio)" at bounding box center [268, 292] width 10 height 10
radio input "true"
click at [827, 348] on button "Go to Next step" at bounding box center [841, 343] width 122 height 35
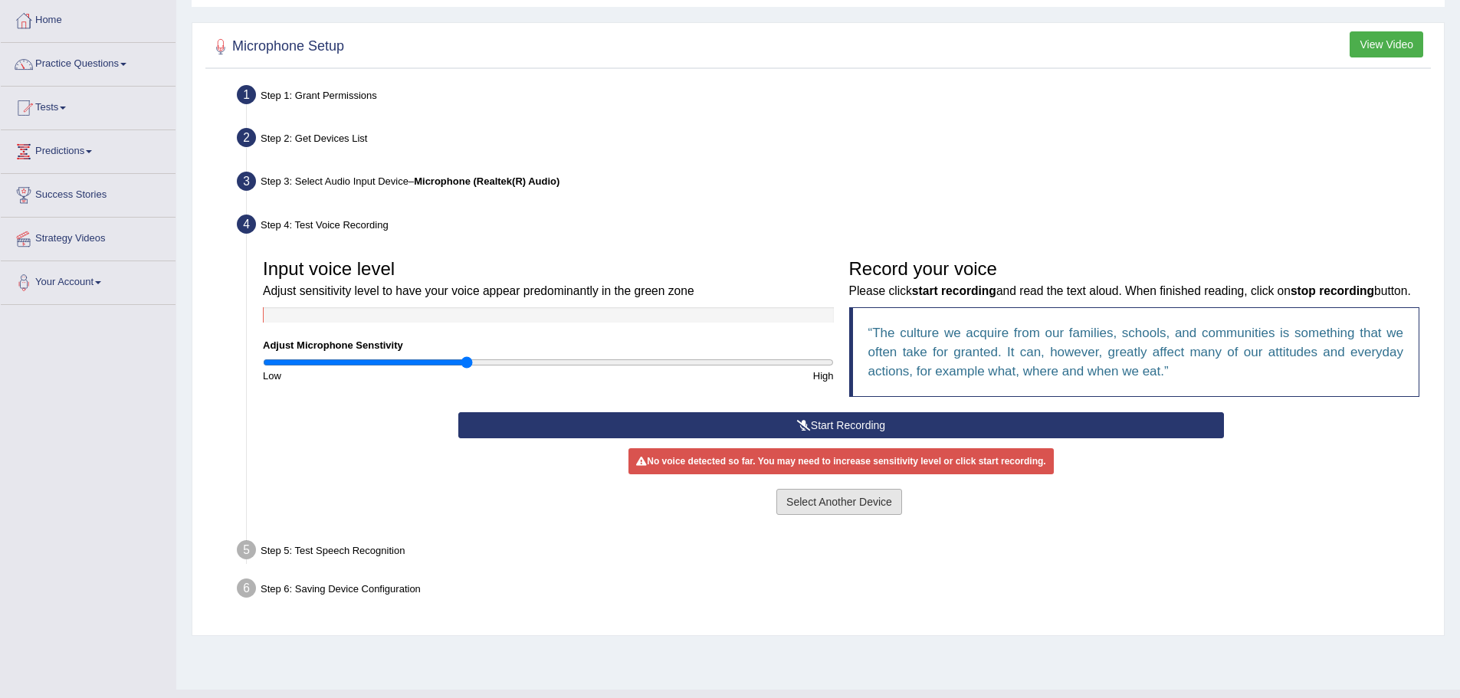
click at [841, 515] on button "Select Another Device" at bounding box center [839, 502] width 126 height 26
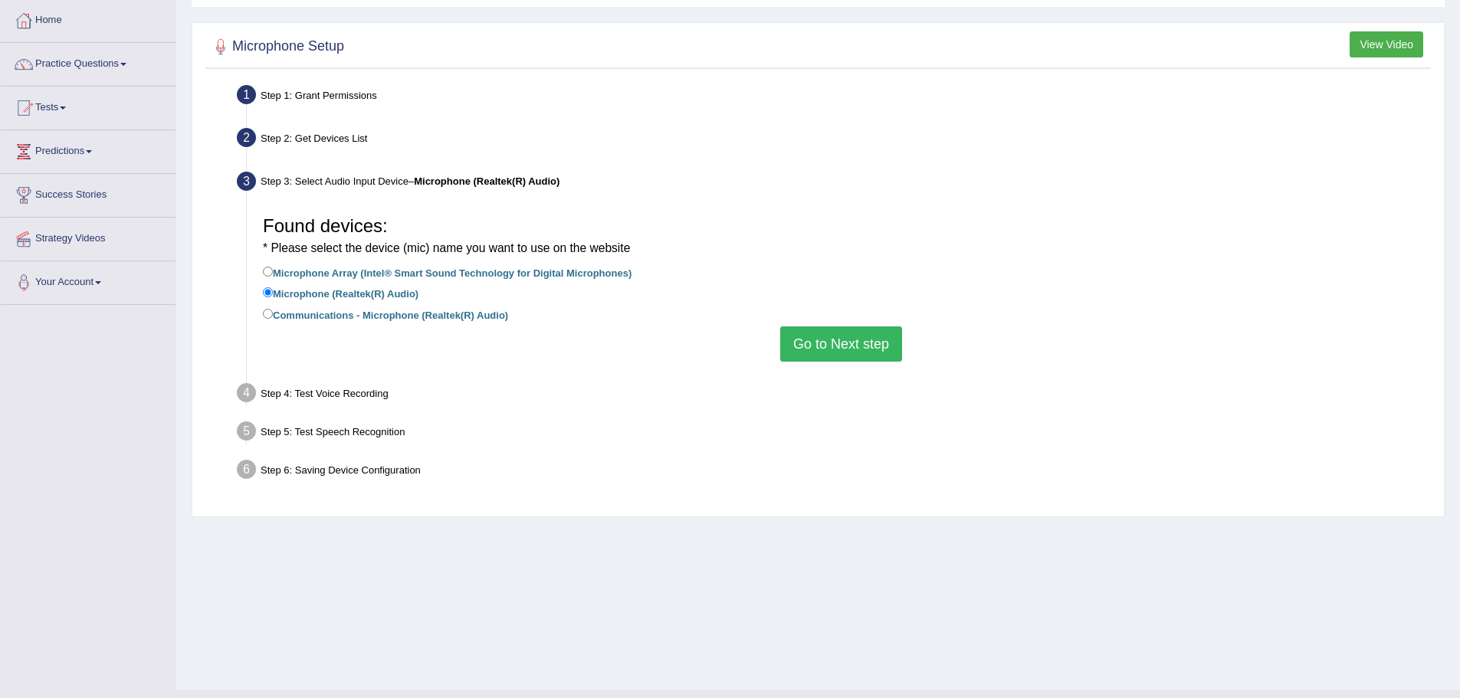
click at [483, 264] on label "Microphone Array (Intel® Smart Sound Technology for Digital Microphones)" at bounding box center [447, 272] width 369 height 17
click at [273, 267] on input "Microphone Array (Intel® Smart Sound Technology for Digital Microphones)" at bounding box center [268, 272] width 10 height 10
radio input "true"
click at [860, 345] on button "Go to Next step" at bounding box center [841, 343] width 122 height 35
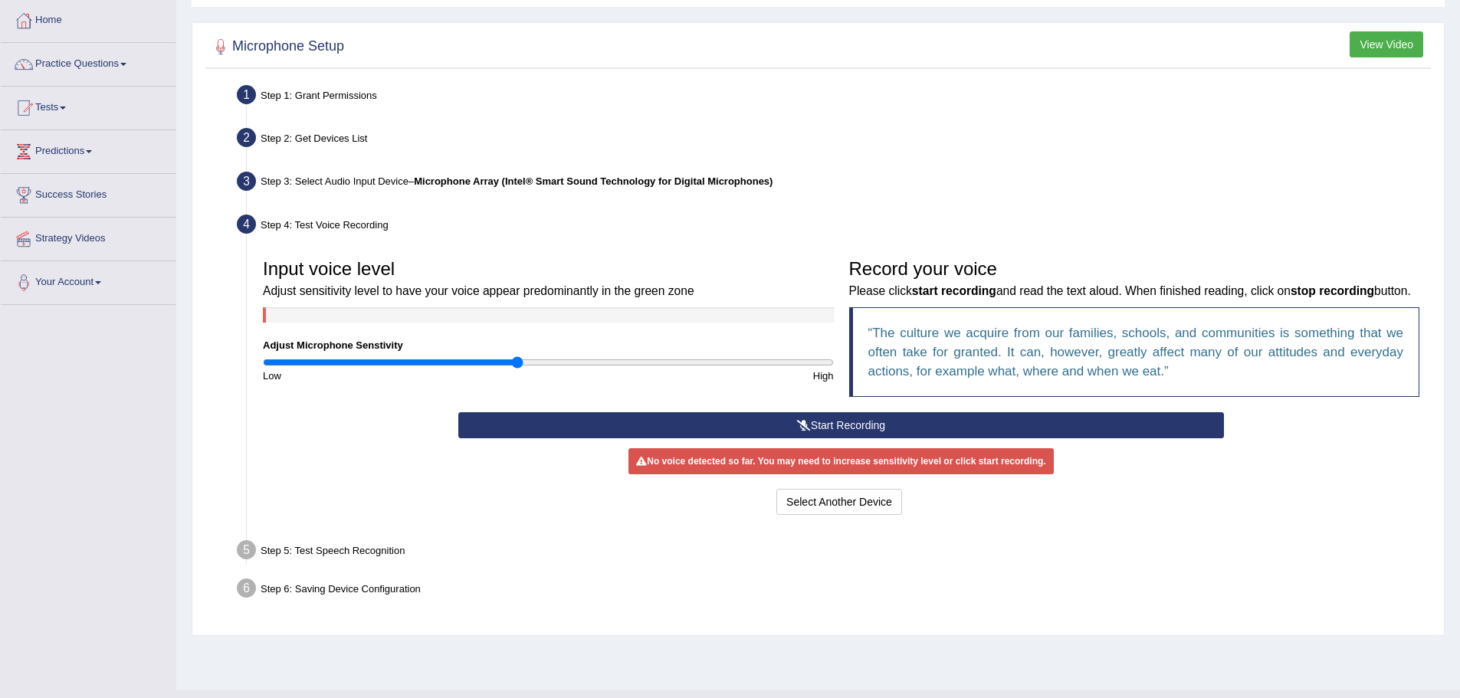
drag, startPoint x: 467, startPoint y: 364, endPoint x: 516, endPoint y: 371, distance: 49.5
click at [516, 369] on input "range" at bounding box center [548, 362] width 571 height 12
drag, startPoint x: 516, startPoint y: 359, endPoint x: 572, endPoint y: 365, distance: 56.3
click at [572, 365] on input "range" at bounding box center [548, 362] width 571 height 12
click at [680, 438] on button "Start Recording" at bounding box center [840, 425] width 765 height 26
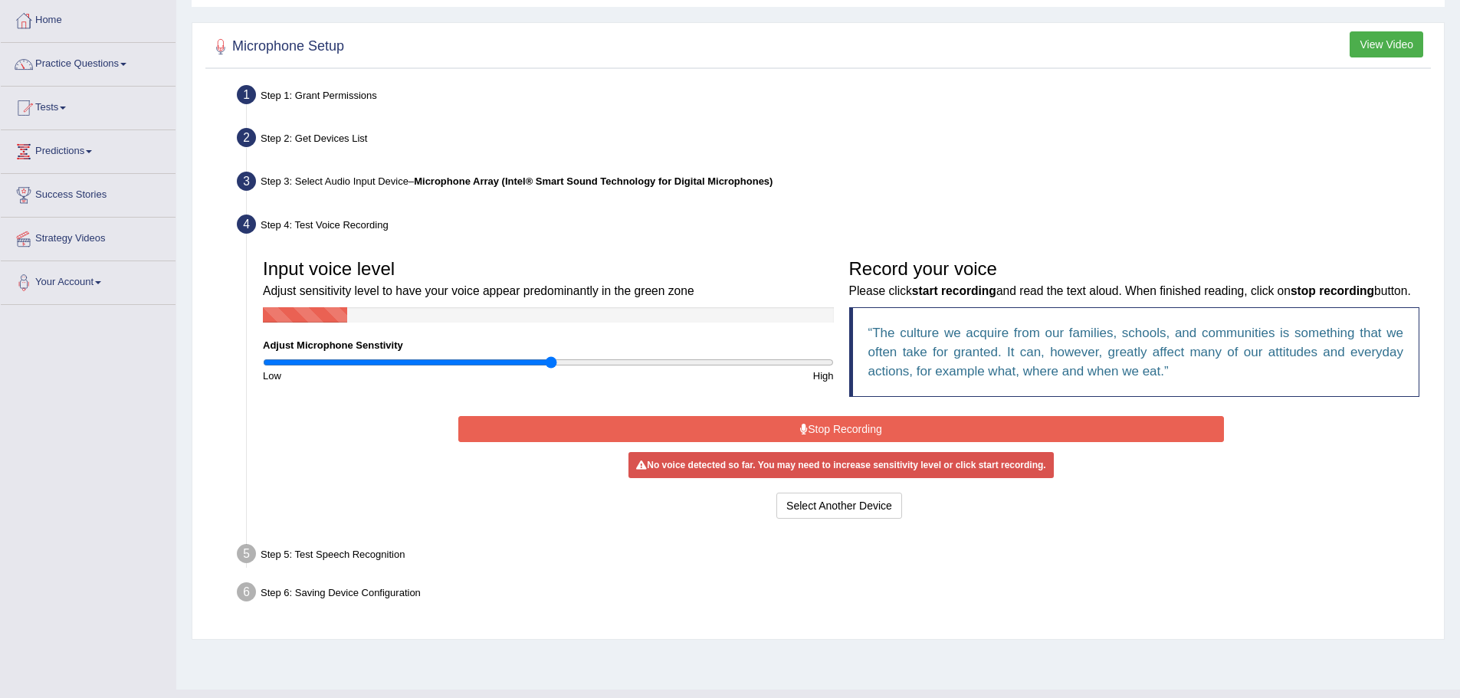
drag, startPoint x: 573, startPoint y: 361, endPoint x: 552, endPoint y: 359, distance: 20.7
type input "1.02"
click at [552, 359] on input "range" at bounding box center [548, 362] width 571 height 12
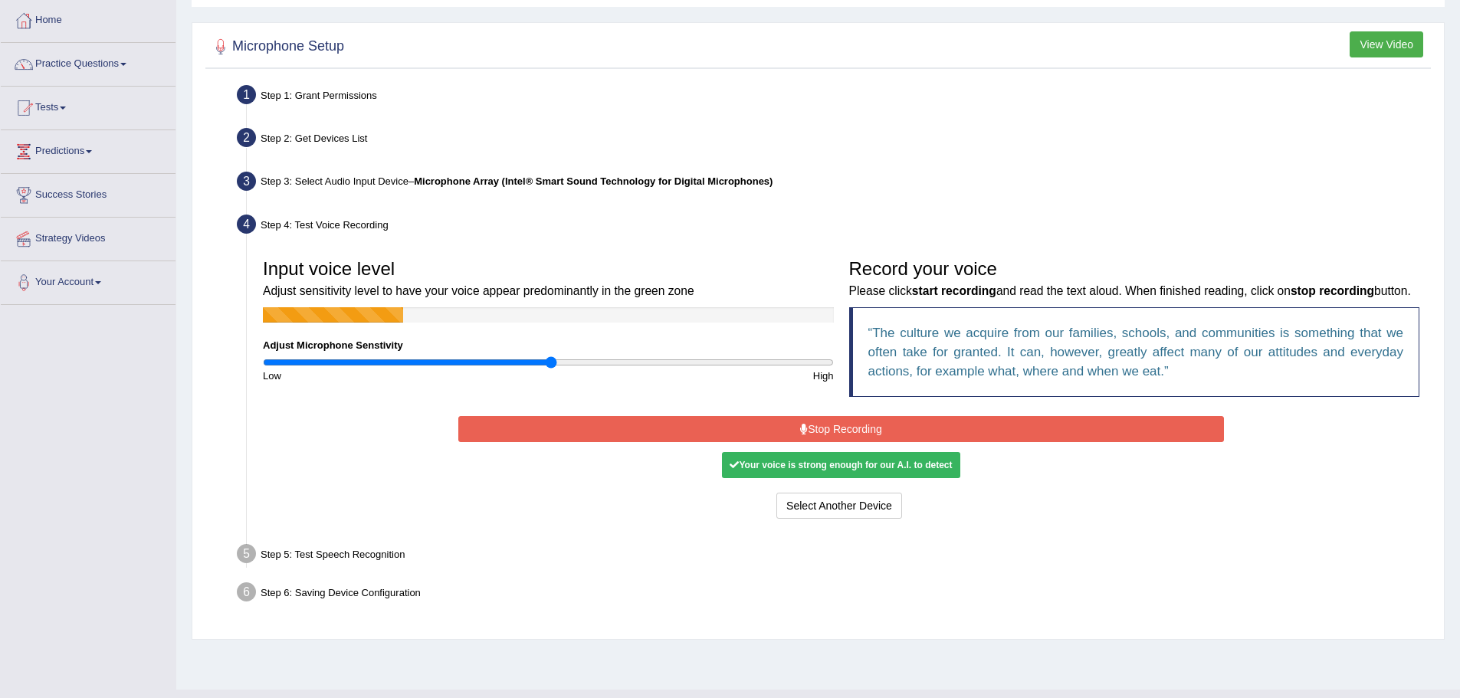
click at [893, 442] on button "Stop Recording" at bounding box center [840, 429] width 765 height 26
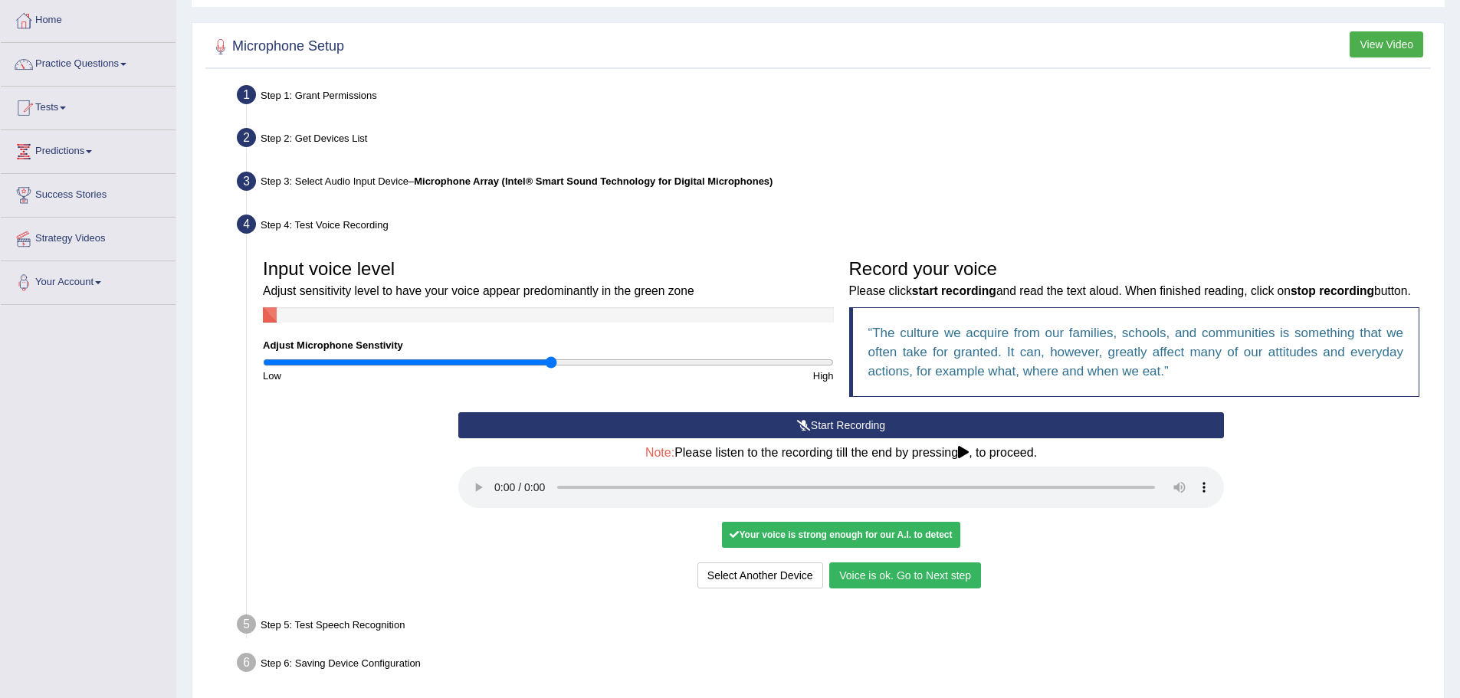
click at [885, 588] on button "Voice is ok. Go to Next step" at bounding box center [905, 575] width 152 height 26
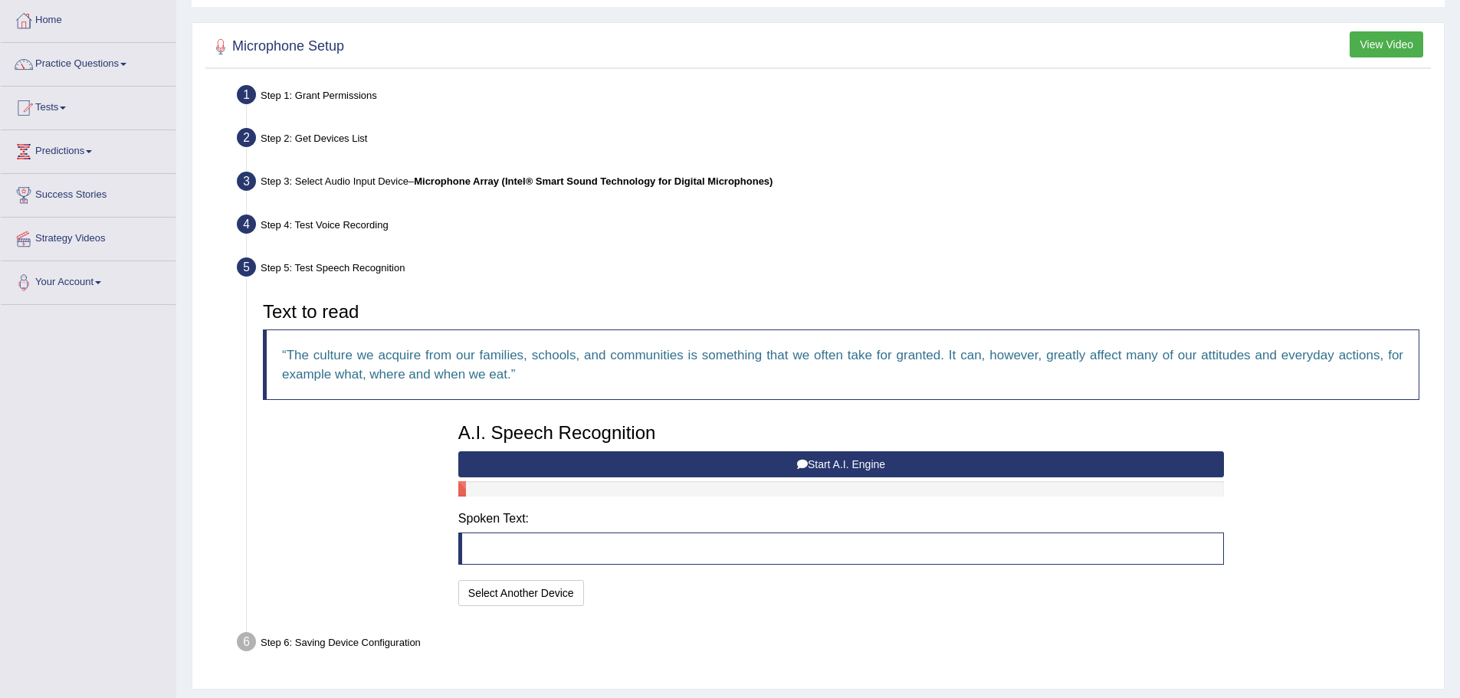
click at [792, 463] on button "Start A.I. Engine" at bounding box center [840, 464] width 765 height 26
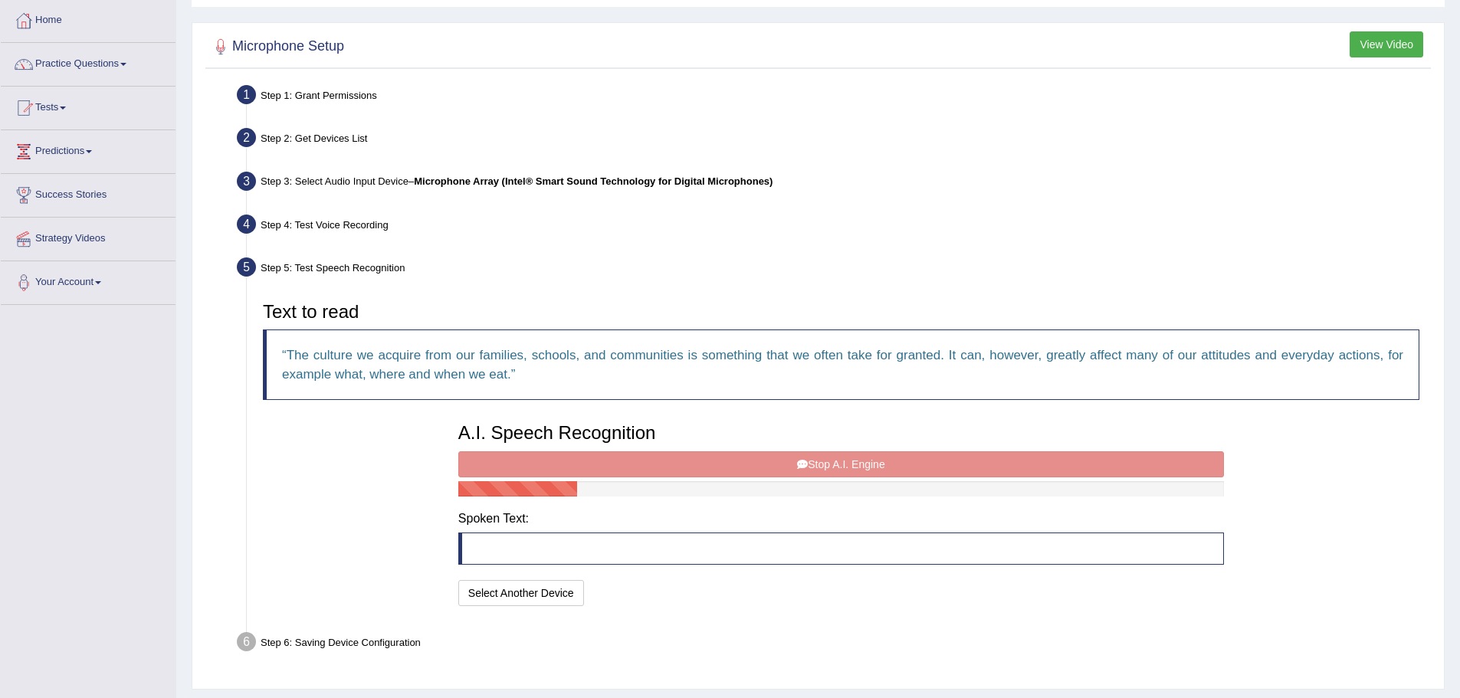
click at [805, 461] on div "A.I. Speech Recognition Start A.I. Engine Stop A.I. Engine Note: Please listen …" at bounding box center [841, 512] width 781 height 195
click at [641, 537] on blockquote at bounding box center [840, 549] width 765 height 32
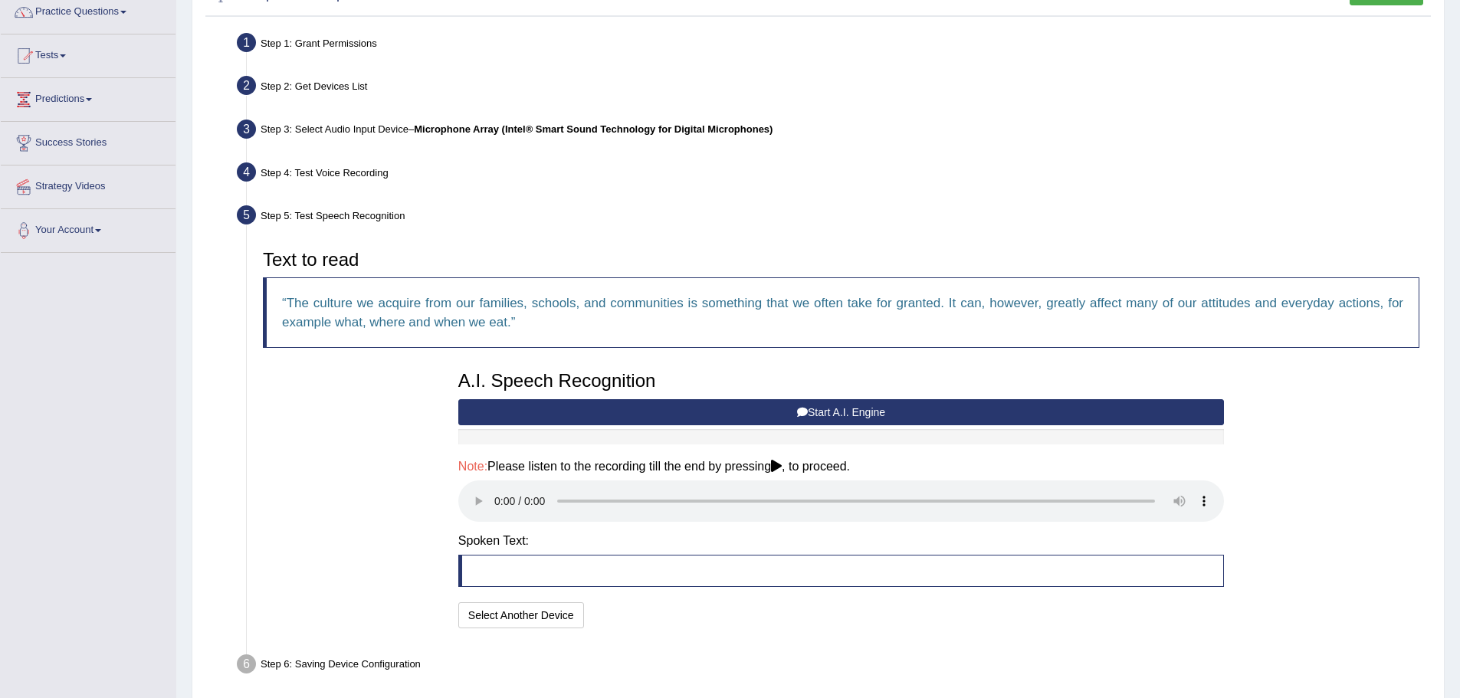
scroll to position [192, 0]
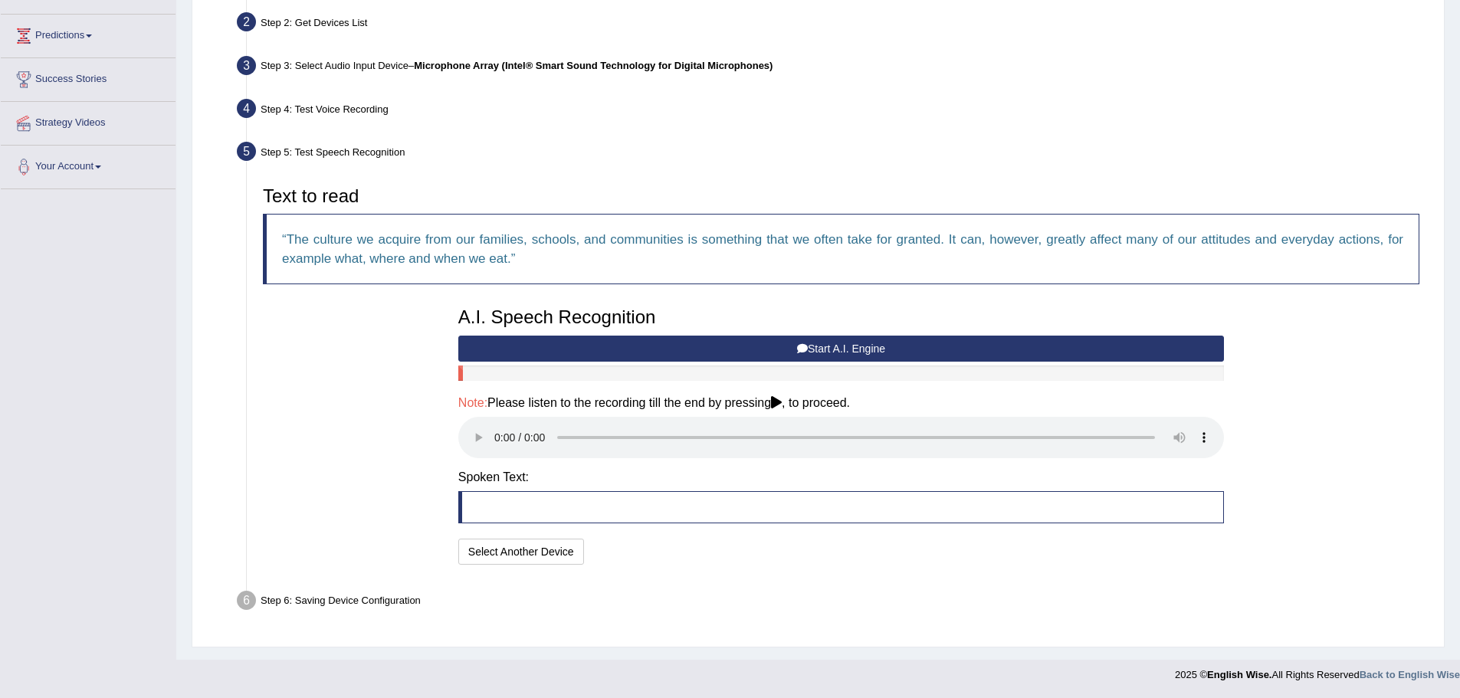
click at [900, 352] on button "Start A.I. Engine" at bounding box center [840, 349] width 765 height 26
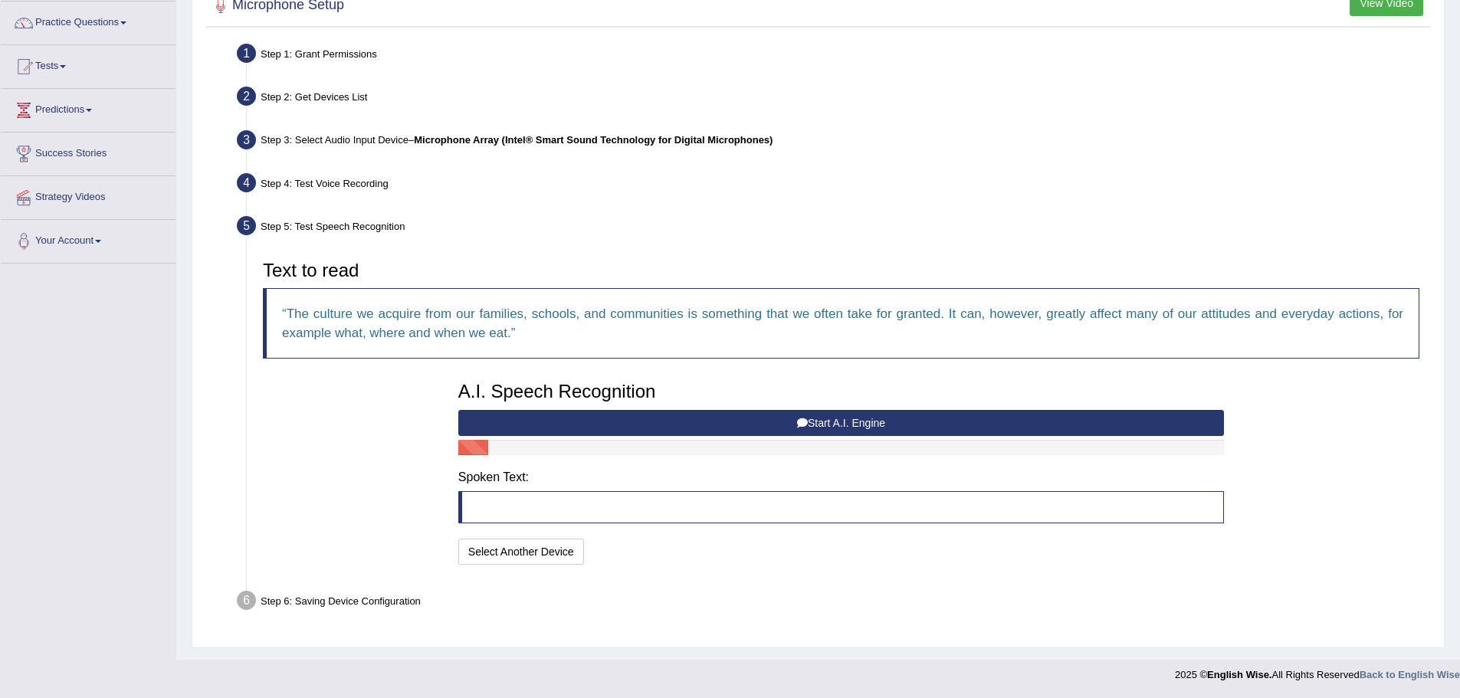
scroll to position [118, 0]
click at [863, 424] on button "Start A.I. Engine" at bounding box center [840, 423] width 765 height 26
click at [811, 474] on h4 "Spoken Text:" at bounding box center [840, 477] width 765 height 14
click at [883, 414] on button "Start A.I. Engine" at bounding box center [840, 423] width 765 height 26
click at [890, 424] on button "Start A.I. Engine" at bounding box center [840, 423] width 765 height 26
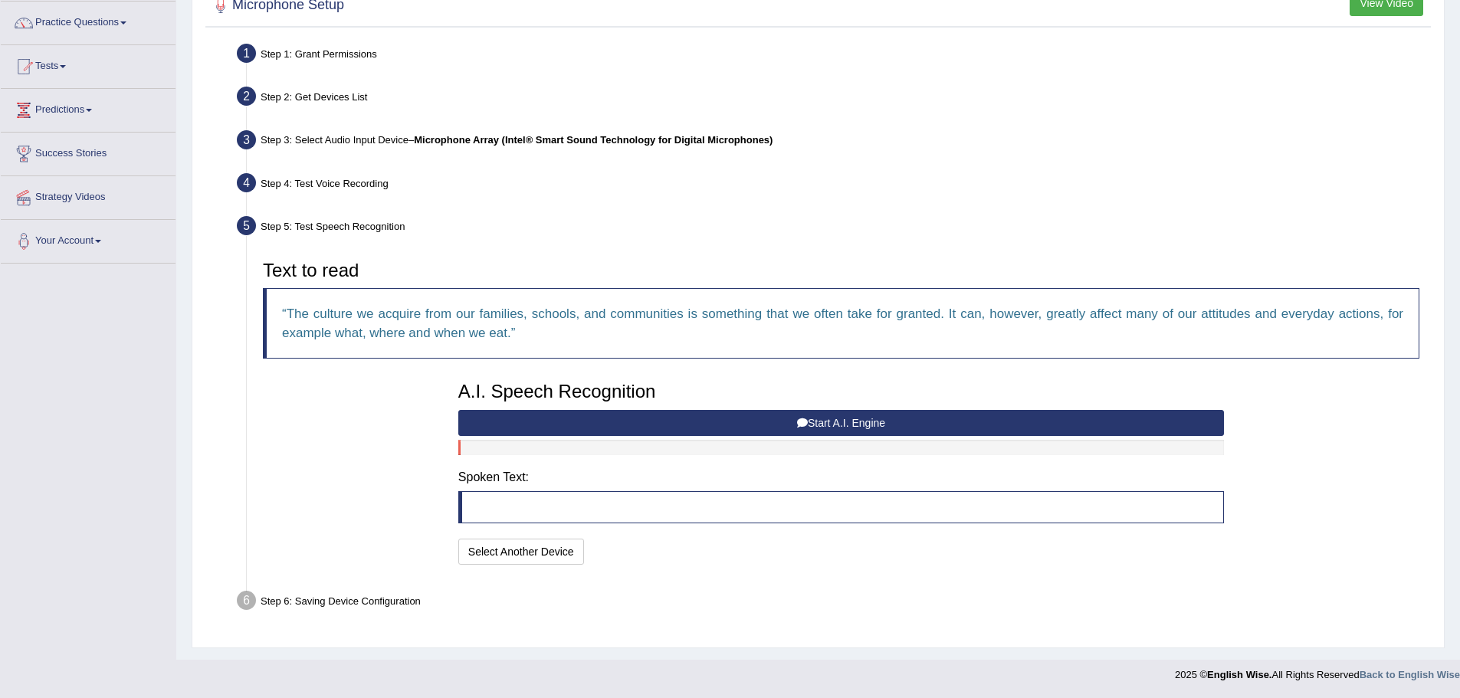
click at [871, 457] on div "A.I. Speech Recognition Start A.I. Engine Stop A.I. Engine Note: Please listen …" at bounding box center [841, 471] width 781 height 195
click at [578, 506] on blockquote at bounding box center [840, 507] width 765 height 32
click at [667, 427] on button "Start A.I. Engine" at bounding box center [840, 423] width 765 height 26
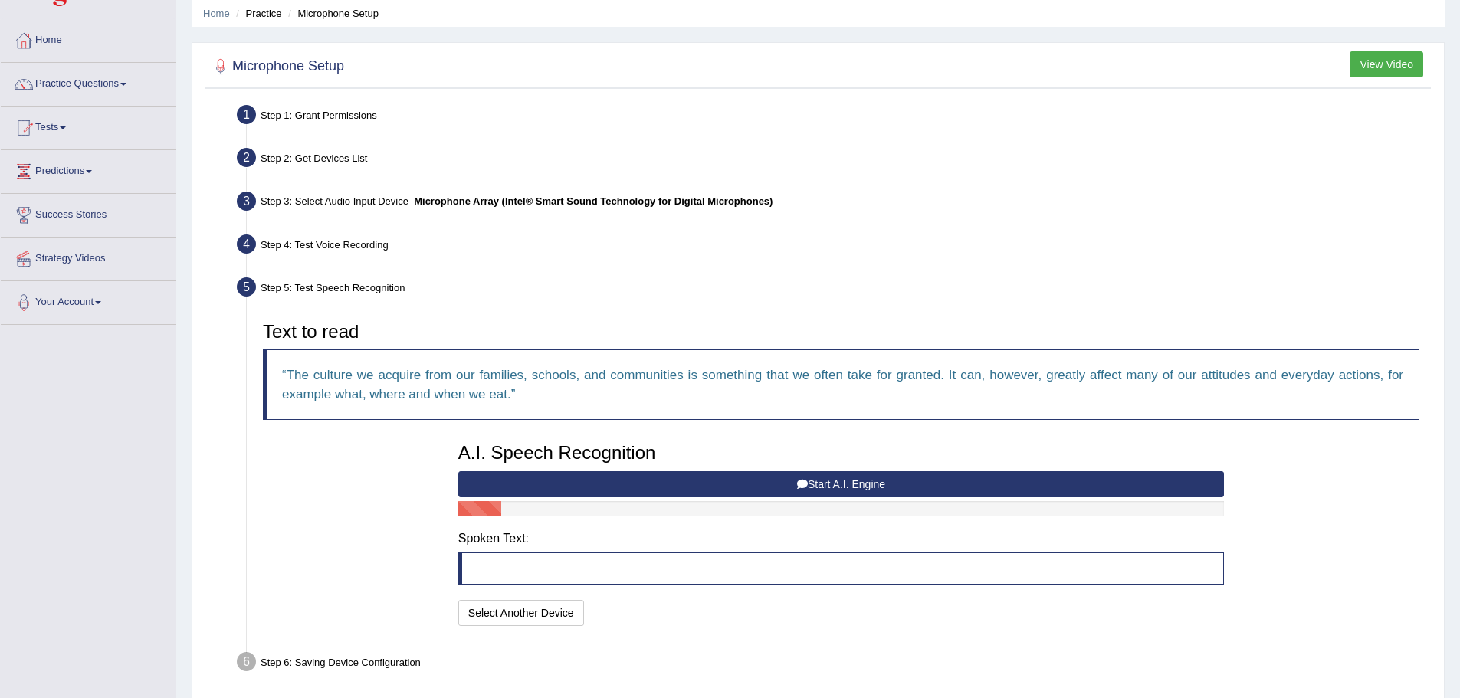
scroll to position [0, 0]
